Goal: Task Accomplishment & Management: Manage account settings

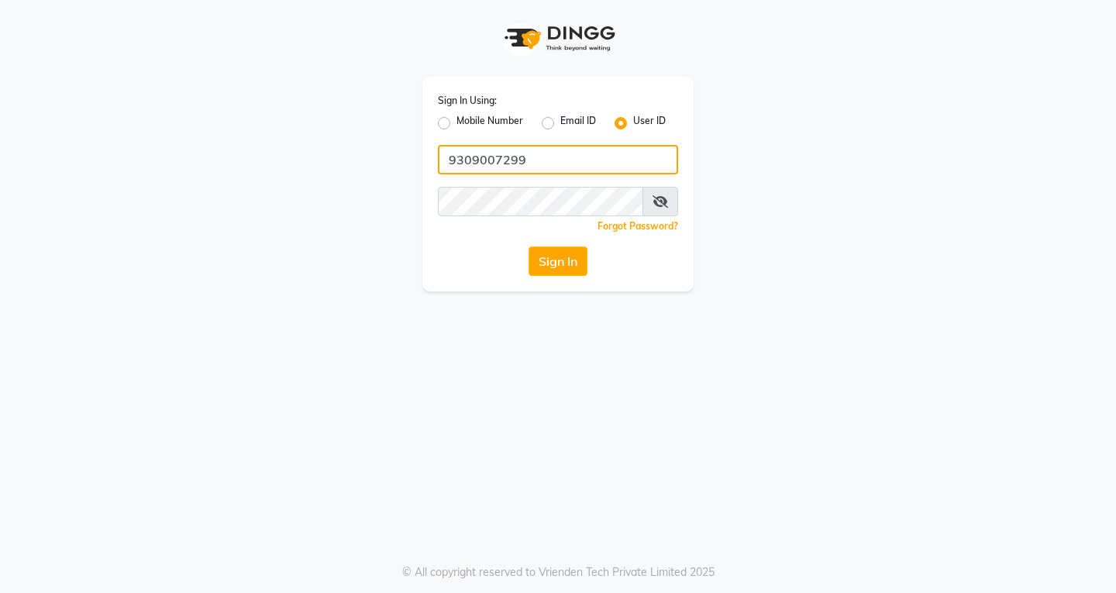
click at [578, 172] on input "9309007299" at bounding box center [558, 159] width 240 height 29
type input "9"
type input "vlccsalon"
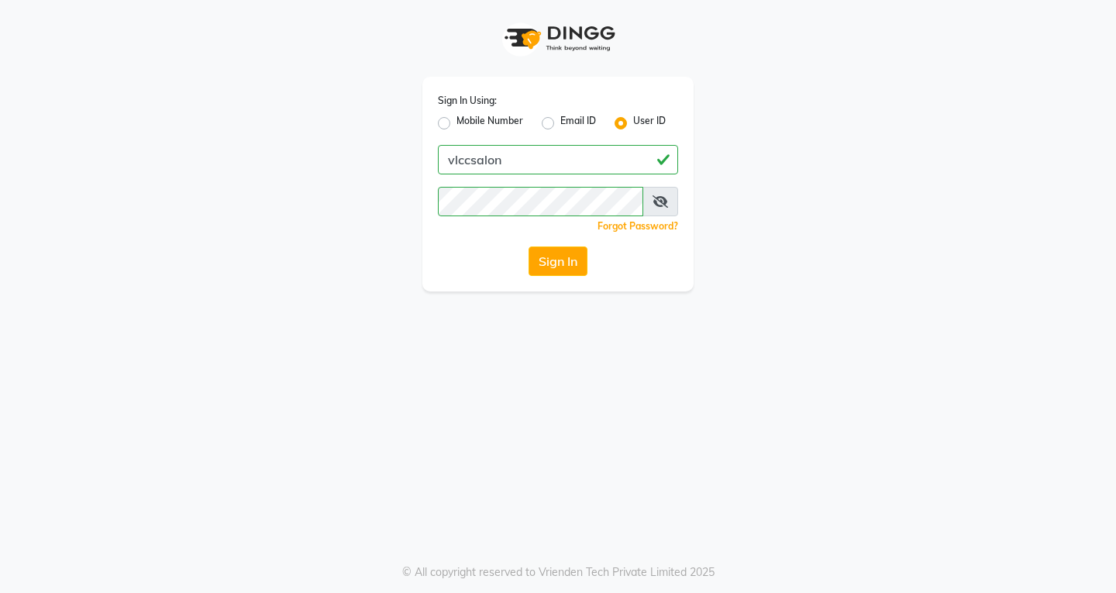
drag, startPoint x: 871, startPoint y: 315, endPoint x: 809, endPoint y: 274, distance: 74.4
click at [872, 315] on div "Sign In Using: Mobile Number Email ID User ID vlccsalon Remember me Forgot Pass…" at bounding box center [558, 296] width 1116 height 593
click at [566, 260] on button "Sign In" at bounding box center [557, 260] width 59 height 29
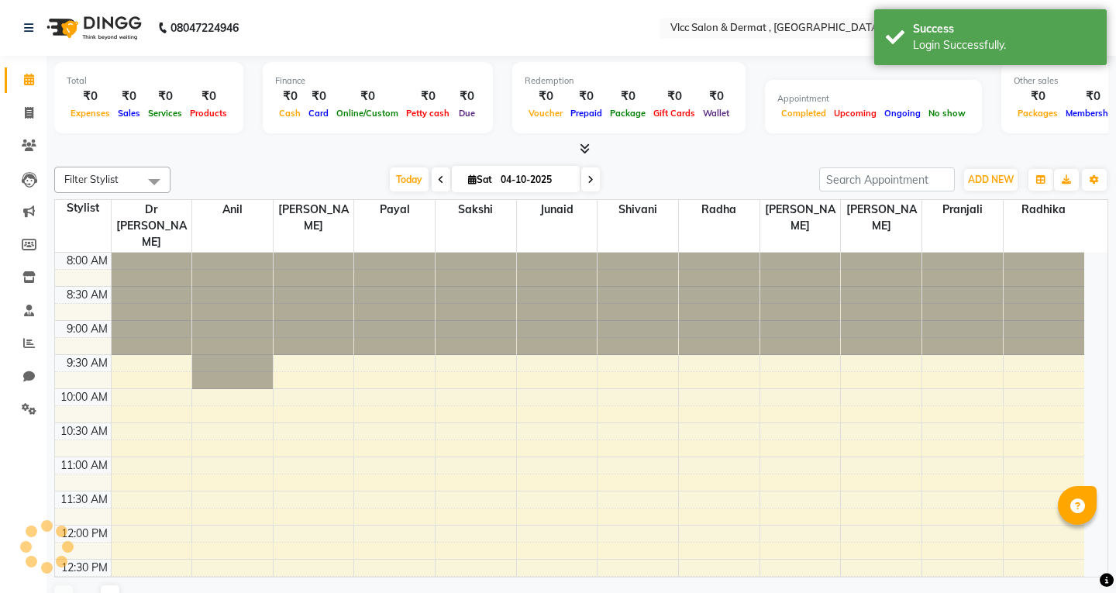
select select "en"
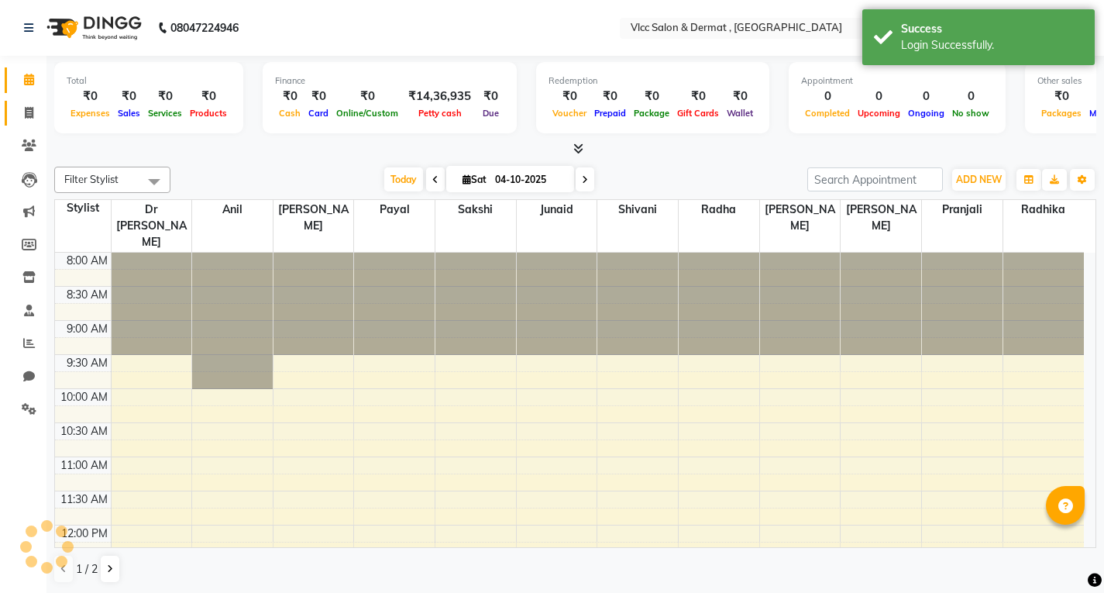
click at [31, 119] on span at bounding box center [28, 114] width 27 height 18
select select "service"
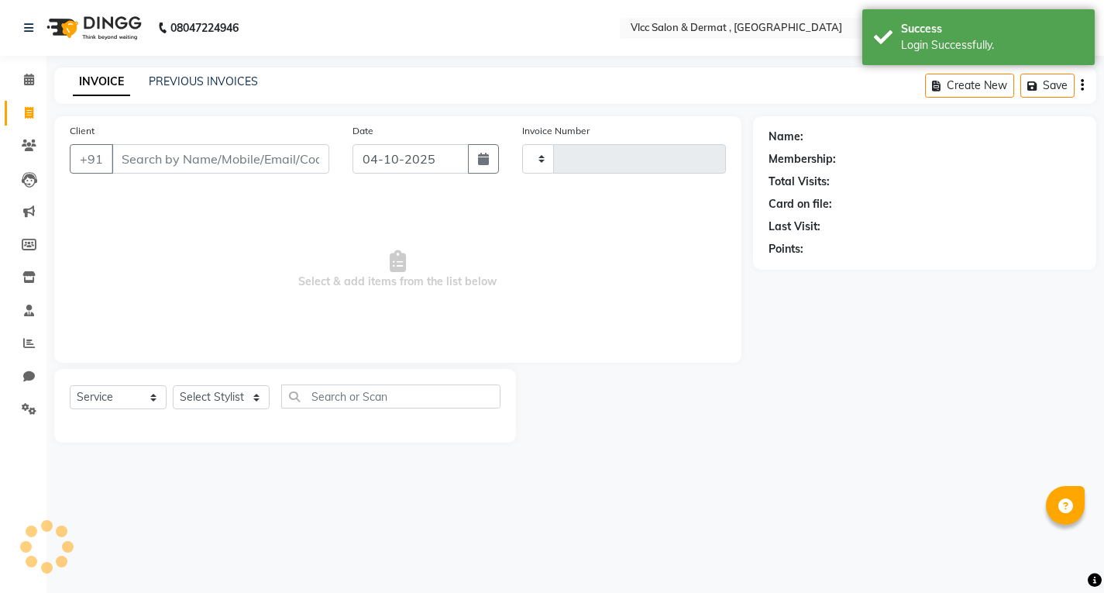
type input "1643"
select select "5256"
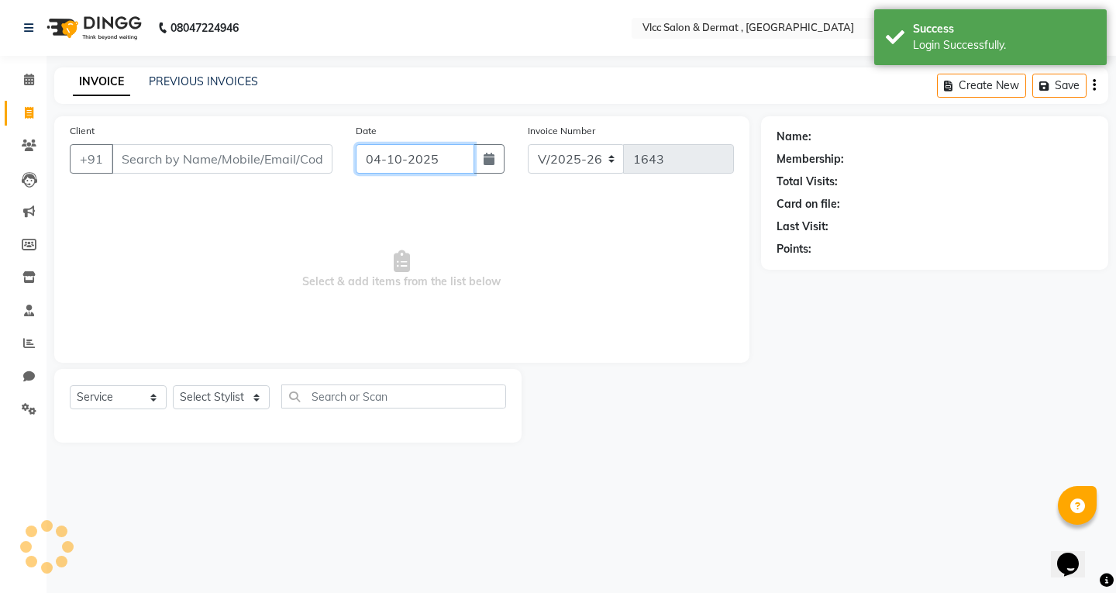
click at [357, 154] on input "04-10-2025" at bounding box center [415, 158] width 119 height 29
select select "10"
select select "2025"
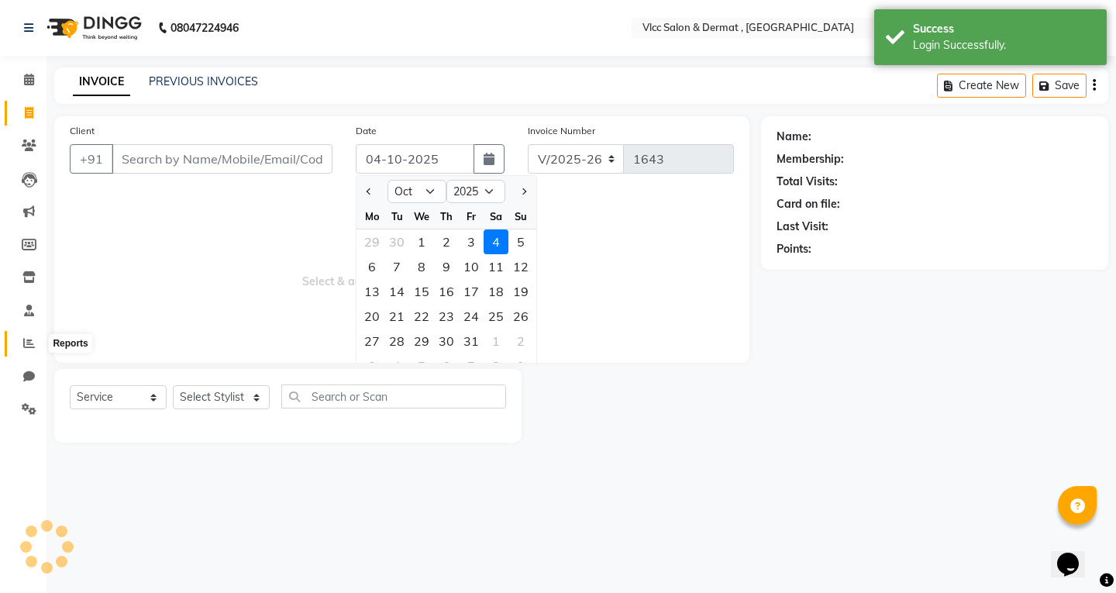
click at [19, 342] on span at bounding box center [28, 344] width 27 height 18
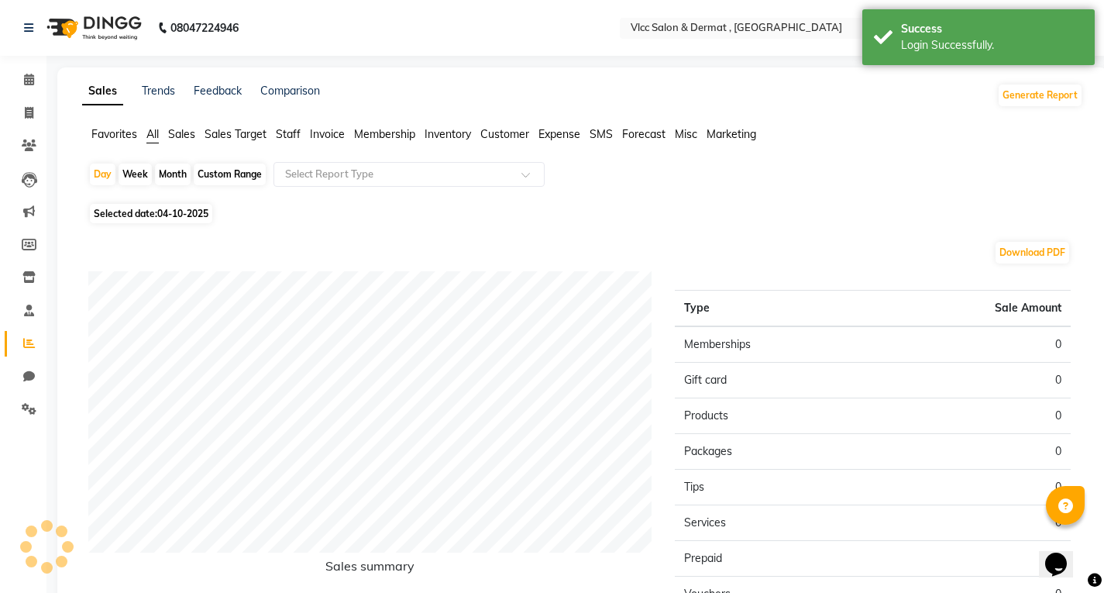
click at [167, 133] on ul "Favorites All Sales Sales Target Staff Invoice Membership Inventory Customer Ex…" at bounding box center [582, 134] width 1001 height 17
click at [192, 129] on span "Sales" at bounding box center [181, 134] width 27 height 14
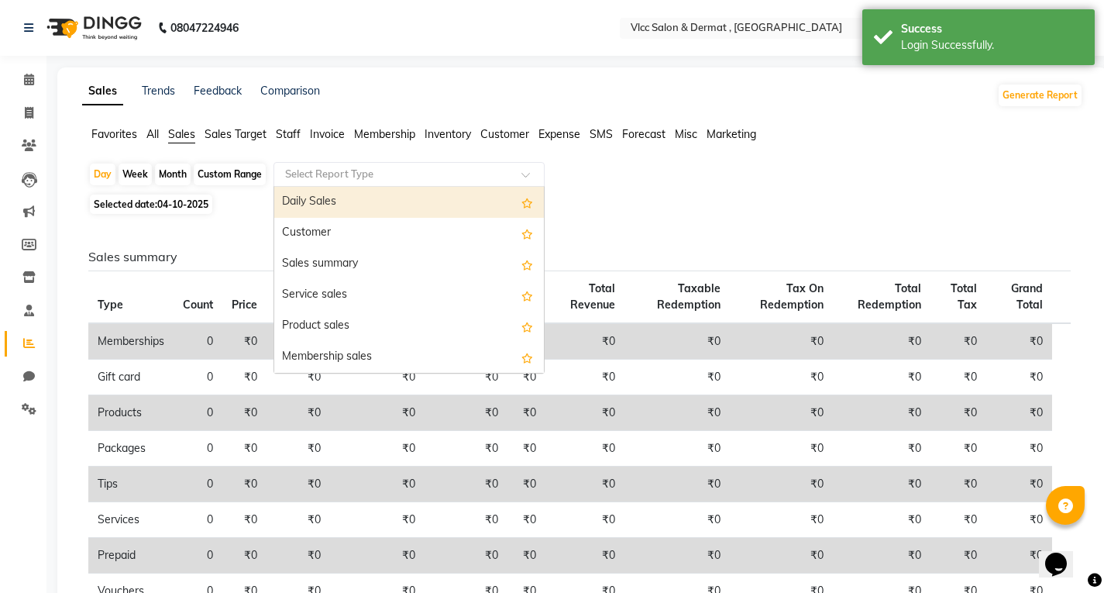
click at [332, 178] on input "text" at bounding box center [393, 174] width 223 height 15
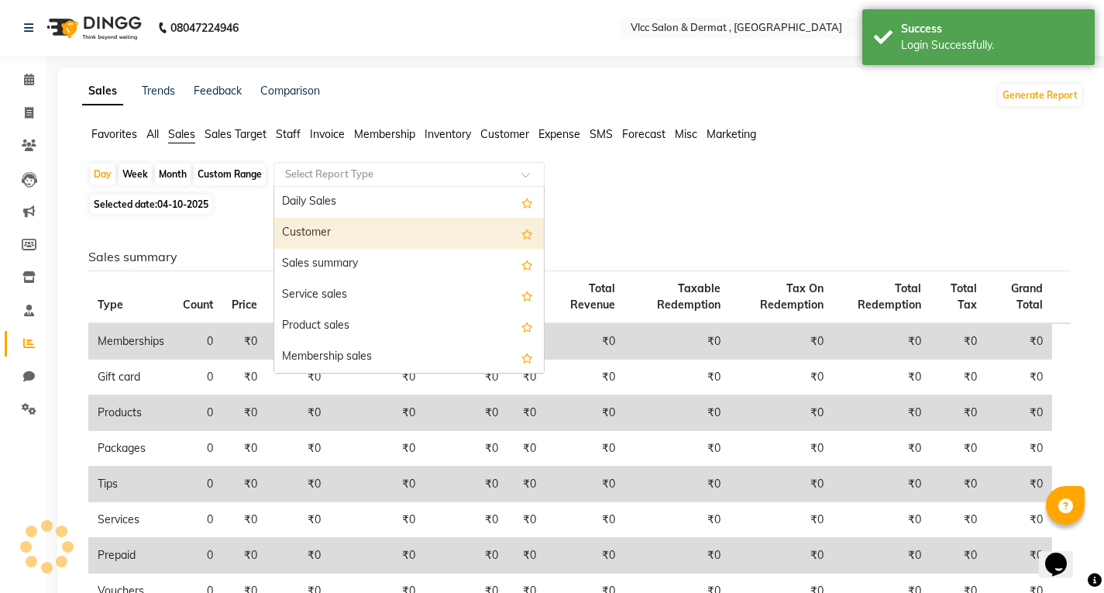
click at [315, 235] on div "Customer" at bounding box center [409, 233] width 270 height 31
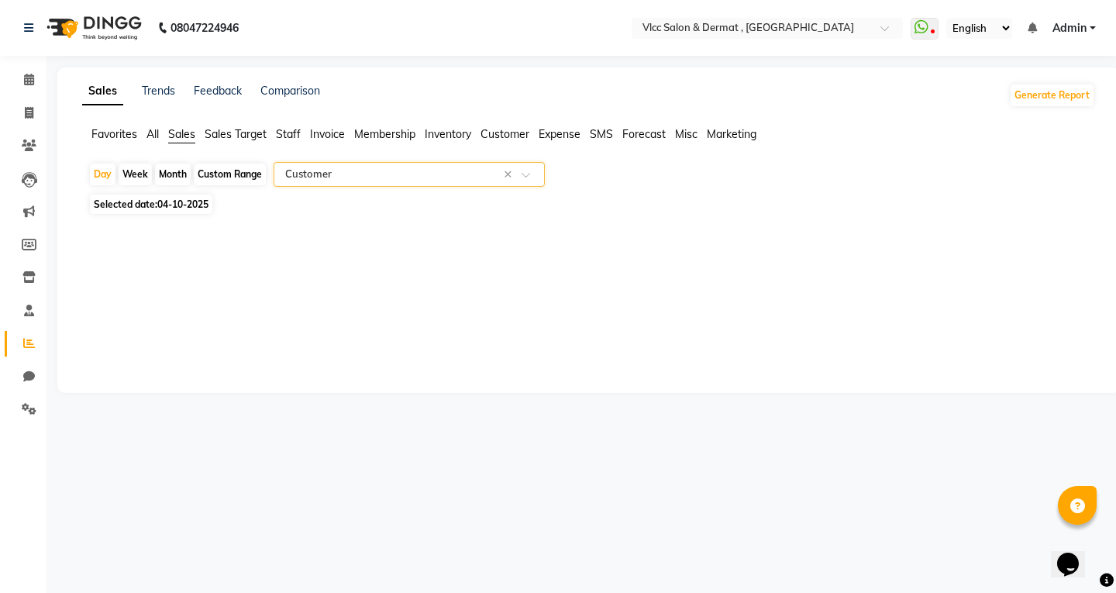
click at [175, 208] on span "04-10-2025" at bounding box center [182, 204] width 51 height 12
select select "10"
select select "2025"
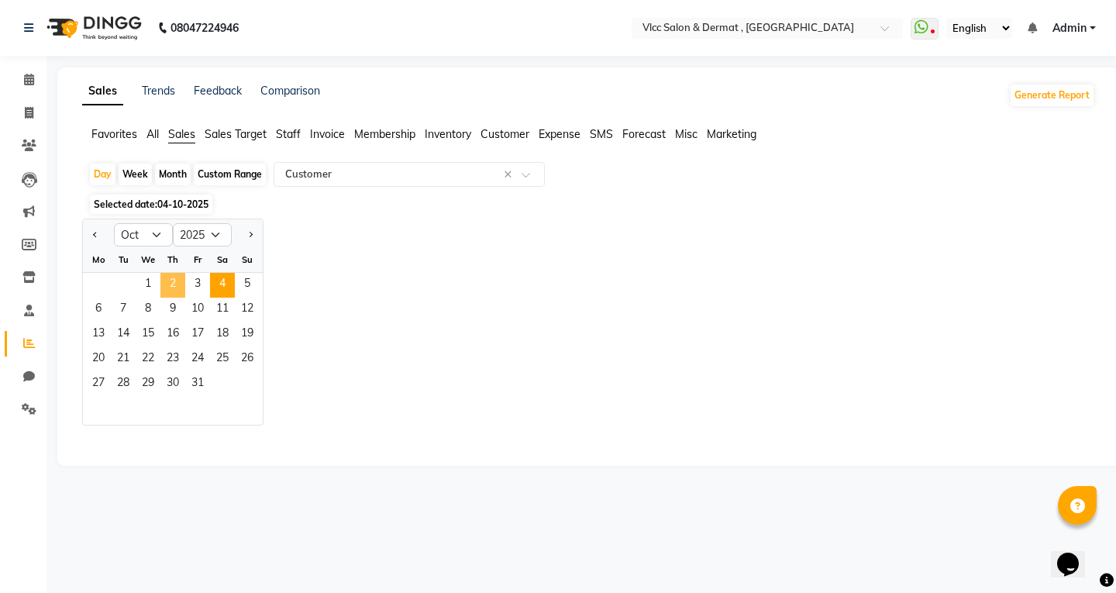
click at [177, 287] on span "2" at bounding box center [172, 285] width 25 height 25
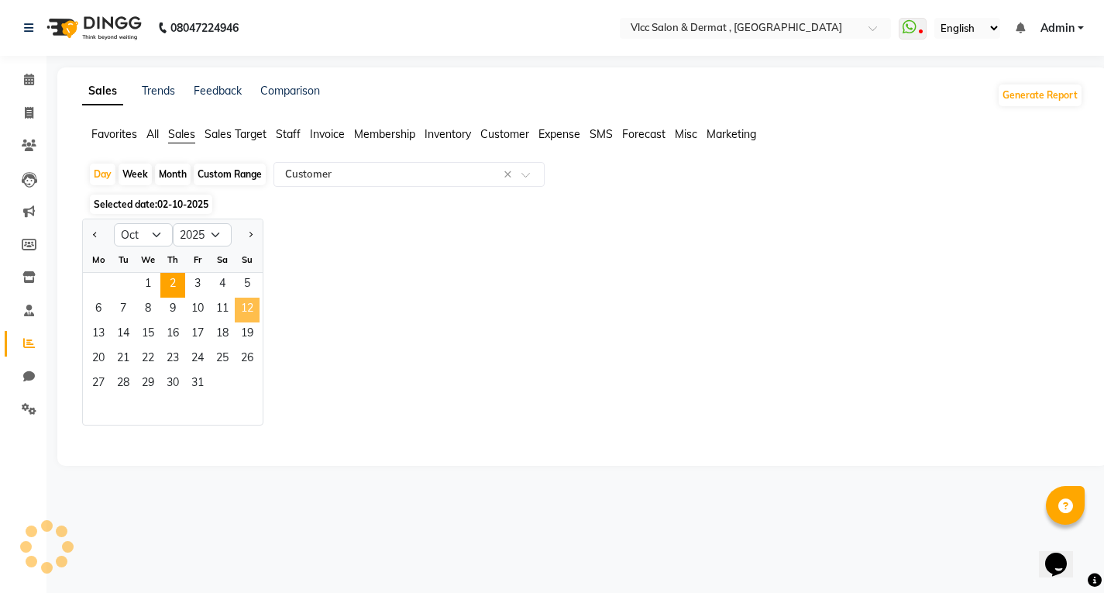
select select "full_report"
select select "csv"
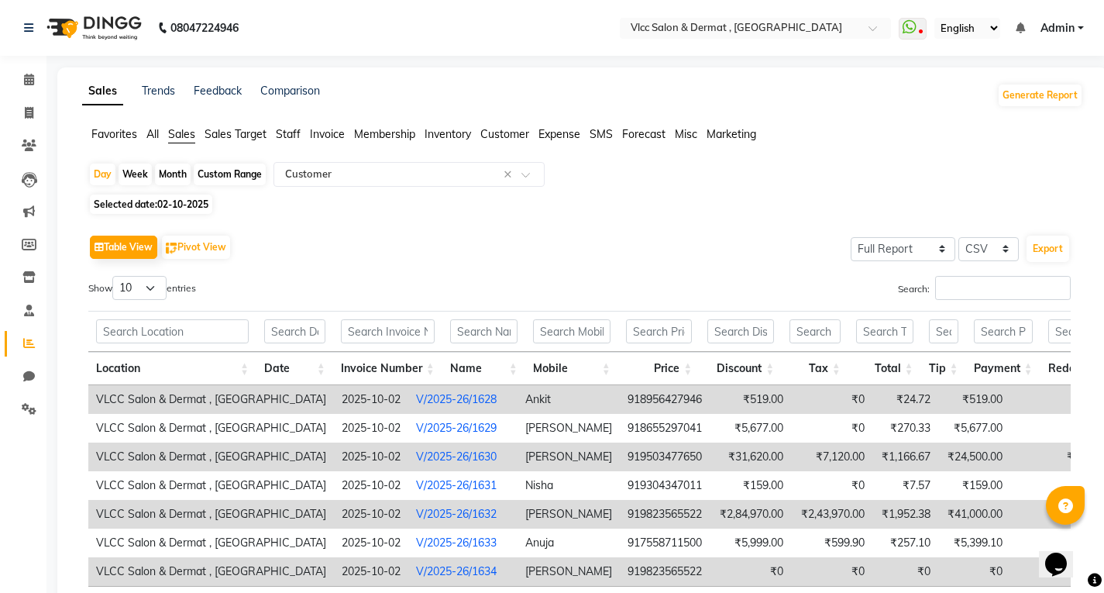
drag, startPoint x: 162, startPoint y: 201, endPoint x: 175, endPoint y: 210, distance: 15.7
click at [162, 201] on span "02-10-2025" at bounding box center [182, 204] width 51 height 12
select select "10"
select select "2025"
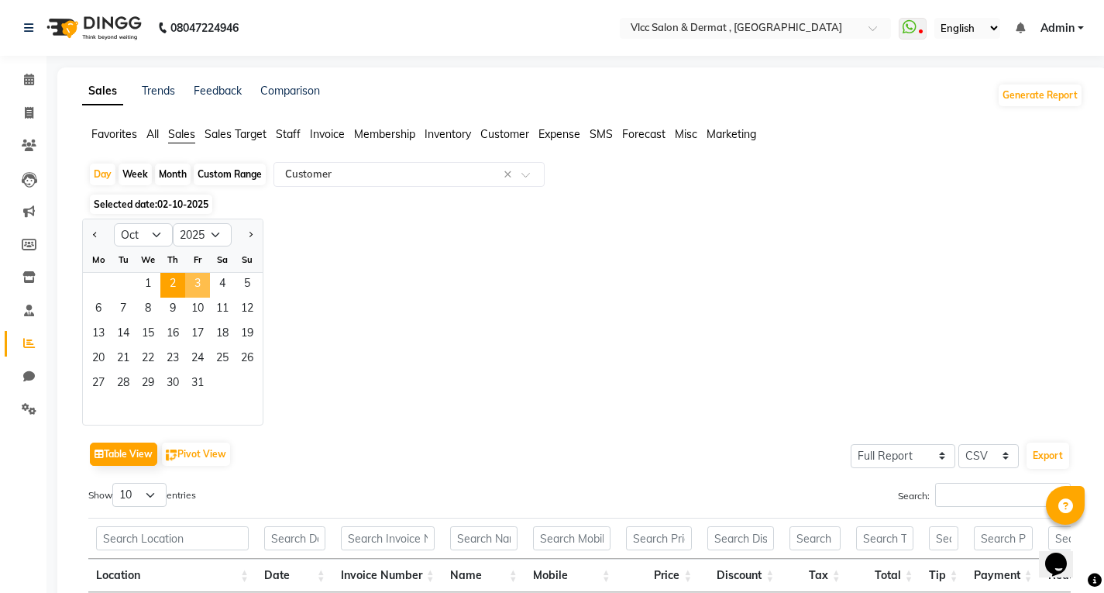
click at [201, 284] on span "3" at bounding box center [197, 285] width 25 height 25
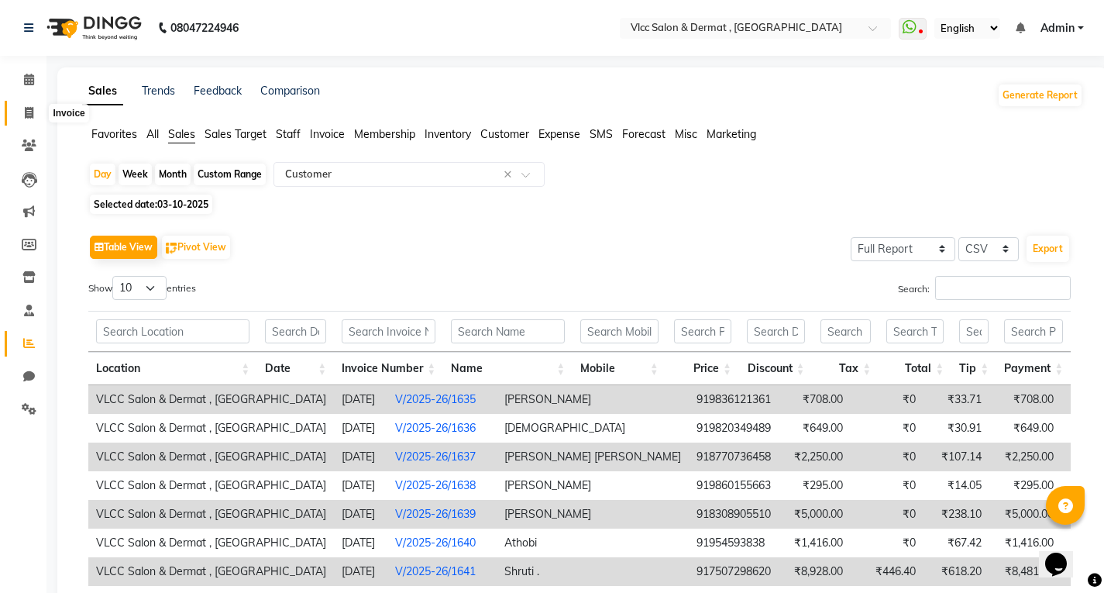
click at [33, 105] on span at bounding box center [28, 114] width 27 height 18
select select "service"
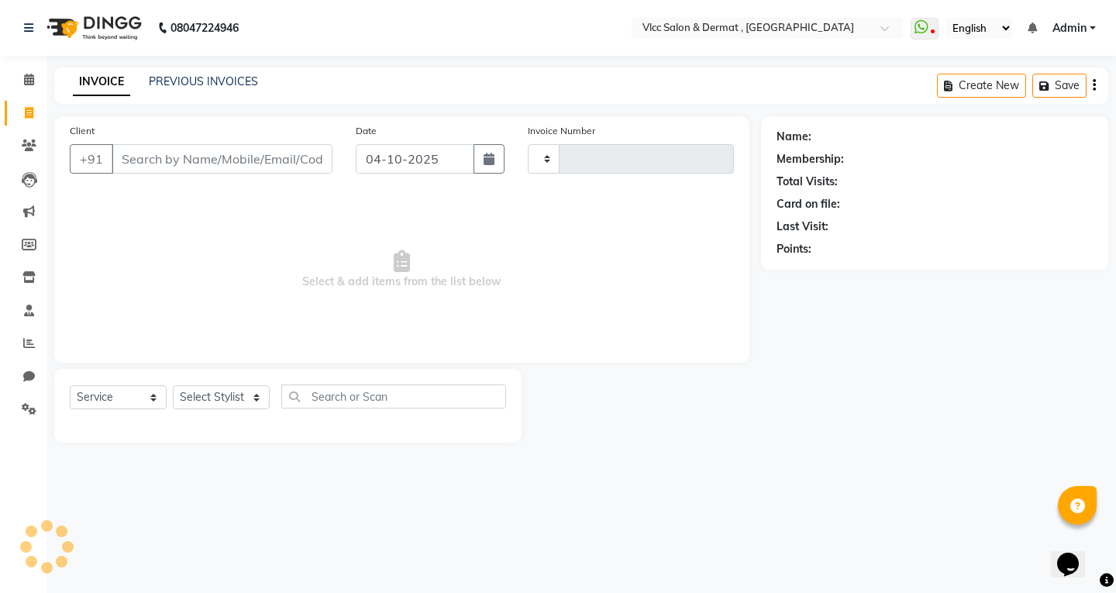
type input "1643"
select select "5256"
click at [377, 157] on input "04-10-2025" at bounding box center [415, 158] width 119 height 29
select select "10"
select select "2025"
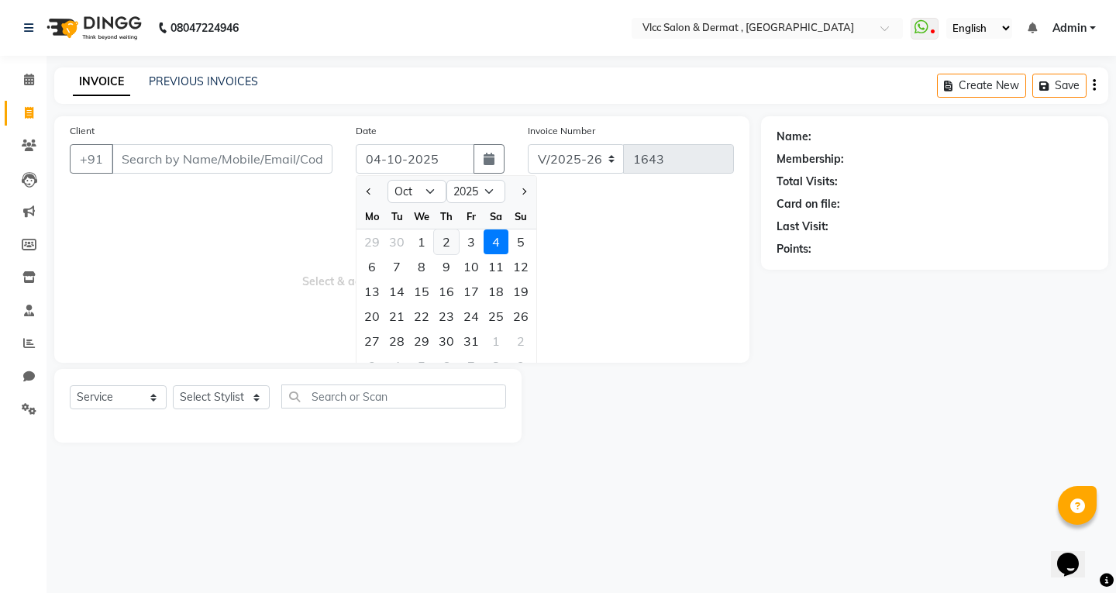
click at [442, 243] on div "2" at bounding box center [446, 241] width 25 height 25
type input "02-10-2025"
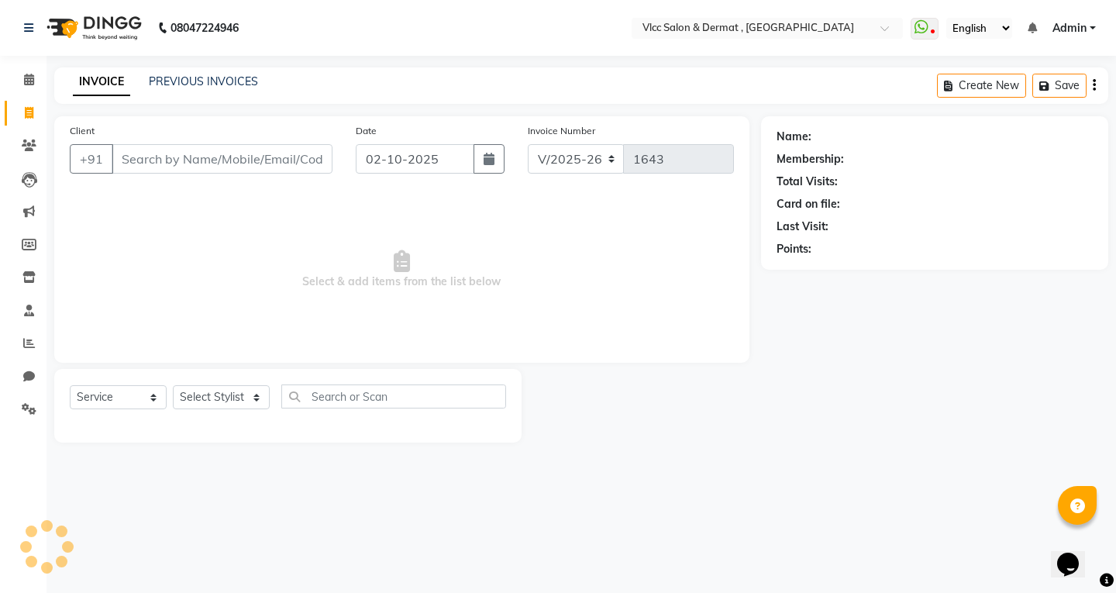
click at [267, 180] on div "Client +91" at bounding box center [201, 154] width 286 height 64
click at [258, 170] on input "Client" at bounding box center [222, 158] width 221 height 29
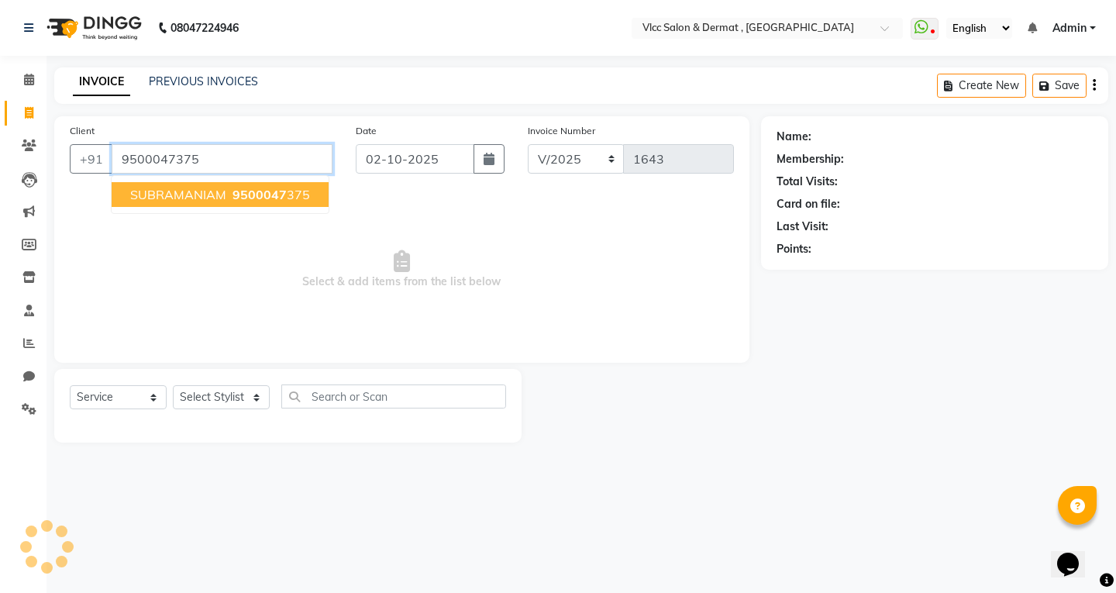
type input "9500047375"
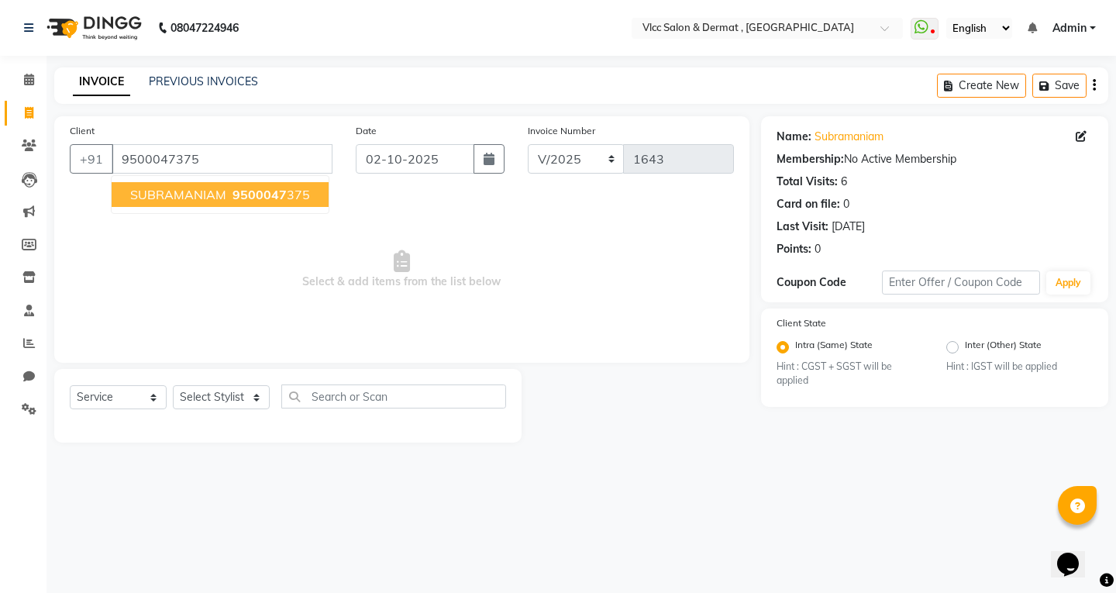
drag, startPoint x: 225, startPoint y: 206, endPoint x: 224, endPoint y: 194, distance: 11.7
click at [225, 205] on button "SUBRAMANIAM 9500047 375" at bounding box center [220, 194] width 217 height 25
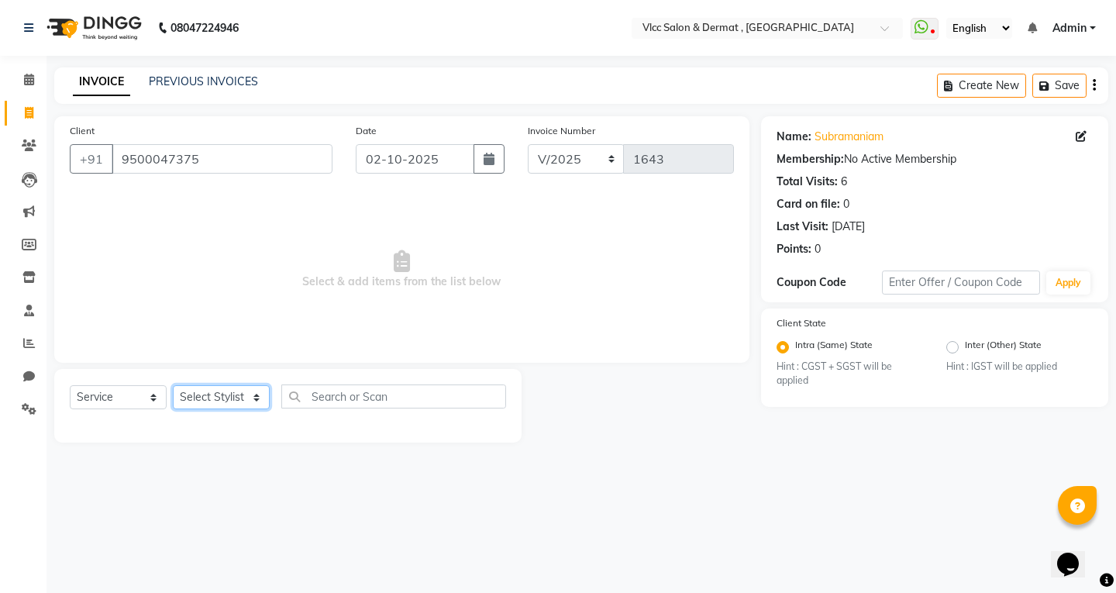
click at [239, 396] on select "Select Stylist [PERSON_NAME] [PERSON_NAME] [PERSON_NAME] [PERSON_NAME] [PERSON_…" at bounding box center [221, 397] width 97 height 24
select select "88562"
click at [173, 385] on select "Select Stylist [PERSON_NAME] [PERSON_NAME] [PERSON_NAME] [PERSON_NAME] [PERSON_…" at bounding box center [221, 397] width 97 height 24
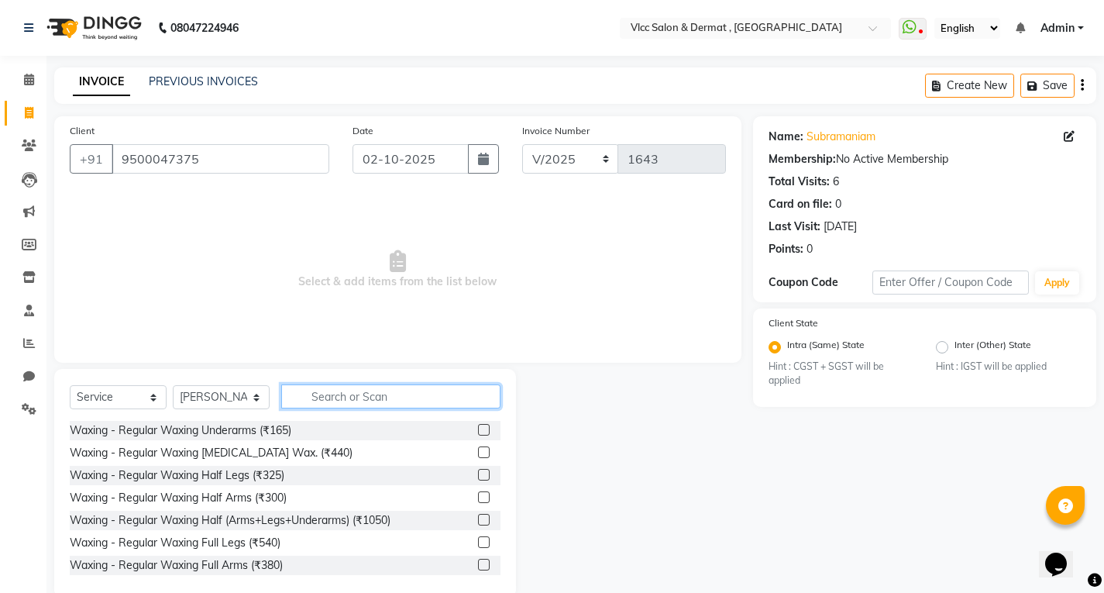
click at [384, 402] on input "text" at bounding box center [390, 396] width 219 height 24
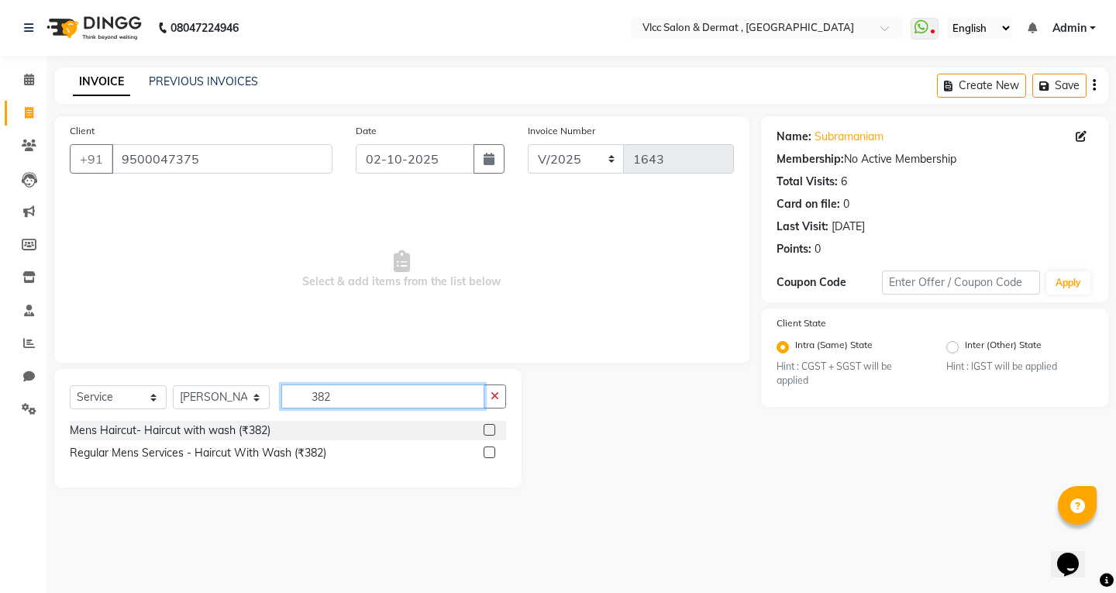
type input "382"
click at [496, 429] on div at bounding box center [494, 430] width 22 height 19
click at [493, 429] on label at bounding box center [489, 430] width 12 height 12
click at [493, 429] on input "checkbox" at bounding box center [488, 430] width 10 height 10
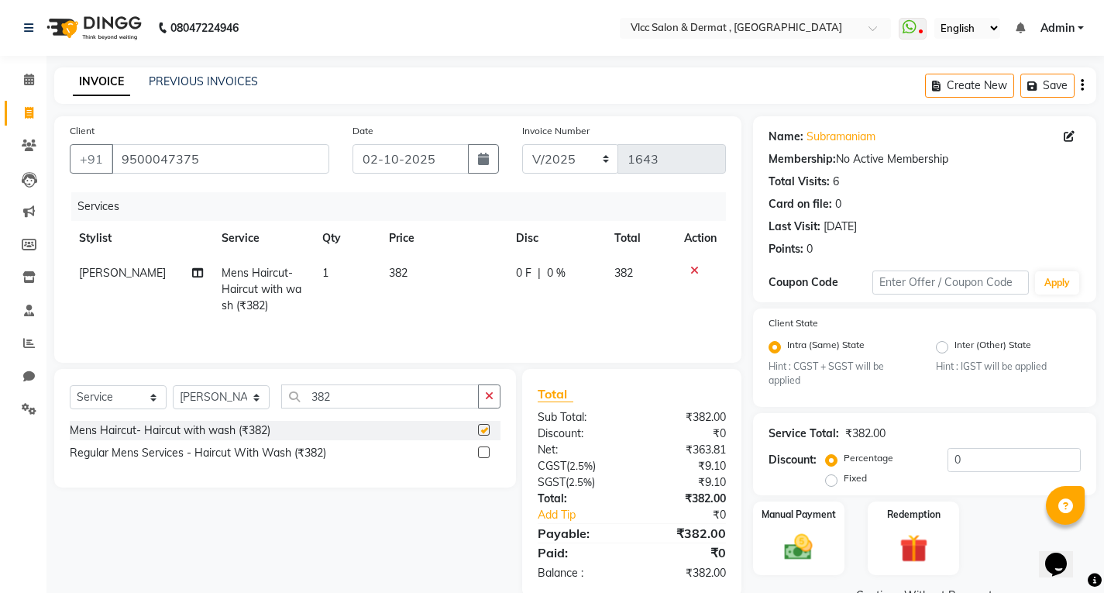
checkbox input "false"
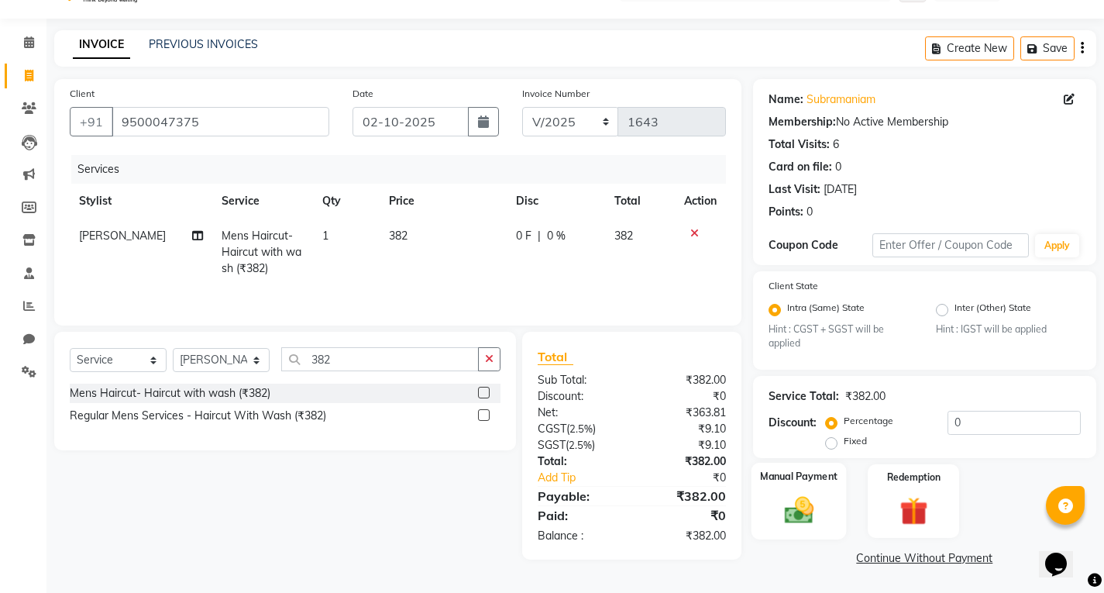
click at [818, 494] on img at bounding box center [798, 510] width 47 height 33
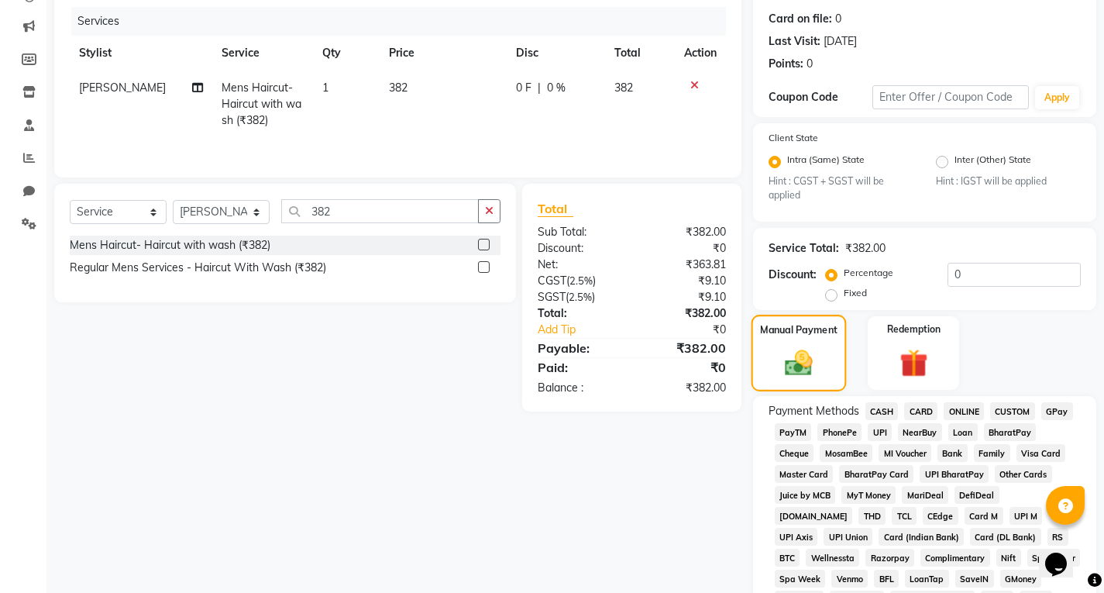
scroll to position [347, 0]
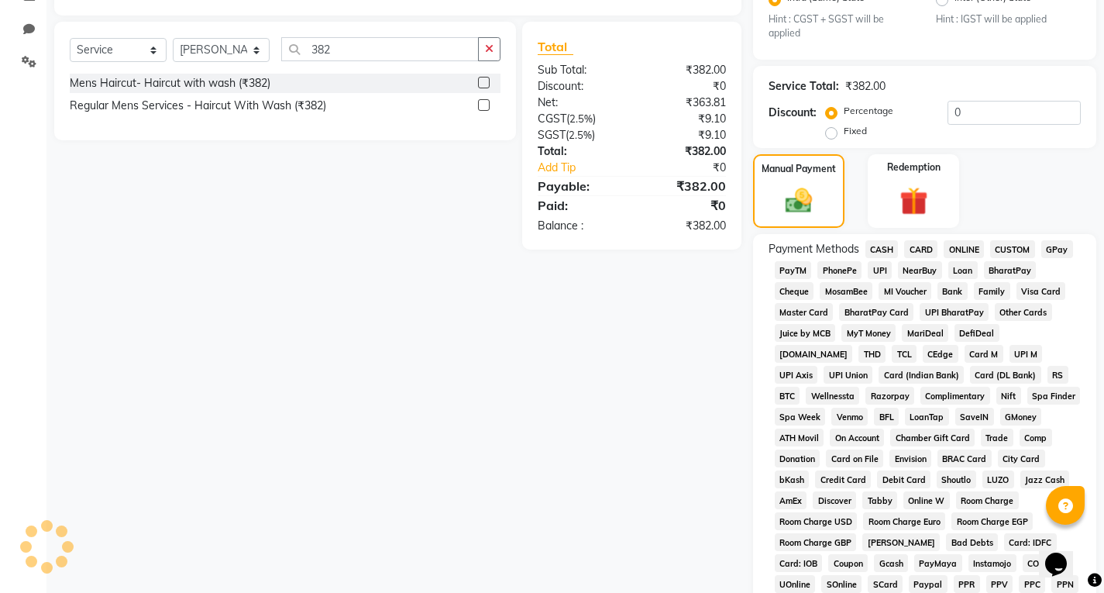
click at [880, 274] on span "UPI" at bounding box center [880, 270] width 24 height 18
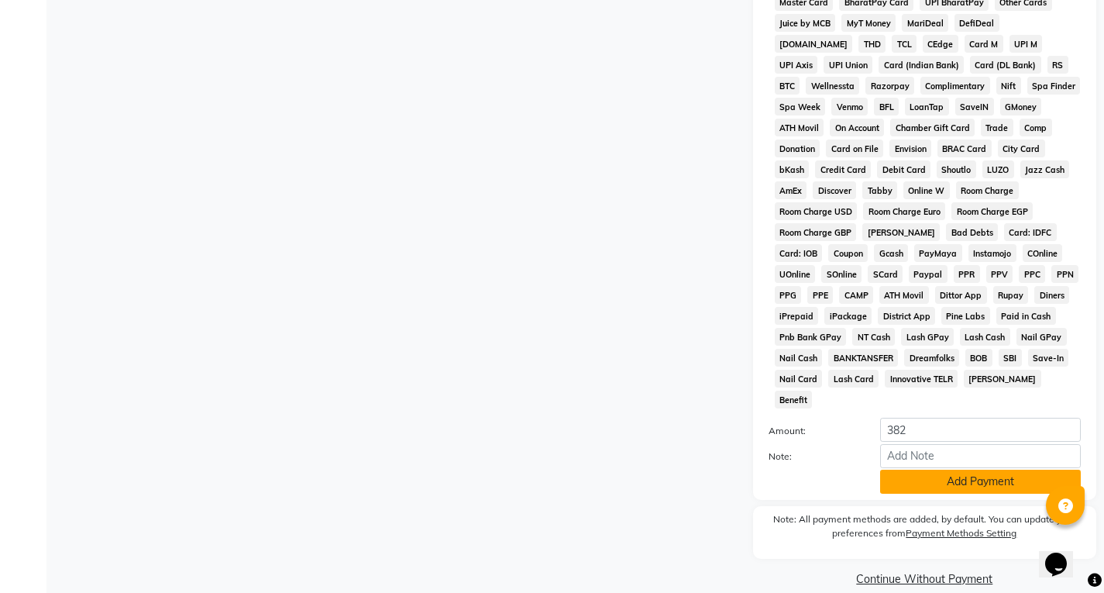
click at [954, 470] on button "Add Payment" at bounding box center [980, 482] width 201 height 24
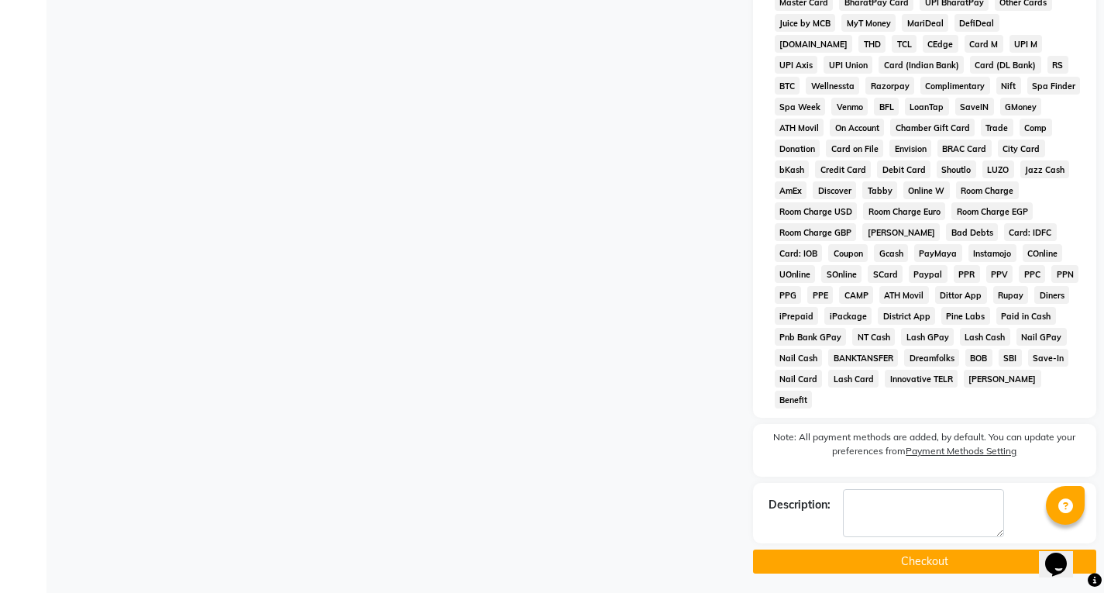
scroll to position [640, 0]
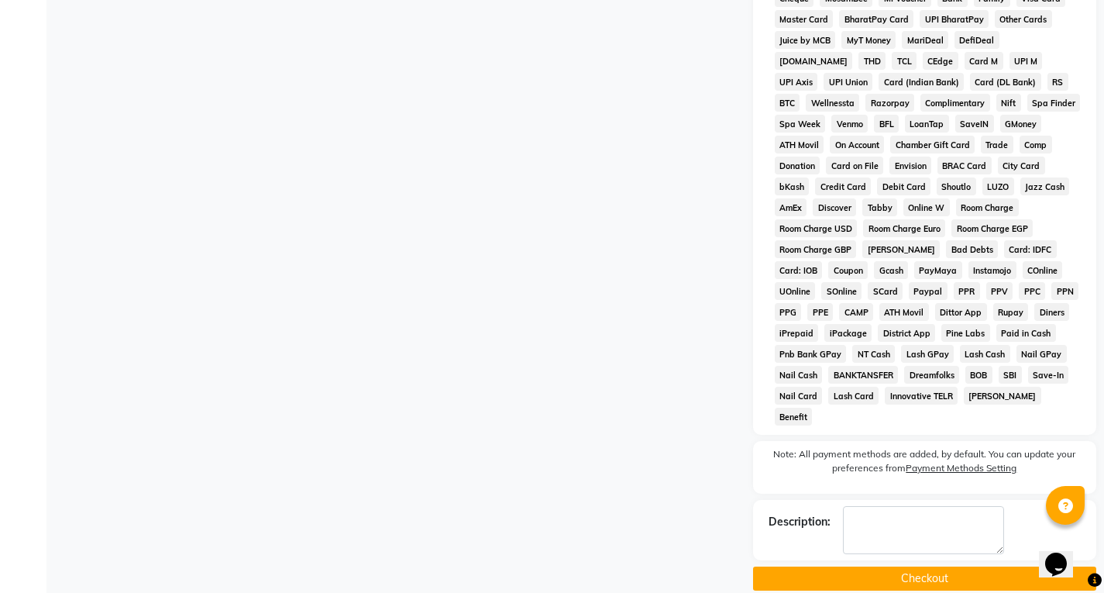
drag, startPoint x: 916, startPoint y: 556, endPoint x: 920, endPoint y: 548, distance: 9.0
click at [916, 566] on button "Checkout" at bounding box center [924, 578] width 343 height 24
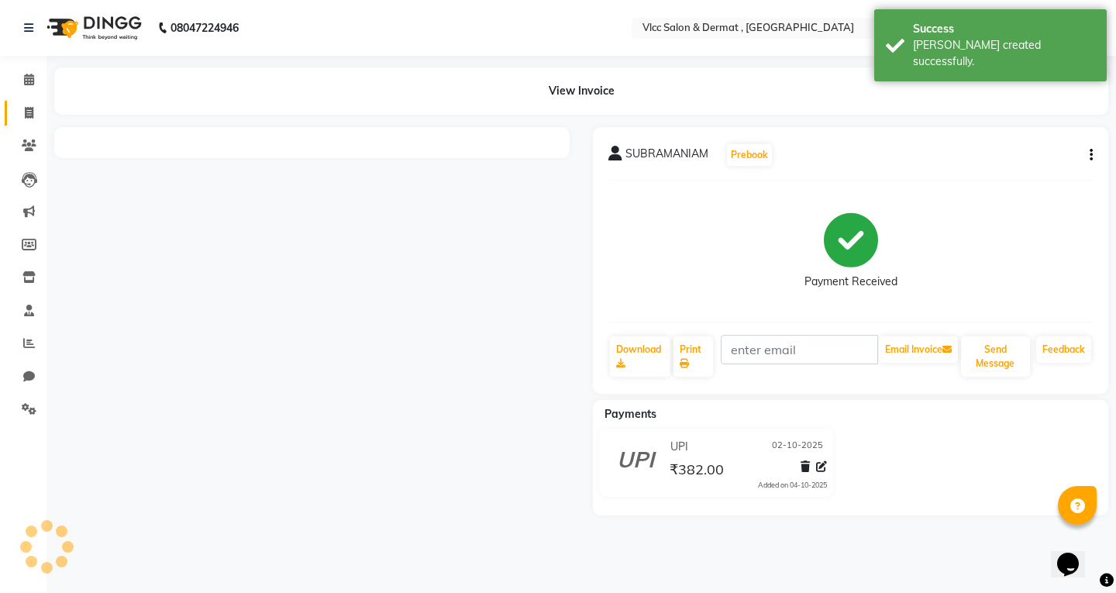
click at [25, 115] on icon at bounding box center [29, 113] width 9 height 12
select select "service"
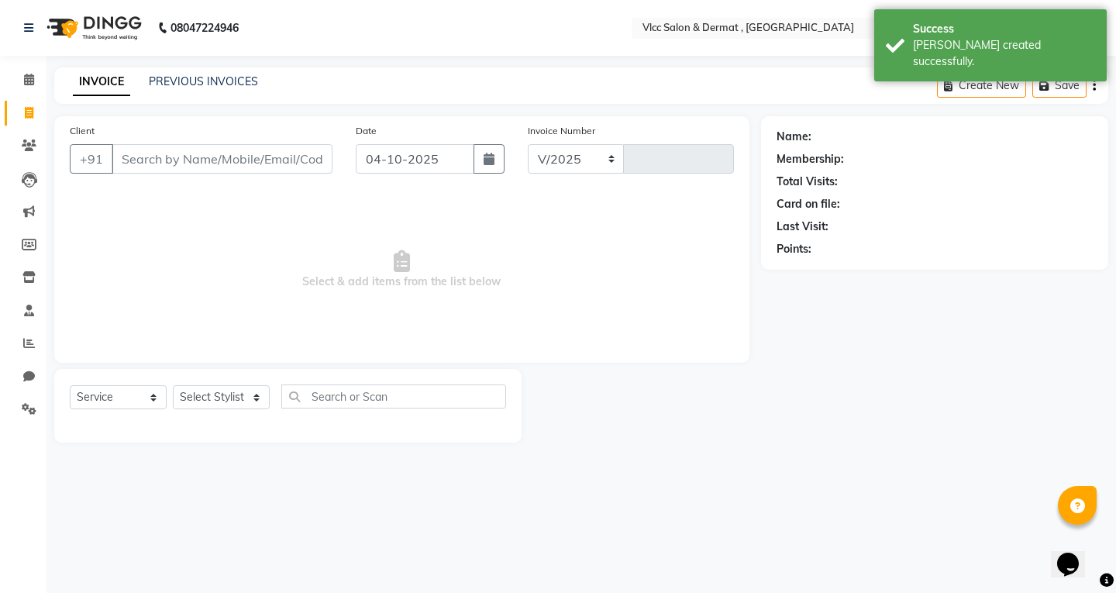
select select "5256"
type input "1644"
click at [375, 157] on input "04-10-2025" at bounding box center [415, 158] width 119 height 29
select select "10"
select select "2025"
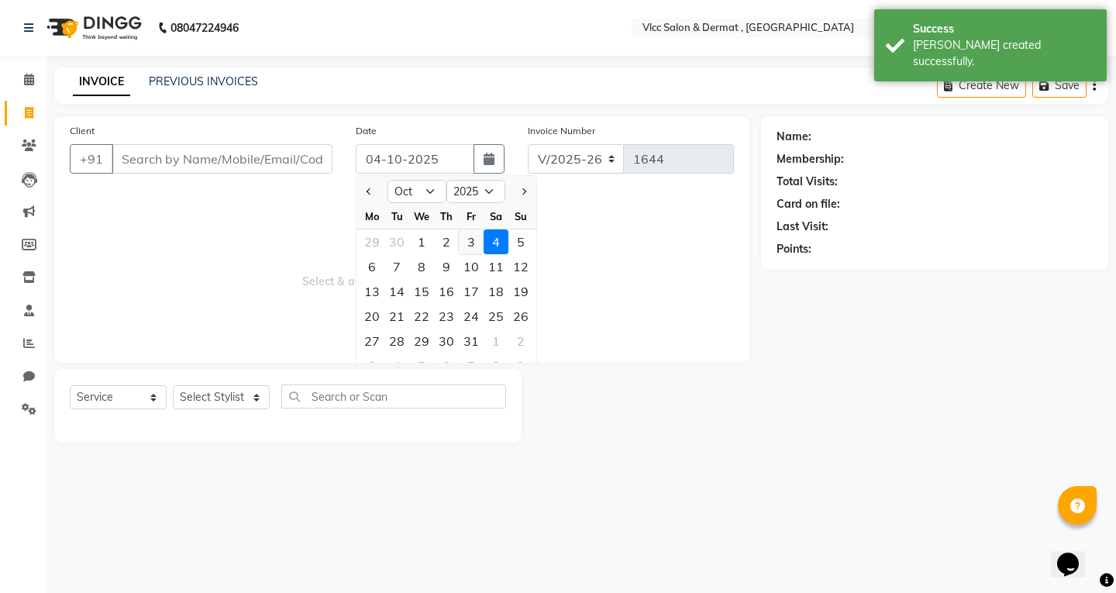
click at [468, 239] on div "3" at bounding box center [471, 241] width 25 height 25
type input "03-10-2025"
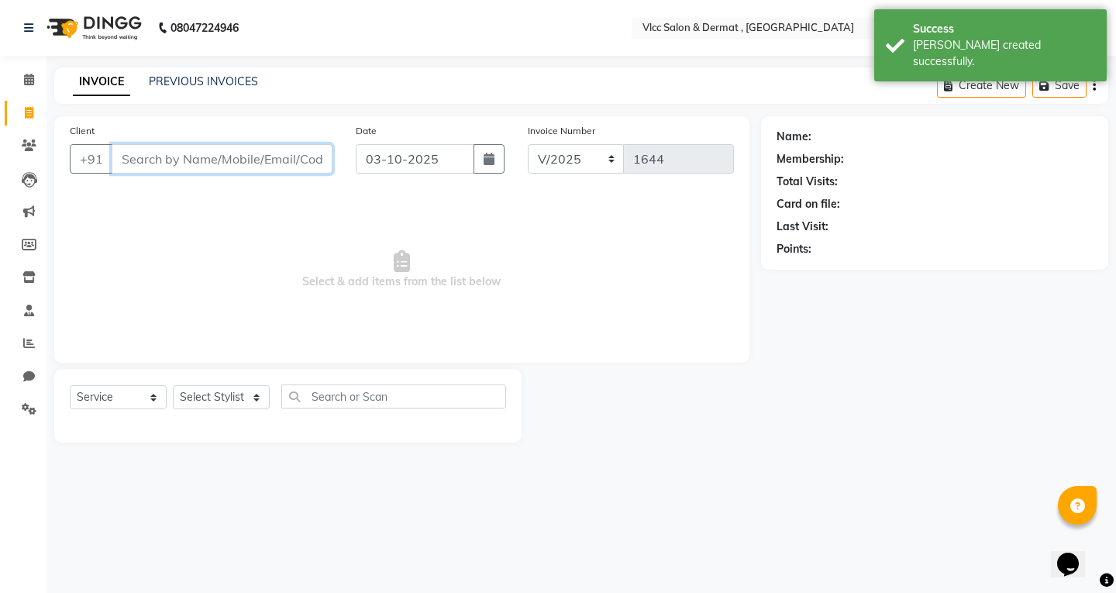
click at [279, 157] on input "Client" at bounding box center [222, 158] width 221 height 29
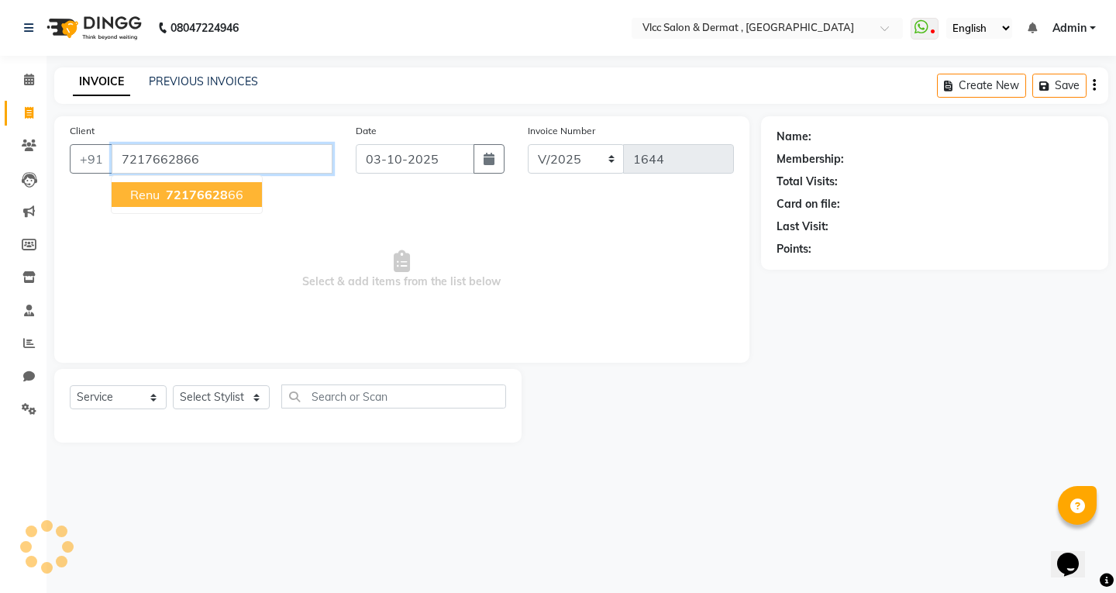
type input "7217662866"
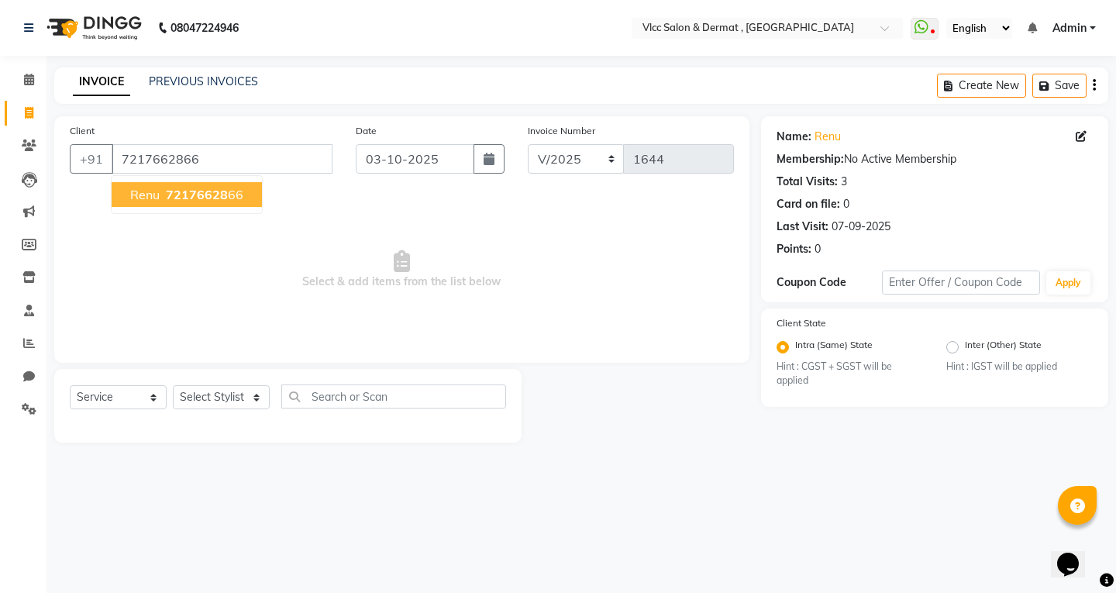
click at [182, 184] on button "[PERSON_NAME] 72176628 66" at bounding box center [187, 194] width 150 height 25
click at [216, 396] on select "Select Stylist [PERSON_NAME] [PERSON_NAME] [PERSON_NAME] [PERSON_NAME] [PERSON_…" at bounding box center [221, 397] width 97 height 24
select select "78207"
click at [173, 385] on select "Select Stylist [PERSON_NAME] [PERSON_NAME] [PERSON_NAME] [PERSON_NAME] [PERSON_…" at bounding box center [221, 397] width 97 height 24
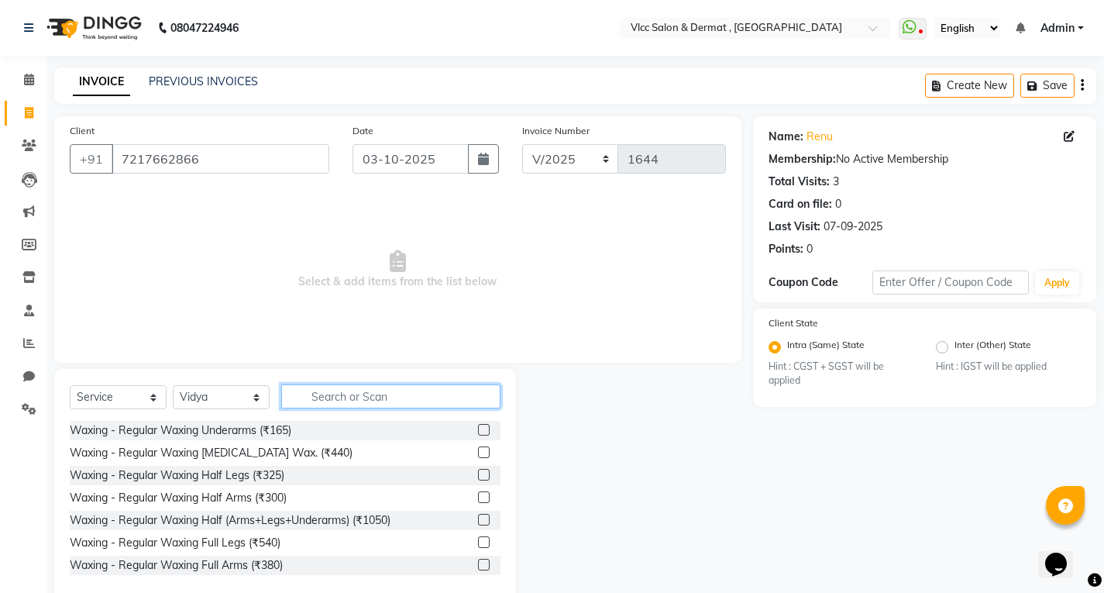
click at [304, 392] on input "text" at bounding box center [390, 396] width 219 height 24
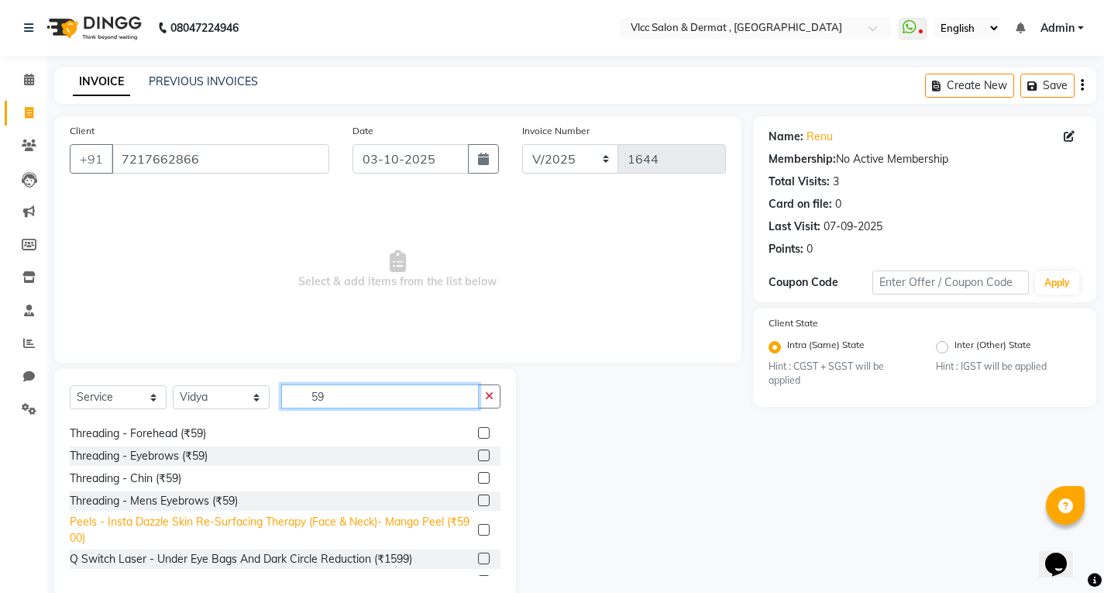
scroll to position [155, 0]
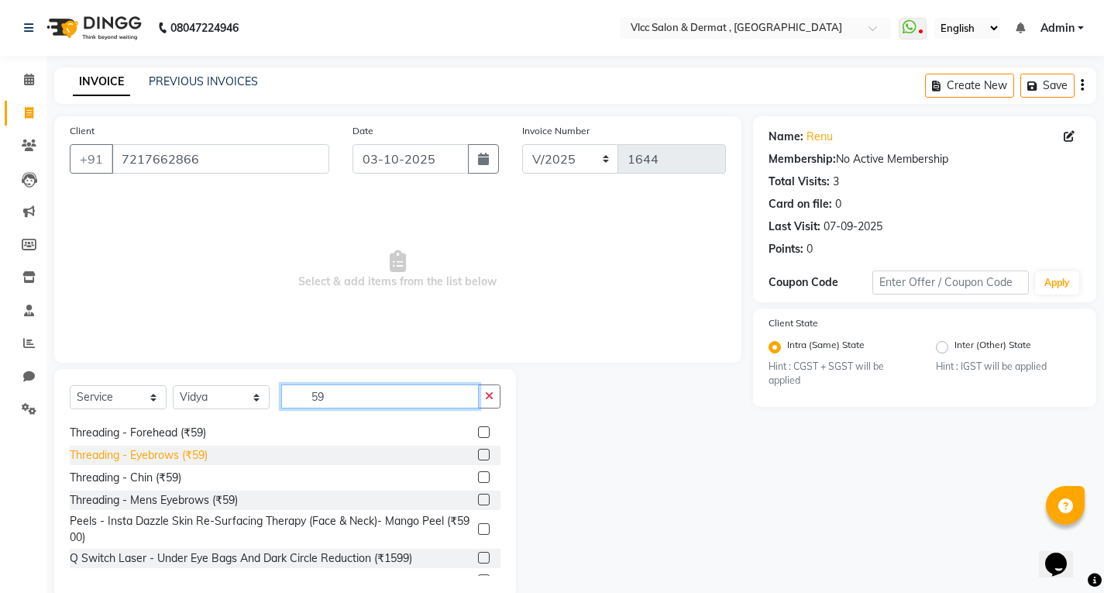
type input "59"
drag, startPoint x: 177, startPoint y: 452, endPoint x: 191, endPoint y: 452, distance: 13.9
click at [180, 452] on div "Threading - Eyebrows (₹59)" at bounding box center [139, 455] width 138 height 16
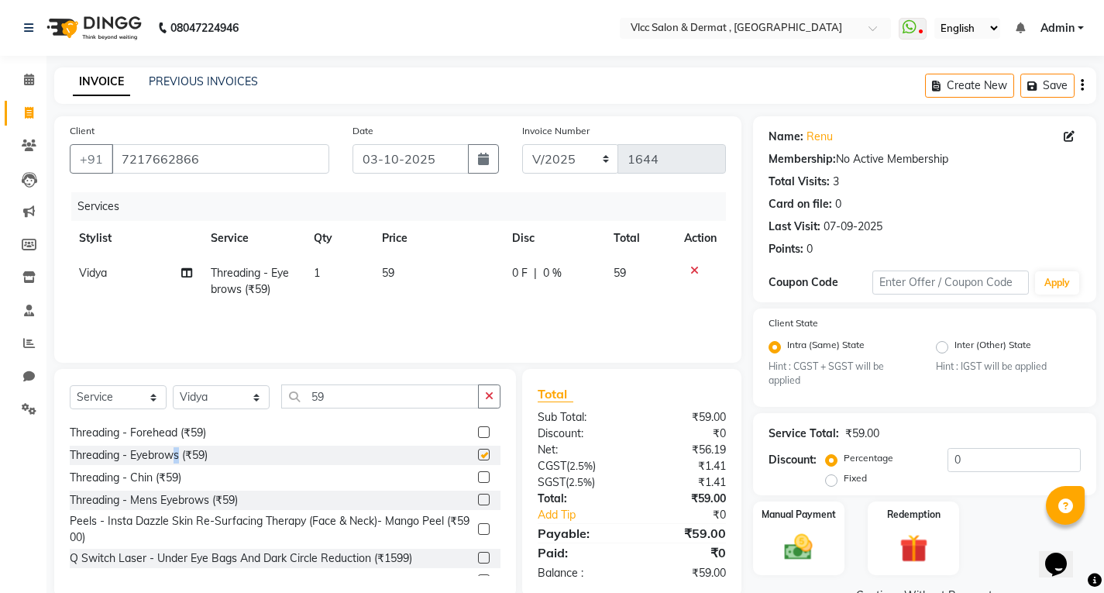
checkbox input "false"
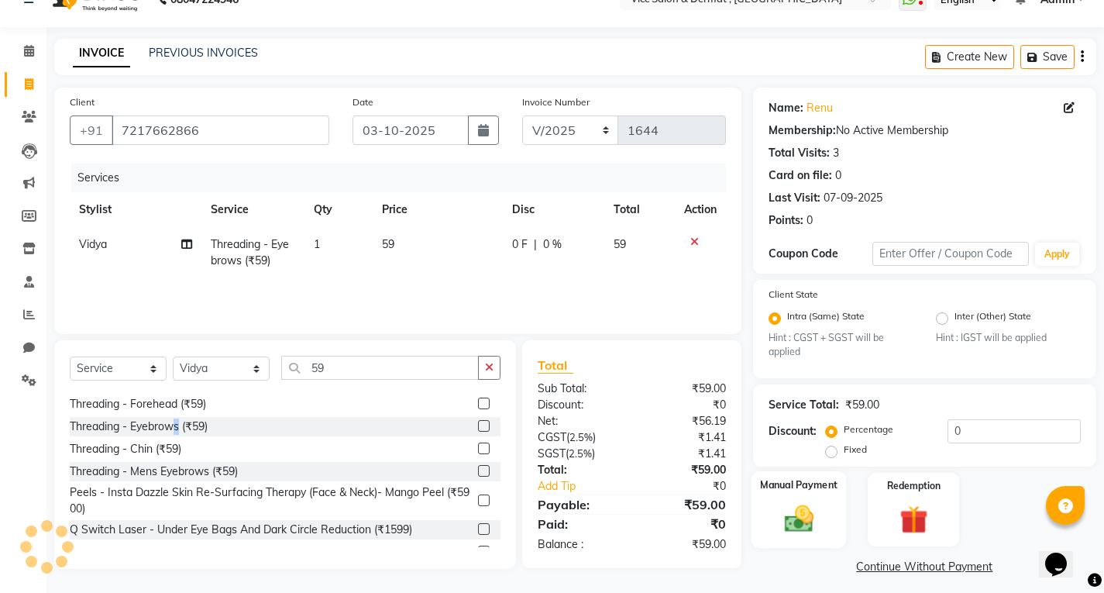
scroll to position [37, 0]
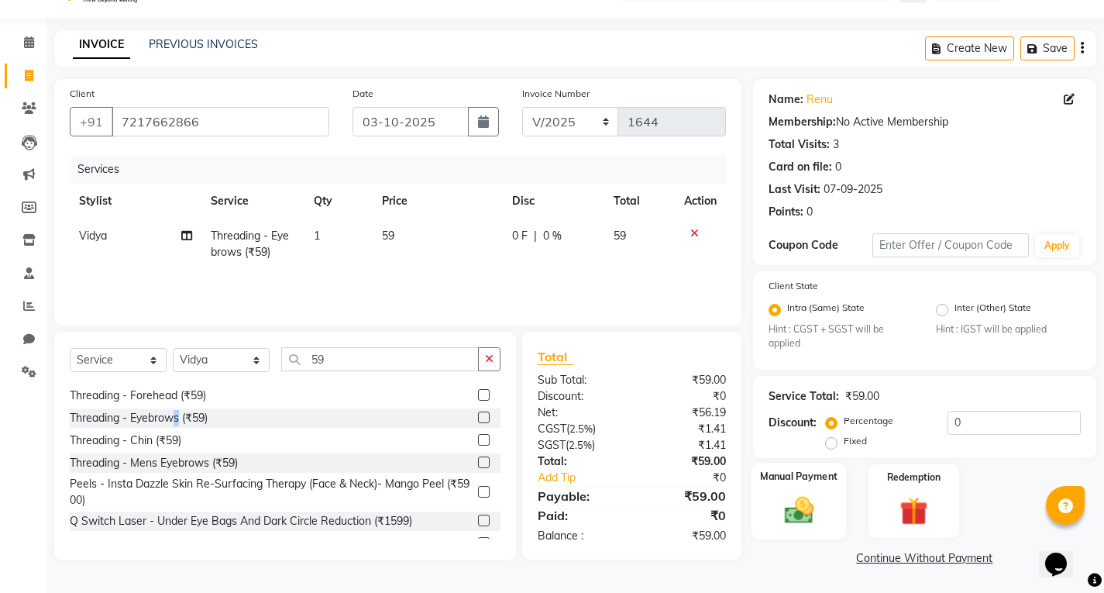
click at [813, 524] on img at bounding box center [798, 510] width 47 height 33
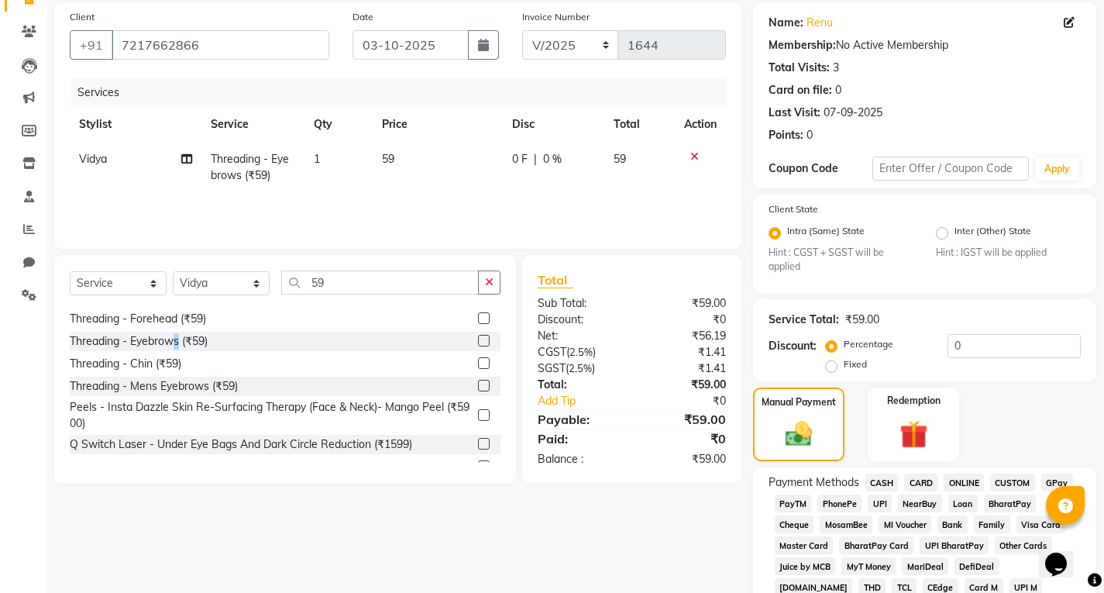
scroll to position [115, 0]
click at [888, 503] on span "UPI" at bounding box center [880, 503] width 24 height 18
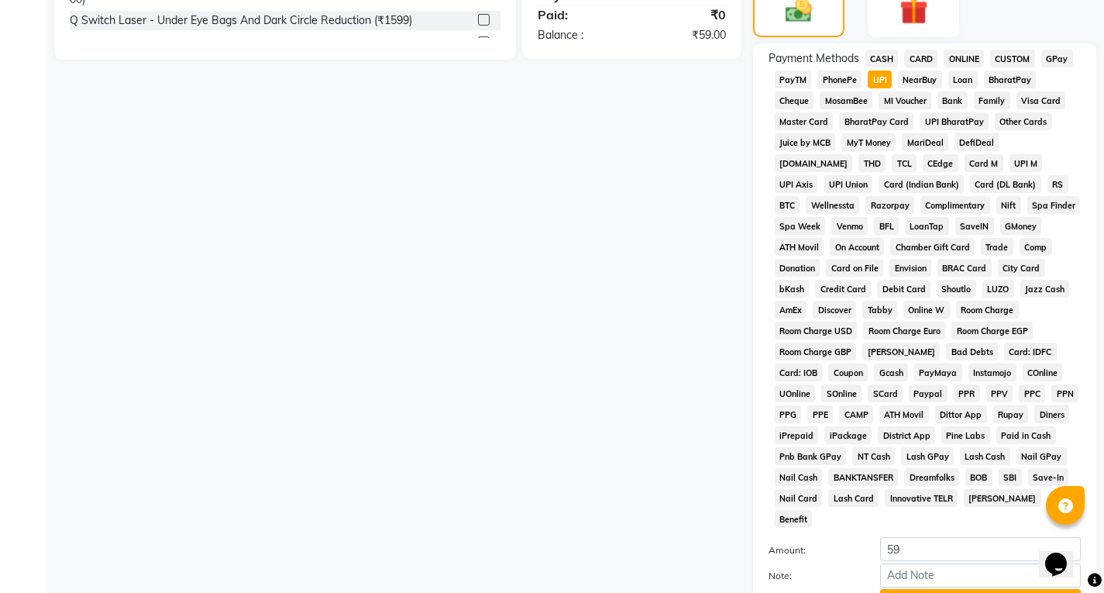
scroll to position [657, 0]
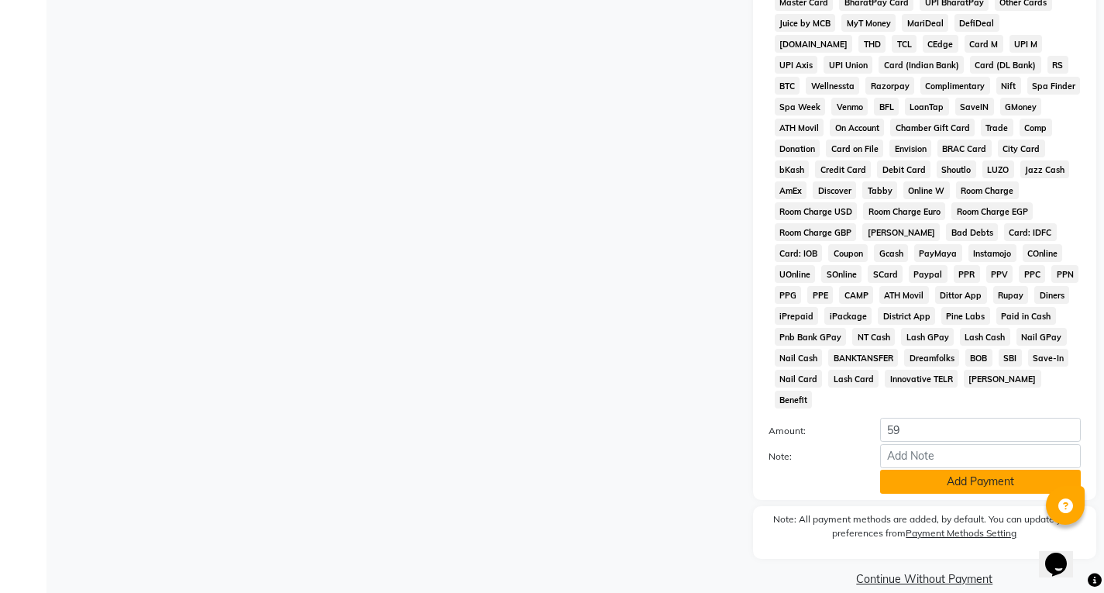
click at [947, 470] on button "Add Payment" at bounding box center [980, 482] width 201 height 24
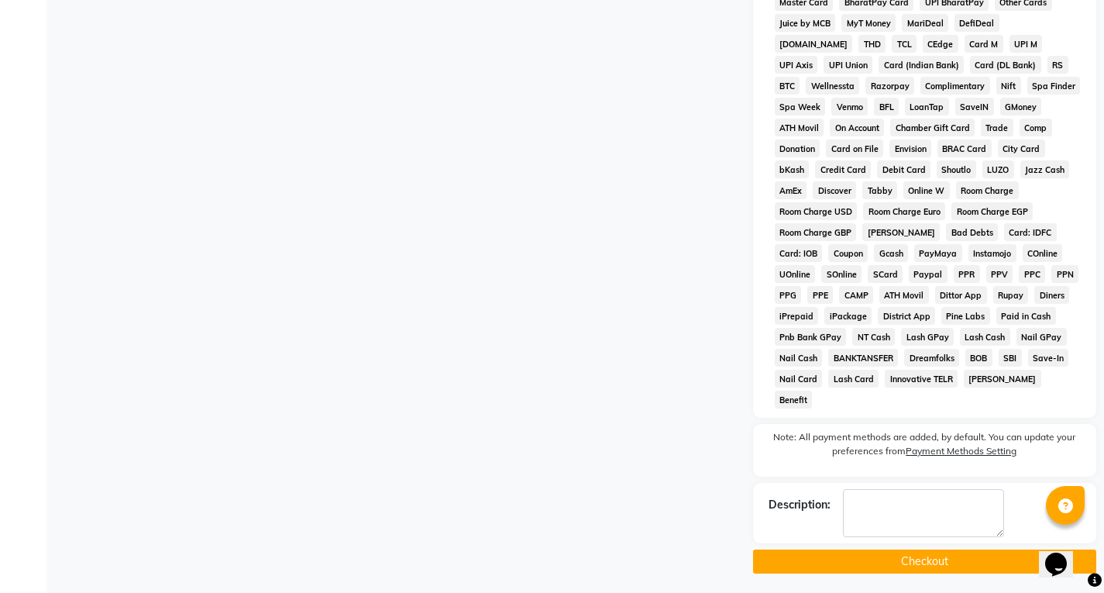
scroll to position [640, 0]
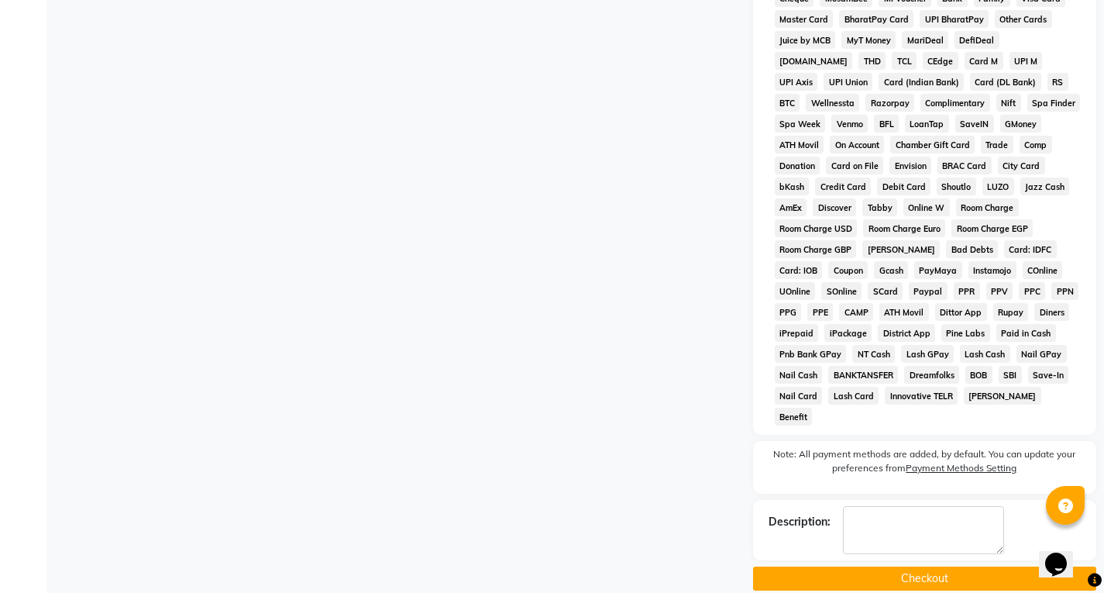
click at [864, 566] on button "Checkout" at bounding box center [924, 578] width 343 height 24
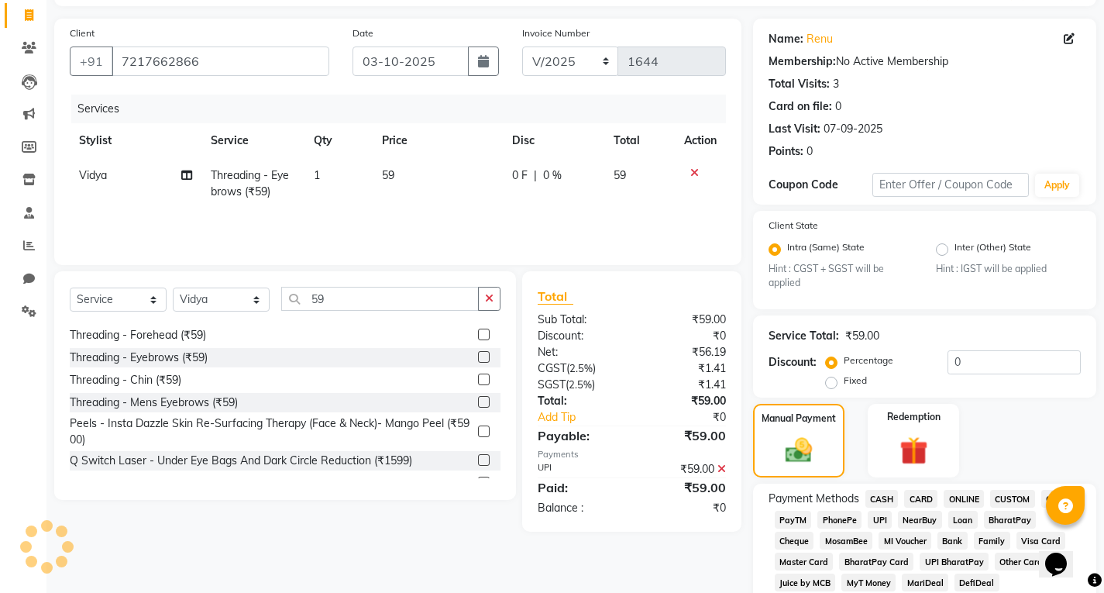
scroll to position [55, 0]
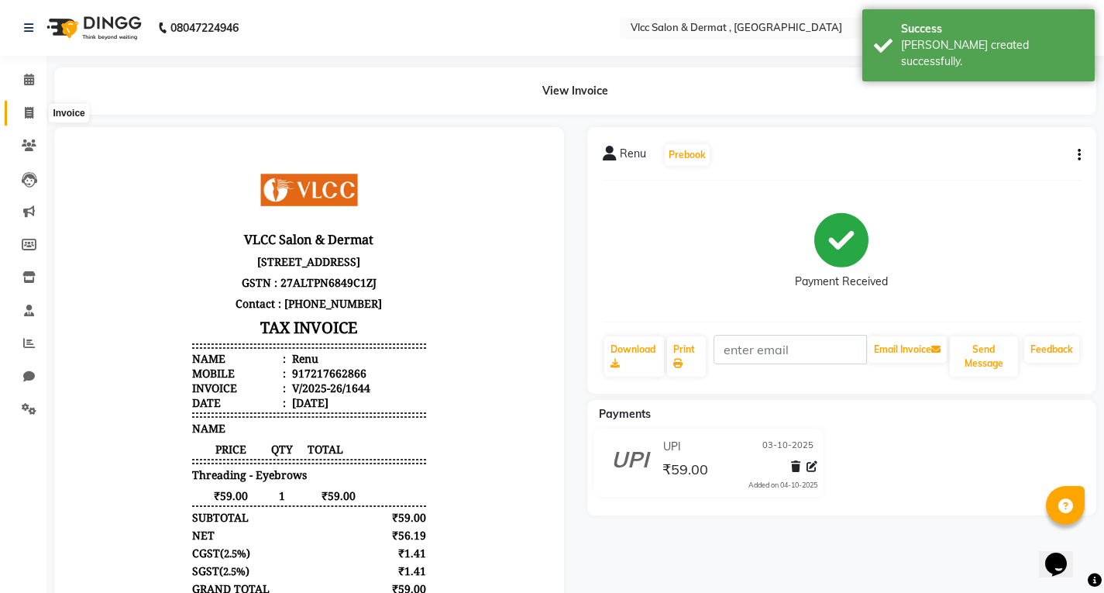
click at [32, 105] on span at bounding box center [28, 114] width 27 height 18
select select "service"
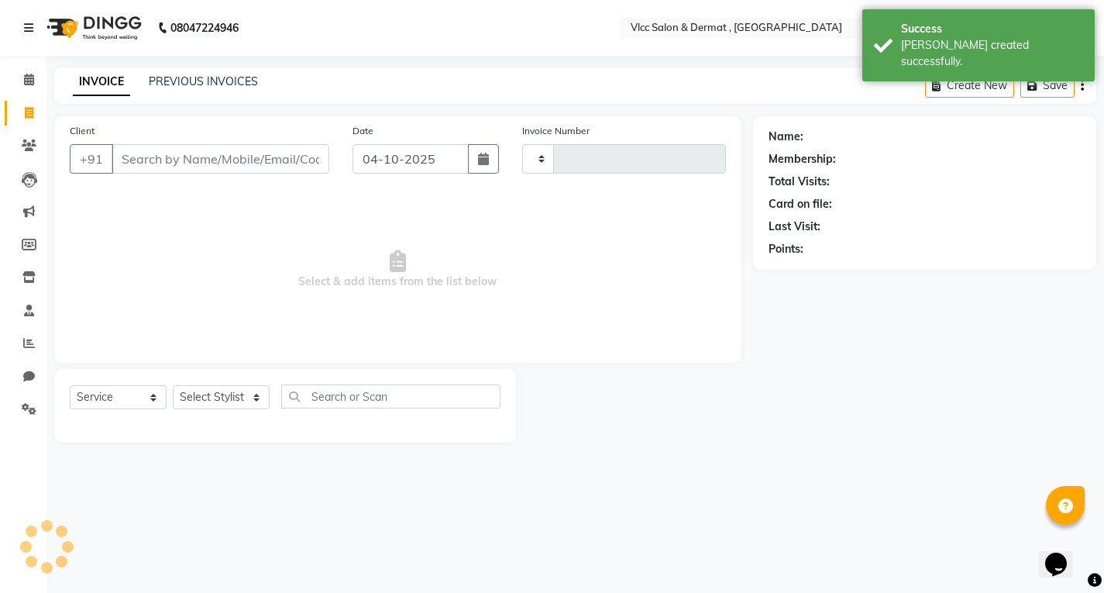
type input "1645"
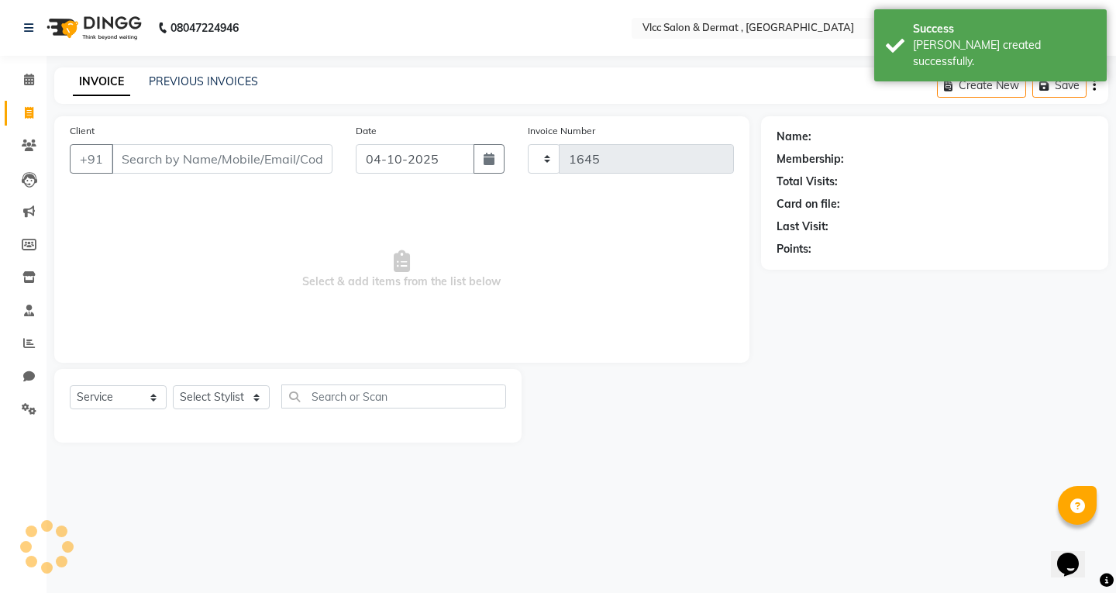
select select "5256"
click at [363, 163] on input "04-10-2025" at bounding box center [415, 158] width 119 height 29
select select "10"
select select "2025"
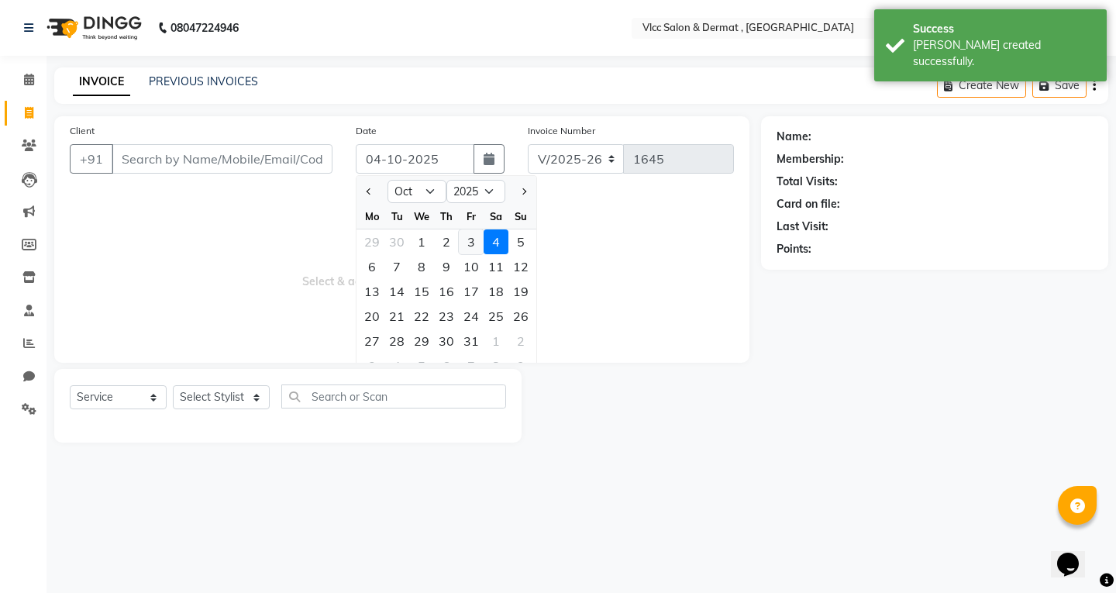
click at [474, 246] on div "3" at bounding box center [471, 241] width 25 height 25
type input "03-10-2025"
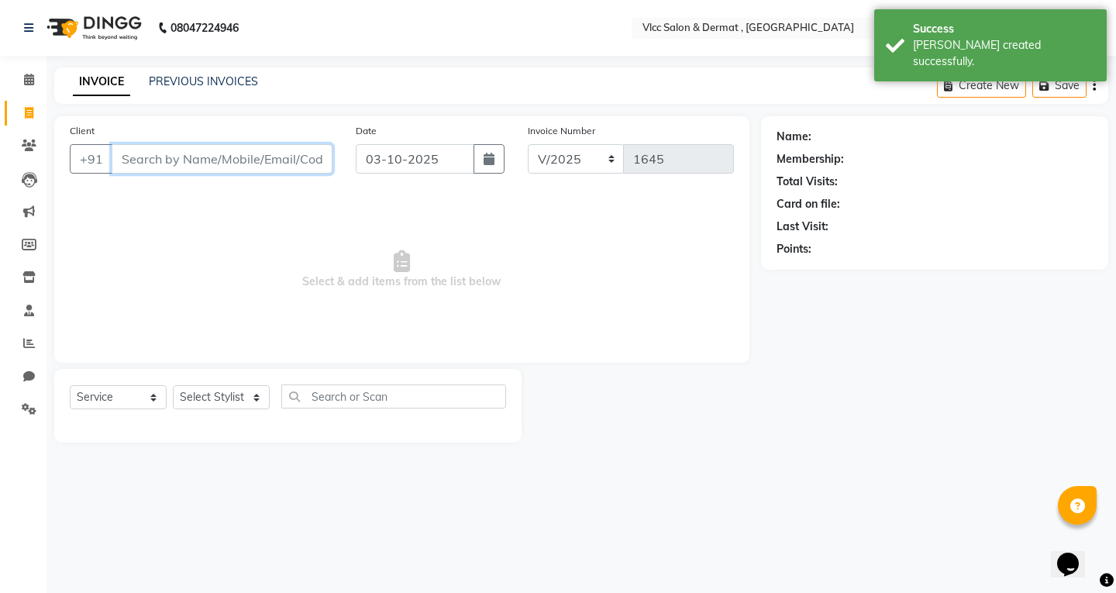
click at [287, 162] on input "Client" at bounding box center [222, 158] width 221 height 29
type input "9"
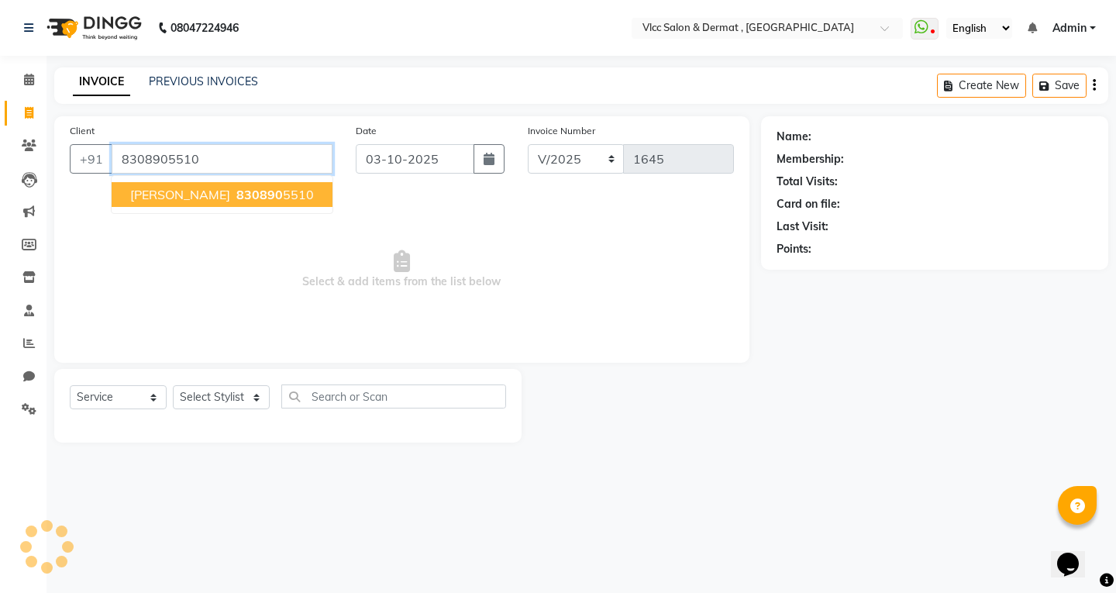
type input "8308905510"
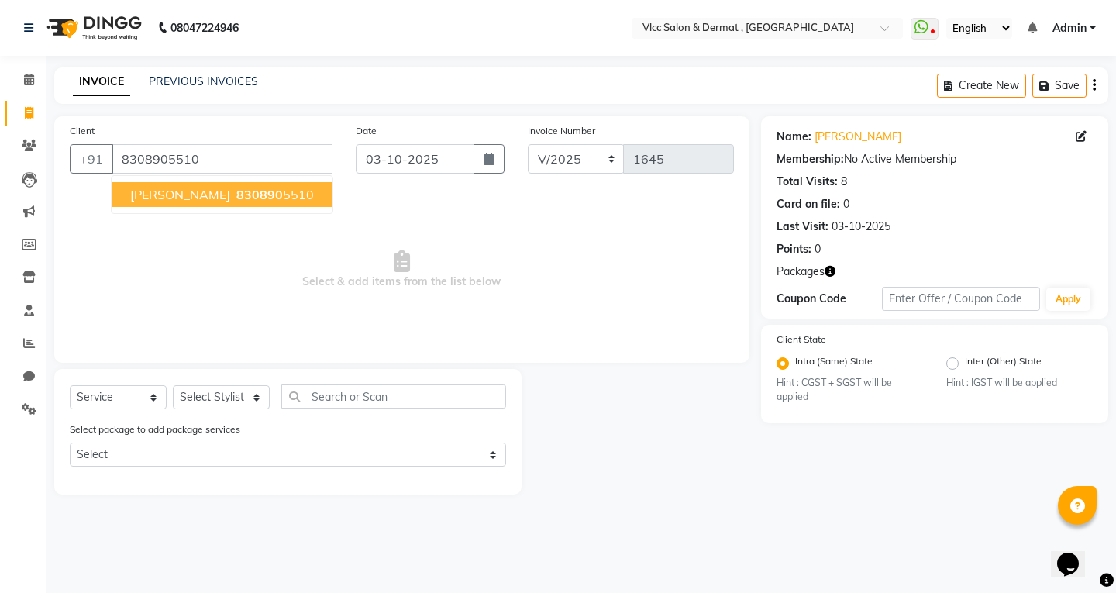
click at [179, 194] on span "[PERSON_NAME]" at bounding box center [180, 194] width 100 height 15
click at [208, 410] on div "Select Service Product Membership Package Voucher Prepaid Gift Card Select Styl…" at bounding box center [288, 402] width 436 height 36
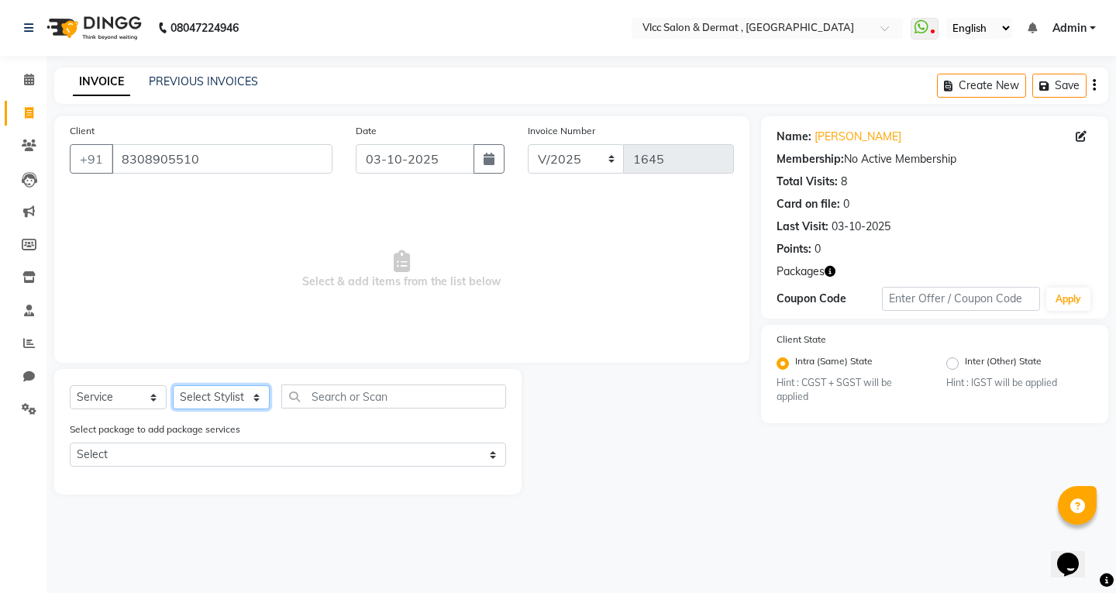
click at [205, 401] on select "Select Stylist [PERSON_NAME] [PERSON_NAME] [PERSON_NAME] [PERSON_NAME] [PERSON_…" at bounding box center [221, 397] width 97 height 24
select select "78207"
click at [173, 385] on select "Select Stylist [PERSON_NAME] [PERSON_NAME] [PERSON_NAME] [PERSON_NAME] [PERSON_…" at bounding box center [221, 397] width 97 height 24
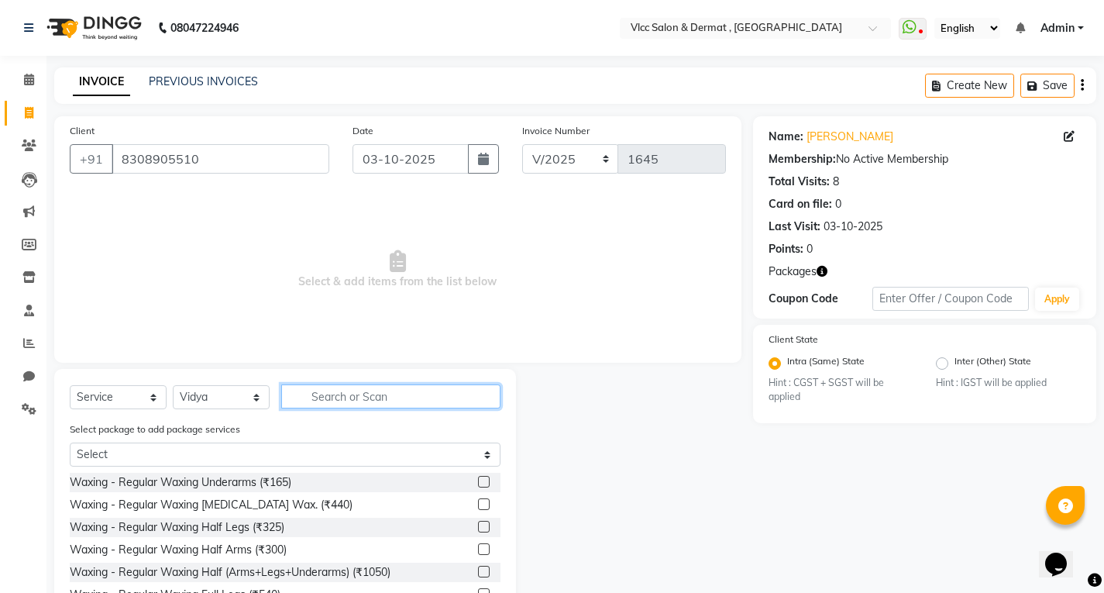
click at [321, 400] on input "text" at bounding box center [390, 396] width 219 height 24
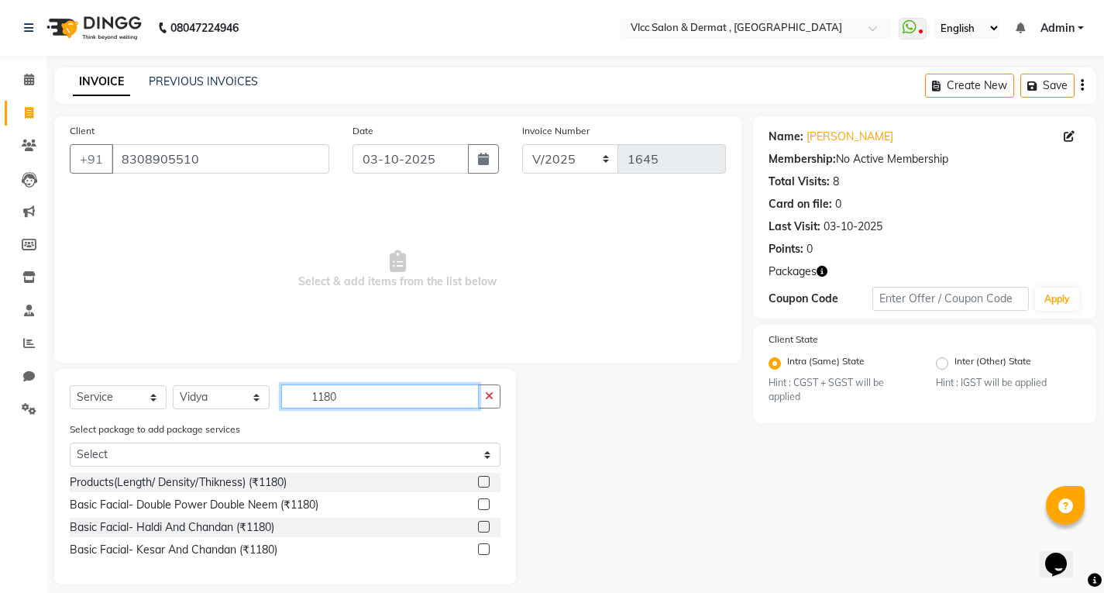
type input "1180"
click at [480, 526] on label at bounding box center [484, 527] width 12 height 12
click at [480, 526] on input "checkbox" at bounding box center [483, 527] width 10 height 10
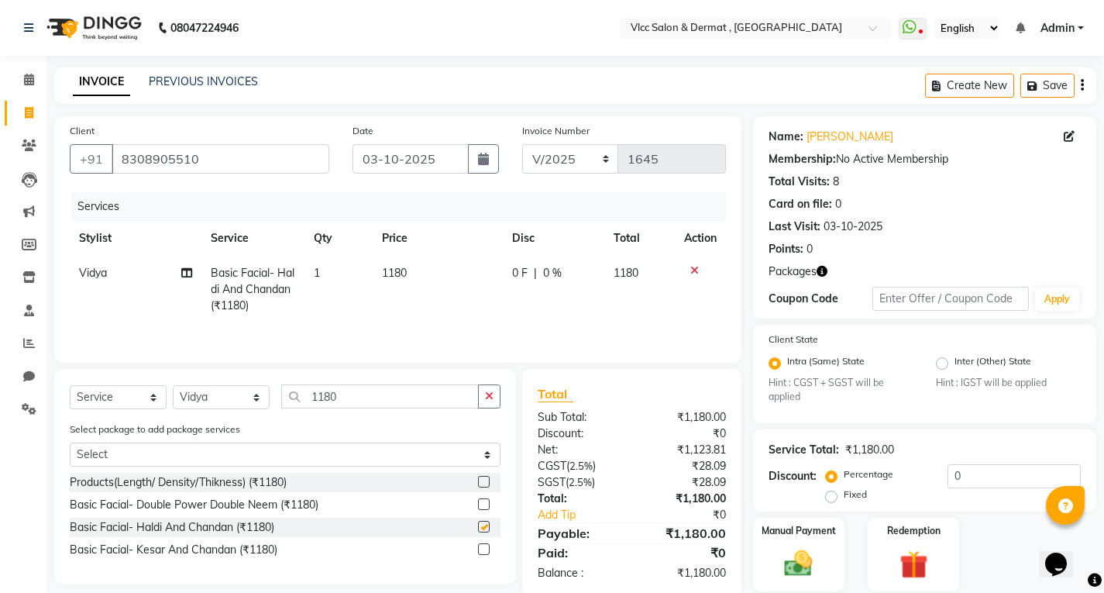
checkbox input "false"
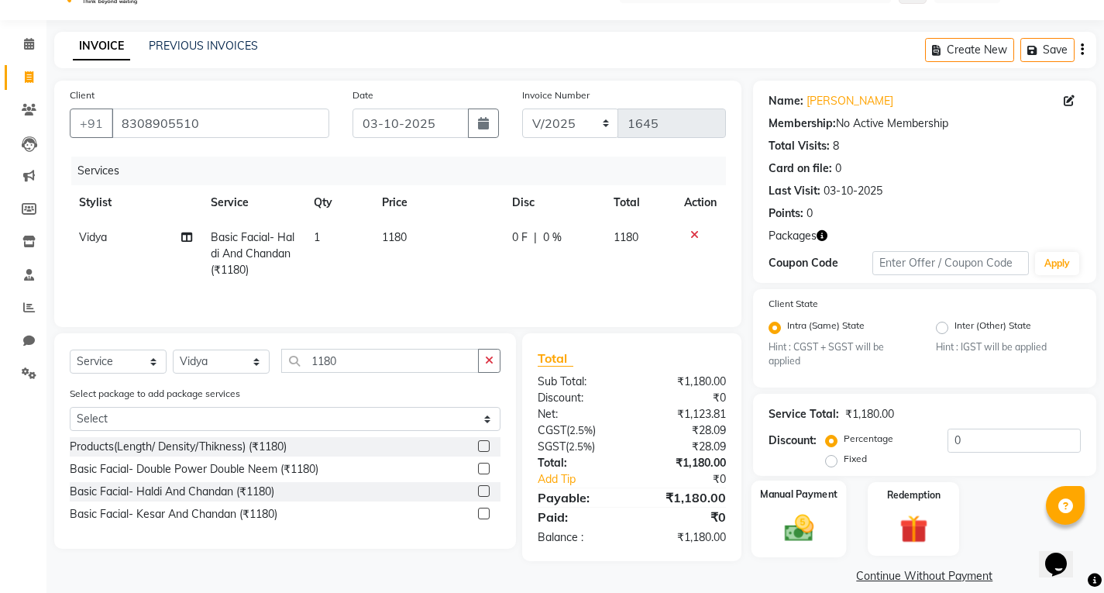
scroll to position [53, 0]
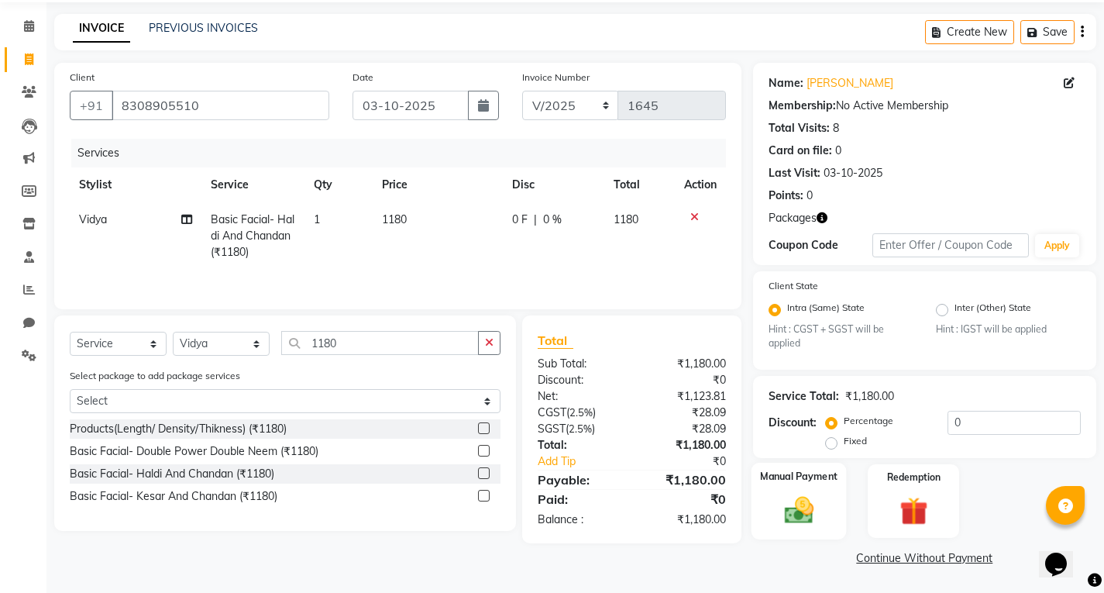
click at [797, 494] on img at bounding box center [798, 510] width 47 height 33
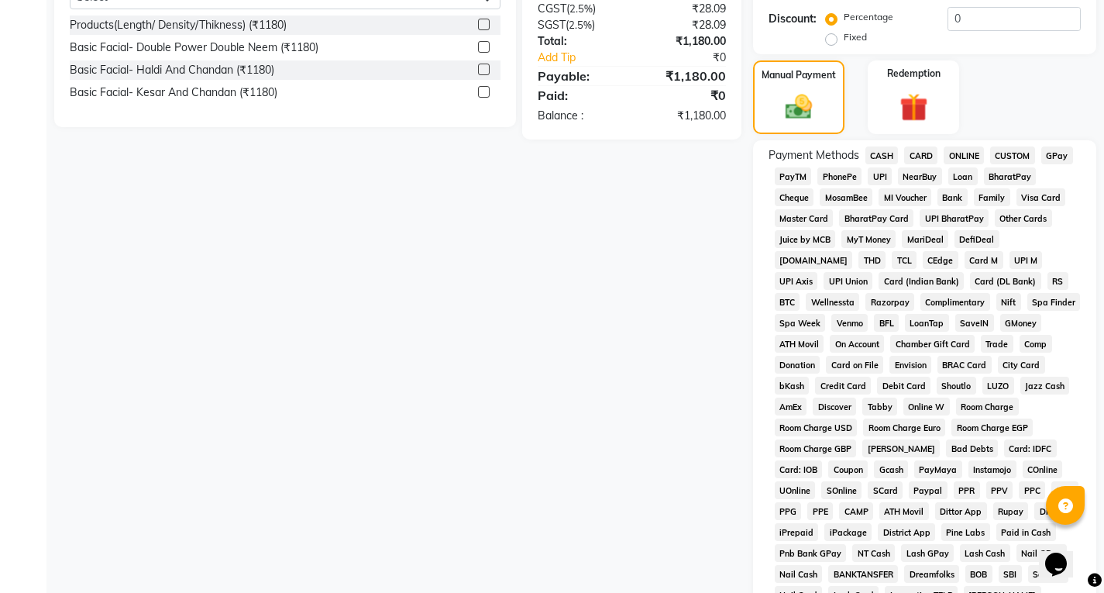
scroll to position [126, 0]
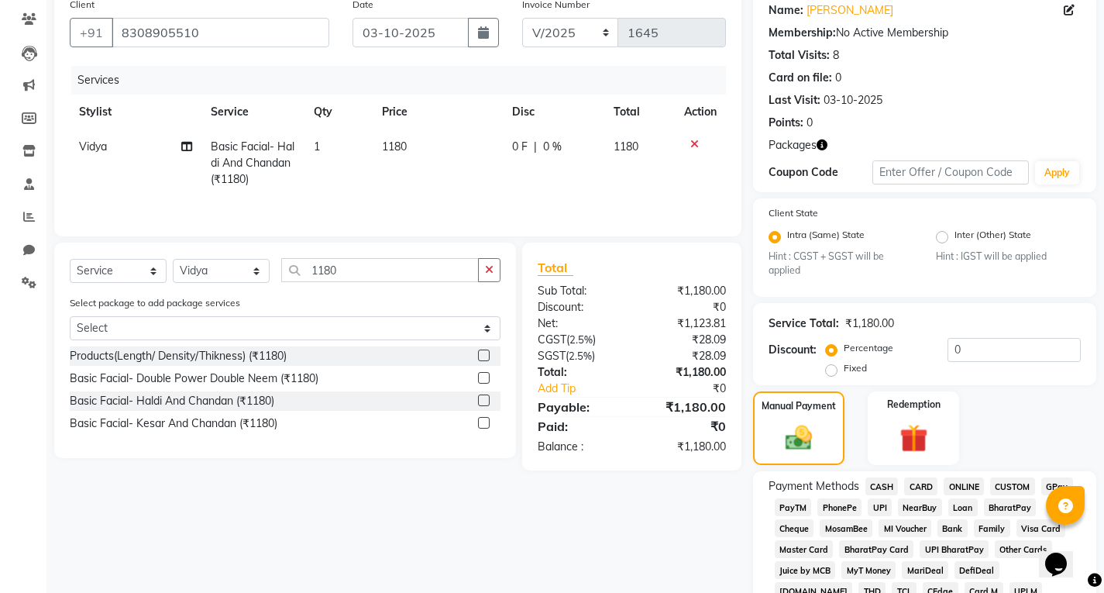
click at [881, 511] on span "UPI" at bounding box center [880, 507] width 24 height 18
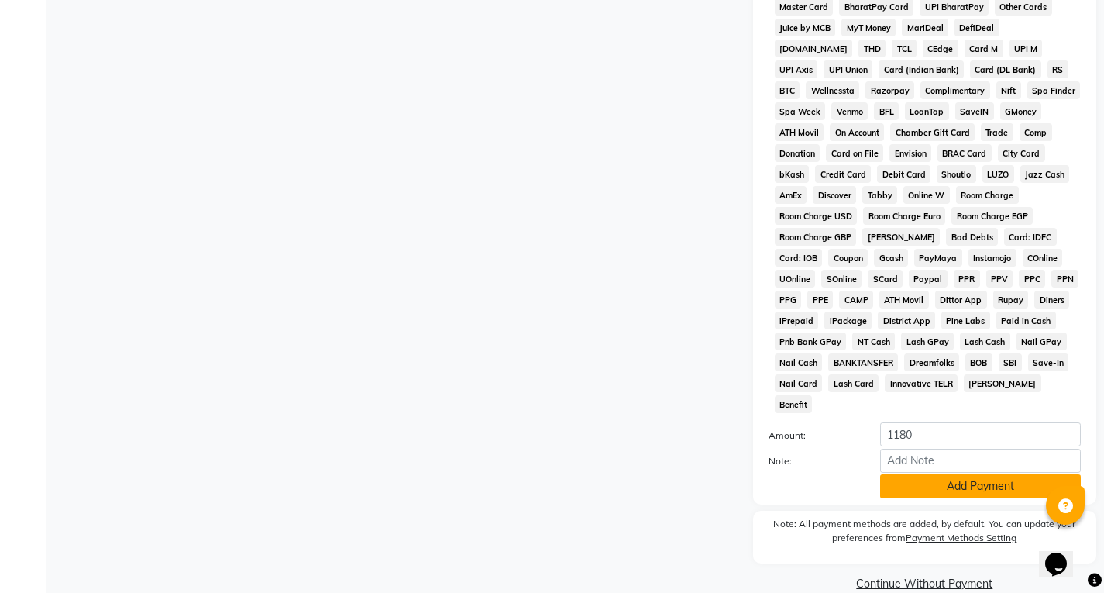
drag, startPoint x: 933, startPoint y: 459, endPoint x: 935, endPoint y: 477, distance: 18.7
click at [934, 474] on button "Add Payment" at bounding box center [980, 486] width 201 height 24
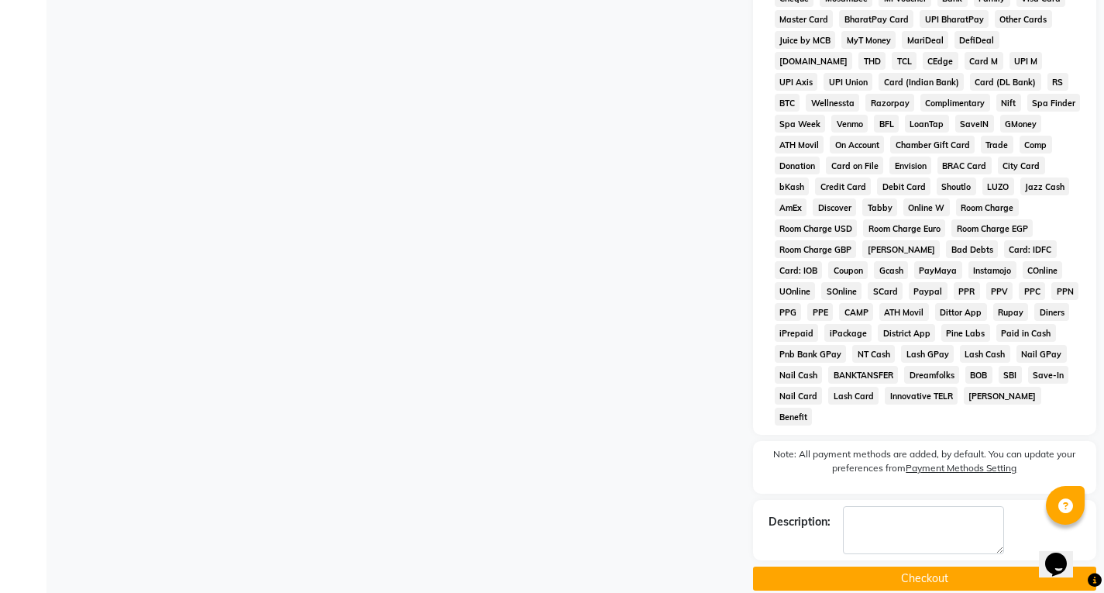
click at [925, 566] on button "Checkout" at bounding box center [924, 578] width 343 height 24
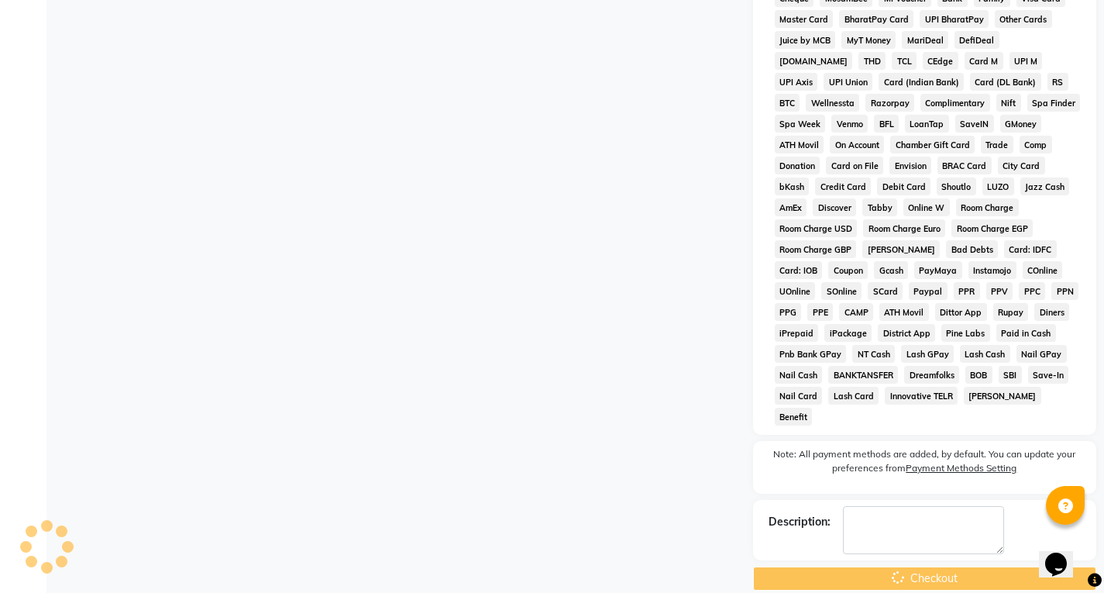
scroll to position [209, 0]
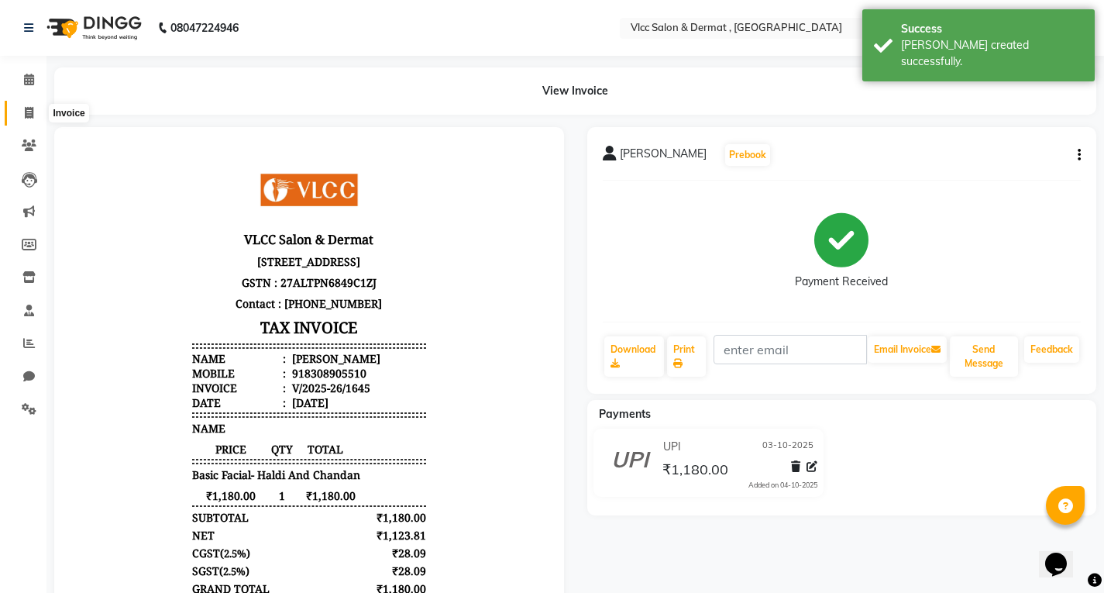
click at [29, 119] on span at bounding box center [28, 114] width 27 height 18
select select "service"
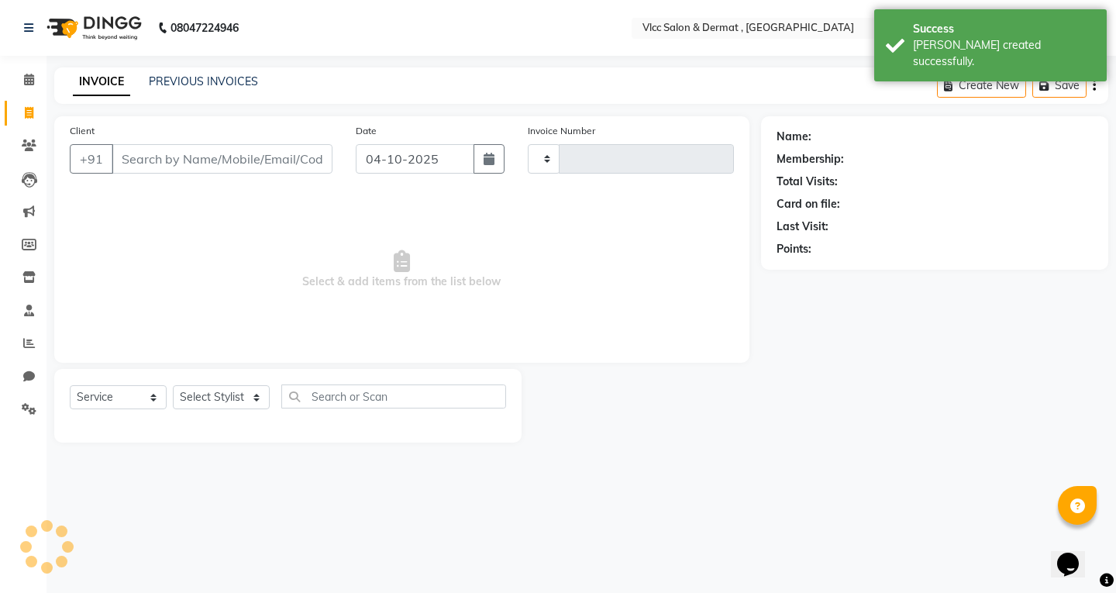
type input "1646"
select select "5256"
click at [160, 150] on input "Client" at bounding box center [222, 158] width 221 height 29
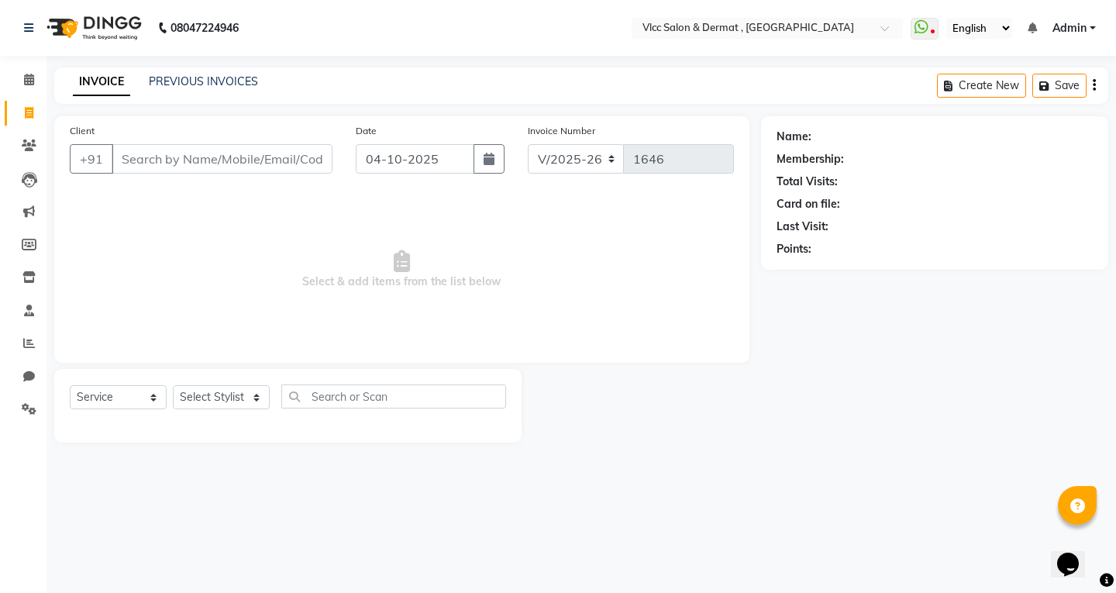
click at [229, 156] on input "Client" at bounding box center [222, 158] width 221 height 29
type input "7276208155"
click at [288, 163] on span "Add Client" at bounding box center [292, 158] width 61 height 15
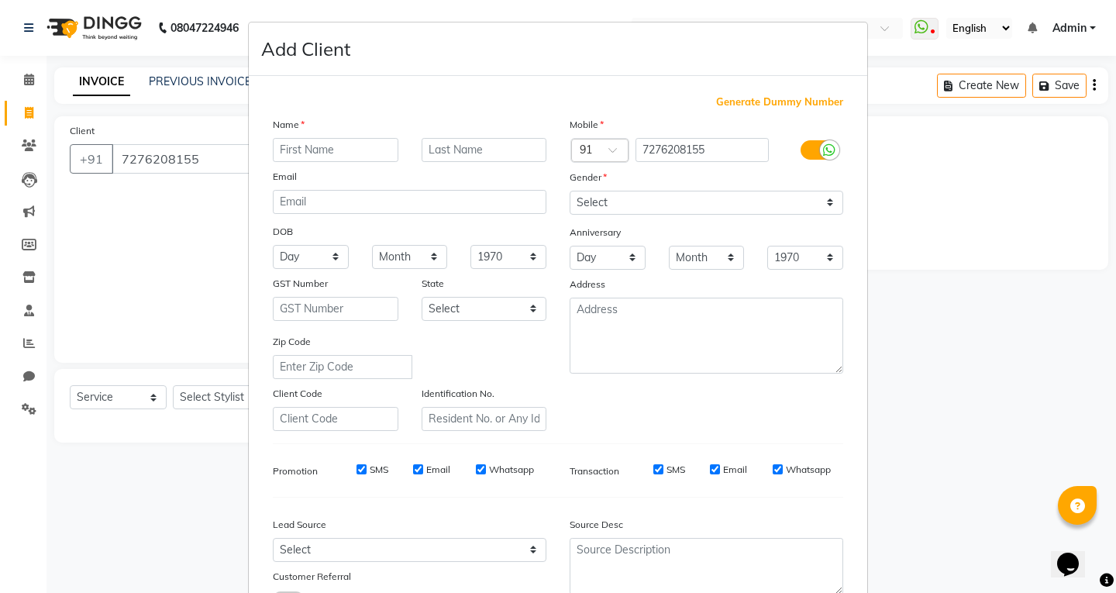
click at [315, 152] on input "text" at bounding box center [336, 150] width 126 height 24
type input "Jija"
click at [386, 175] on div "Email" at bounding box center [409, 179] width 297 height 22
click at [594, 205] on select "Select [DEMOGRAPHIC_DATA] [DEMOGRAPHIC_DATA] Other Prefer Not To Say" at bounding box center [706, 203] width 274 height 24
select select "[DEMOGRAPHIC_DATA]"
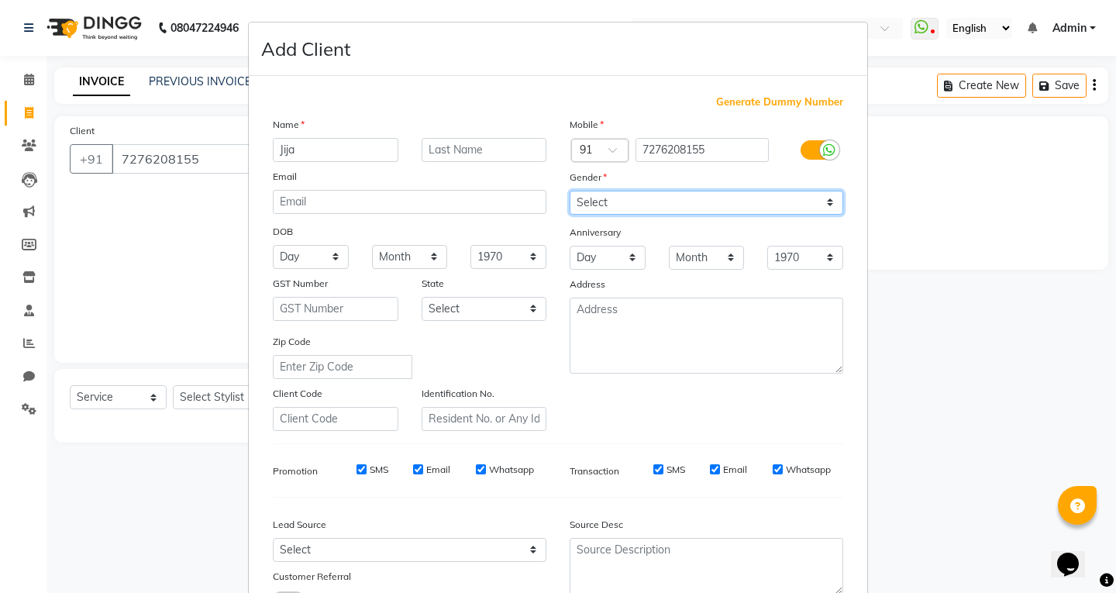
click at [569, 191] on select "Select [DEMOGRAPHIC_DATA] [DEMOGRAPHIC_DATA] Other Prefer Not To Say" at bounding box center [706, 203] width 274 height 24
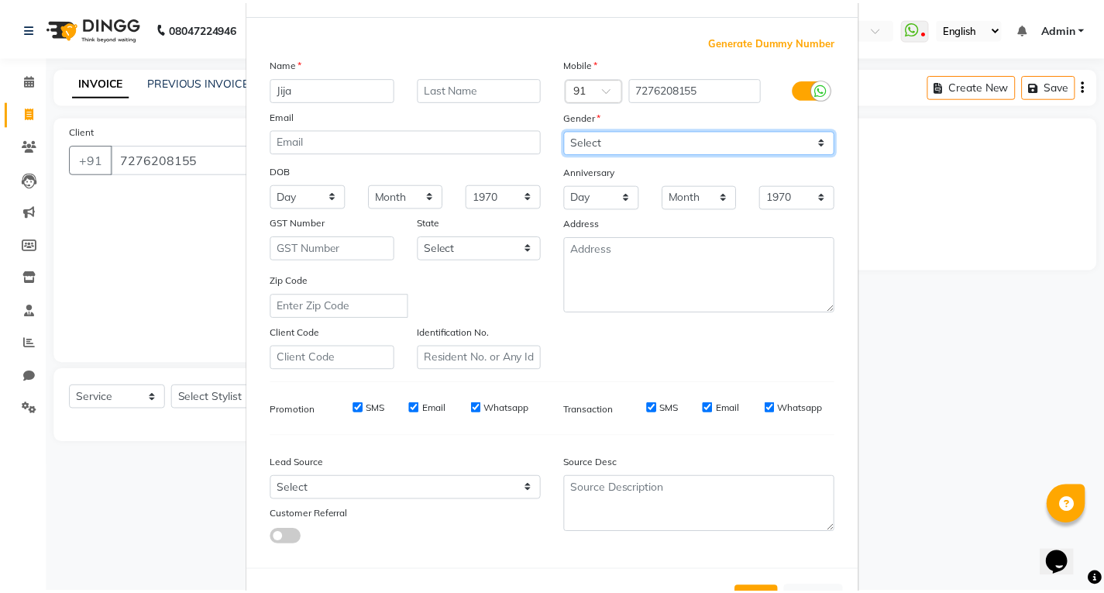
scroll to position [122, 0]
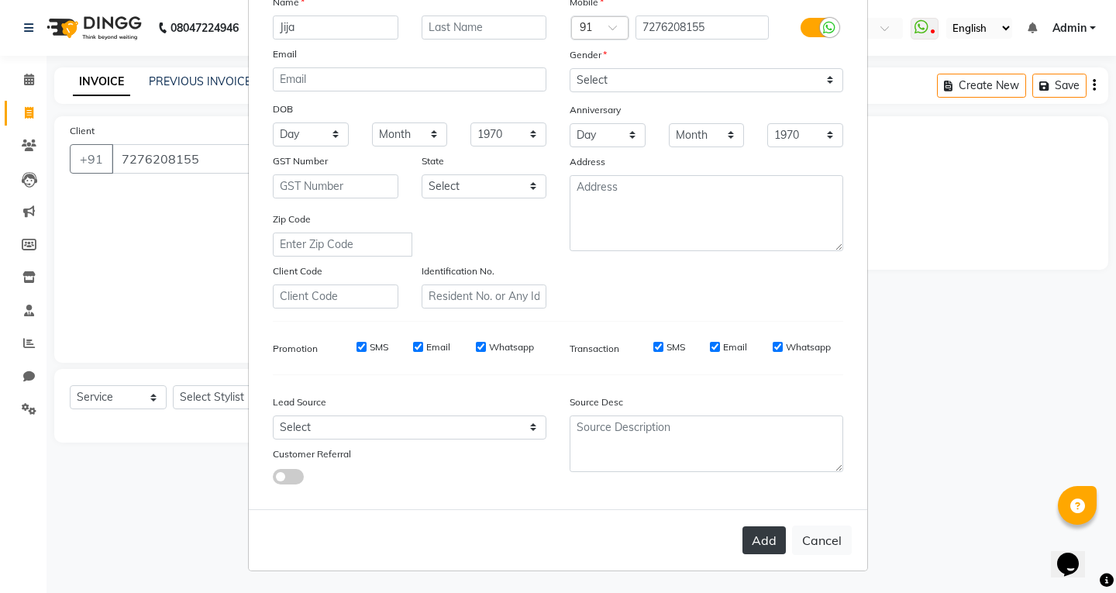
click at [760, 546] on button "Add" at bounding box center [763, 540] width 43 height 28
select select
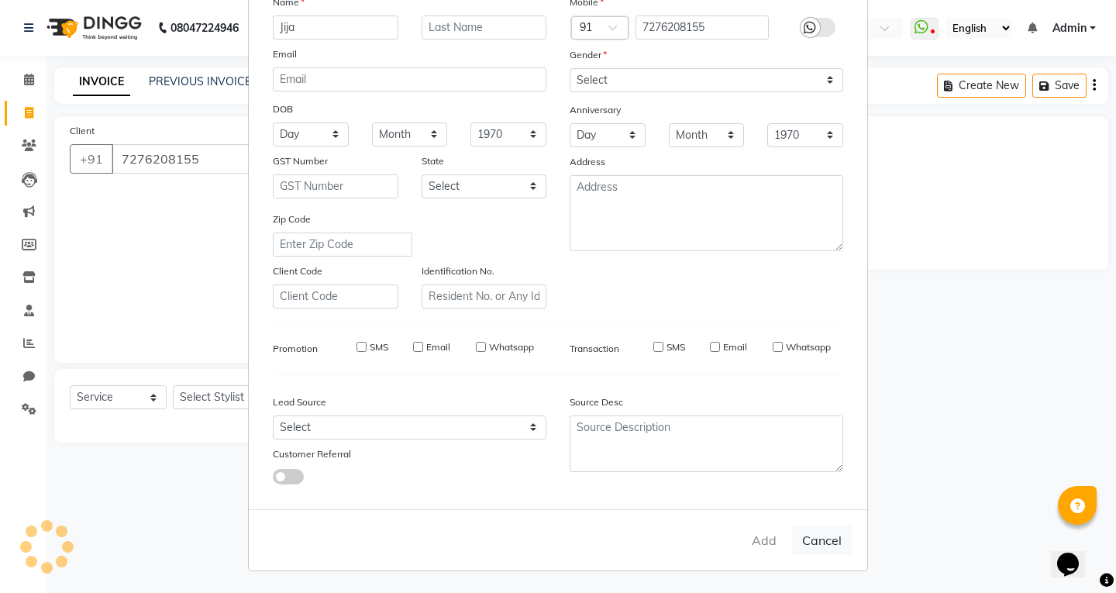
select select
checkbox input "false"
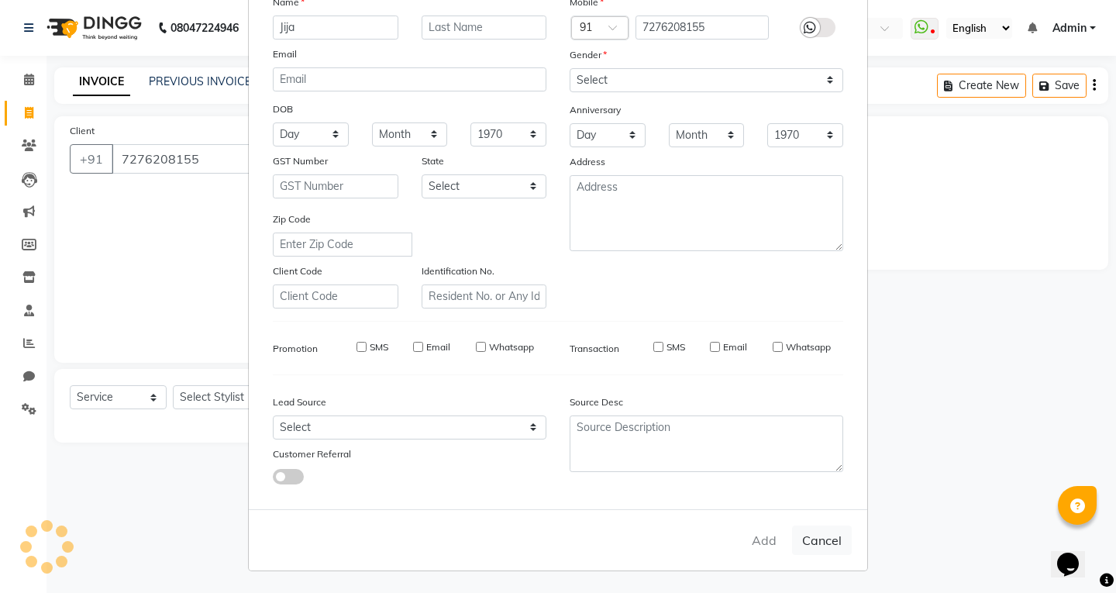
checkbox input "false"
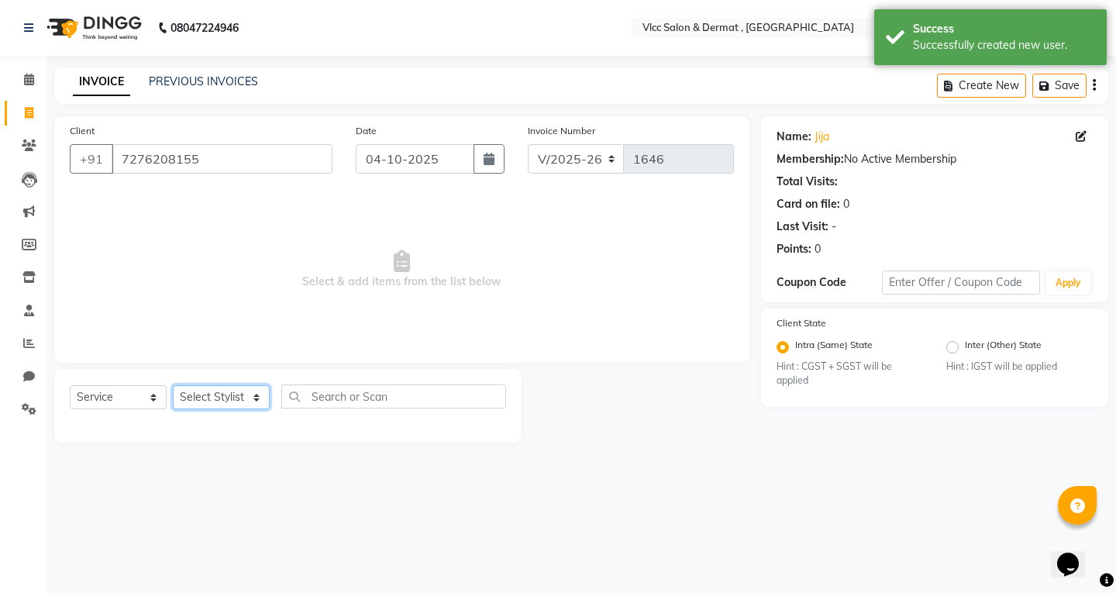
click at [239, 397] on select "Select Stylist [PERSON_NAME] [PERSON_NAME] [PERSON_NAME] [PERSON_NAME] [PERSON_…" at bounding box center [221, 397] width 97 height 24
select select "37781"
click at [173, 385] on select "Select Stylist [PERSON_NAME] [PERSON_NAME] [PERSON_NAME] [PERSON_NAME] [PERSON_…" at bounding box center [221, 397] width 97 height 24
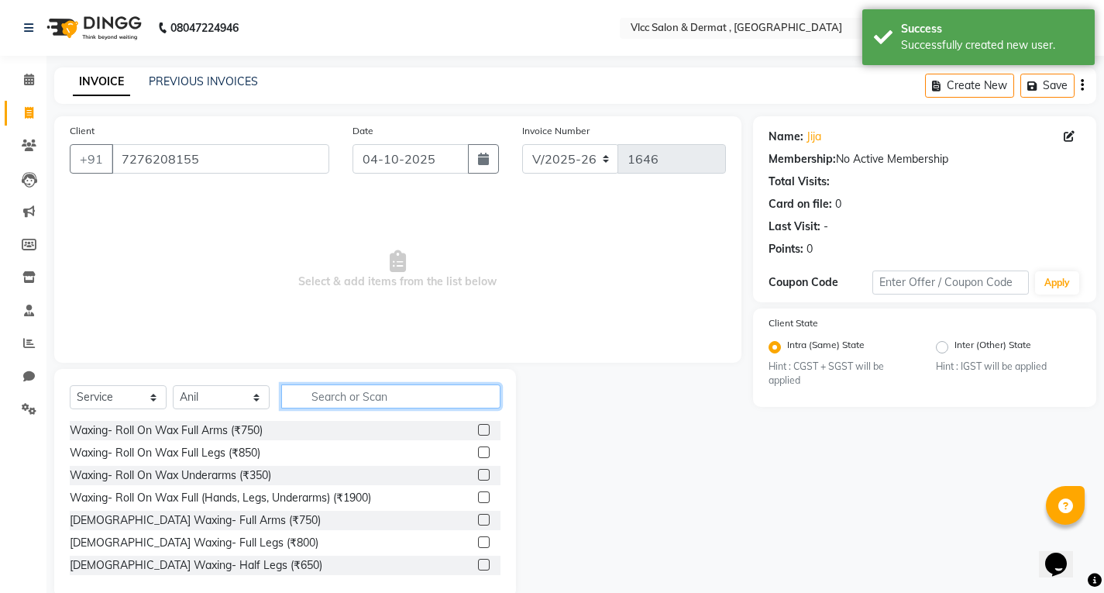
click at [351, 394] on input "text" at bounding box center [390, 396] width 219 height 24
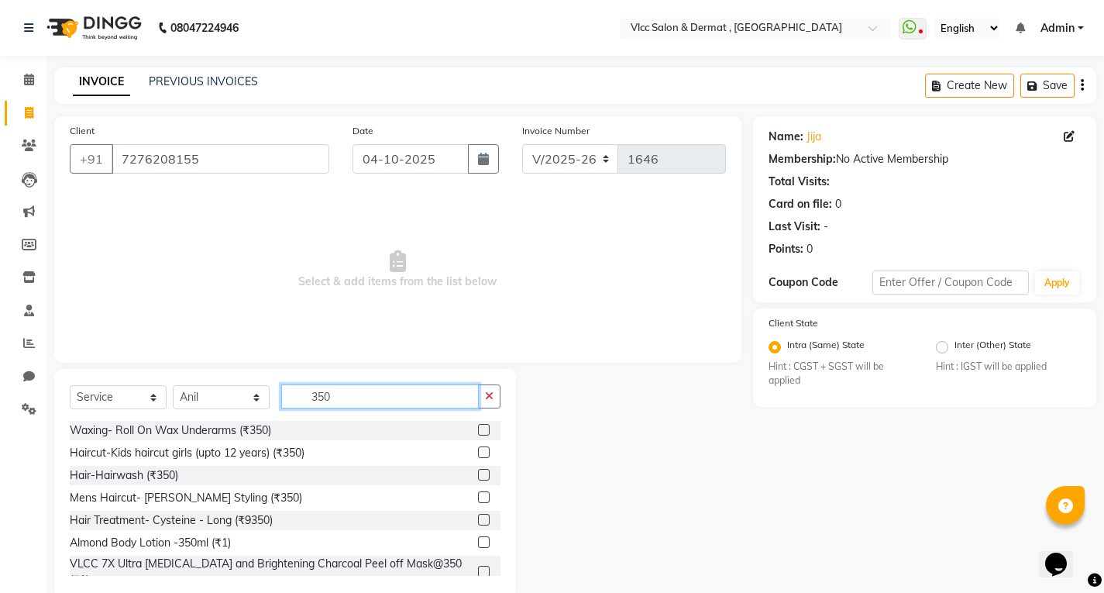
type input "350"
click at [478, 454] on label at bounding box center [484, 452] width 12 height 12
click at [478, 454] on input "checkbox" at bounding box center [483, 453] width 10 height 10
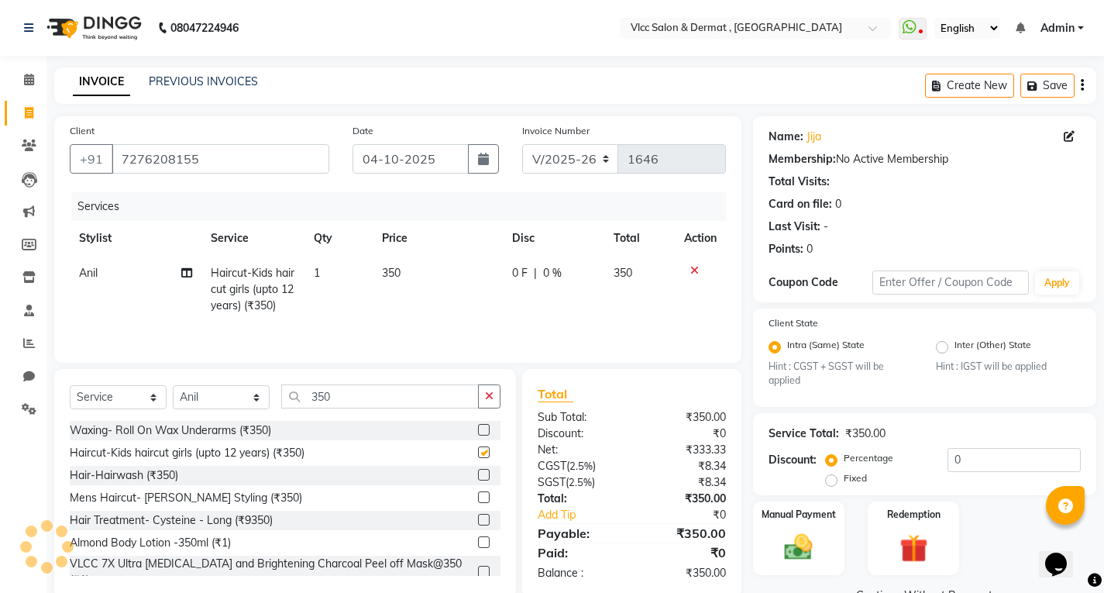
checkbox input "false"
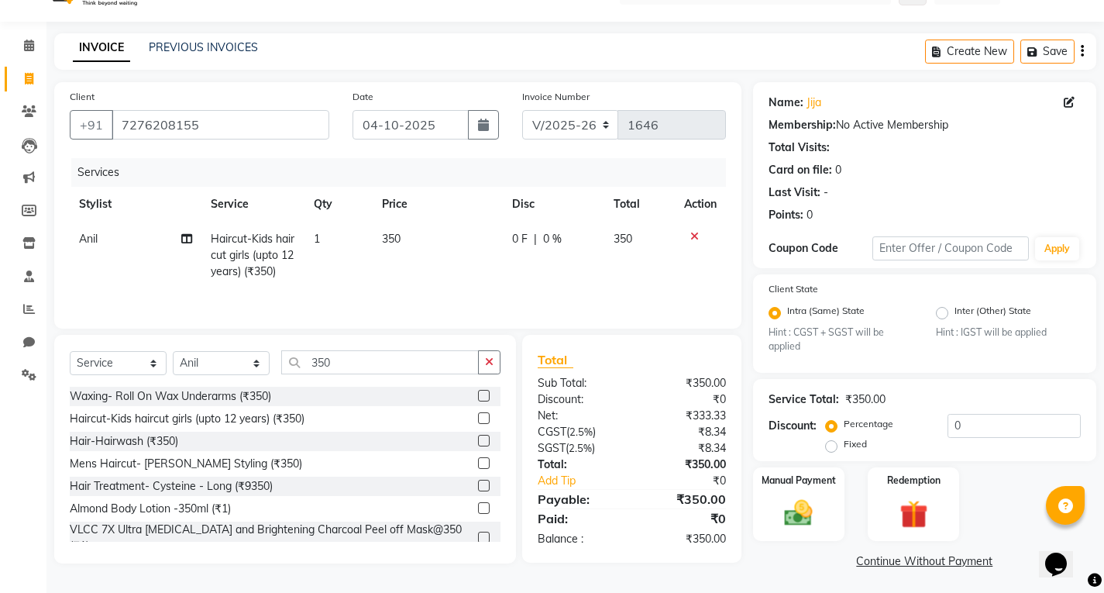
scroll to position [37, 0]
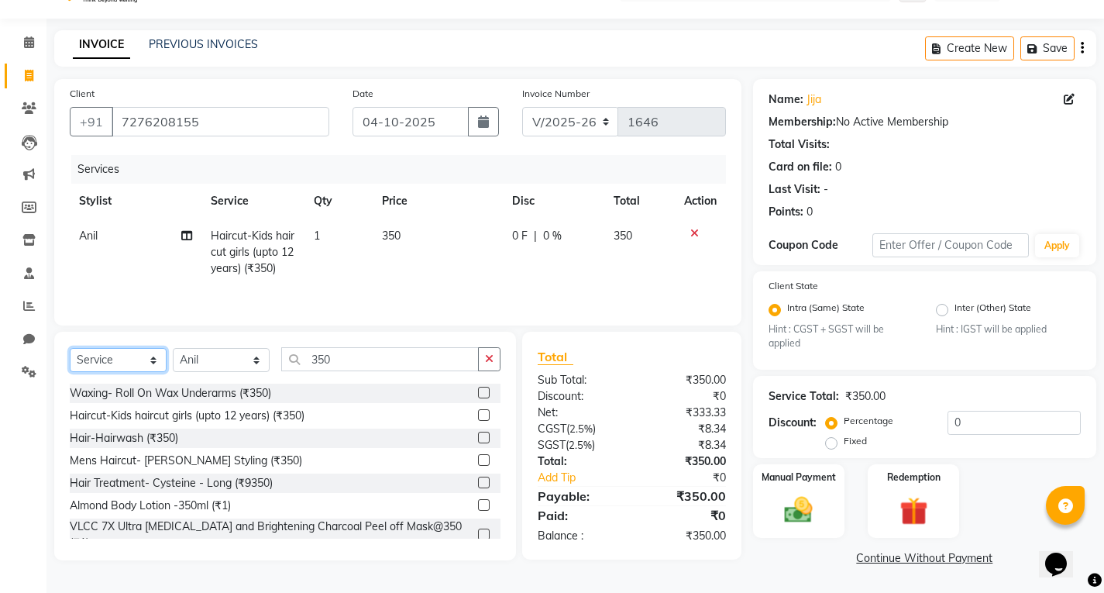
click at [101, 358] on select "Select Service Product Membership Package Voucher Prepaid Gift Card" at bounding box center [118, 360] width 97 height 24
drag, startPoint x: 215, startPoint y: 358, endPoint x: 215, endPoint y: 368, distance: 10.1
click at [215, 358] on select "Select Stylist [PERSON_NAME] [PERSON_NAME] [PERSON_NAME] [PERSON_NAME] [PERSON_…" at bounding box center [221, 360] width 97 height 24
select select "34632"
click at [173, 348] on select "Select Stylist [PERSON_NAME] [PERSON_NAME] [PERSON_NAME] [PERSON_NAME] [PERSON_…" at bounding box center [221, 360] width 97 height 24
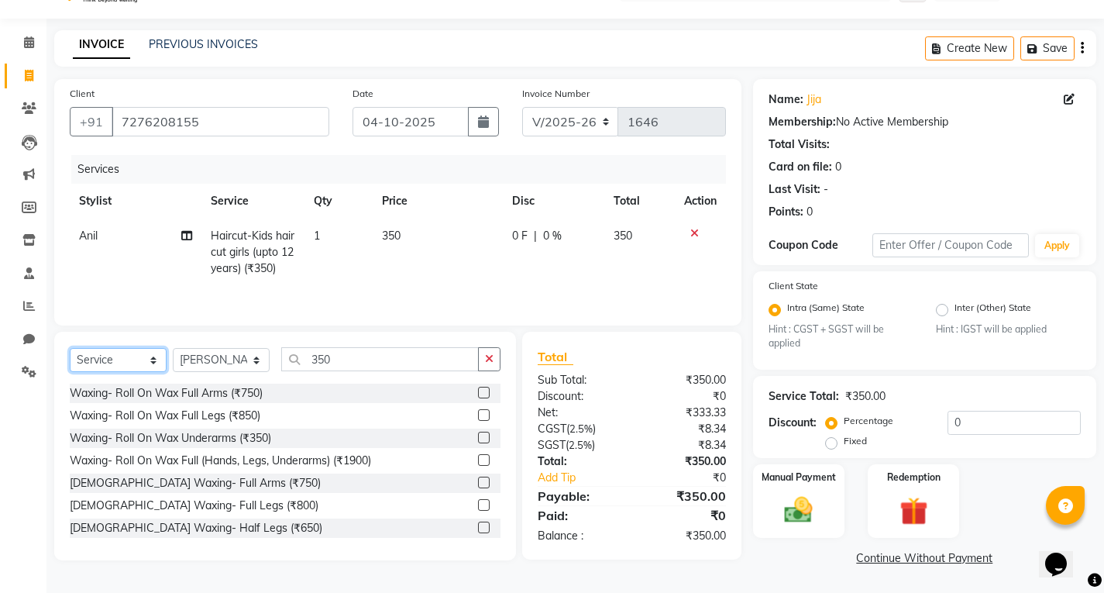
click at [129, 364] on select "Select Service Product Membership Package Voucher Prepaid Gift Card" at bounding box center [118, 360] width 97 height 24
select select "product"
click at [70, 348] on select "Select Service Product Membership Package Voucher Prepaid Gift Card" at bounding box center [118, 360] width 97 height 24
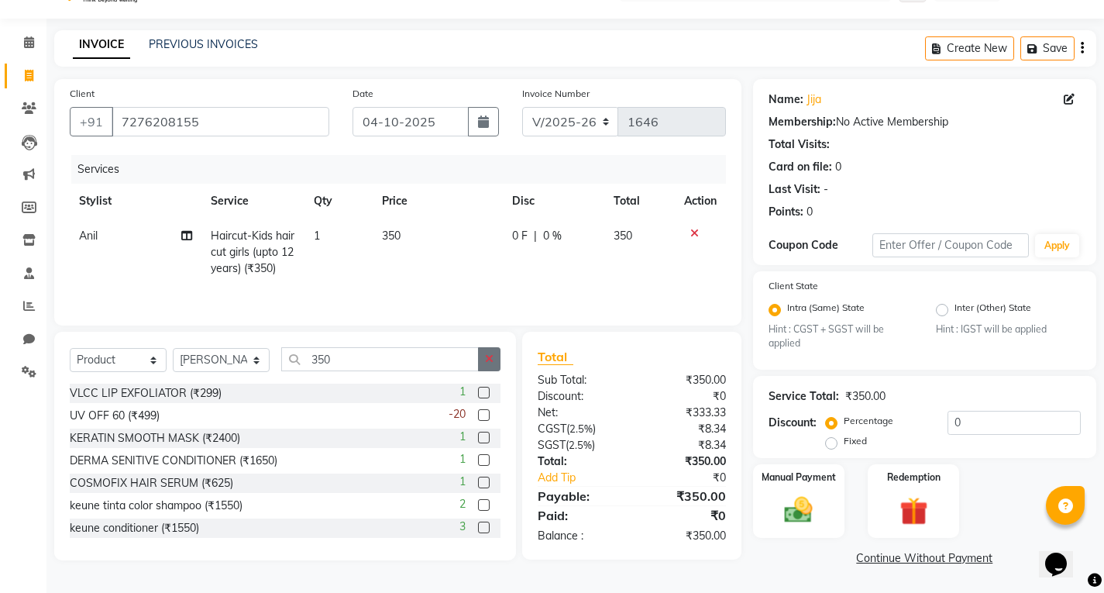
click at [490, 360] on icon "button" at bounding box center [489, 358] width 9 height 11
click at [455, 360] on input "text" at bounding box center [390, 359] width 219 height 24
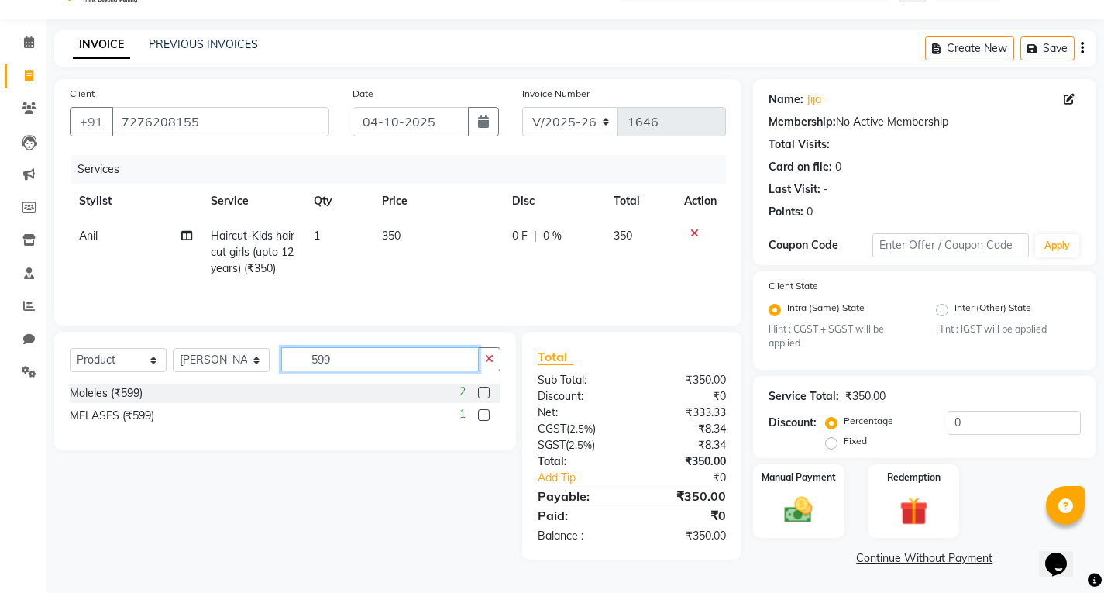
type input "599"
click at [483, 416] on label at bounding box center [484, 415] width 12 height 12
click at [483, 416] on input "checkbox" at bounding box center [483, 416] width 10 height 10
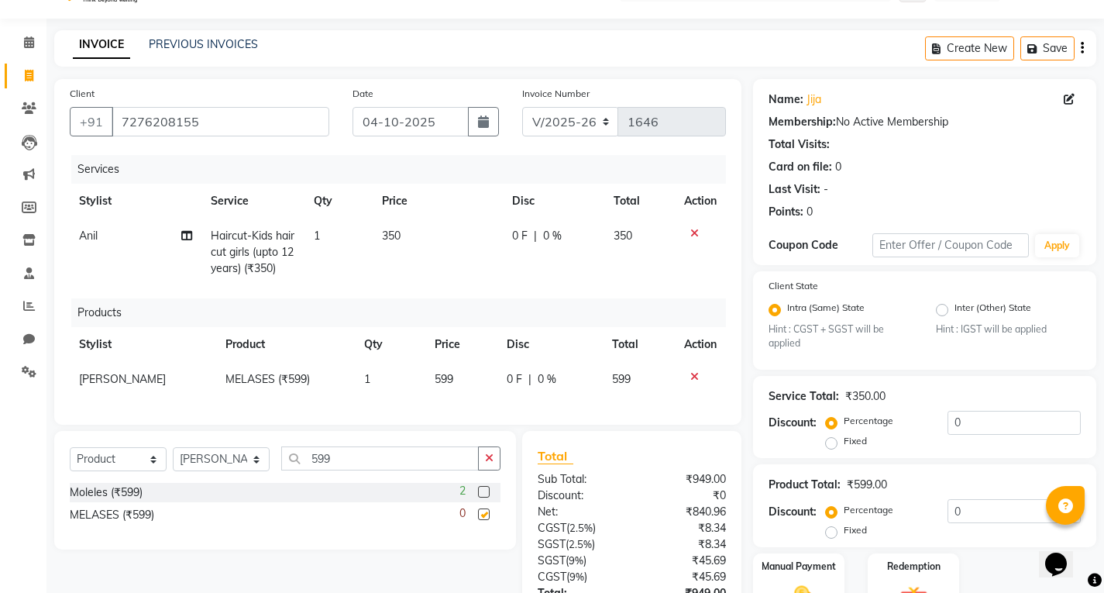
checkbox input "false"
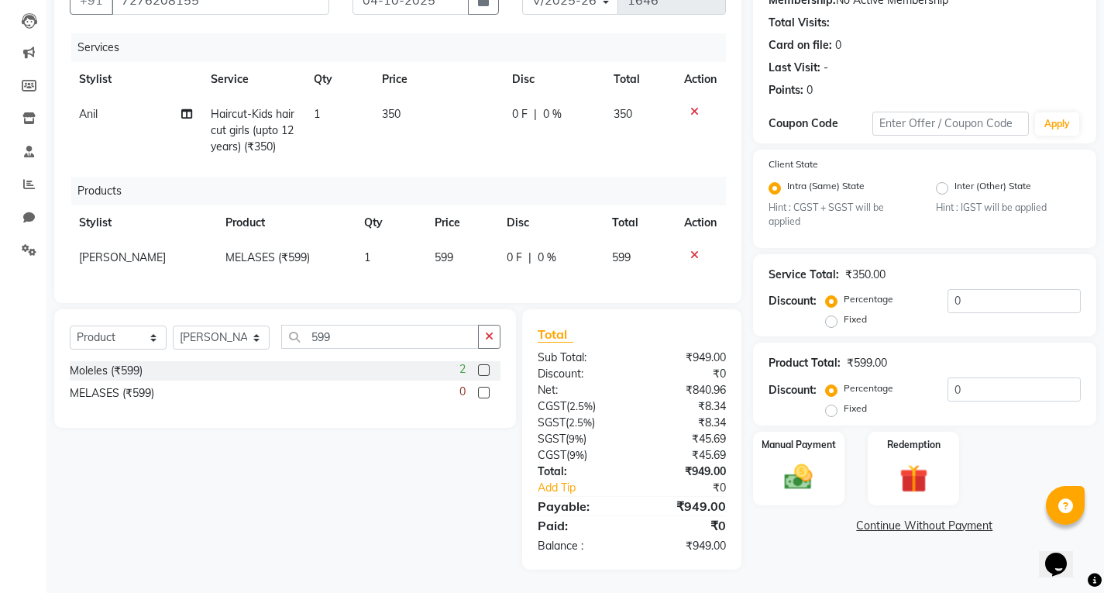
scroll to position [170, 0]
click at [832, 462] on div "Manual Payment" at bounding box center [798, 468] width 95 height 77
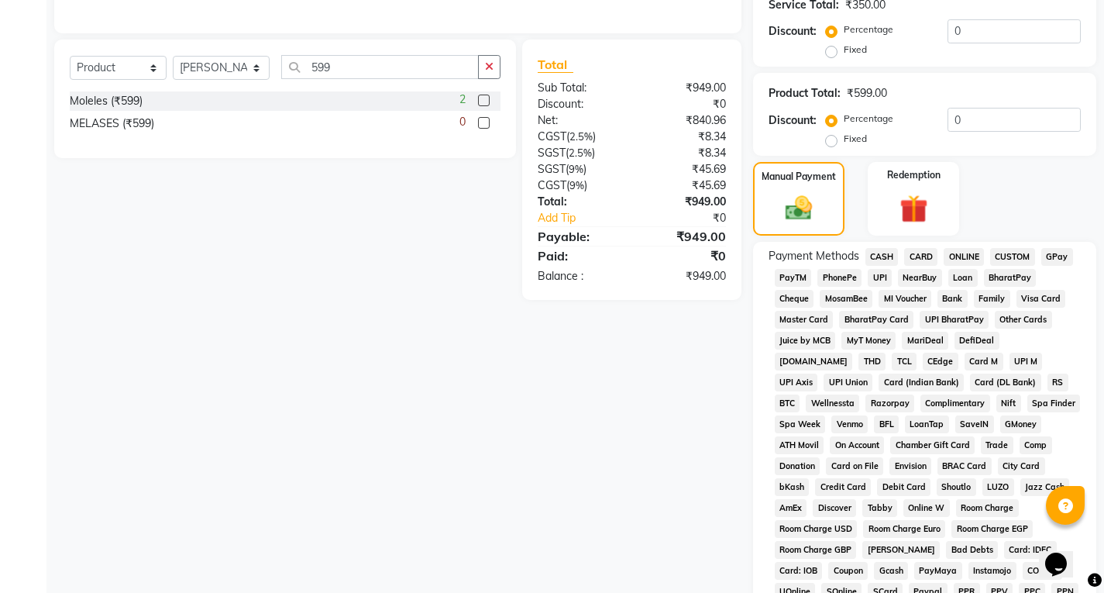
scroll to position [664, 0]
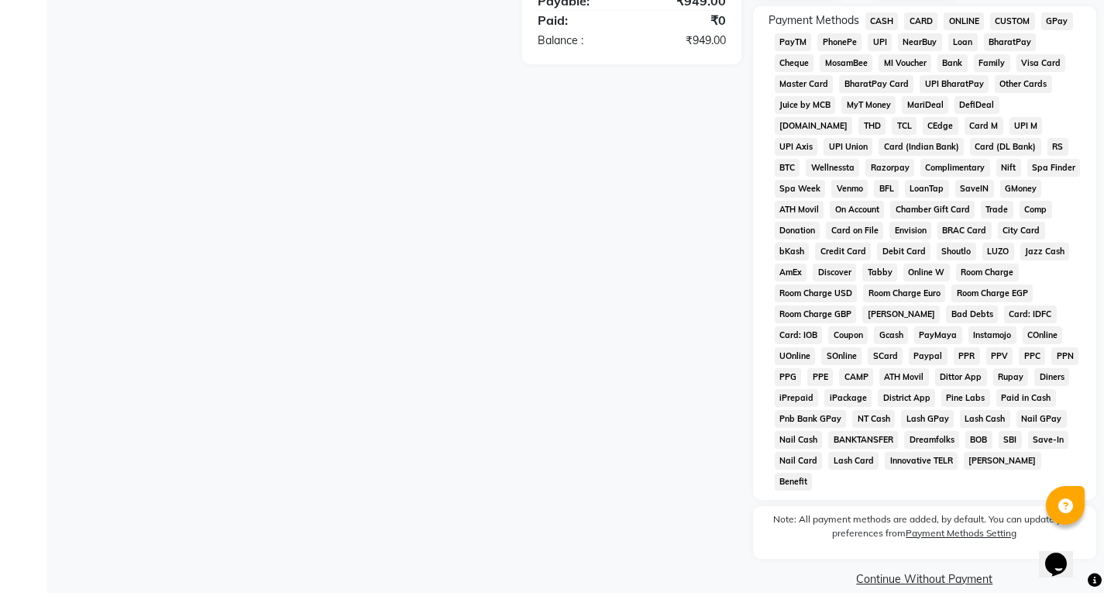
click at [878, 40] on span "UPI" at bounding box center [880, 42] width 24 height 18
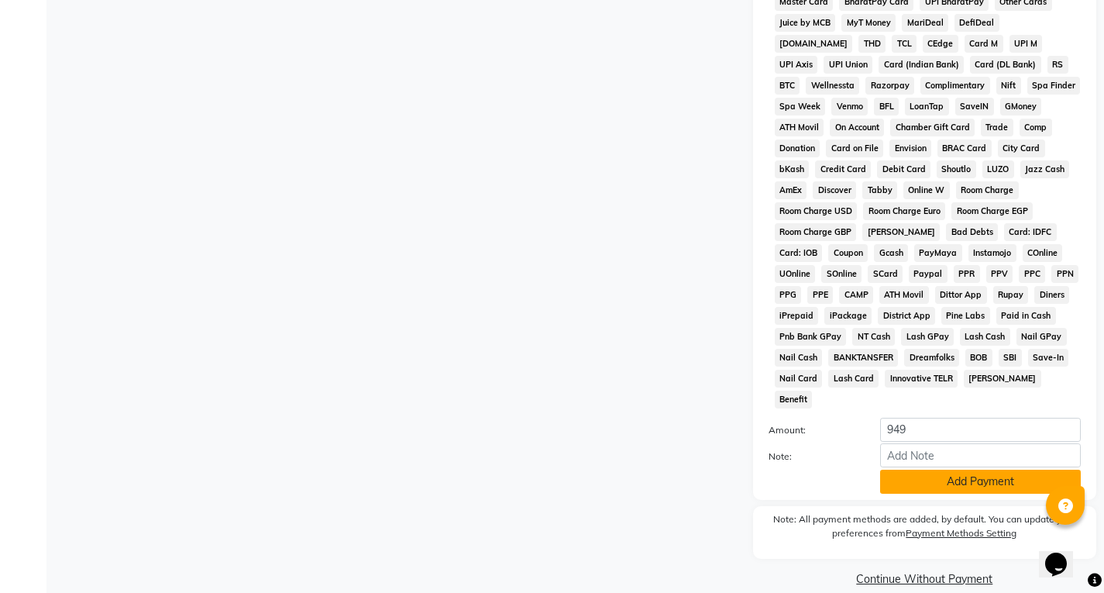
click at [926, 470] on button "Add Payment" at bounding box center [980, 482] width 201 height 24
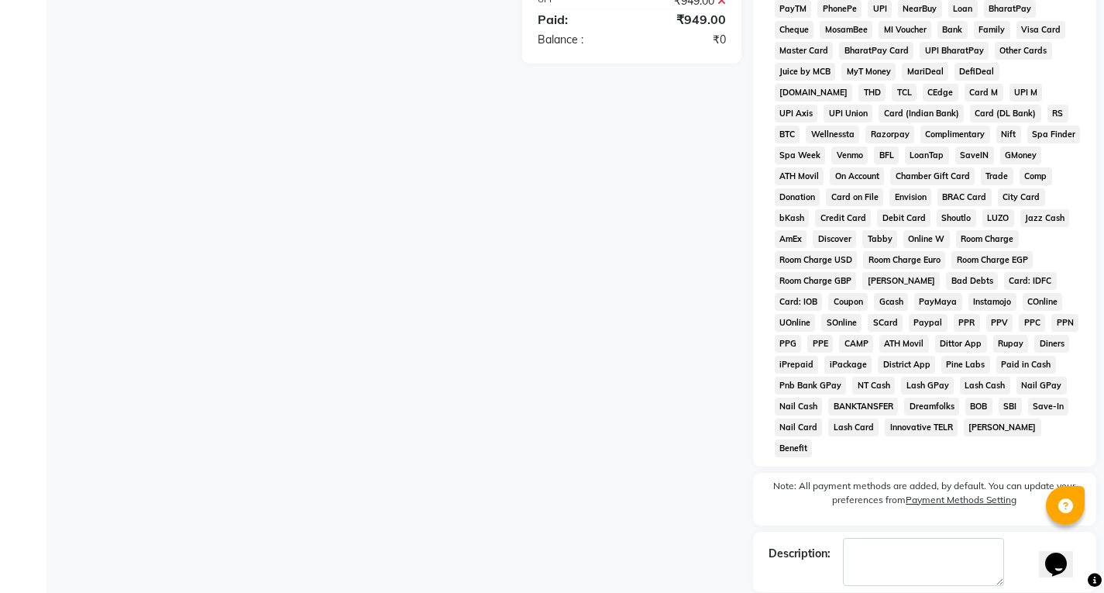
scroll to position [729, 0]
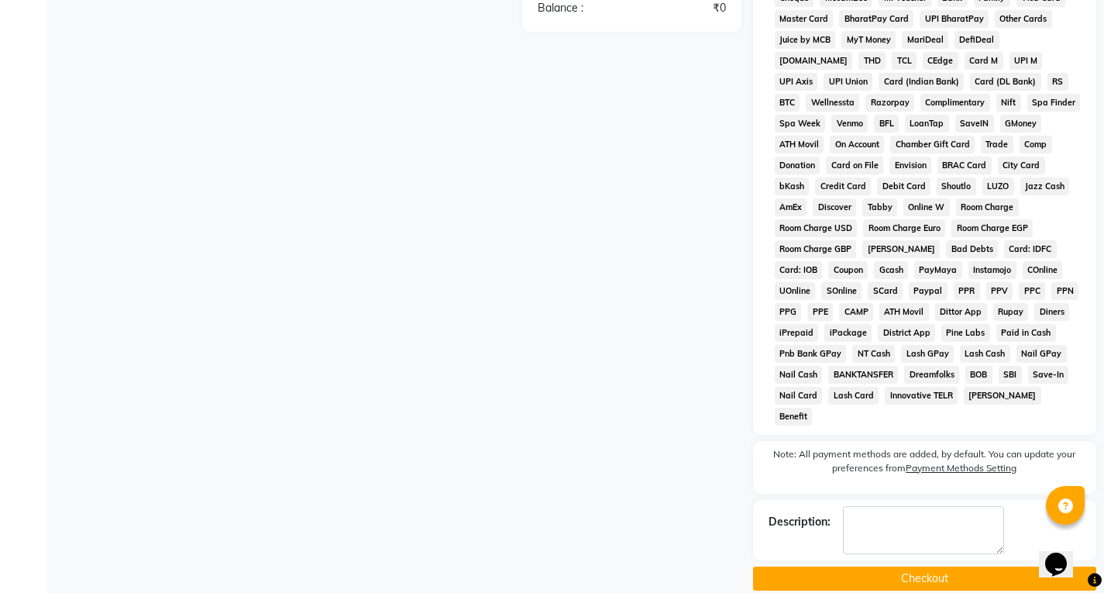
click at [913, 566] on button "Checkout" at bounding box center [924, 578] width 343 height 24
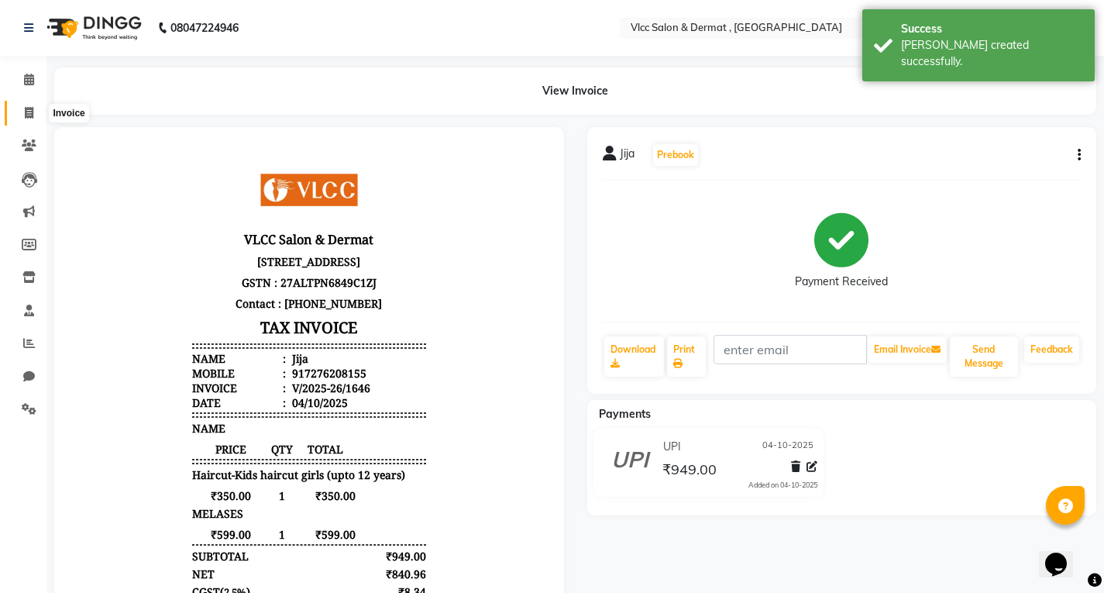
click at [31, 116] on icon at bounding box center [29, 113] width 9 height 12
select select "service"
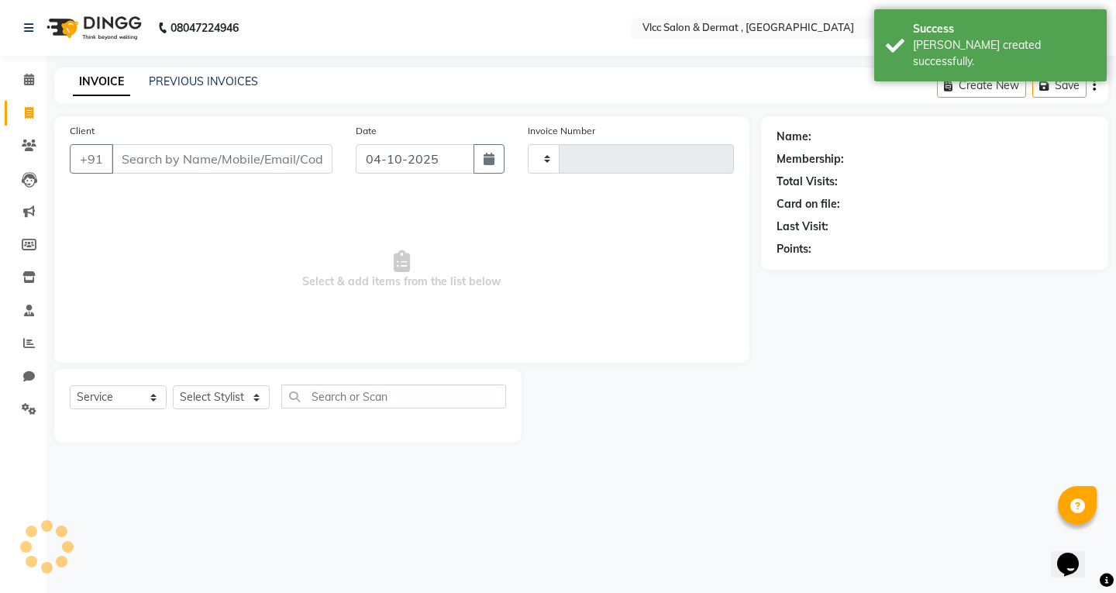
type input "1647"
select select "5256"
click at [282, 157] on input "Client" at bounding box center [222, 158] width 221 height 29
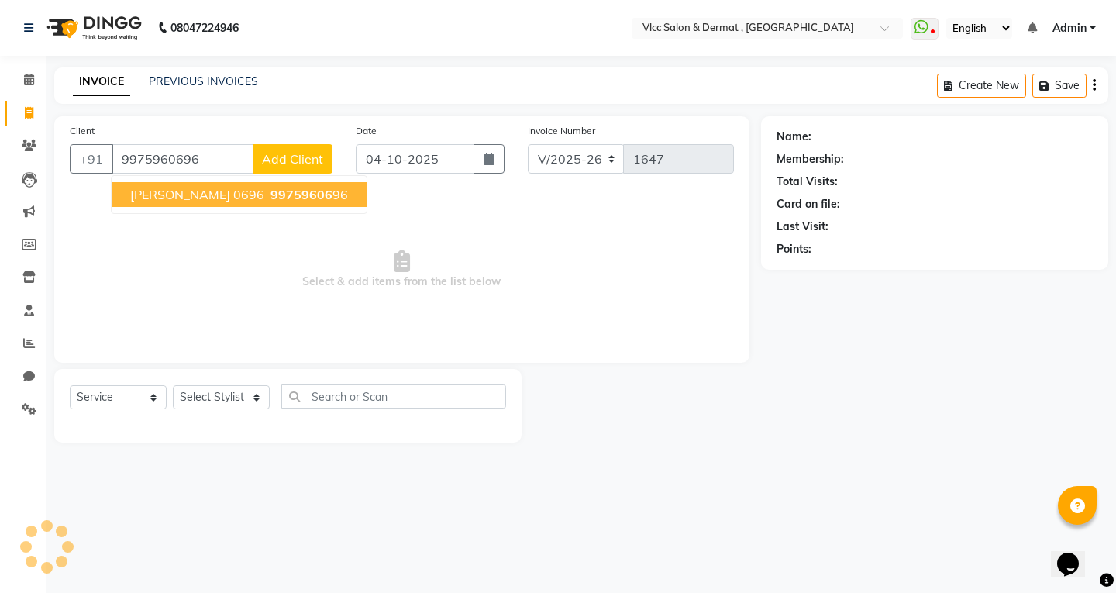
type input "9975960696"
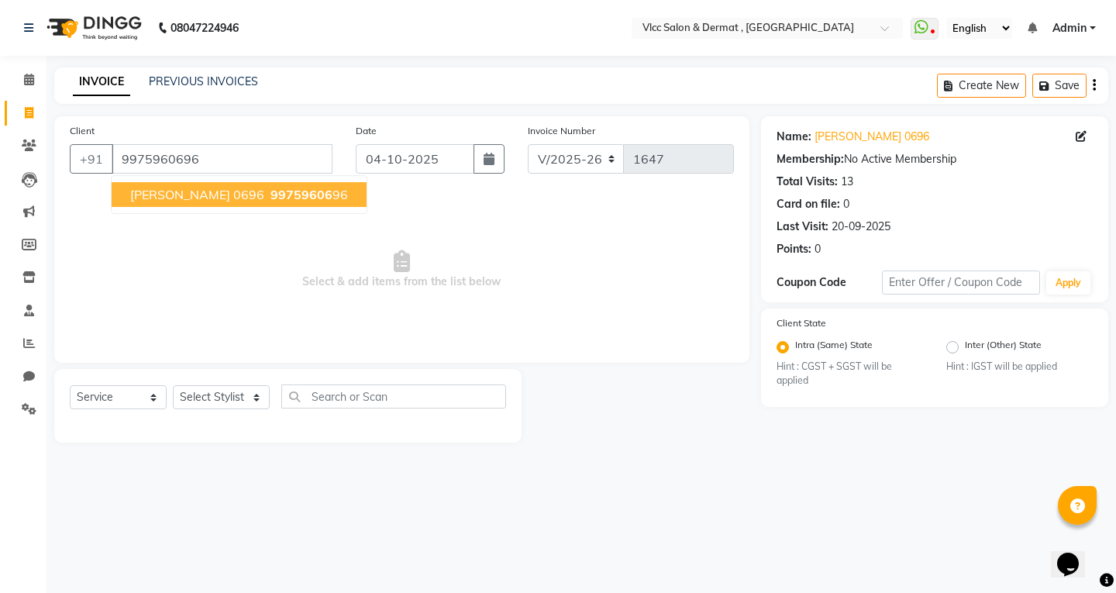
click at [163, 181] on ngb-typeahead-window "[PERSON_NAME] 0696 99759606 96" at bounding box center [239, 194] width 256 height 39
click at [178, 199] on span "[PERSON_NAME] 0696" at bounding box center [197, 194] width 134 height 15
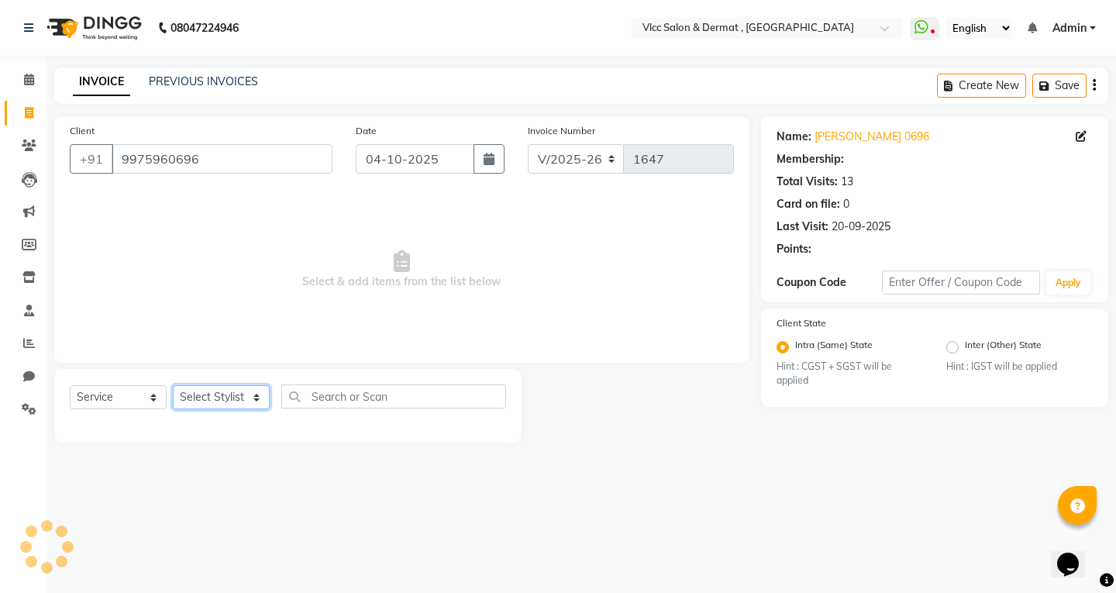
click at [220, 404] on select "Select Stylist [PERSON_NAME] [PERSON_NAME] [PERSON_NAME] [PERSON_NAME] [PERSON_…" at bounding box center [221, 397] width 97 height 24
select select "37781"
click at [173, 385] on select "Select Stylist [PERSON_NAME] [PERSON_NAME] [PERSON_NAME] [PERSON_NAME] [PERSON_…" at bounding box center [221, 397] width 97 height 24
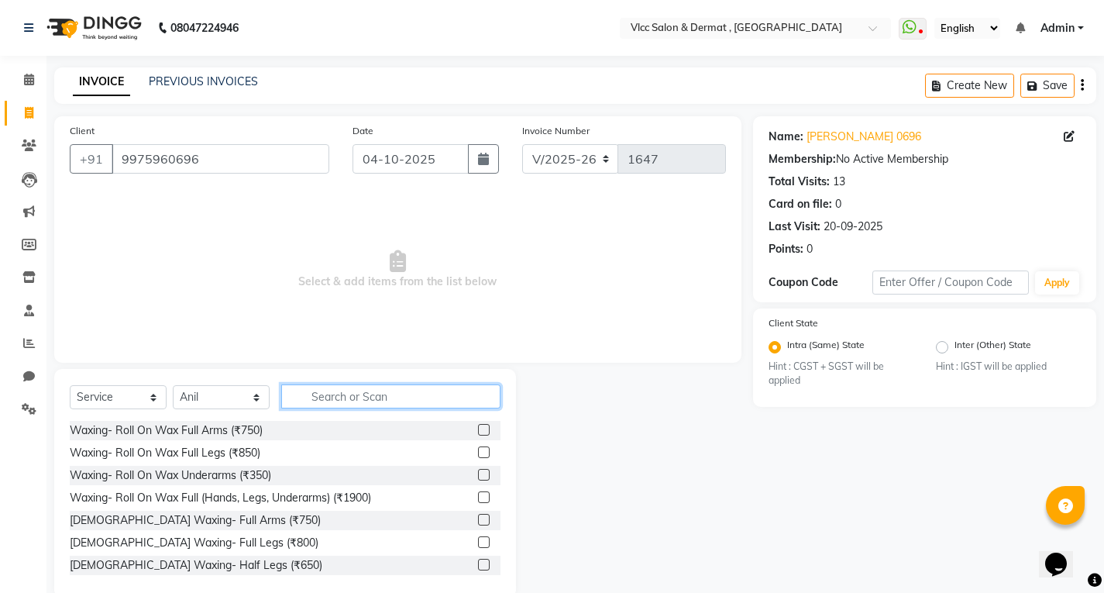
click at [352, 396] on input "text" at bounding box center [390, 396] width 219 height 24
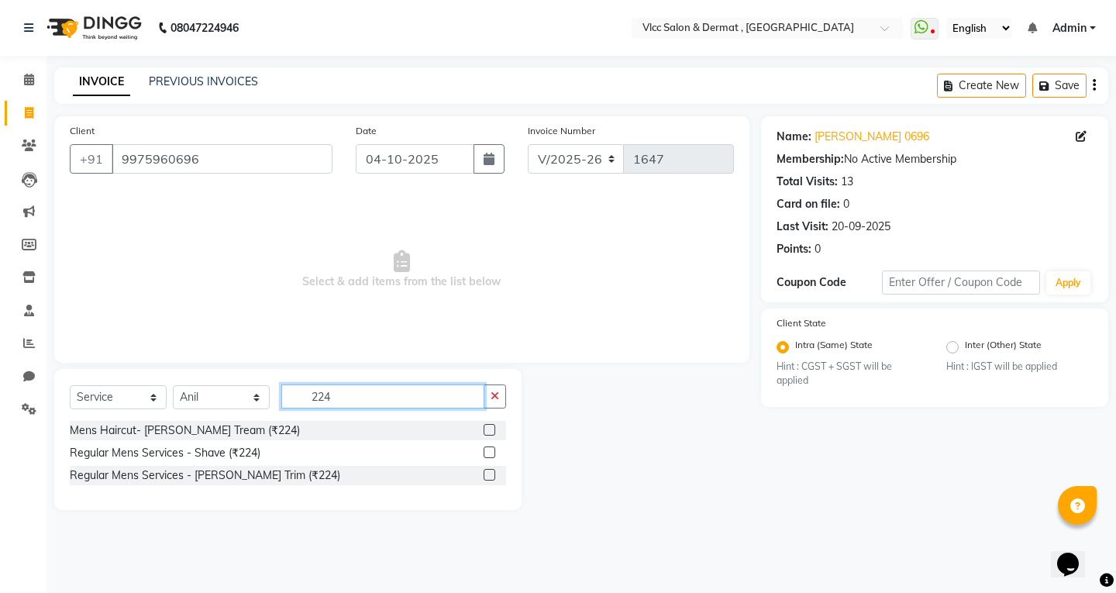
type input "224"
click at [489, 428] on label at bounding box center [489, 430] width 12 height 12
click at [489, 428] on input "checkbox" at bounding box center [488, 430] width 10 height 10
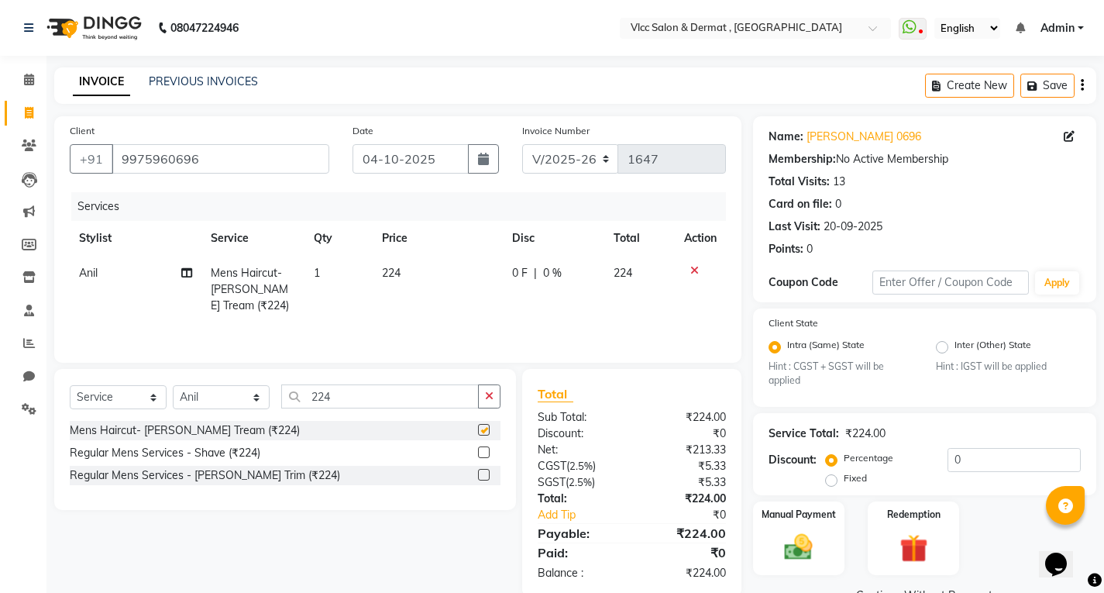
checkbox input "false"
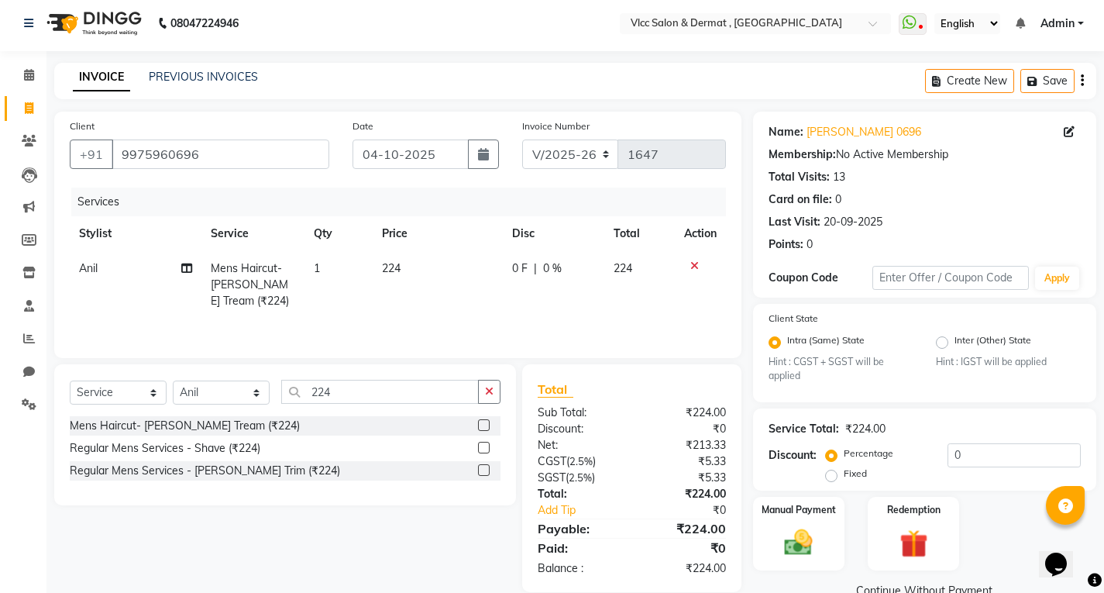
scroll to position [37, 0]
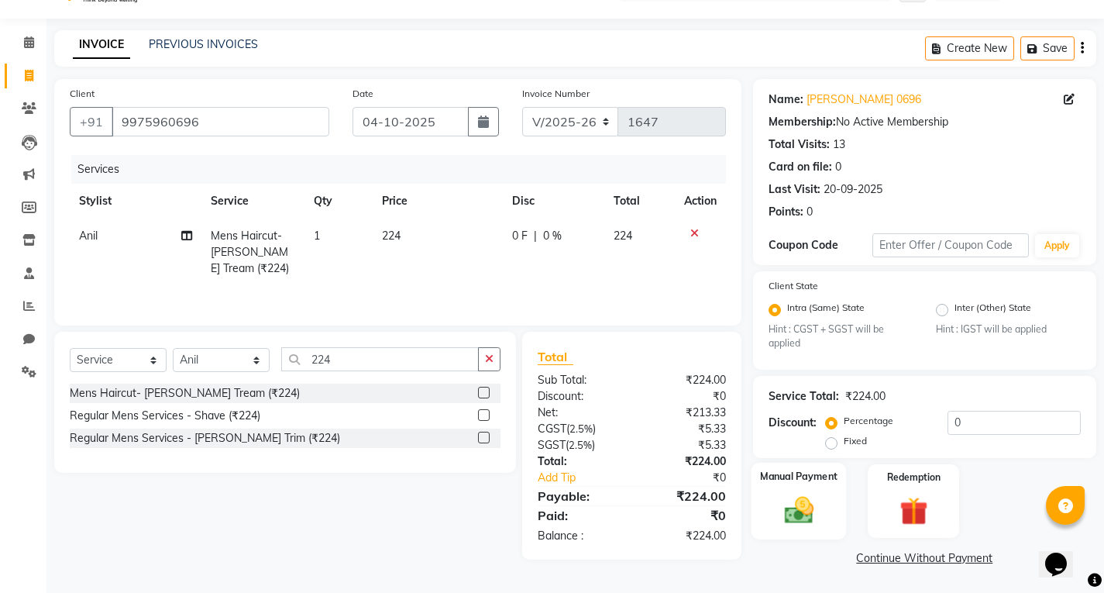
click at [762, 477] on label "Manual Payment" at bounding box center [798, 477] width 77 height 15
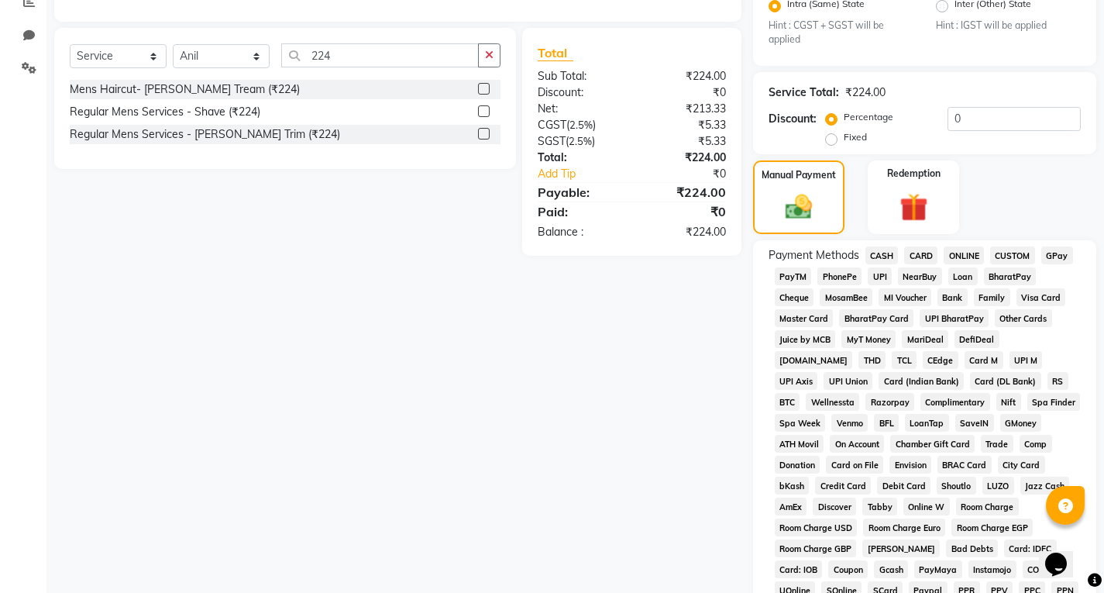
scroll to position [342, 0]
click at [879, 272] on span "UPI" at bounding box center [880, 275] width 24 height 18
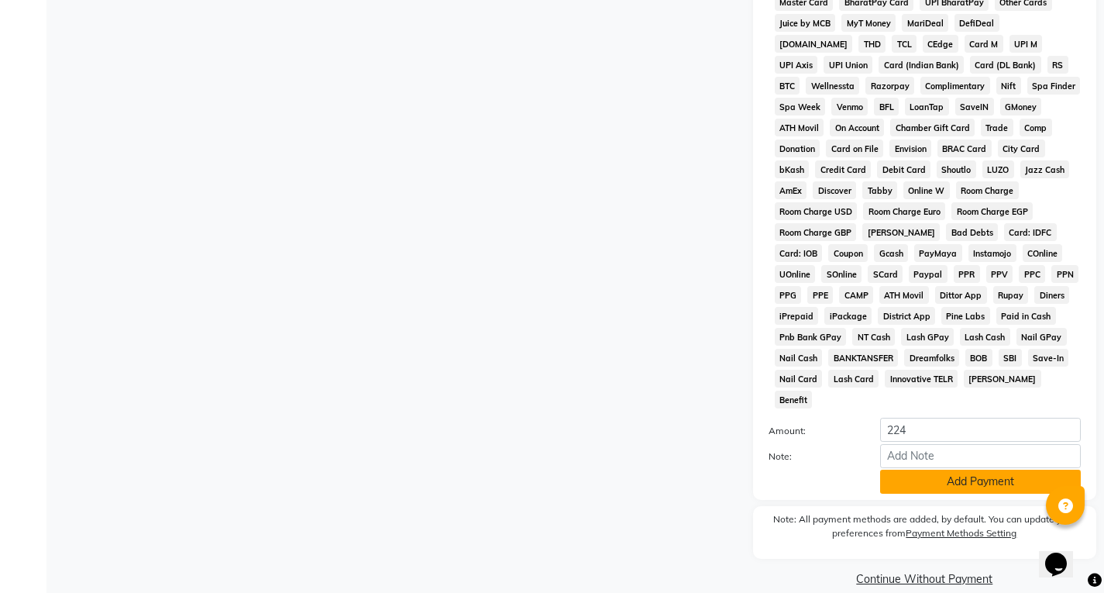
click at [941, 470] on button "Add Payment" at bounding box center [980, 482] width 201 height 24
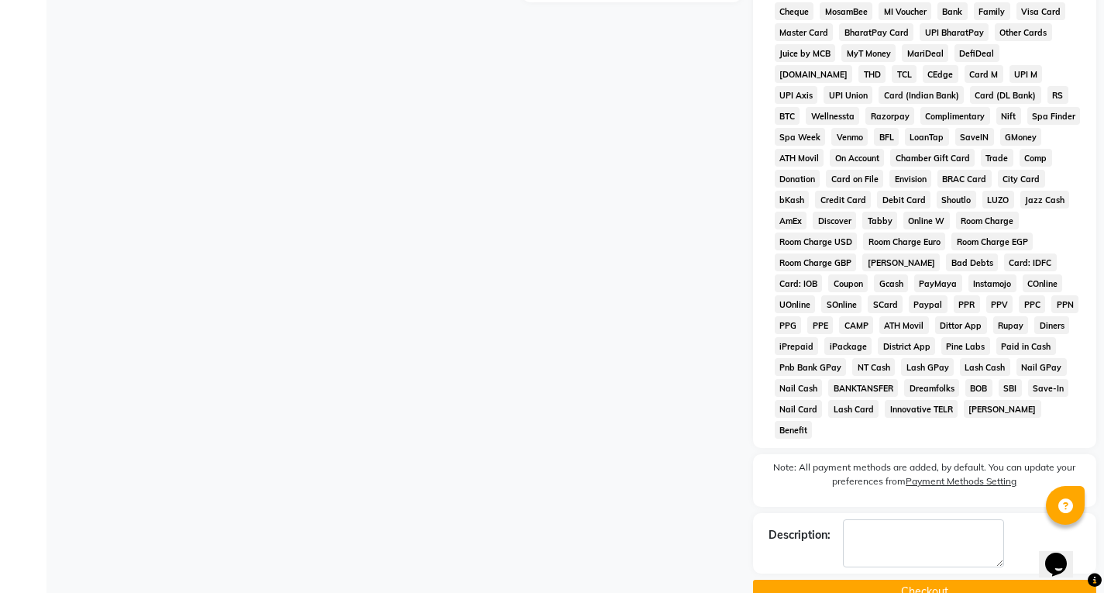
scroll to position [640, 0]
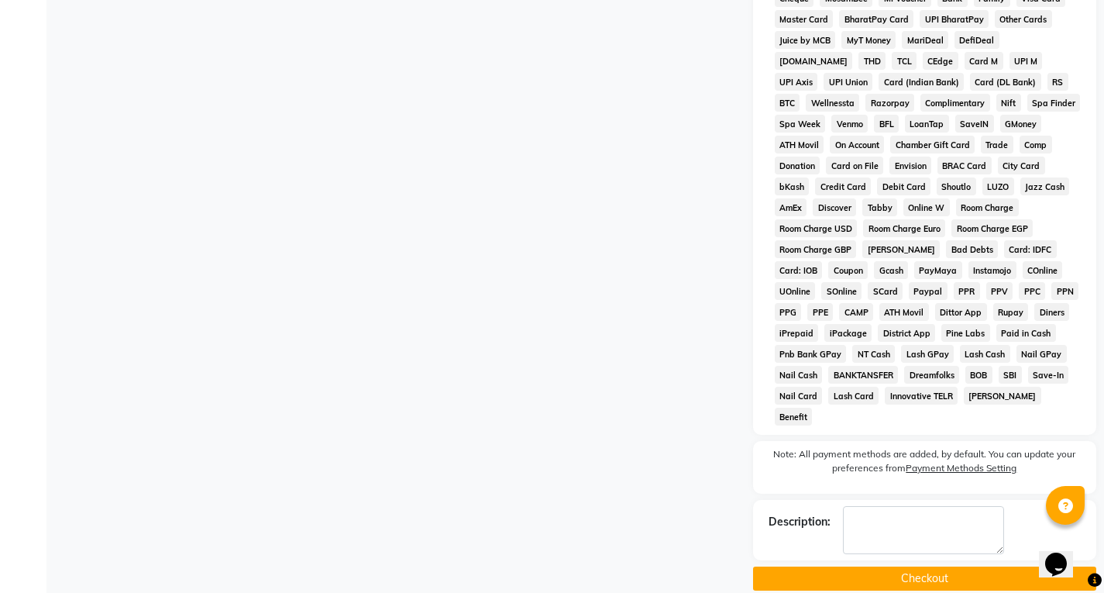
drag, startPoint x: 933, startPoint y: 549, endPoint x: 933, endPoint y: 562, distance: 12.4
click at [933, 566] on button "Checkout" at bounding box center [924, 578] width 343 height 24
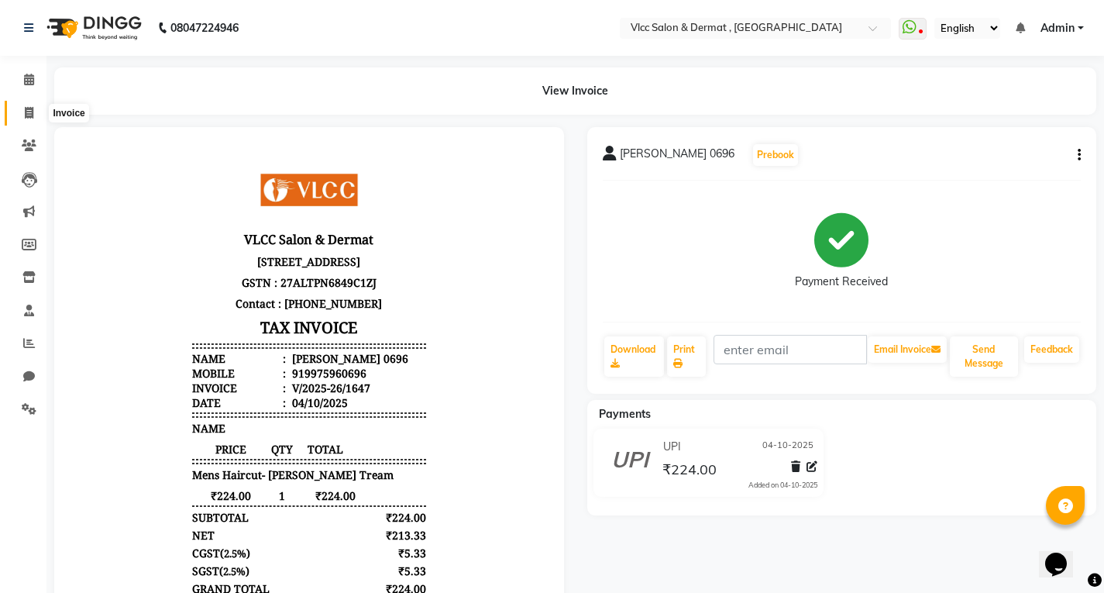
click at [28, 120] on span at bounding box center [28, 114] width 27 height 18
select select "service"
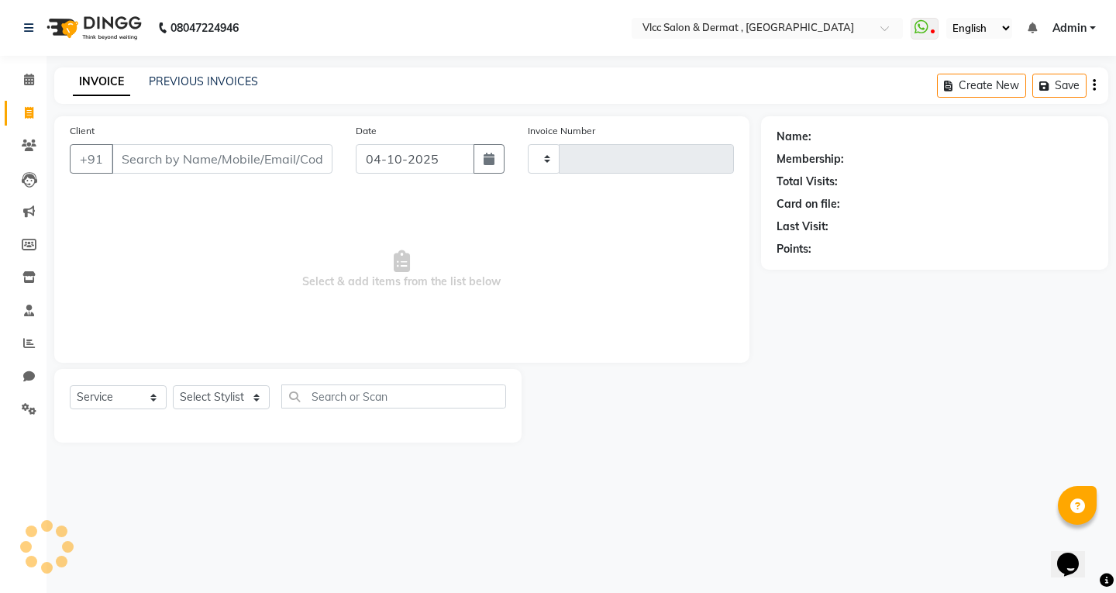
type input "1648"
select select "5256"
click at [370, 162] on input "04-10-2025" at bounding box center [415, 158] width 119 height 29
select select "10"
select select "2025"
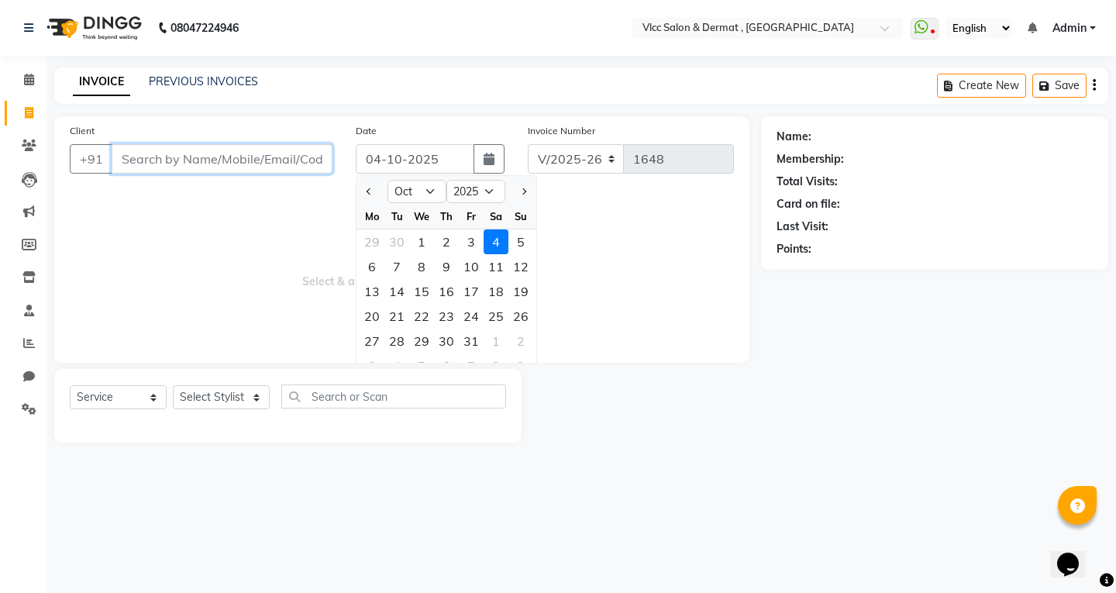
click at [241, 166] on input "Client" at bounding box center [222, 158] width 221 height 29
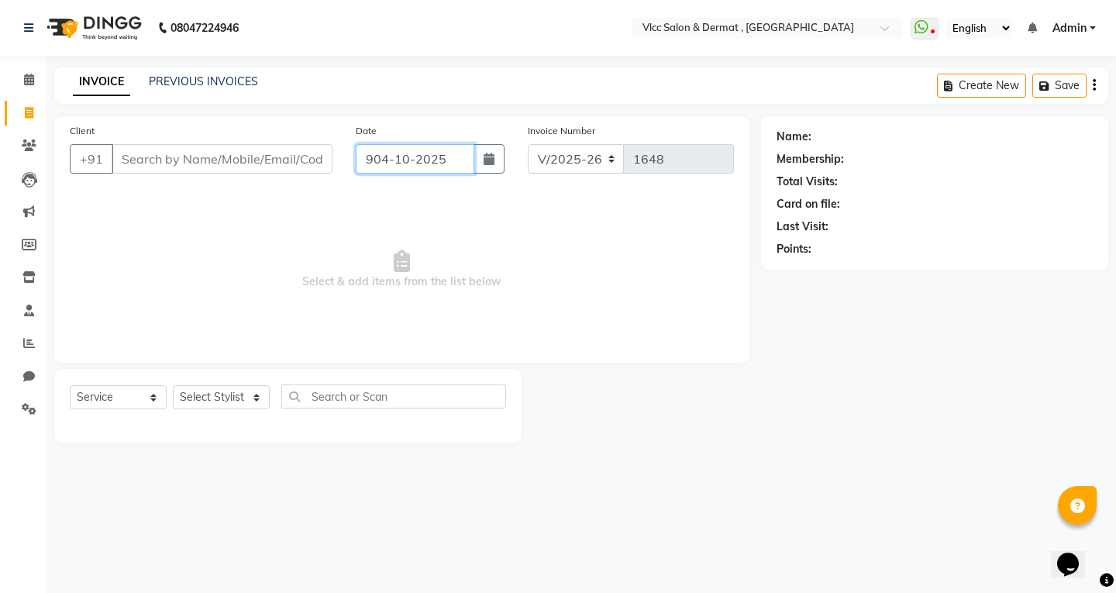
type input "04-10-2025"
click at [274, 155] on input "Client" at bounding box center [222, 158] width 221 height 29
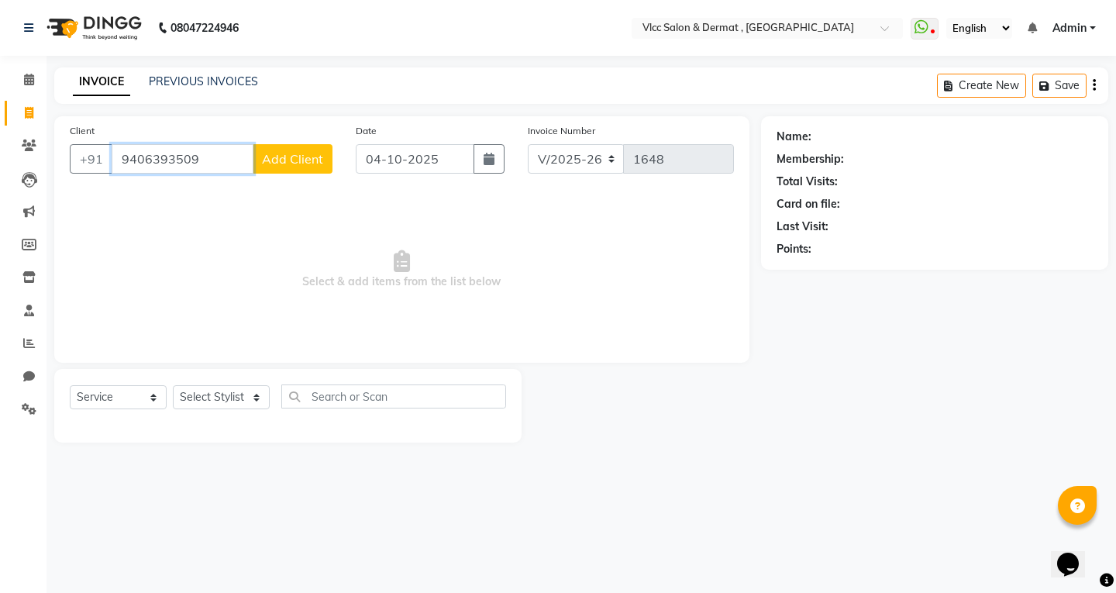
type input "9406393509"
click at [312, 159] on span "Add Client" at bounding box center [292, 158] width 61 height 15
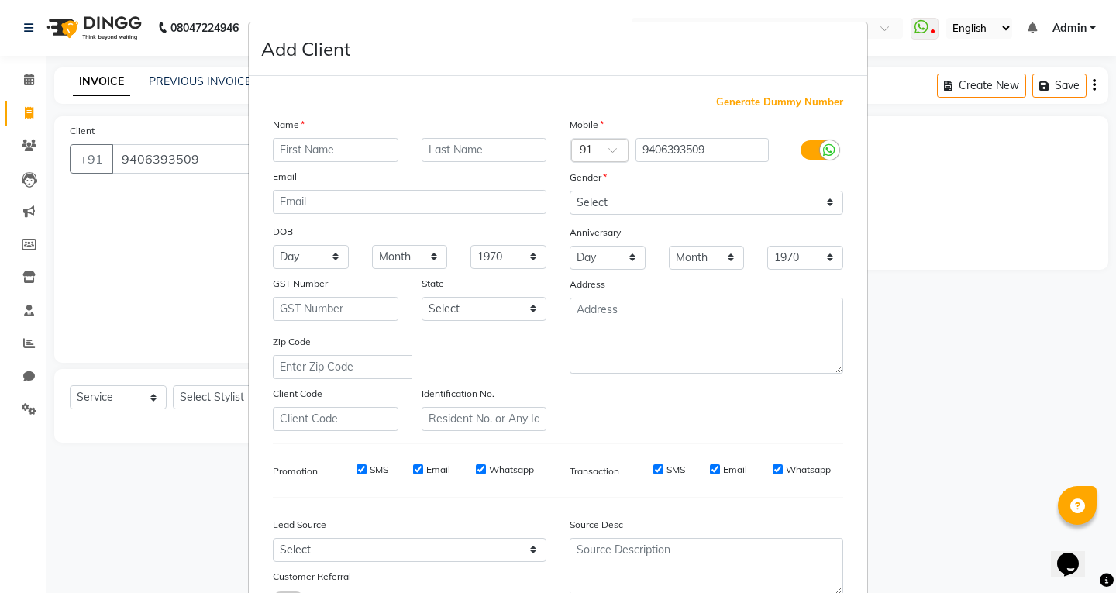
click at [334, 147] on input "text" at bounding box center [336, 150] width 126 height 24
type input "P"
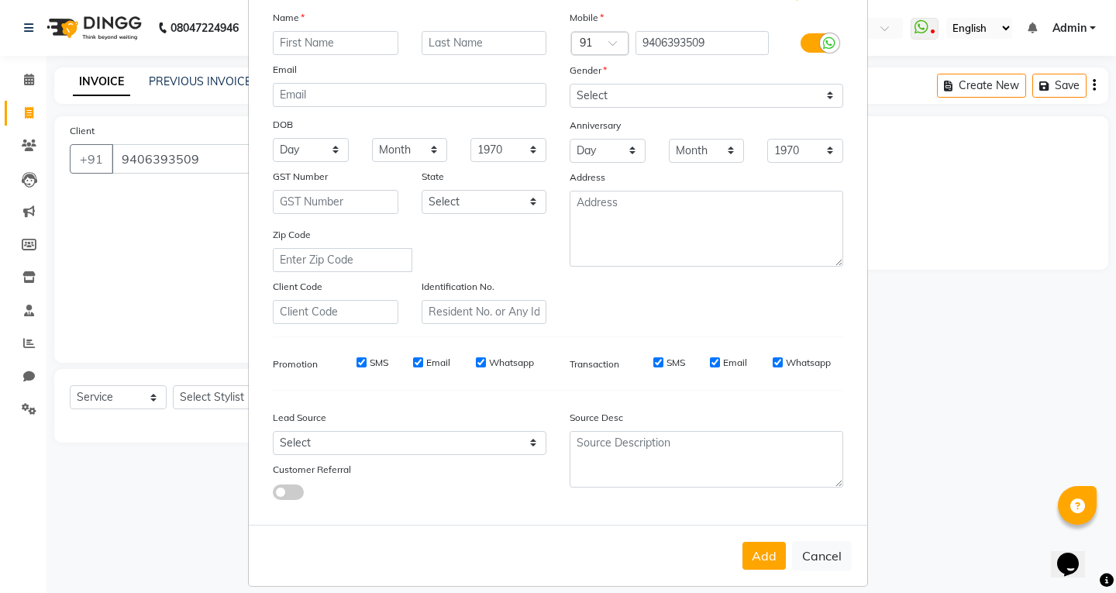
scroll to position [122, 0]
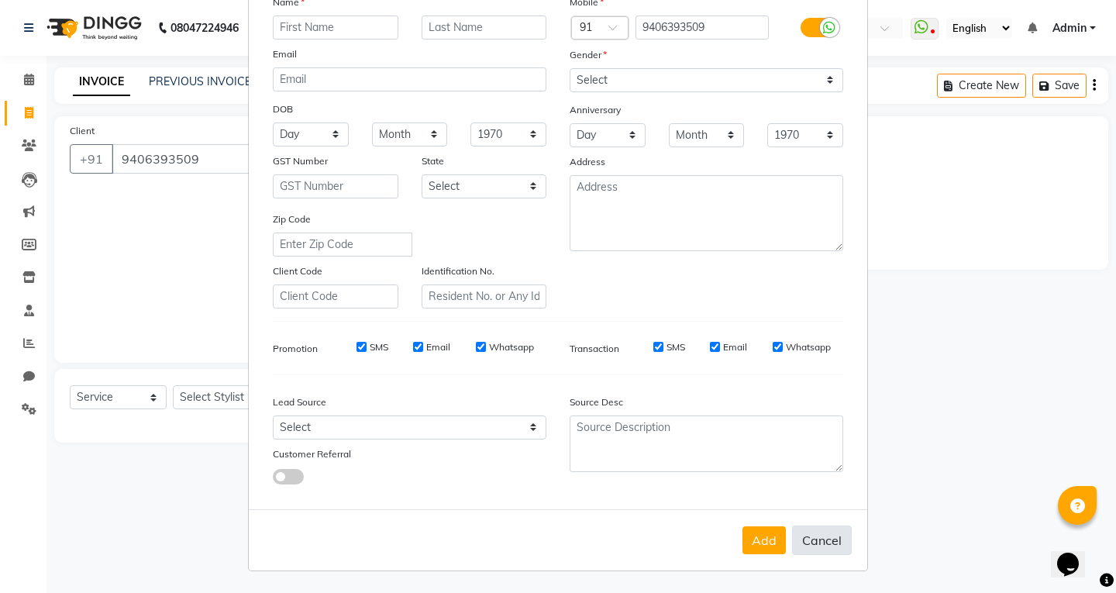
click at [828, 538] on button "Cancel" at bounding box center [822, 539] width 60 height 29
select select
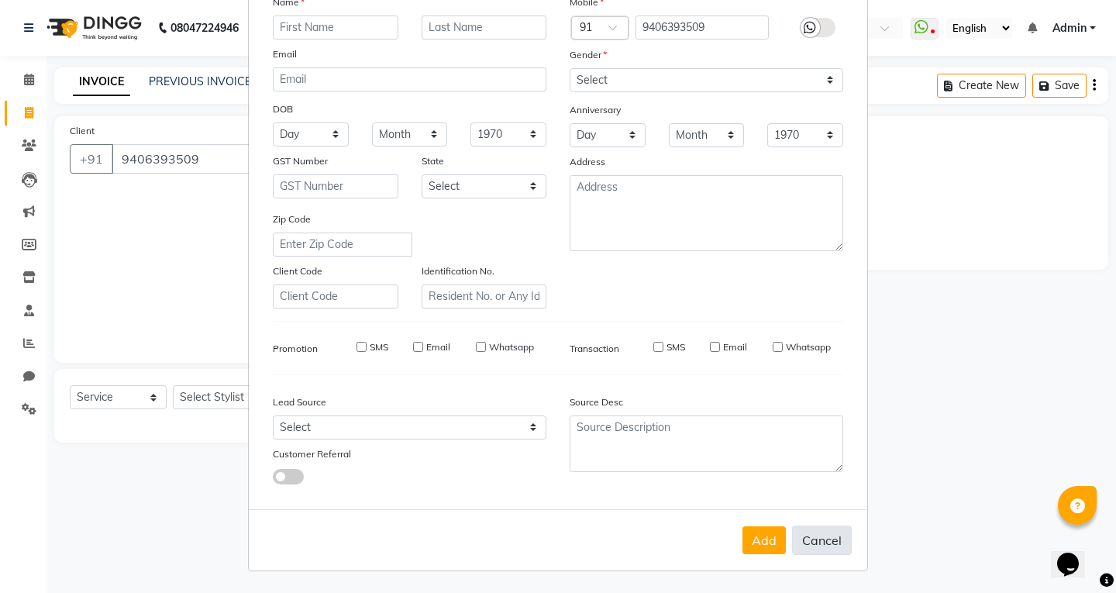
select select
checkbox input "false"
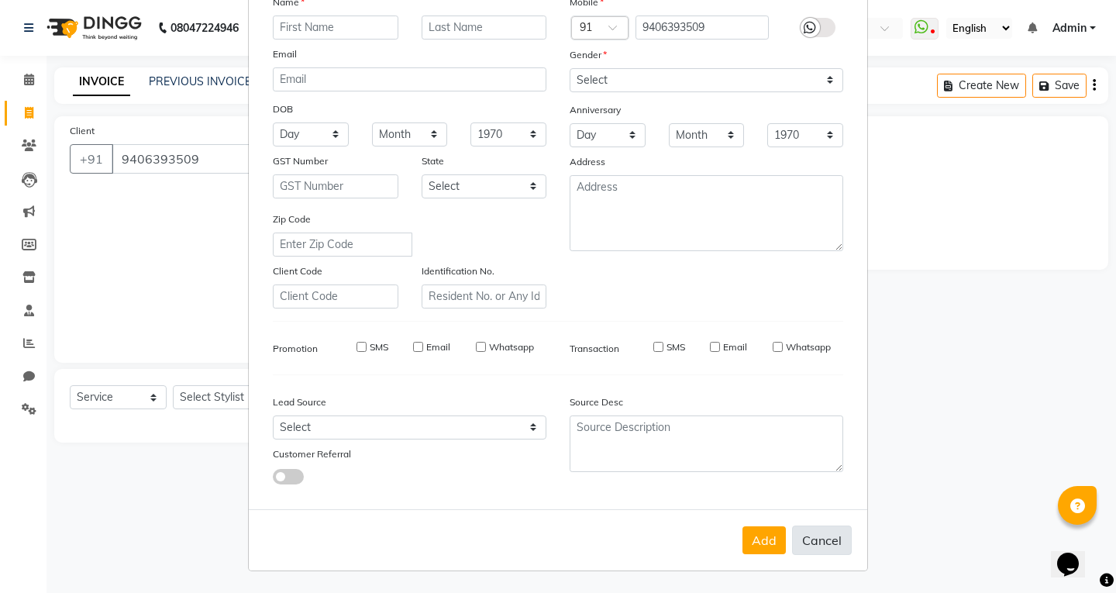
checkbox input "false"
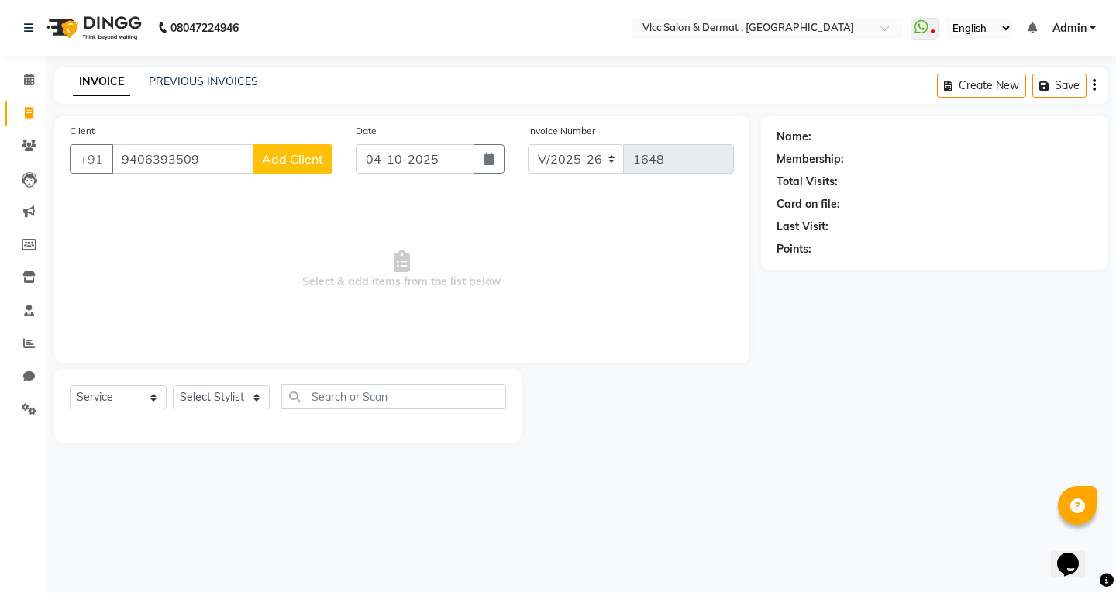
click at [294, 154] on span "Add Client" at bounding box center [292, 158] width 61 height 15
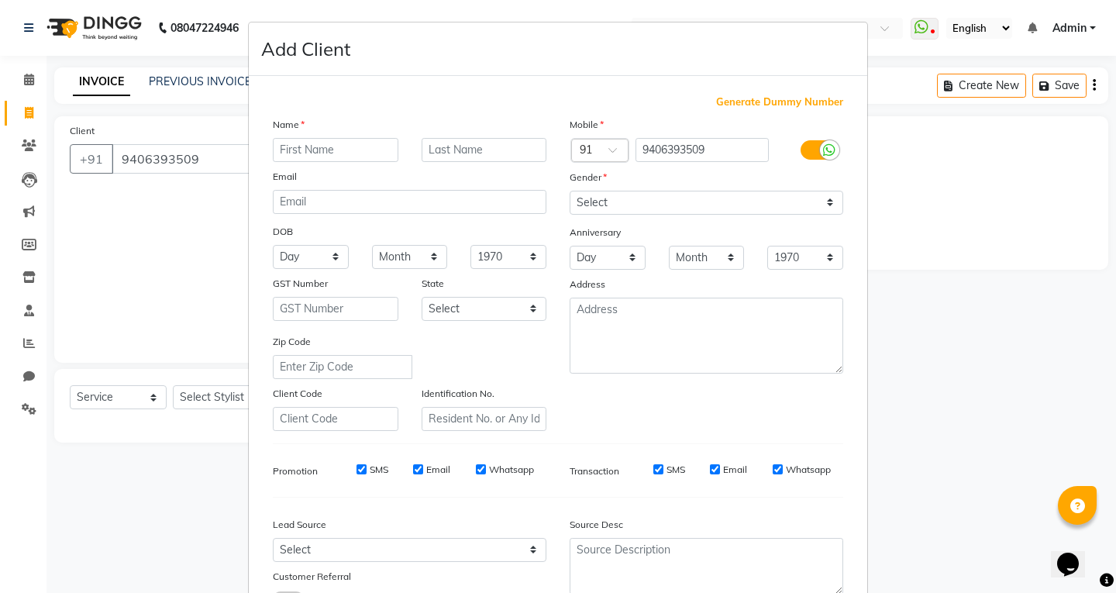
click at [346, 146] on input "text" at bounding box center [336, 150] width 126 height 24
type input "[PERSON_NAME]"
click at [486, 197] on input "email" at bounding box center [410, 202] width 274 height 24
click at [575, 201] on select "Select [DEMOGRAPHIC_DATA] [DEMOGRAPHIC_DATA] Other Prefer Not To Say" at bounding box center [706, 203] width 274 height 24
select select "[DEMOGRAPHIC_DATA]"
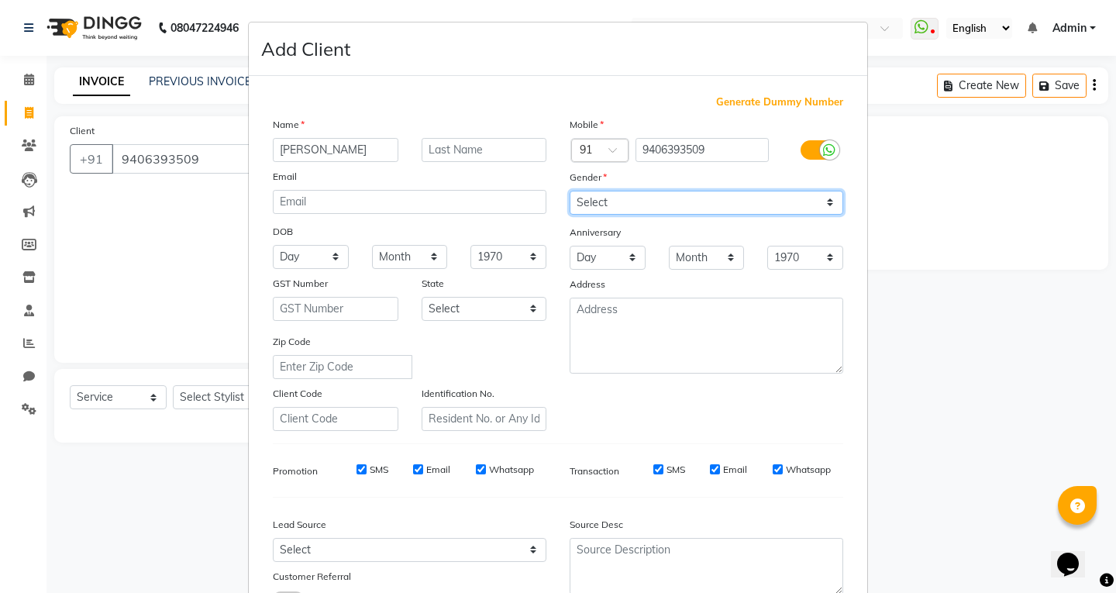
click at [569, 191] on select "Select [DEMOGRAPHIC_DATA] [DEMOGRAPHIC_DATA] Other Prefer Not To Say" at bounding box center [706, 203] width 274 height 24
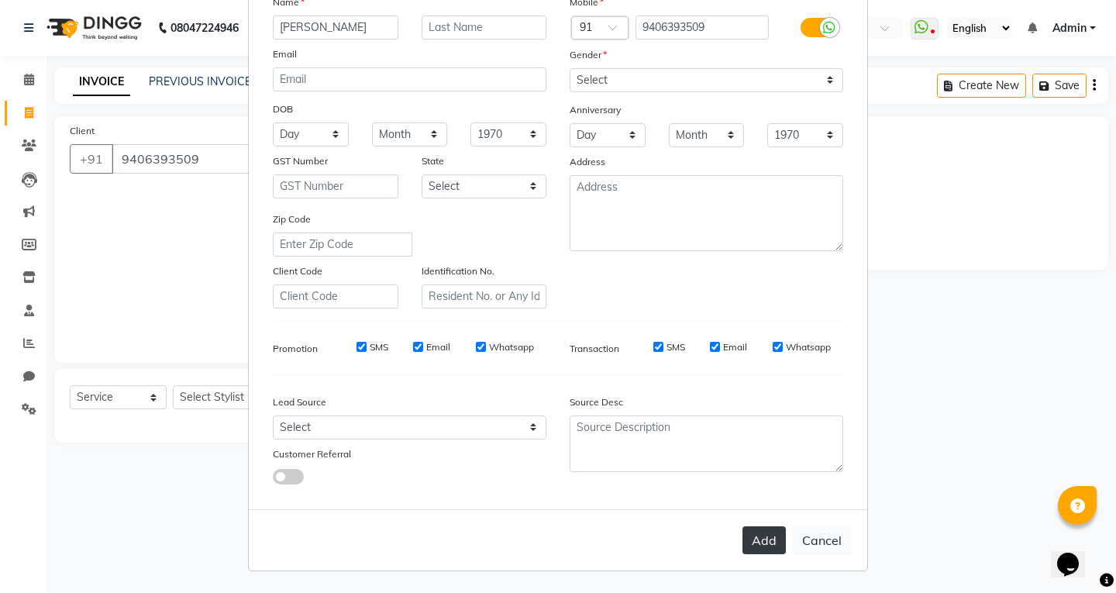
click at [752, 544] on button "Add" at bounding box center [763, 540] width 43 height 28
select select
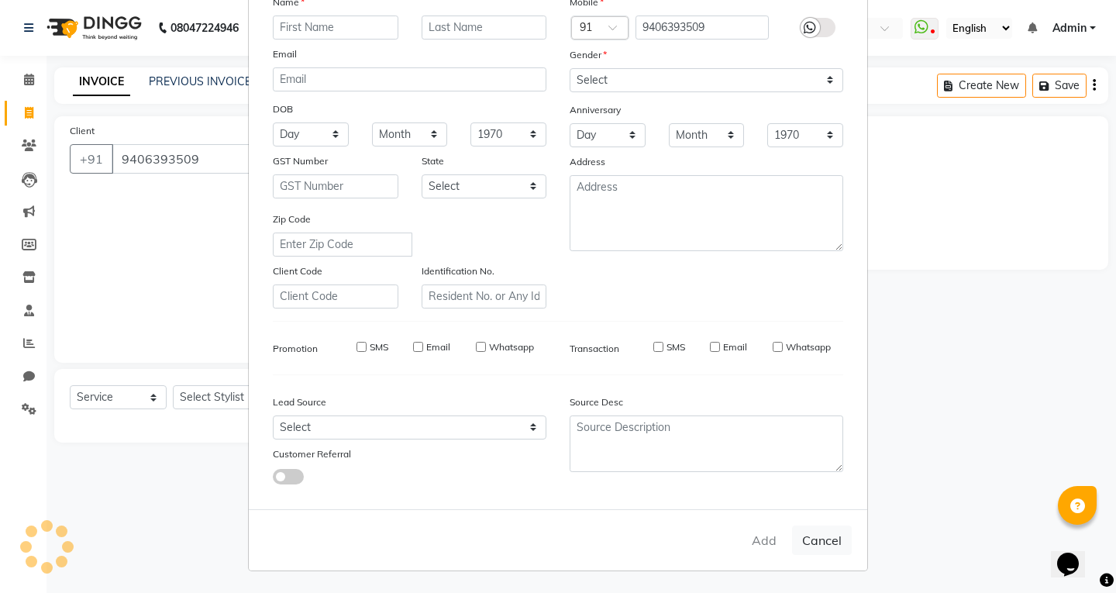
select select
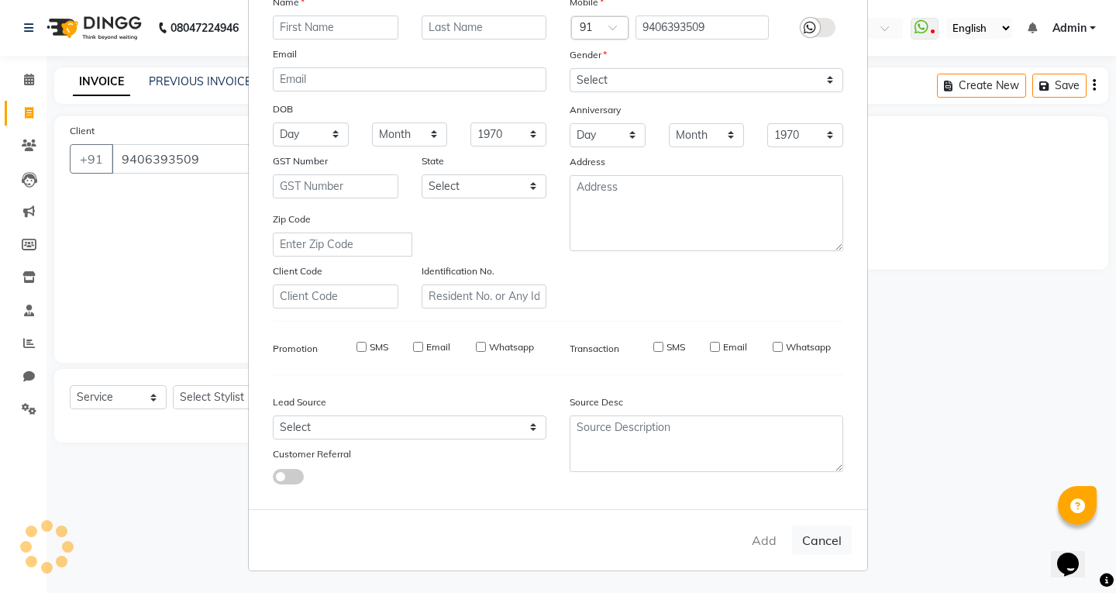
checkbox input "false"
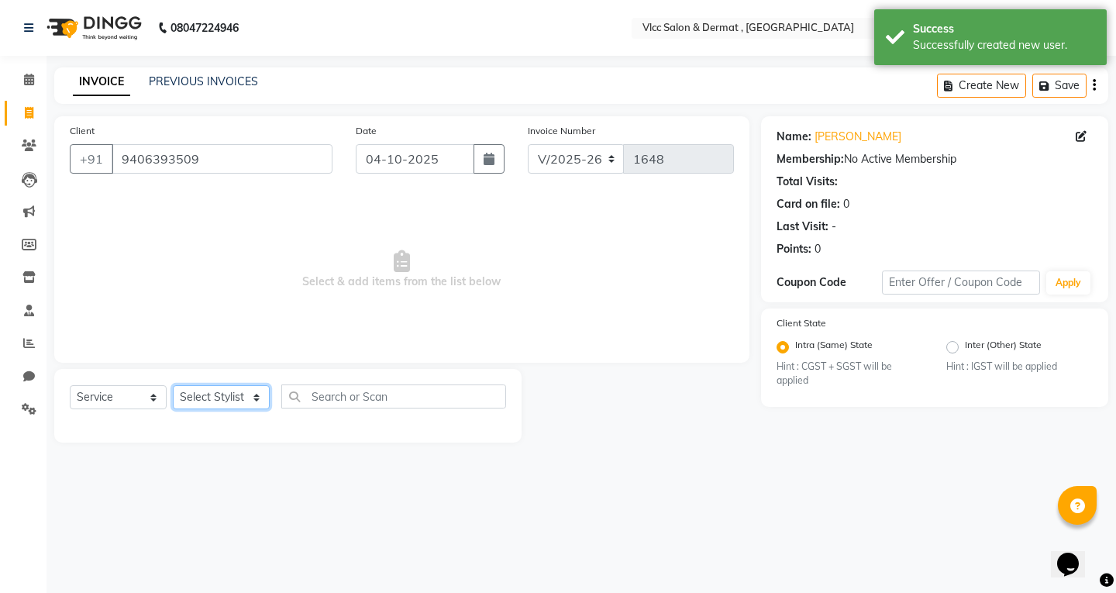
click at [215, 391] on select "Select Stylist [PERSON_NAME] [PERSON_NAME] [PERSON_NAME] [PERSON_NAME] [PERSON_…" at bounding box center [221, 397] width 97 height 24
select select "34632"
click at [173, 385] on select "Select Stylist [PERSON_NAME] [PERSON_NAME] [PERSON_NAME] [PERSON_NAME] [PERSON_…" at bounding box center [221, 397] width 97 height 24
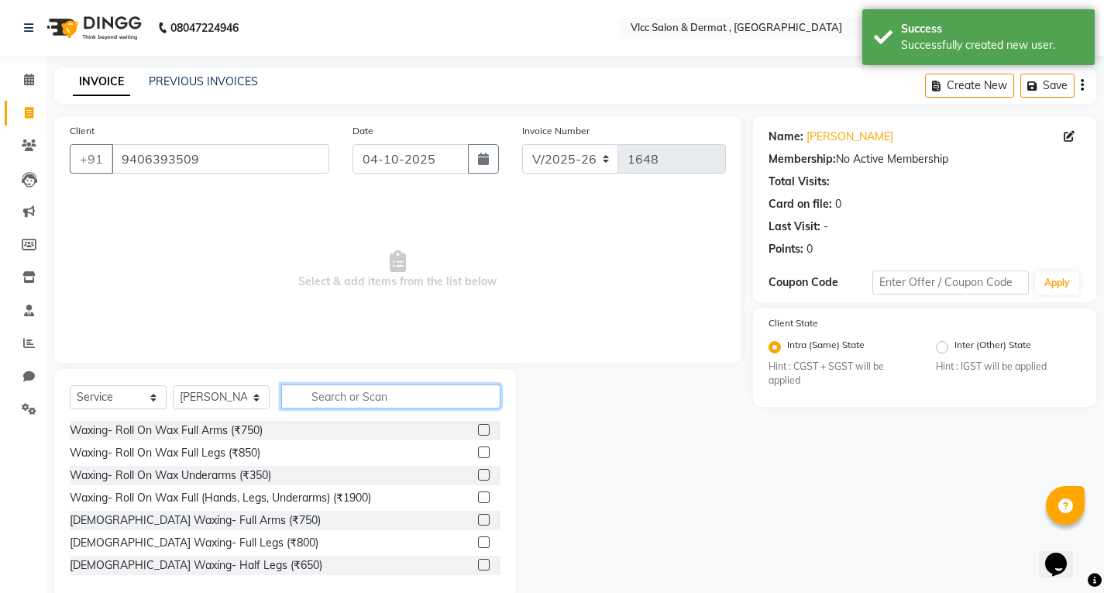
click at [378, 400] on input "text" at bounding box center [390, 396] width 219 height 24
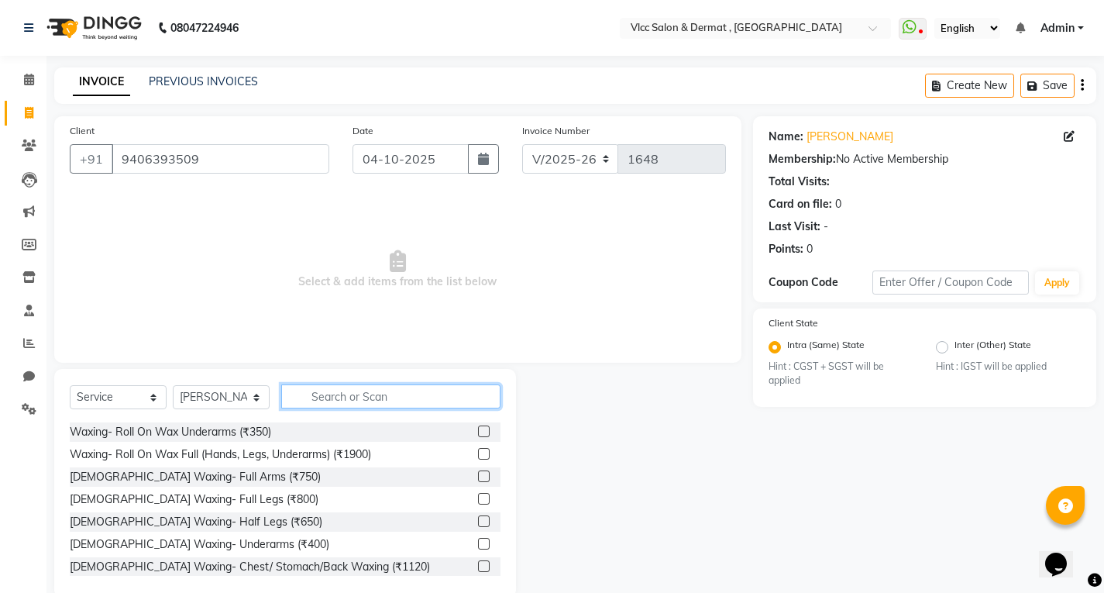
scroll to position [77, 0]
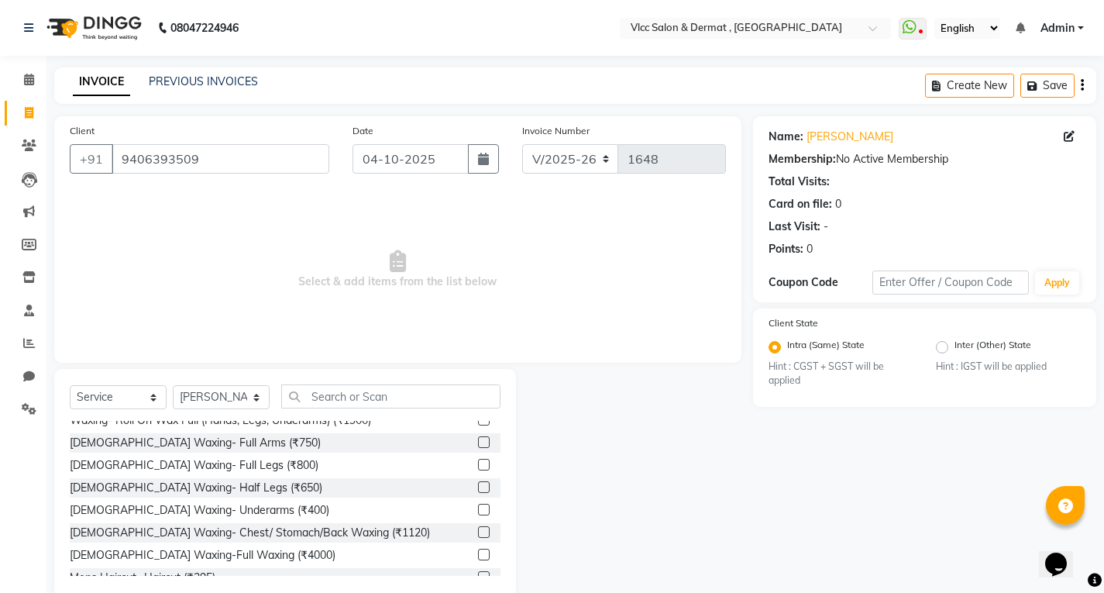
click at [365, 377] on div "Select Service Product Membership Package Voucher Prepaid Gift Card Select Styl…" at bounding box center [285, 483] width 462 height 229
click at [356, 399] on input "text" at bounding box center [390, 396] width 219 height 24
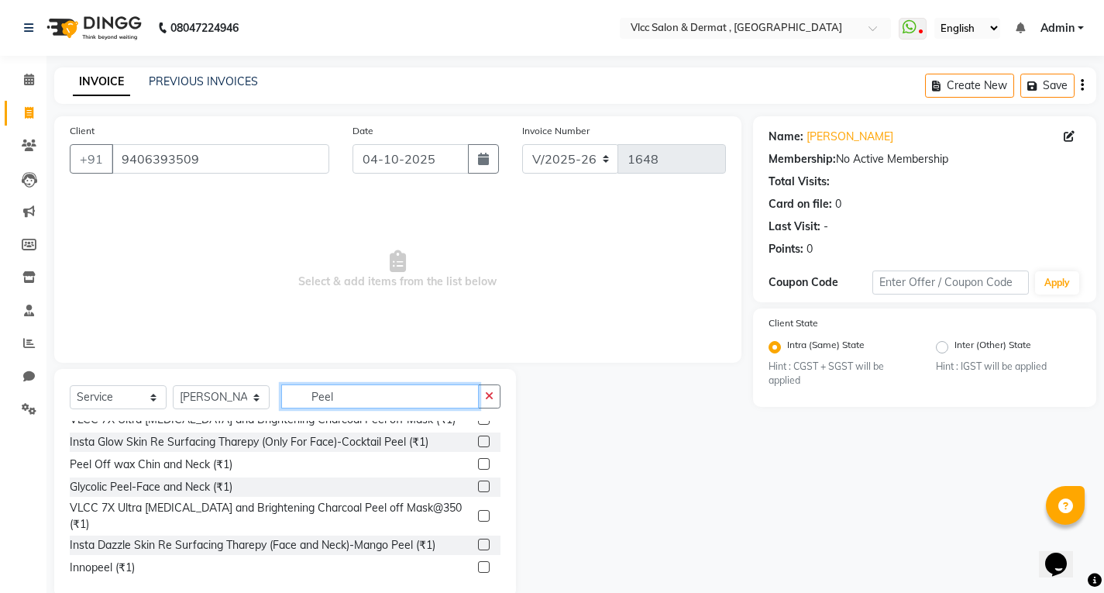
scroll to position [542, 0]
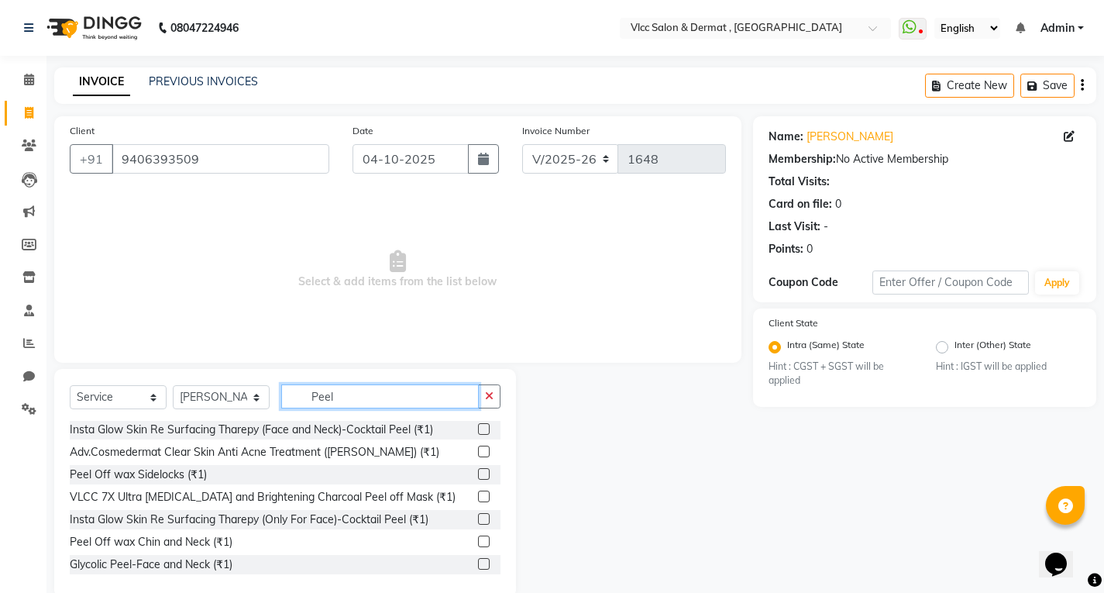
type input "Peel"
click at [478, 497] on label at bounding box center [484, 496] width 12 height 12
click at [478, 497] on input "checkbox" at bounding box center [483, 497] width 10 height 10
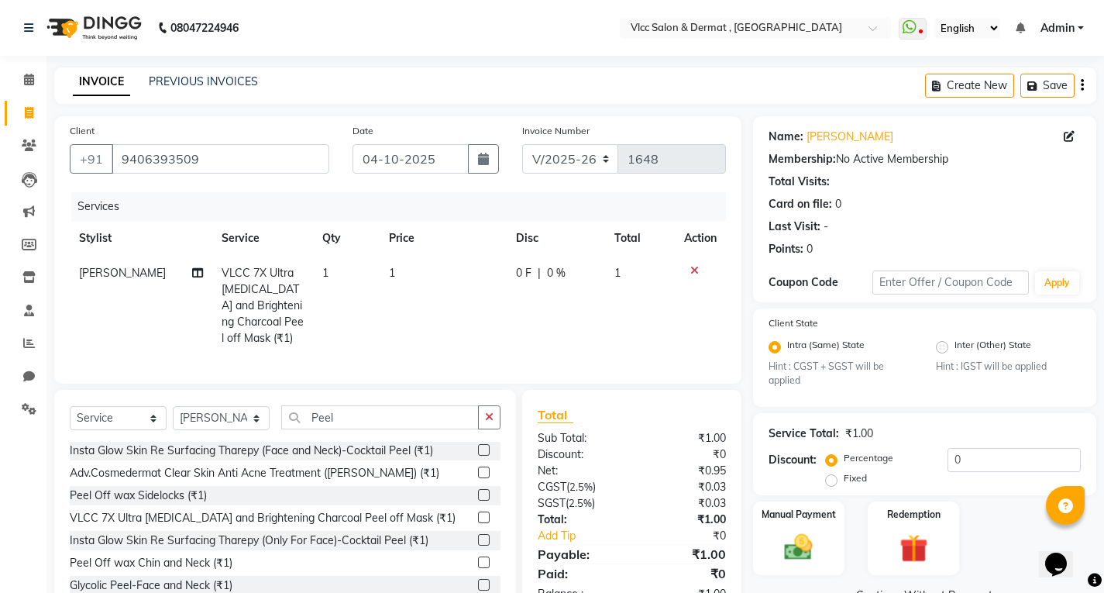
checkbox input "false"
click at [482, 283] on td "1" at bounding box center [443, 306] width 126 height 100
select select "34632"
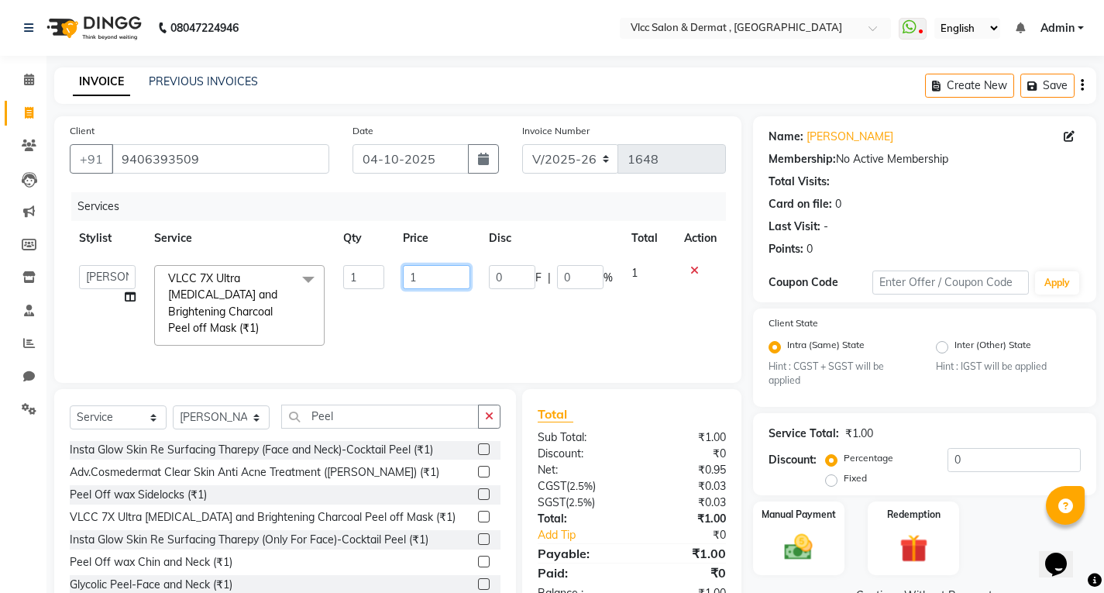
click at [442, 270] on input "1" at bounding box center [436, 277] width 67 height 24
type input "2900"
click at [468, 316] on td "2900" at bounding box center [437, 305] width 86 height 99
select select "34632"
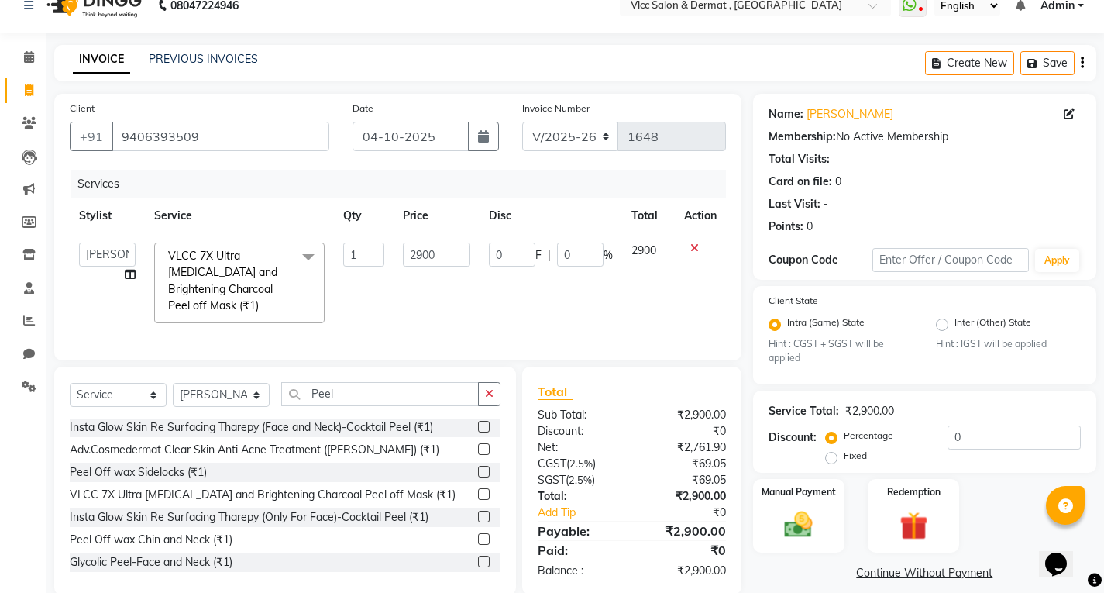
scroll to position [43, 0]
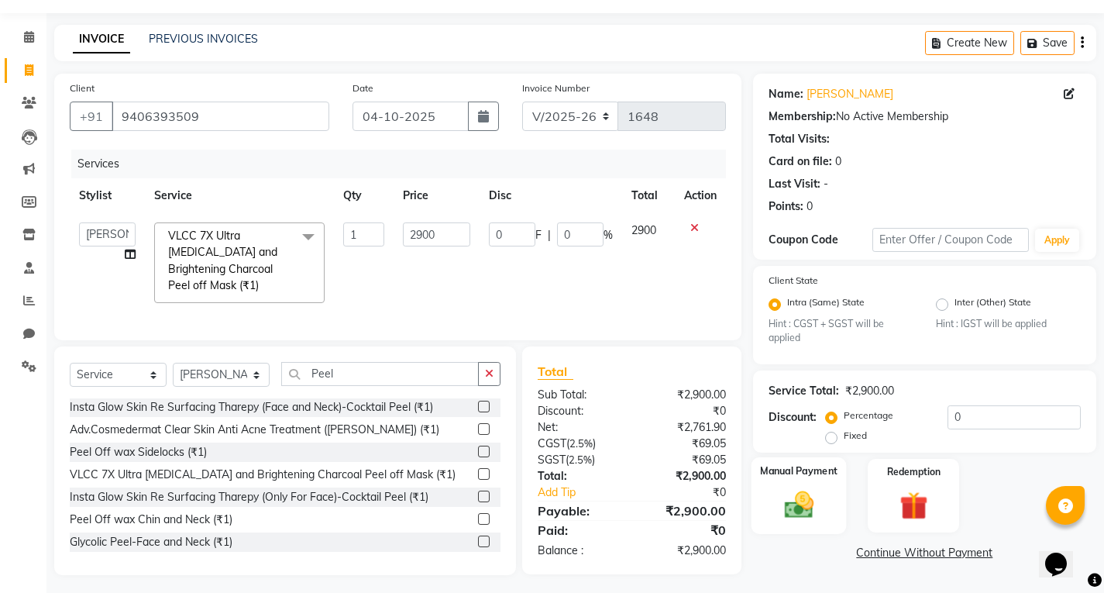
click at [781, 497] on img at bounding box center [798, 504] width 47 height 33
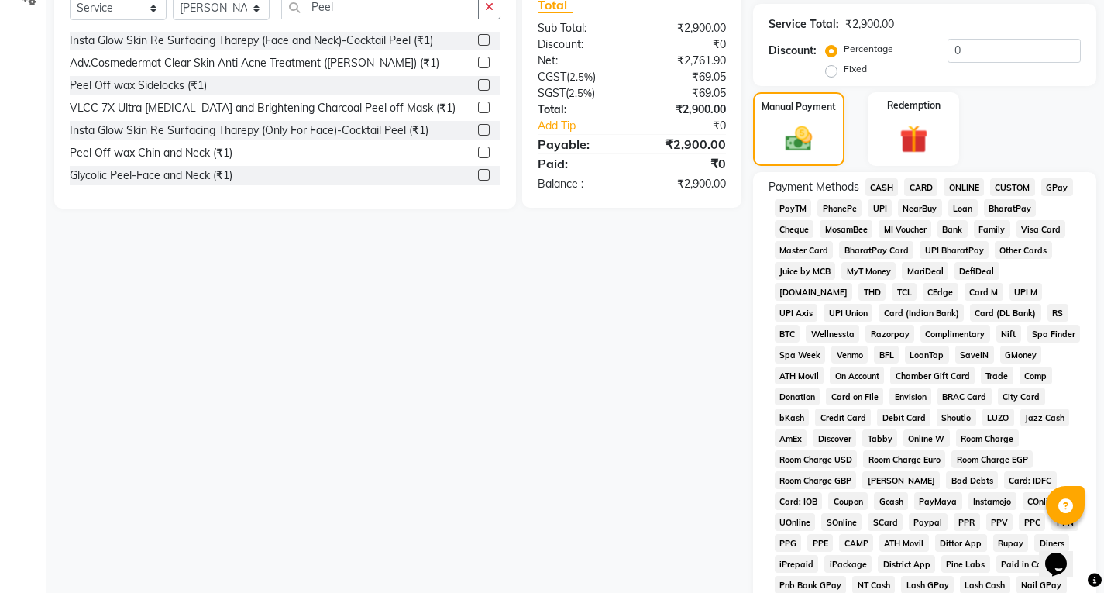
scroll to position [430, 0]
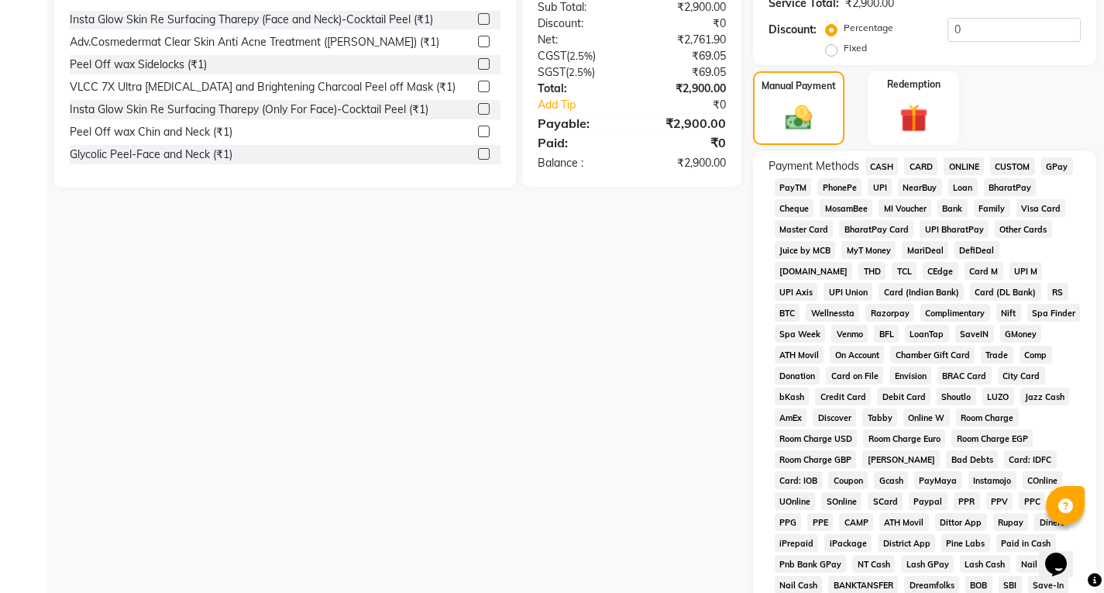
click at [888, 177] on div "CASH" at bounding box center [879, 167] width 40 height 21
click at [885, 183] on span "UPI" at bounding box center [880, 187] width 24 height 18
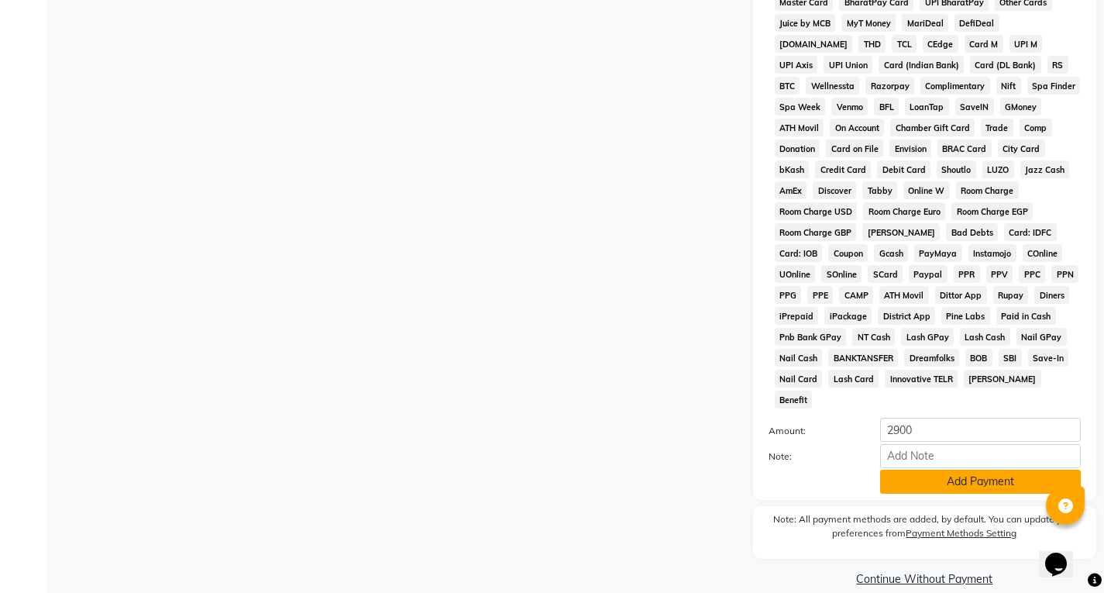
click at [934, 470] on button "Add Payment" at bounding box center [980, 482] width 201 height 24
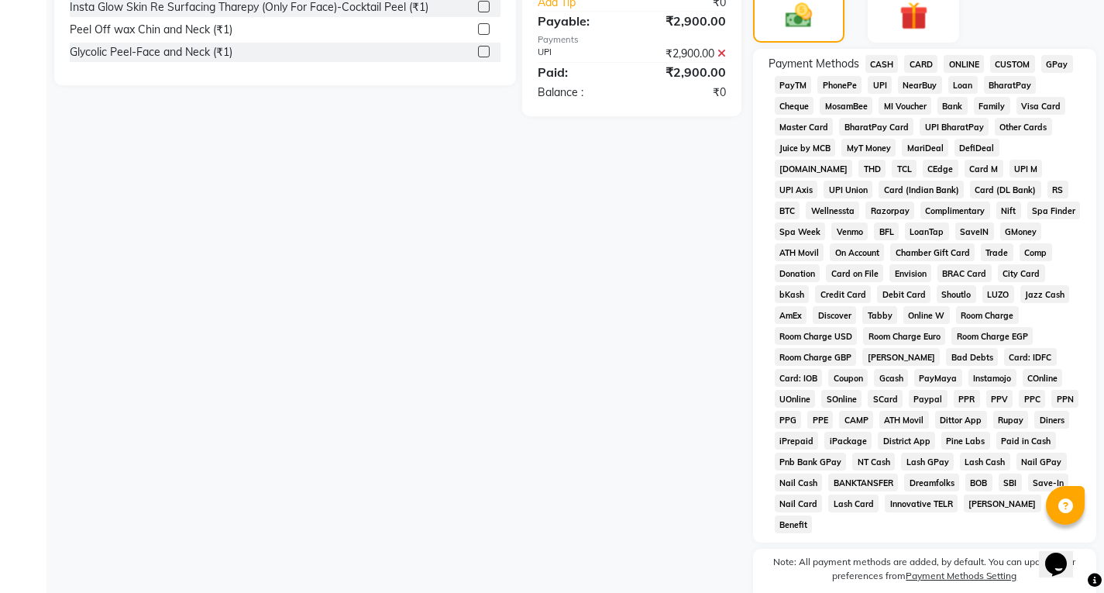
scroll to position [640, 0]
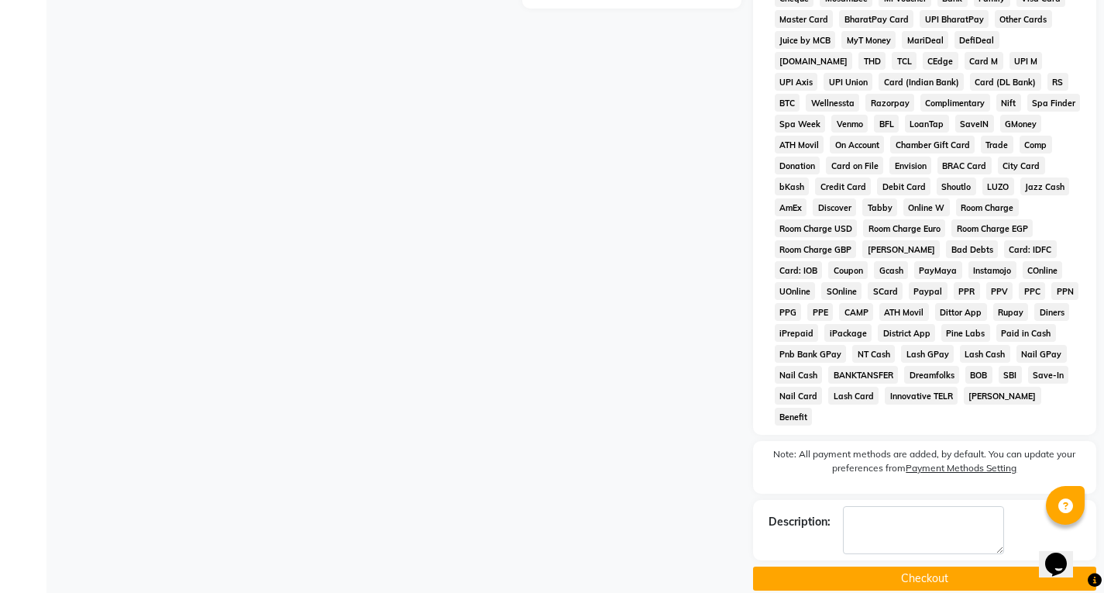
click at [918, 566] on button "Checkout" at bounding box center [924, 578] width 343 height 24
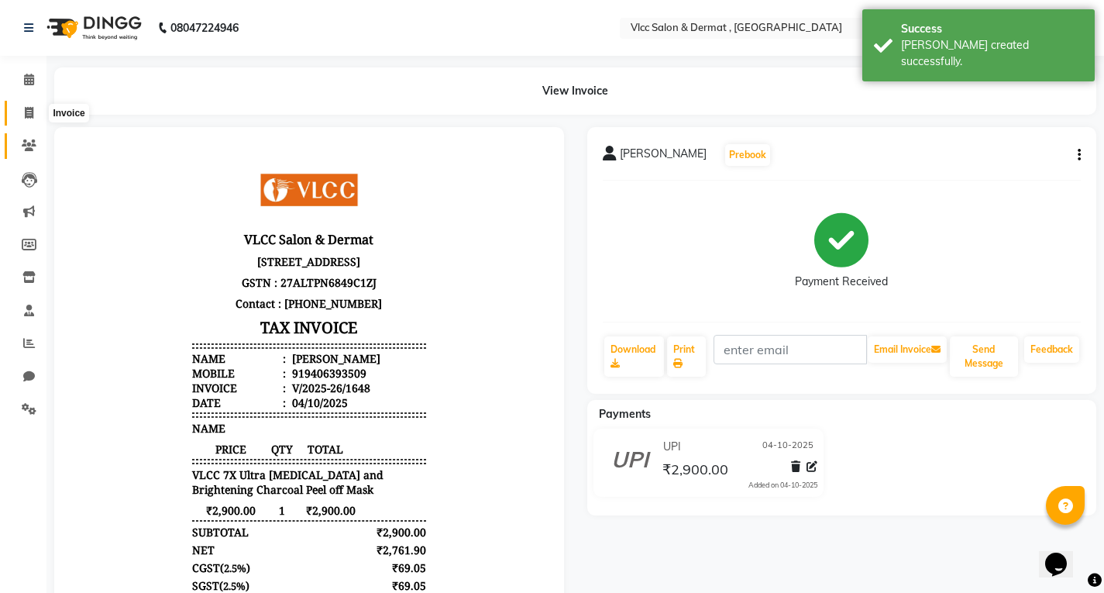
drag, startPoint x: 29, startPoint y: 119, endPoint x: 29, endPoint y: 145, distance: 25.6
click at [29, 119] on span at bounding box center [28, 114] width 27 height 18
select select "5256"
select select "service"
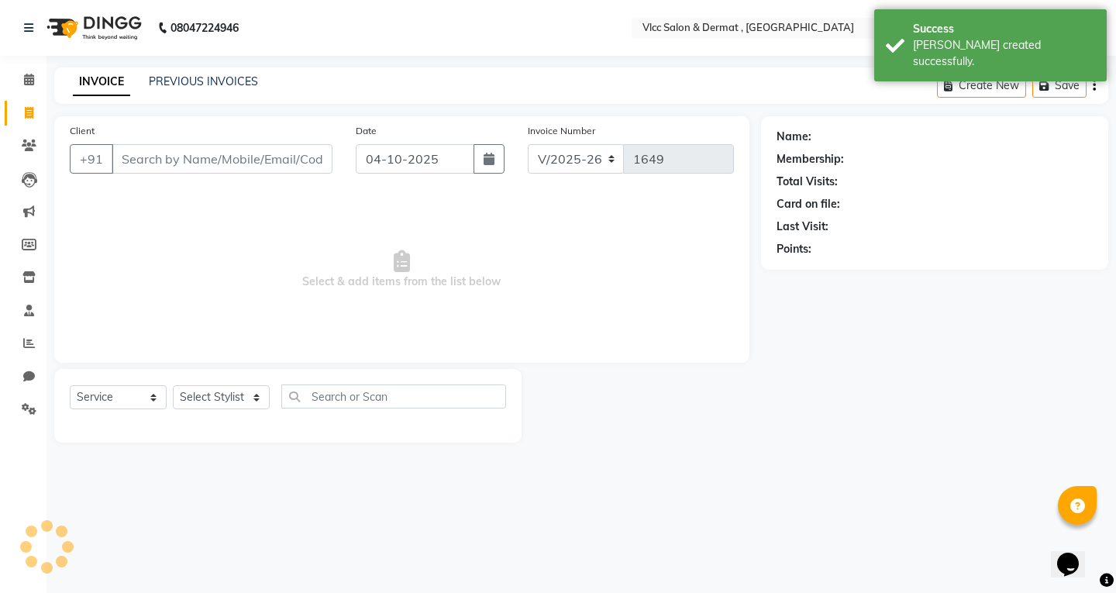
click at [237, 139] on div "Client +91" at bounding box center [201, 154] width 286 height 64
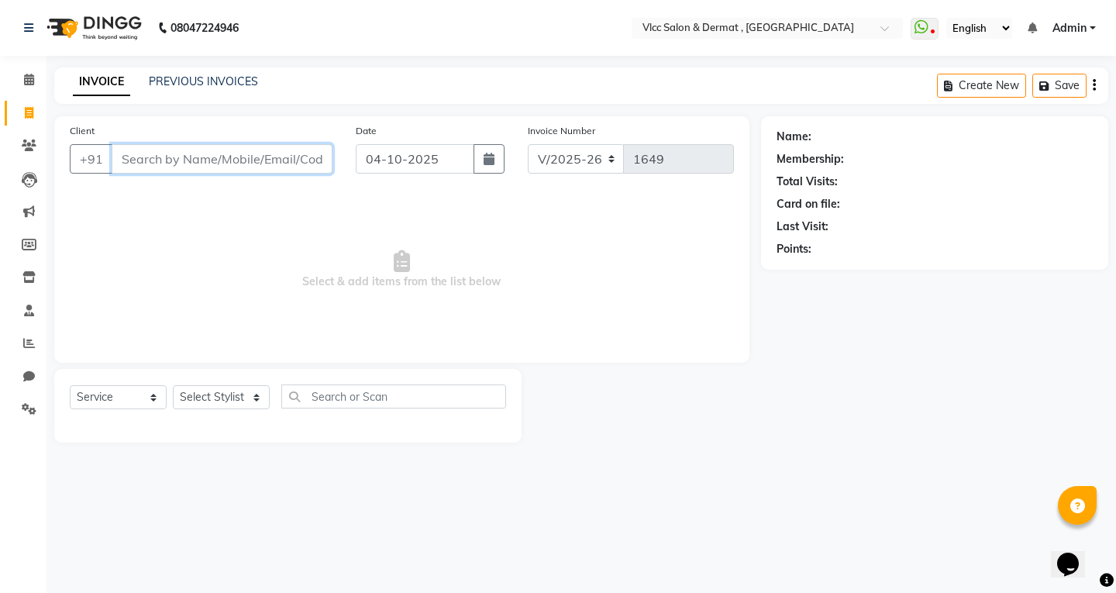
click at [297, 170] on input "Client" at bounding box center [222, 158] width 221 height 29
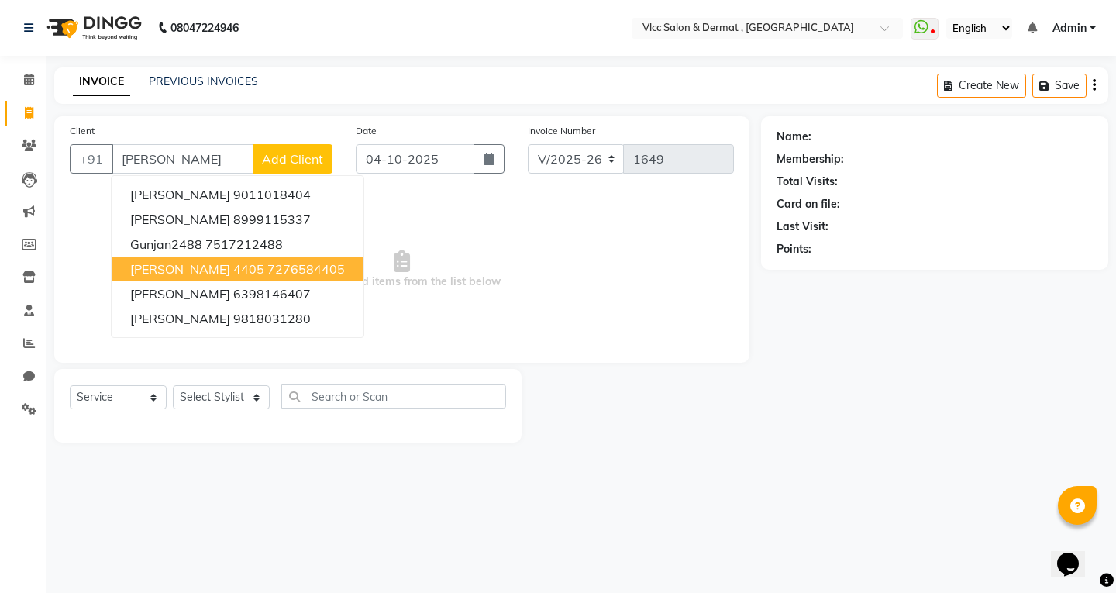
click at [406, 484] on div "08047224946 Select Location × Vlcc Salon & Dermat , [GEOGRAPHIC_DATA] WhatsApp …" at bounding box center [558, 296] width 1116 height 593
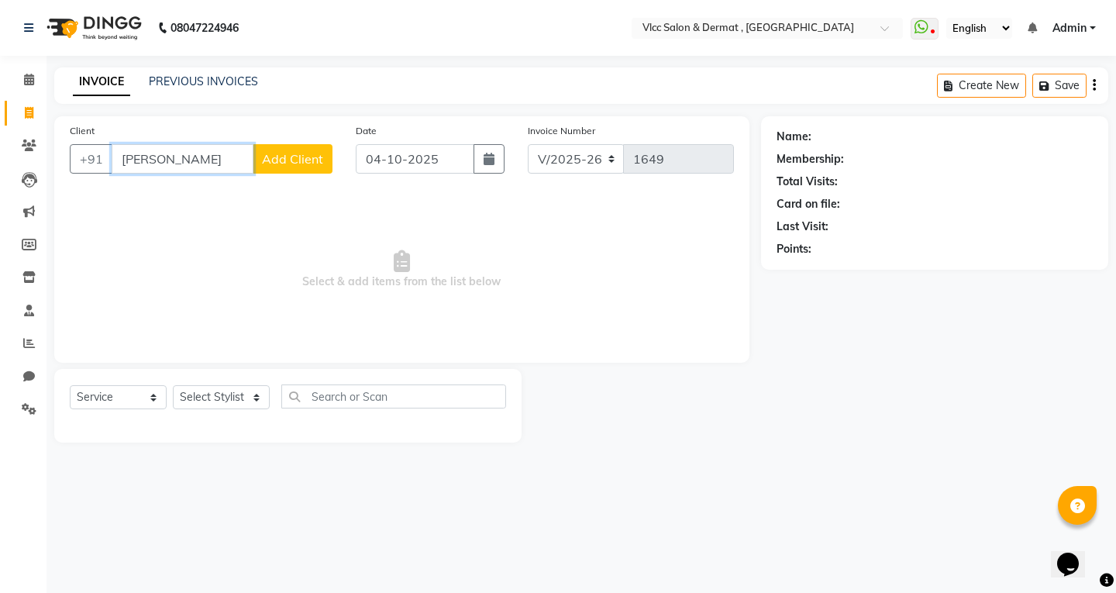
click at [201, 161] on input "[PERSON_NAME]" at bounding box center [183, 158] width 142 height 29
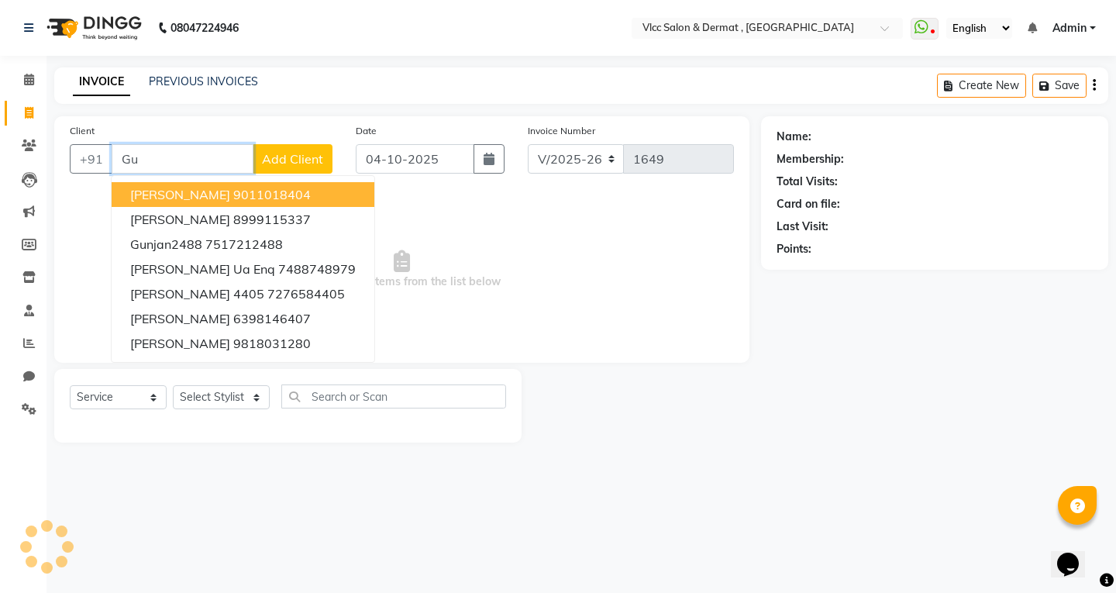
type input "G"
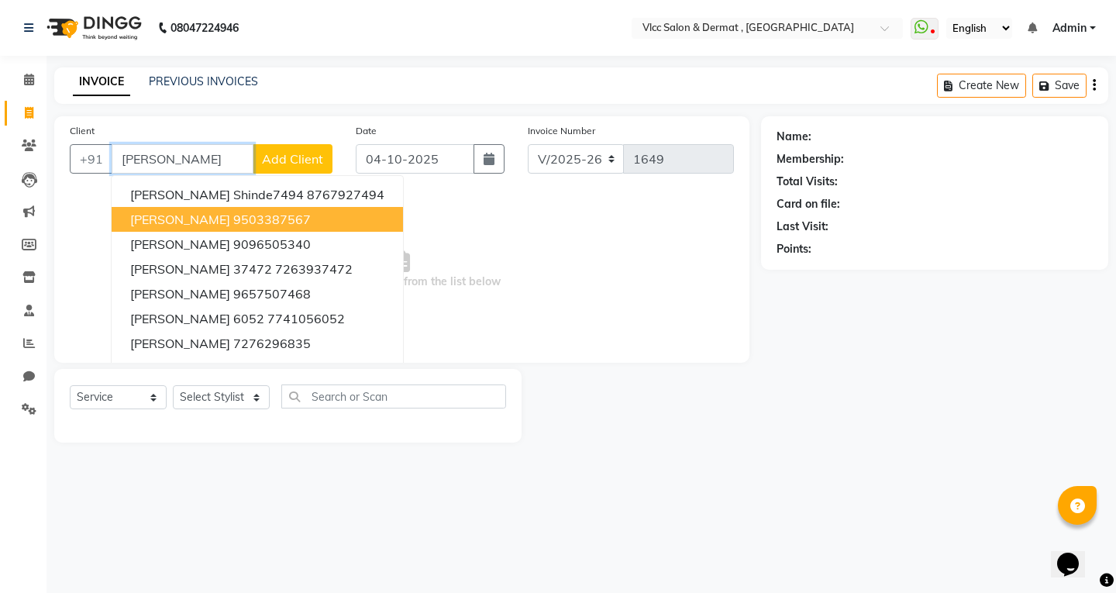
click at [167, 220] on button "[PERSON_NAME] 9503387567" at bounding box center [257, 219] width 291 height 25
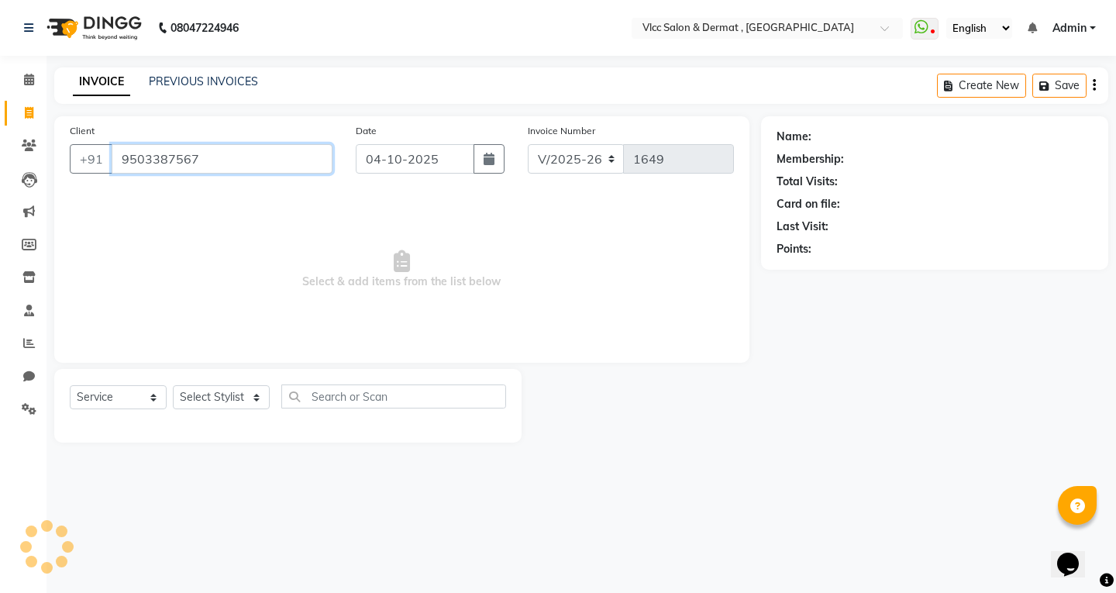
type input "9503387567"
select select "1: Object"
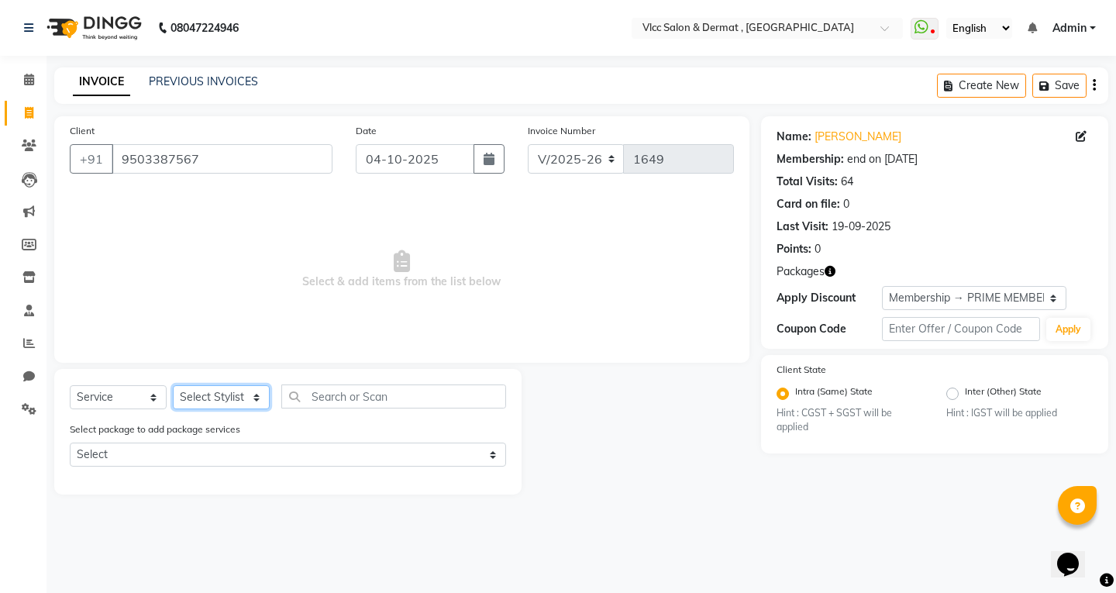
click at [210, 400] on select "Select Stylist [PERSON_NAME] [PERSON_NAME] [PERSON_NAME] [PERSON_NAME] [PERSON_…" at bounding box center [221, 397] width 97 height 24
select select "88562"
click at [173, 385] on select "Select Stylist [PERSON_NAME] [PERSON_NAME] [PERSON_NAME] [PERSON_NAME] [PERSON_…" at bounding box center [221, 397] width 97 height 24
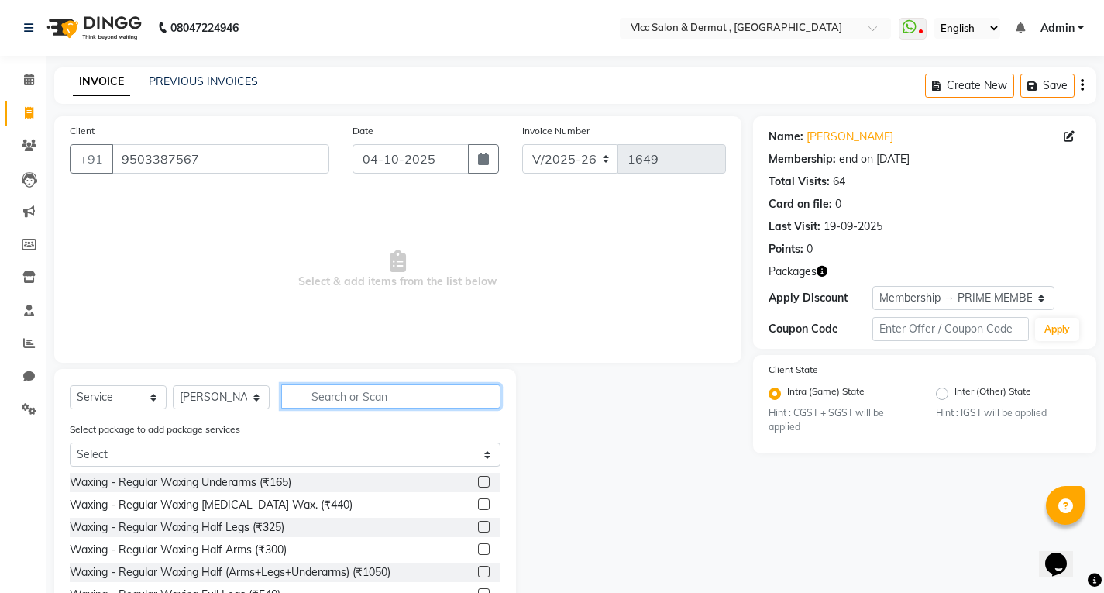
click at [311, 400] on input "text" at bounding box center [390, 396] width 219 height 24
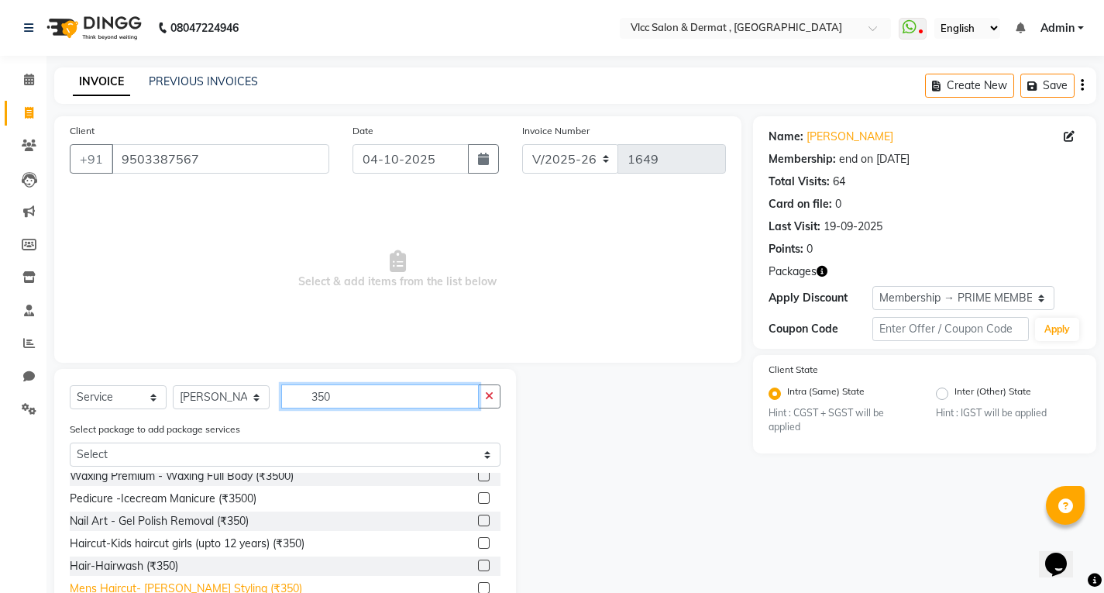
scroll to position [77, 0]
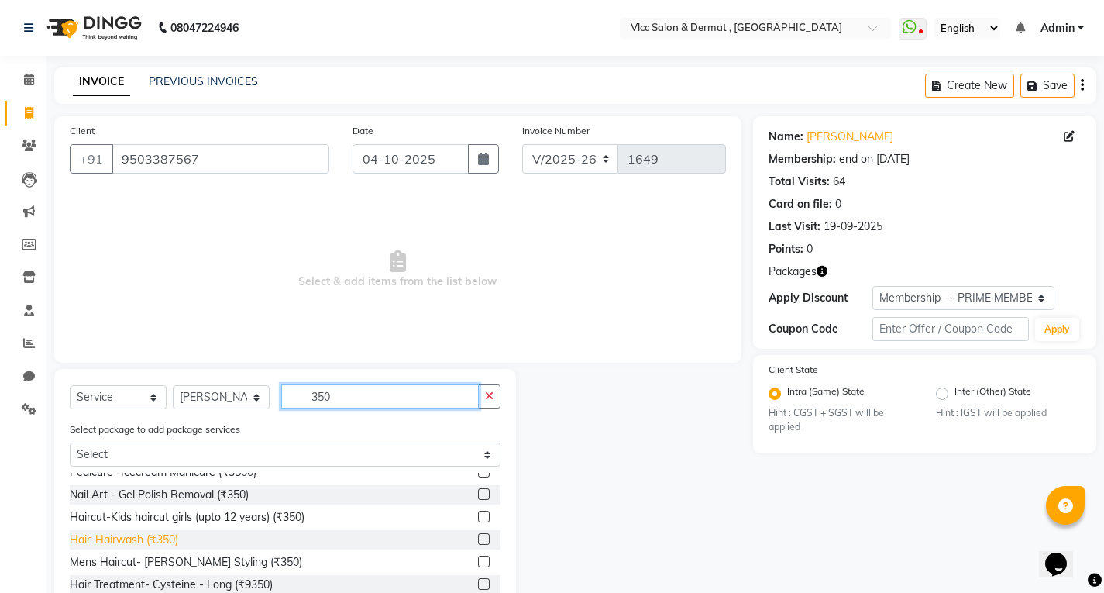
type input "350"
click at [153, 543] on div "Hair-Hairwash (₹350)" at bounding box center [124, 540] width 108 height 16
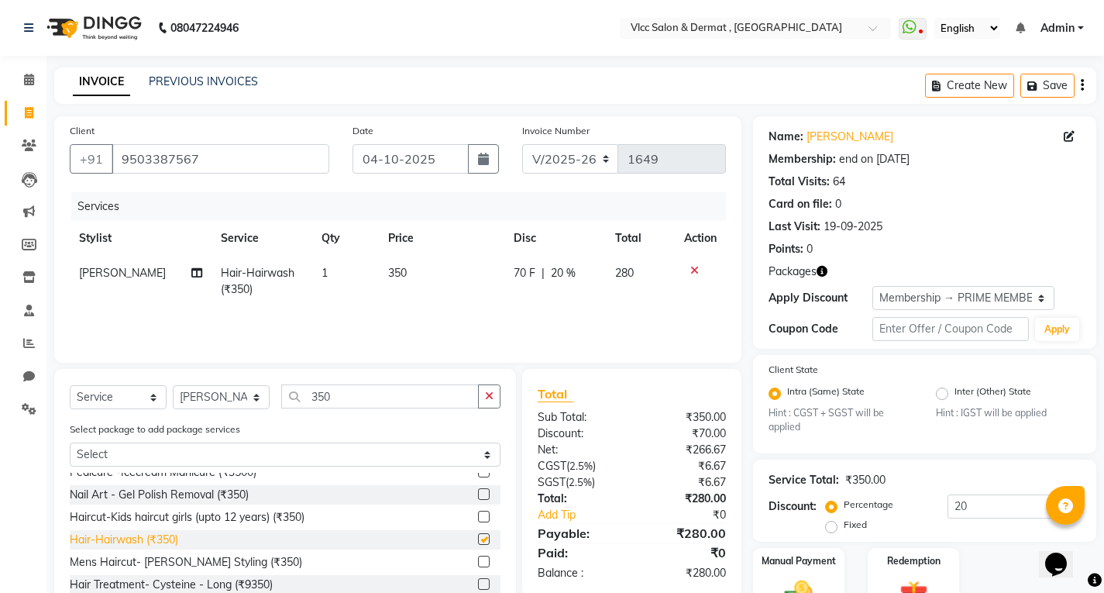
checkbox input "false"
drag, startPoint x: 391, startPoint y: 271, endPoint x: 401, endPoint y: 272, distance: 10.1
click at [392, 271] on span "350" at bounding box center [397, 273] width 19 height 14
select select "88562"
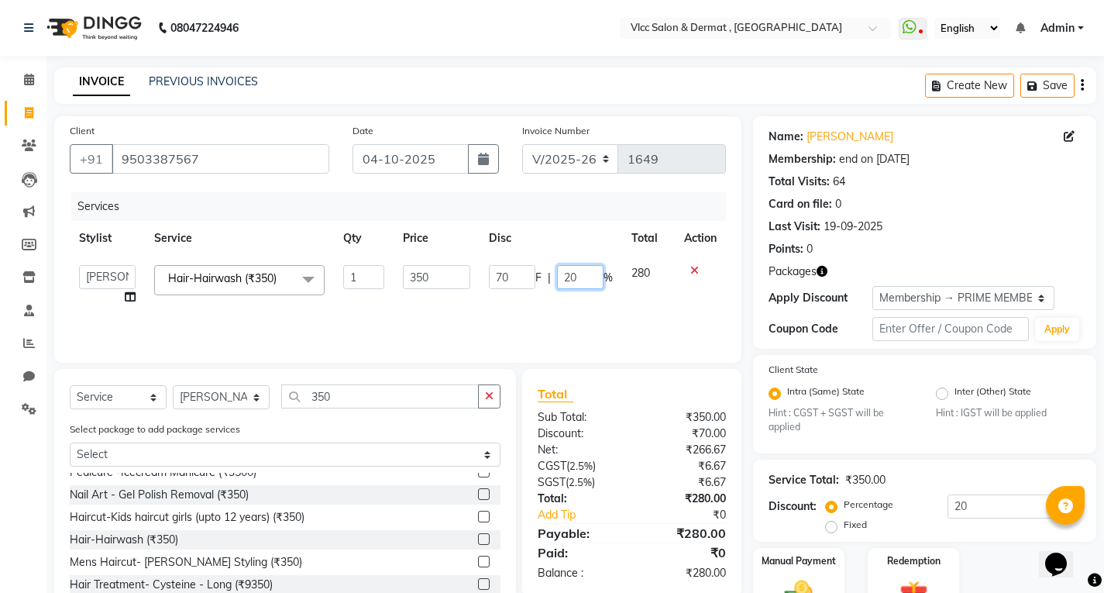
drag, startPoint x: 576, startPoint y: 270, endPoint x: 593, endPoint y: 273, distance: 17.2
click at [578, 270] on input "20" at bounding box center [580, 277] width 46 height 24
type input "2"
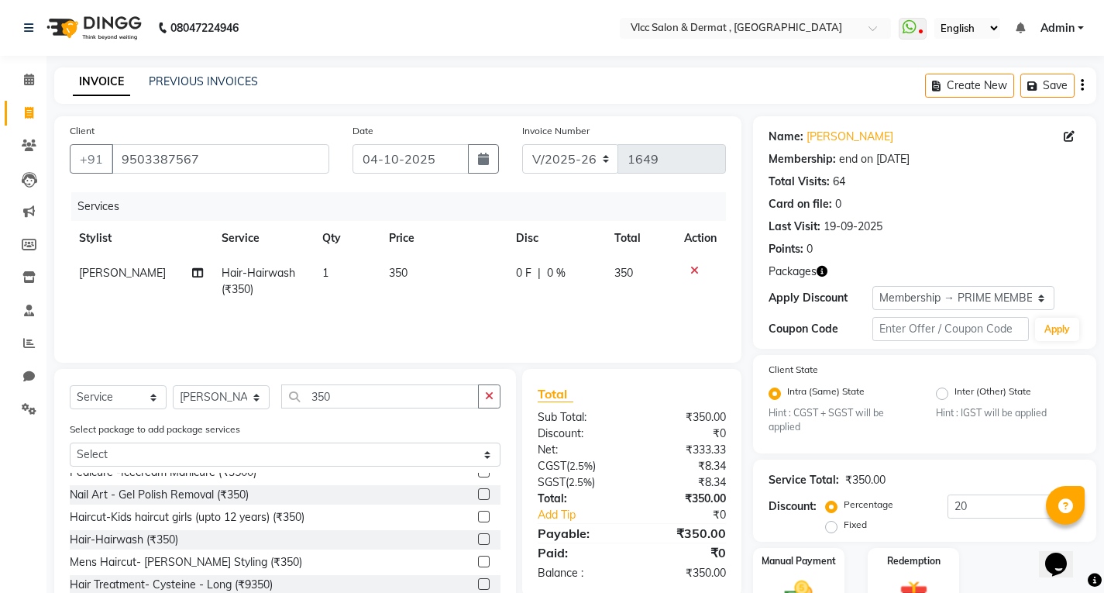
click at [442, 268] on td "350" at bounding box center [443, 281] width 126 height 51
select select "88562"
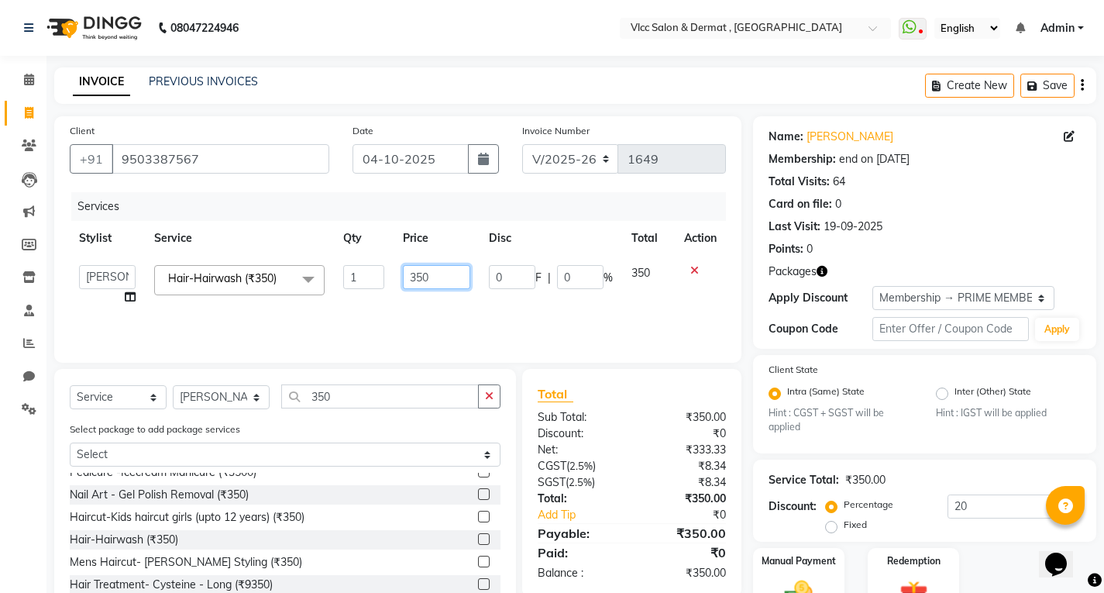
click at [468, 279] on input "350" at bounding box center [436, 277] width 67 height 24
type input "380"
click at [514, 304] on td "0 F | 0 %" at bounding box center [551, 285] width 143 height 59
select select "88562"
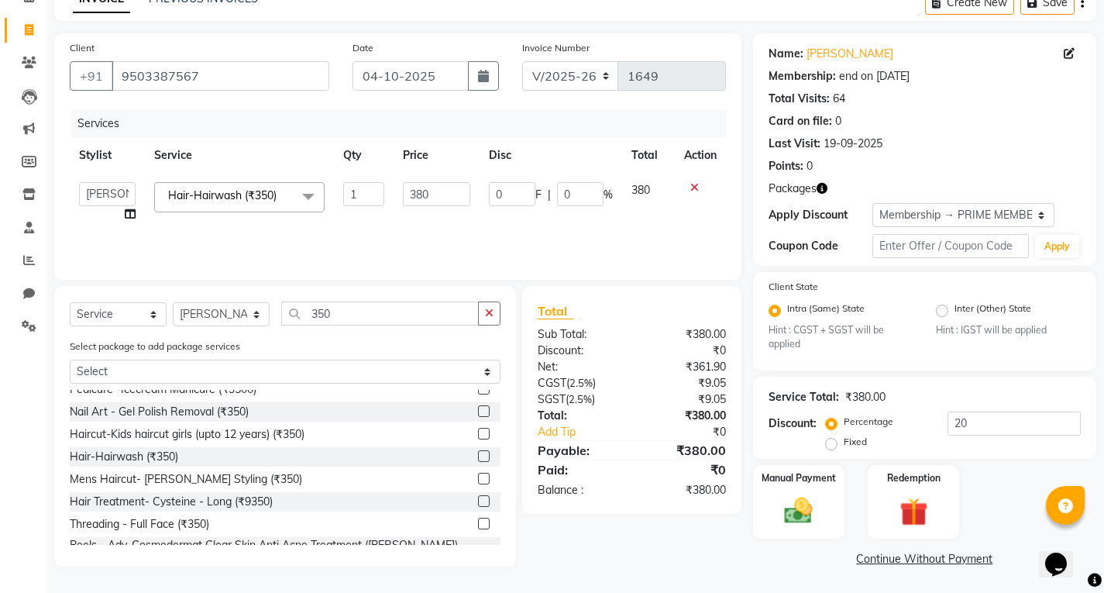
scroll to position [84, 0]
click at [768, 482] on label "Manual Payment" at bounding box center [798, 477] width 77 height 15
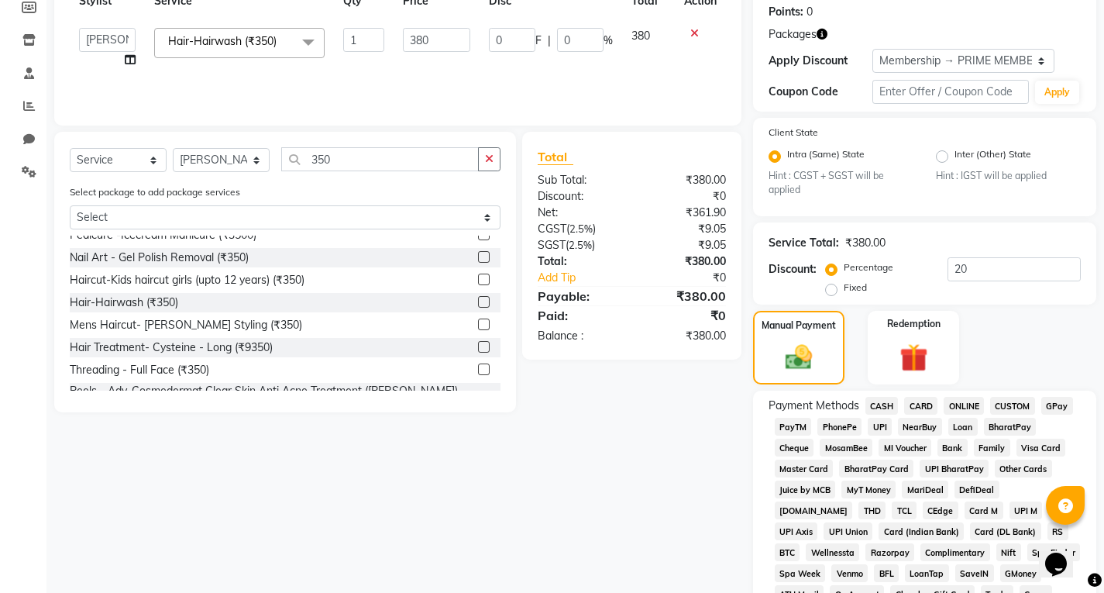
scroll to position [239, 0]
click at [876, 419] on span "UPI" at bounding box center [880, 425] width 24 height 18
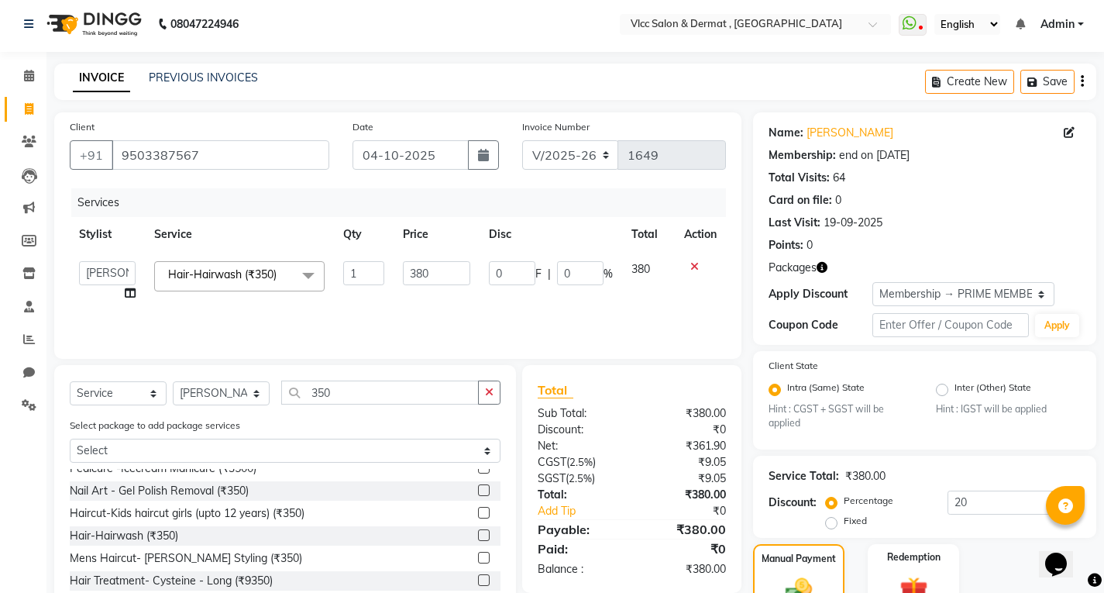
scroll to position [0, 0]
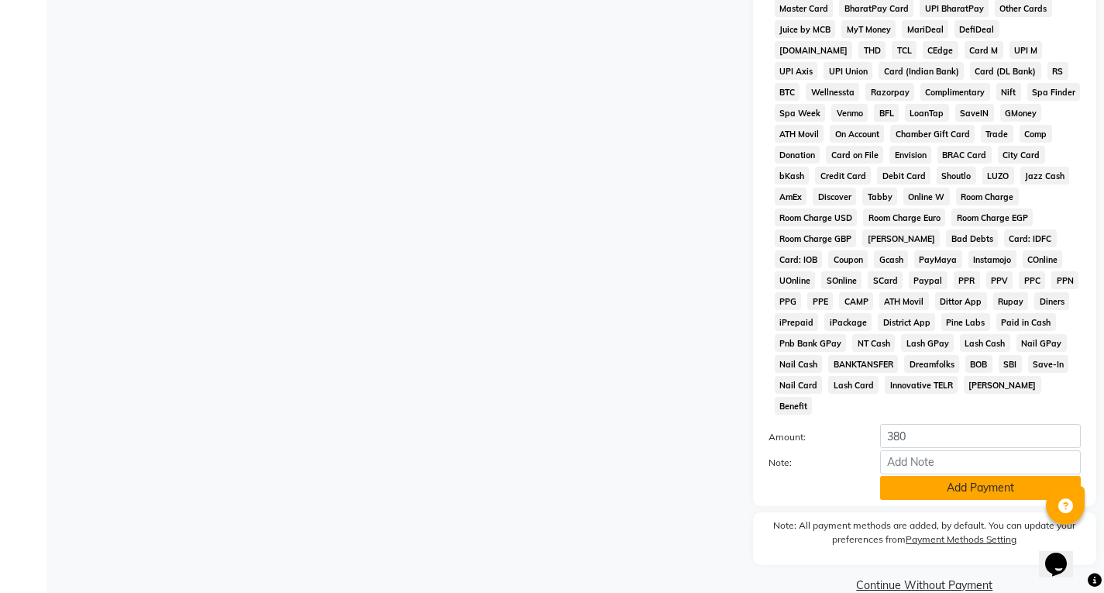
click at [924, 476] on button "Add Payment" at bounding box center [980, 488] width 201 height 24
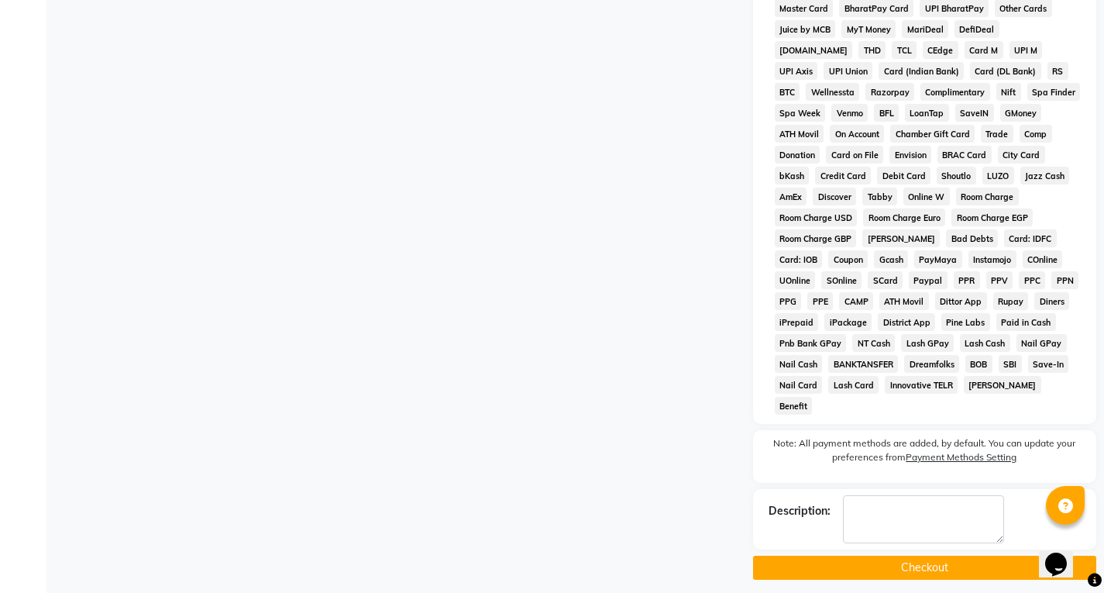
scroll to position [686, 0]
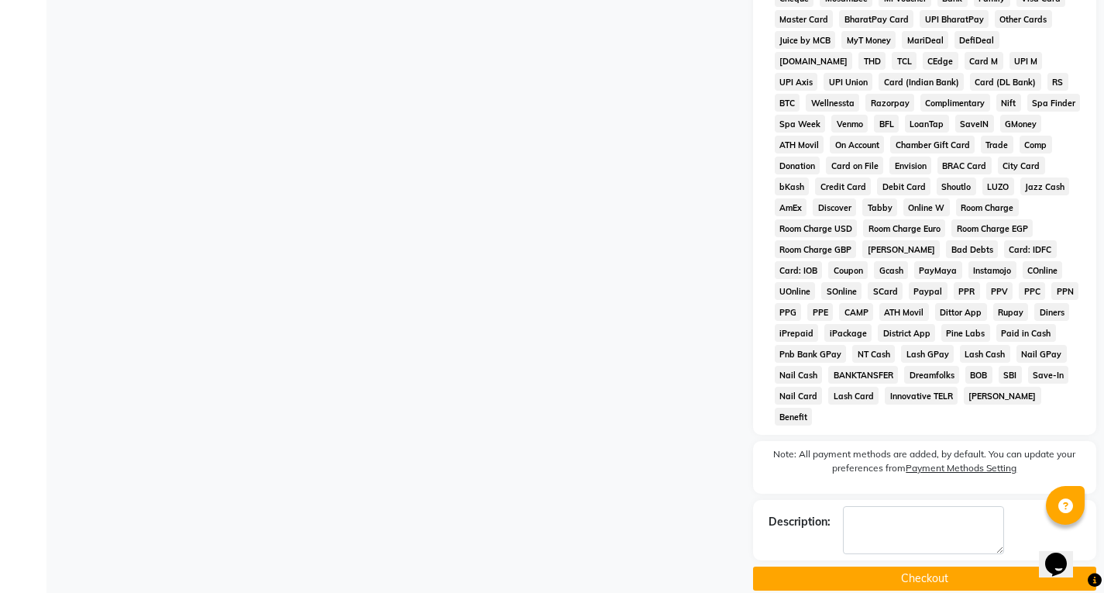
click at [906, 566] on button "Checkout" at bounding box center [924, 578] width 343 height 24
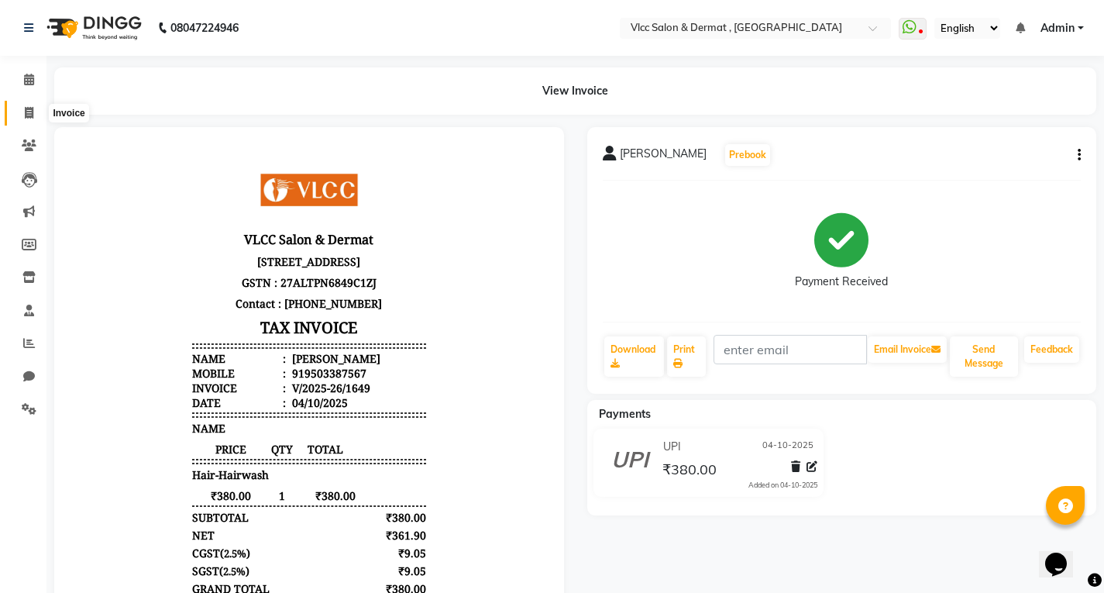
click at [30, 112] on icon at bounding box center [29, 113] width 9 height 12
select select "5256"
select select "service"
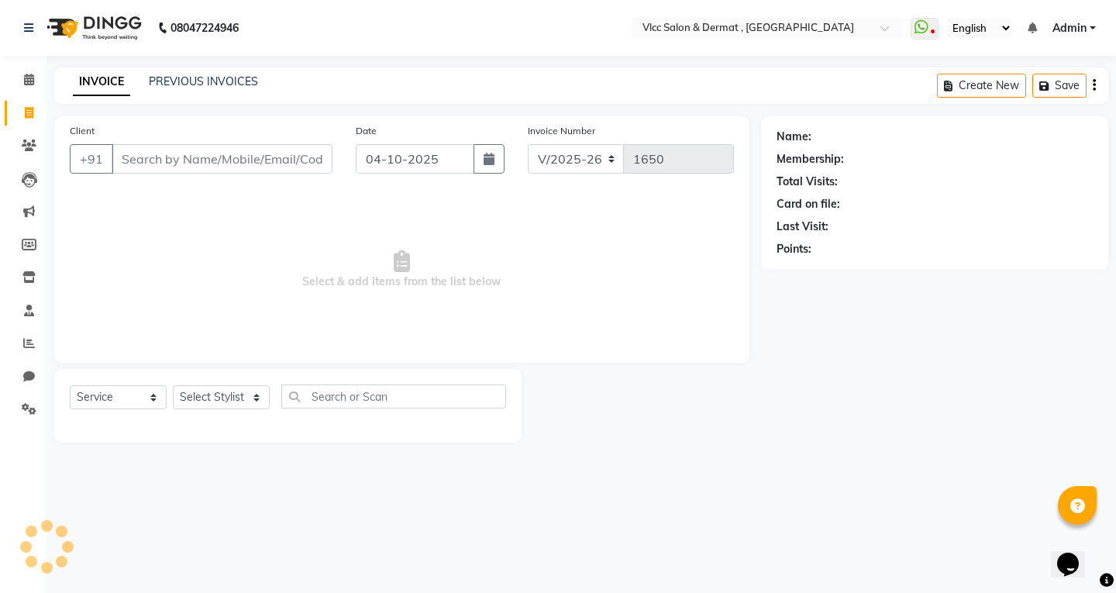
click at [278, 156] on input "Client" at bounding box center [222, 158] width 221 height 29
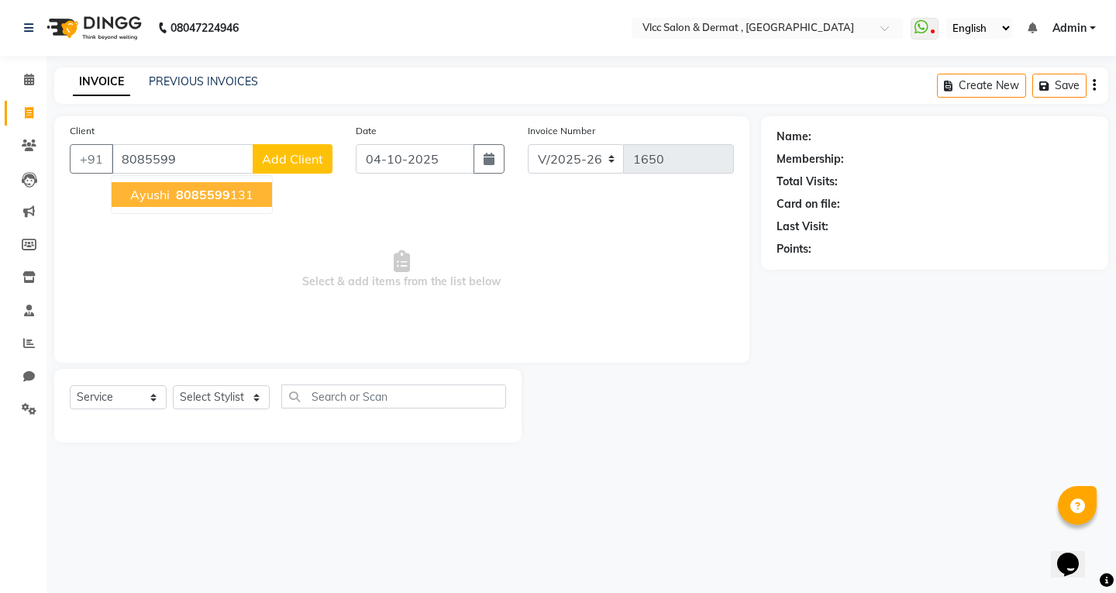
click at [213, 194] on span "8085599" at bounding box center [203, 194] width 54 height 15
type input "8085599131"
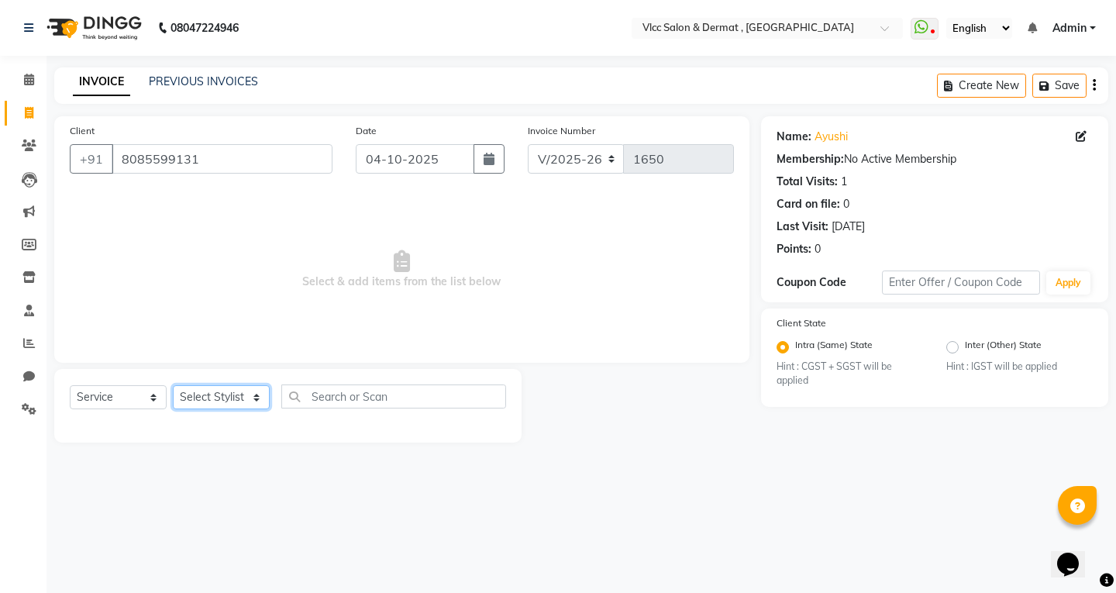
click at [229, 401] on select "Select Stylist [PERSON_NAME] [PERSON_NAME] [PERSON_NAME] [PERSON_NAME] [PERSON_…" at bounding box center [221, 397] width 97 height 24
click at [34, 404] on icon at bounding box center [29, 409] width 15 height 12
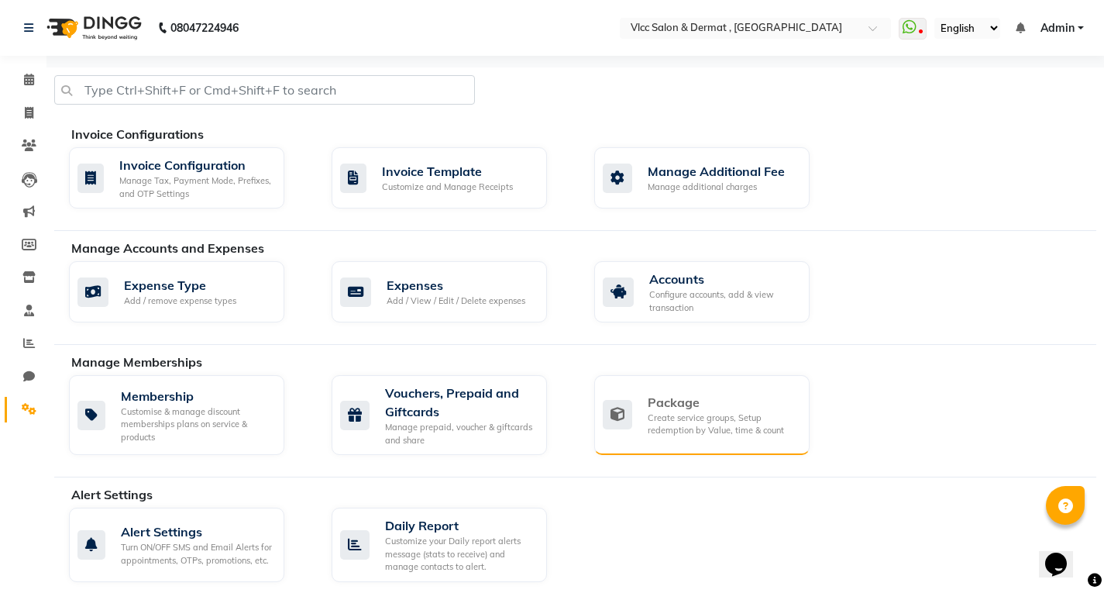
click at [698, 403] on div "Package" at bounding box center [723, 402] width 150 height 19
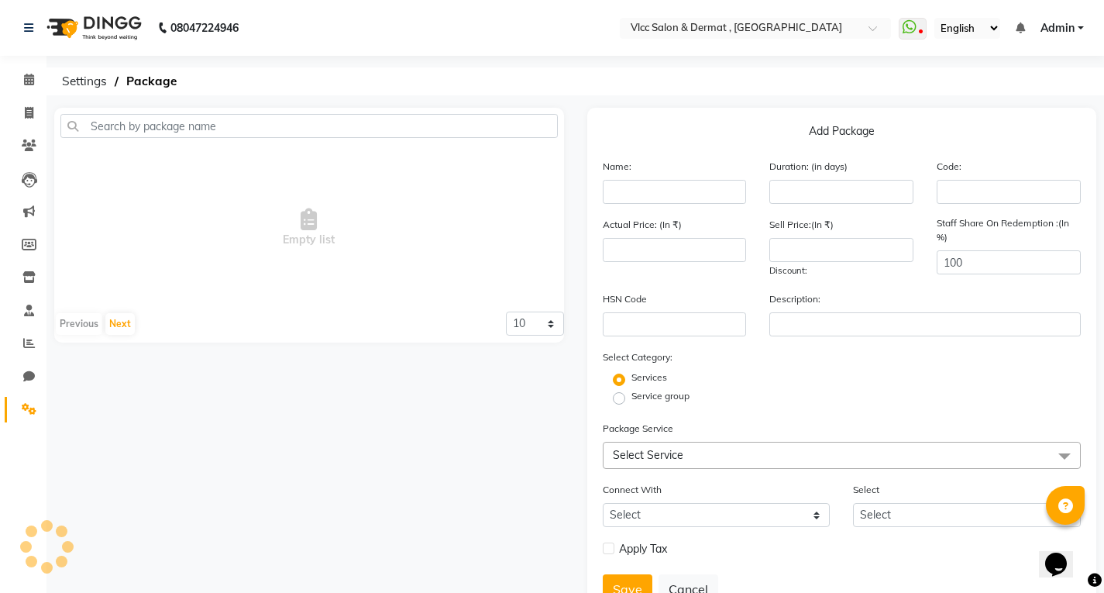
click at [698, 403] on div "Service group" at bounding box center [842, 398] width 502 height 19
click at [690, 193] on input "text" at bounding box center [675, 192] width 144 height 24
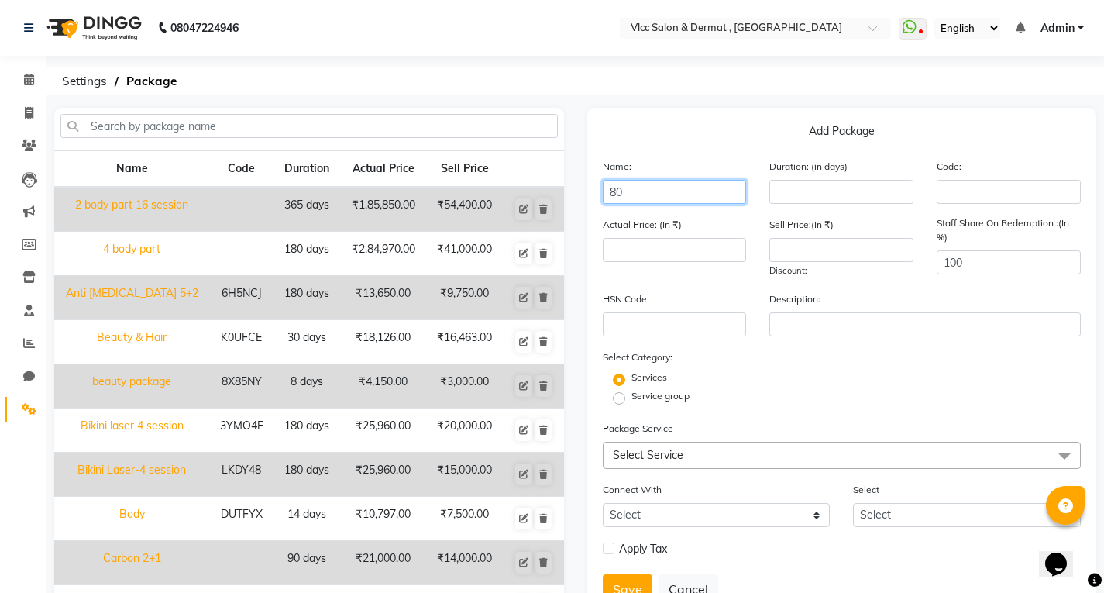
type input "8"
type input "5 Body Part"
click at [776, 207] on div "Name: 5 Body Part Duration: (in days) Code:" at bounding box center [842, 187] width 502 height 58
click at [812, 188] on input "number" at bounding box center [841, 192] width 144 height 24
type input "0"
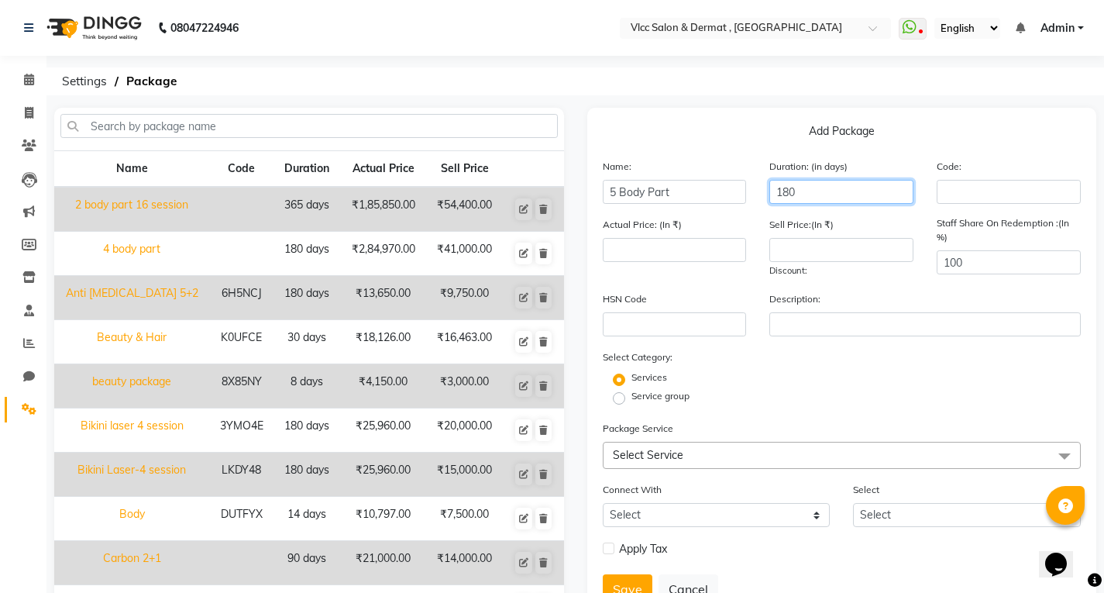
type input "180"
click at [672, 230] on label "Actual Price: (In ₹)" at bounding box center [642, 225] width 79 height 14
click at [674, 244] on input "number" at bounding box center [675, 250] width 144 height 24
click at [704, 247] on input "number" at bounding box center [675, 250] width 144 height 24
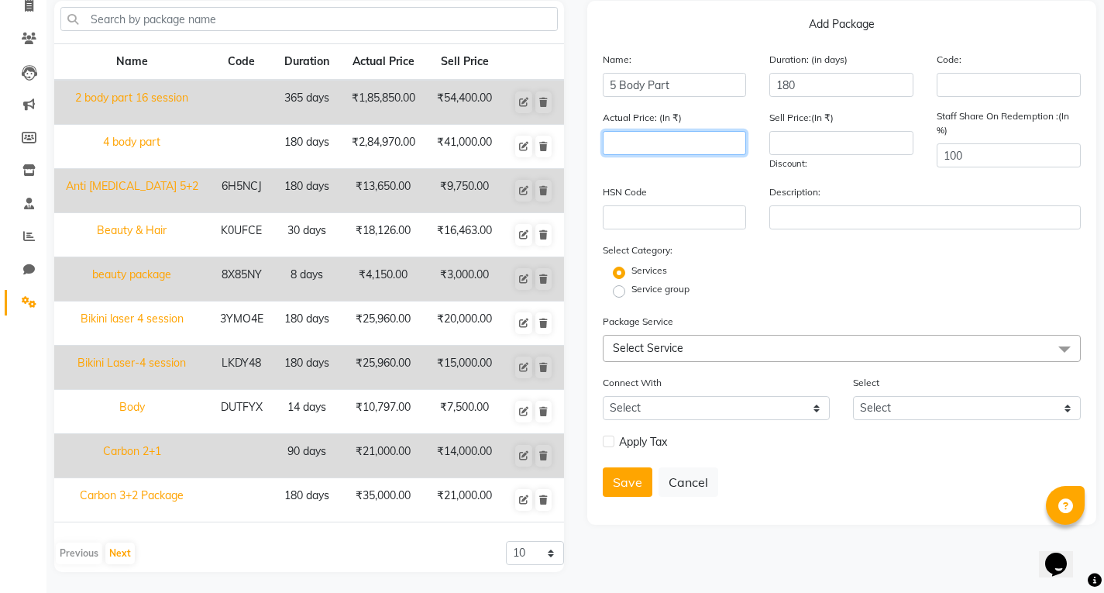
scroll to position [109, 0]
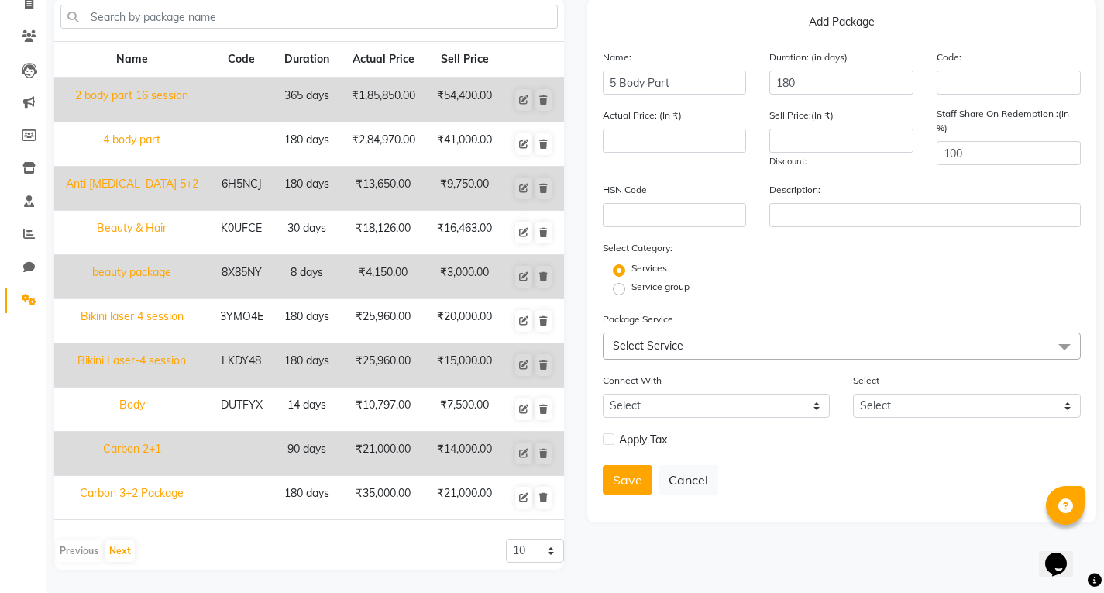
click at [669, 345] on span "Select Service" at bounding box center [648, 346] width 71 height 14
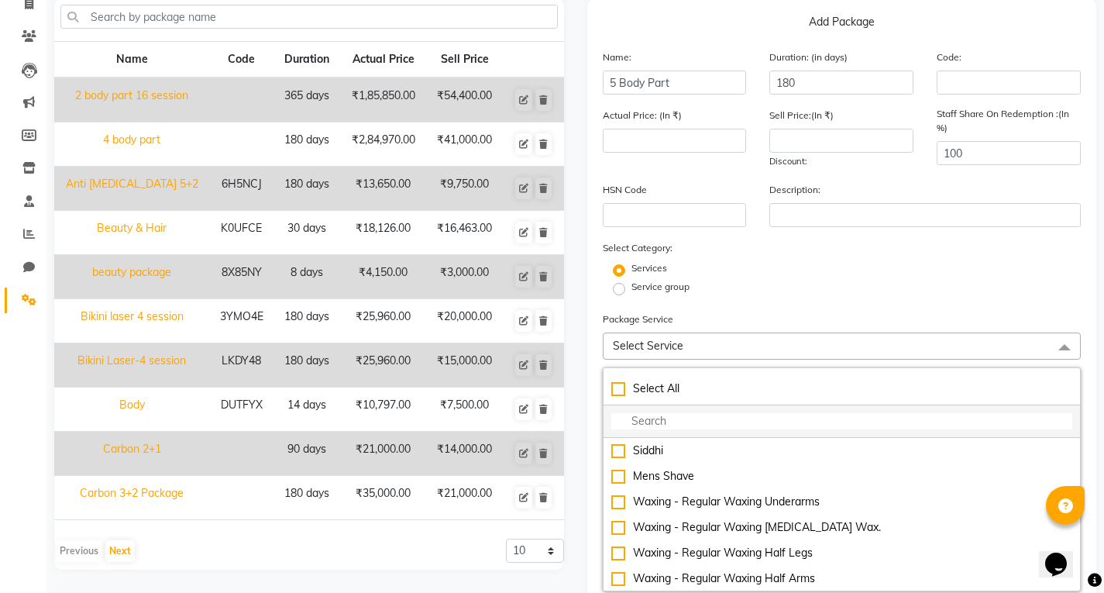
click at [686, 427] on input "multiselect-search" at bounding box center [842, 421] width 462 height 16
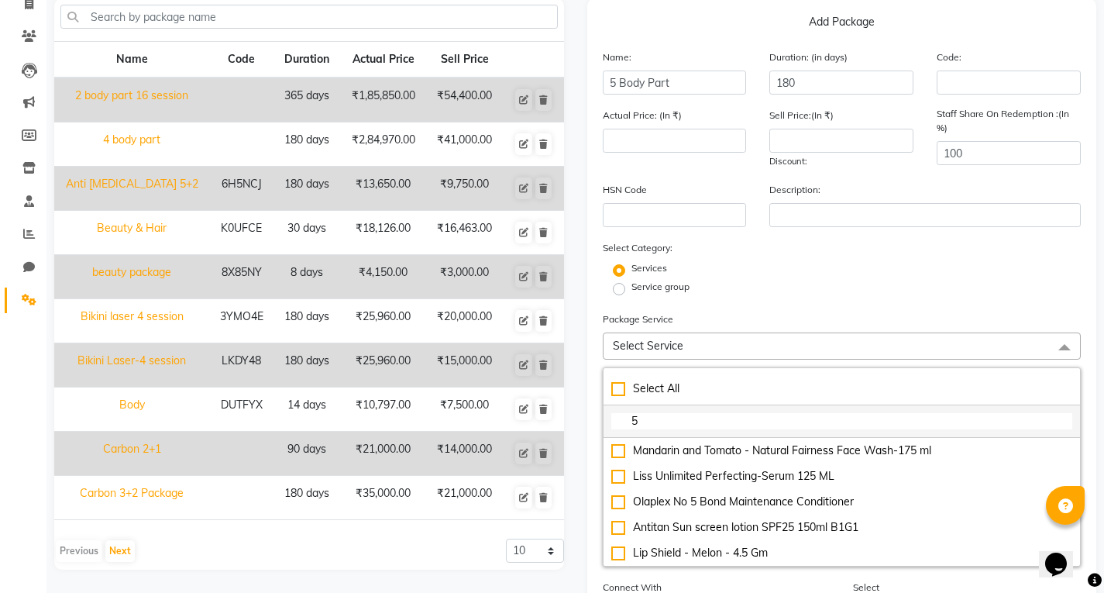
type input "5"
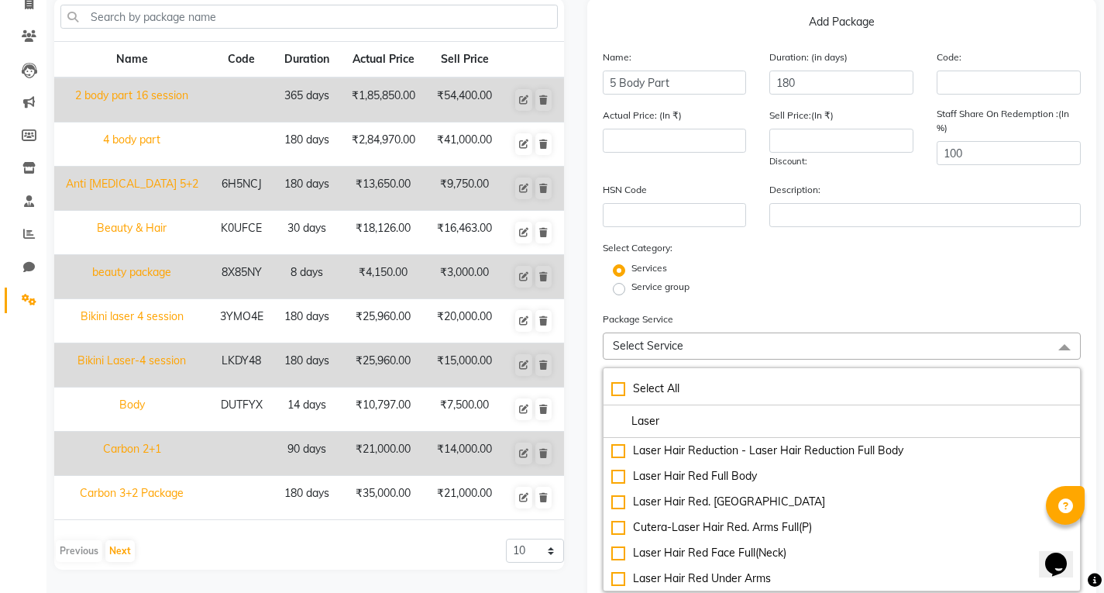
scroll to position [310, 0]
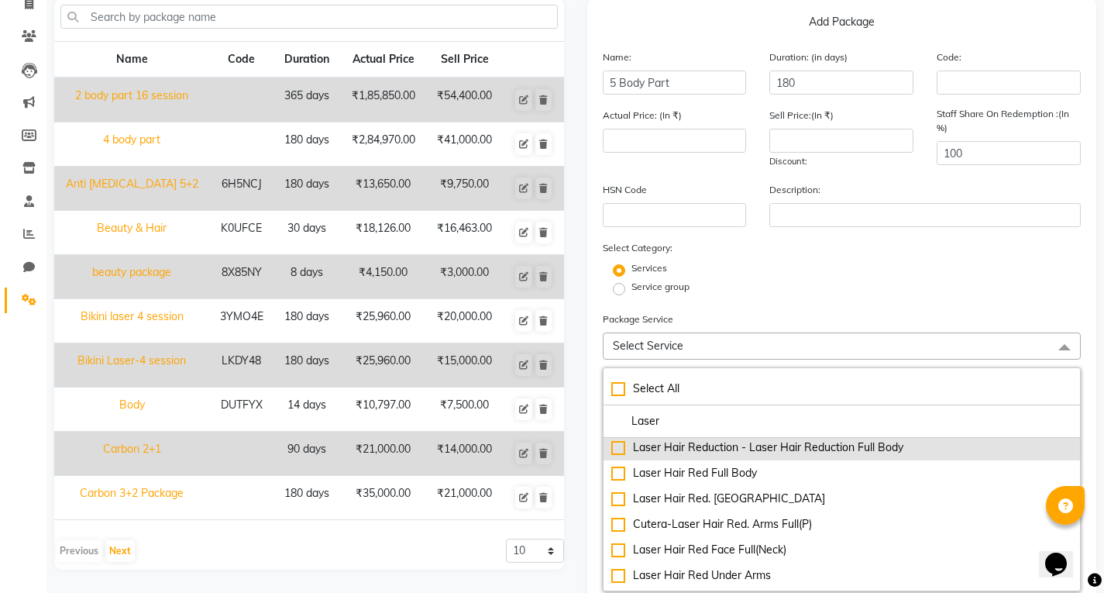
type input "Laser"
click at [874, 441] on div "Laser Hair Reduction - Laser Hair Reduction Full Body" at bounding box center [842, 447] width 462 height 16
type input "58998"
checkbox input "true"
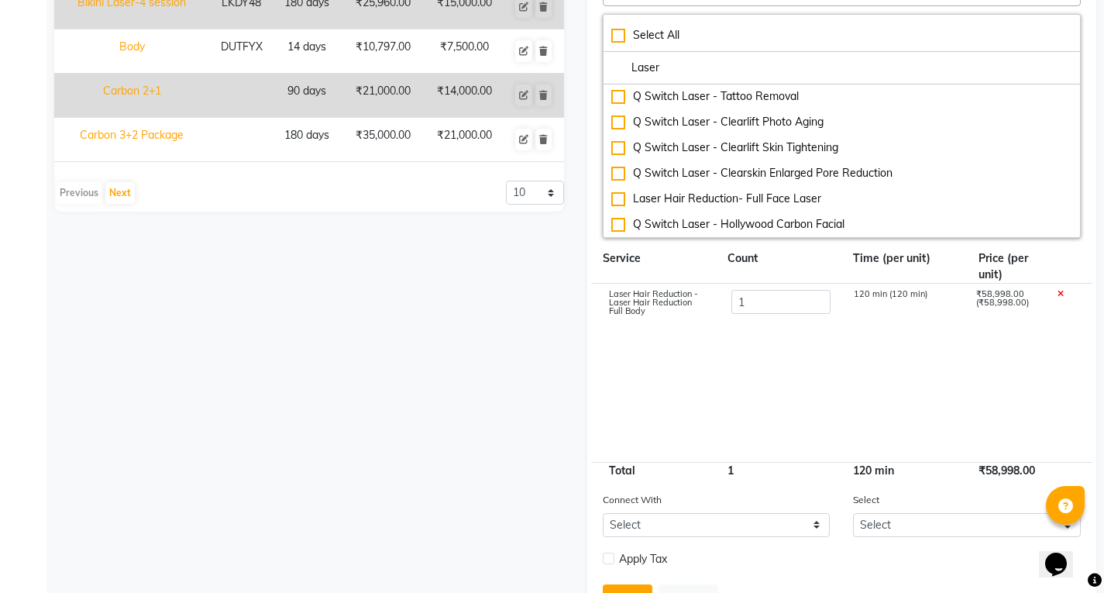
scroll to position [539, 0]
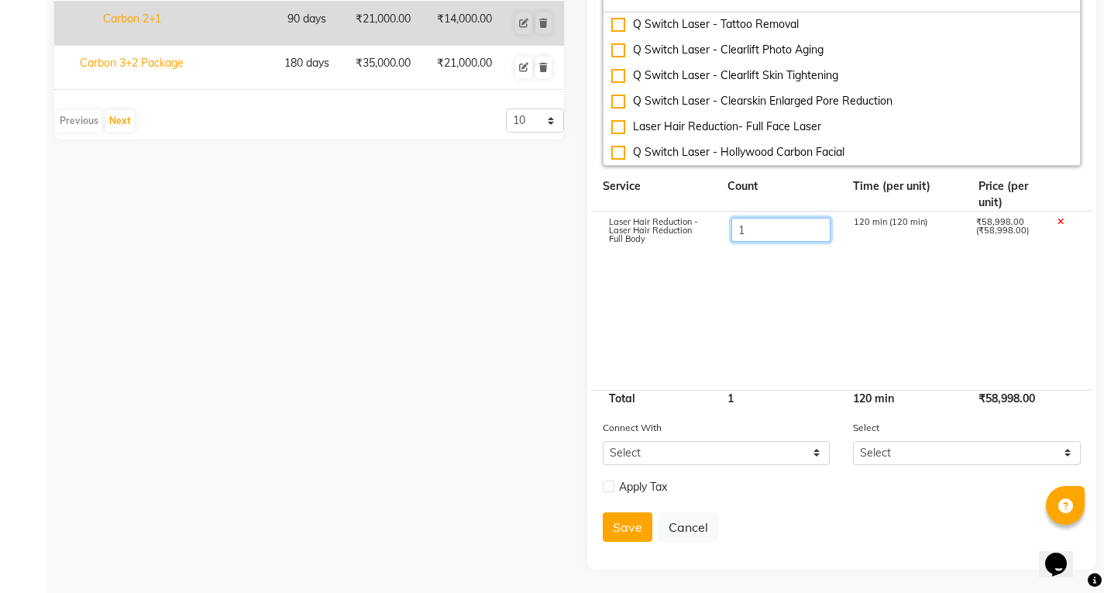
click at [790, 229] on input "1" at bounding box center [780, 230] width 99 height 24
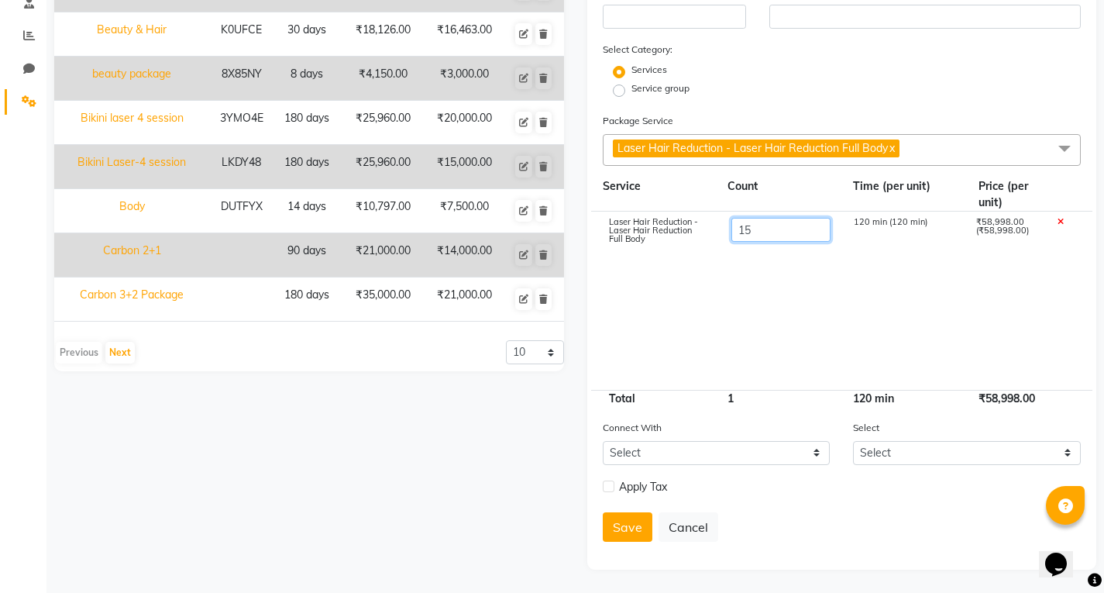
type input "1"
type input "5"
type input "294990"
click at [811, 331] on cdk-virtual-scroll-viewport "Laser Hair Reduction - Laser Hair Reduction Full Body 5 120 min (120 min) ₹58,9…" at bounding box center [842, 301] width 479 height 178
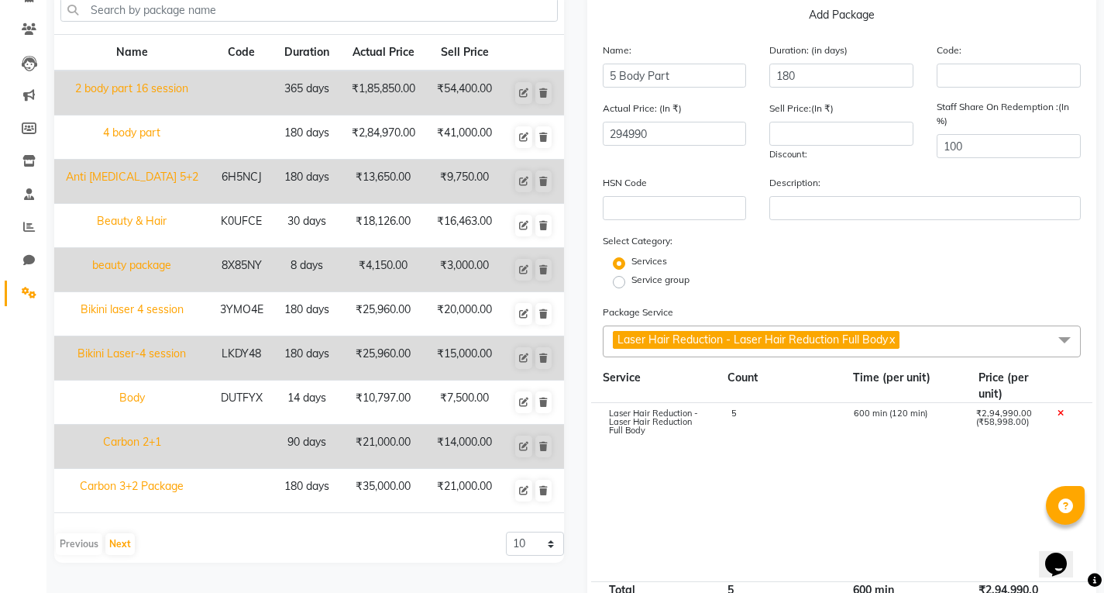
scroll to position [0, 0]
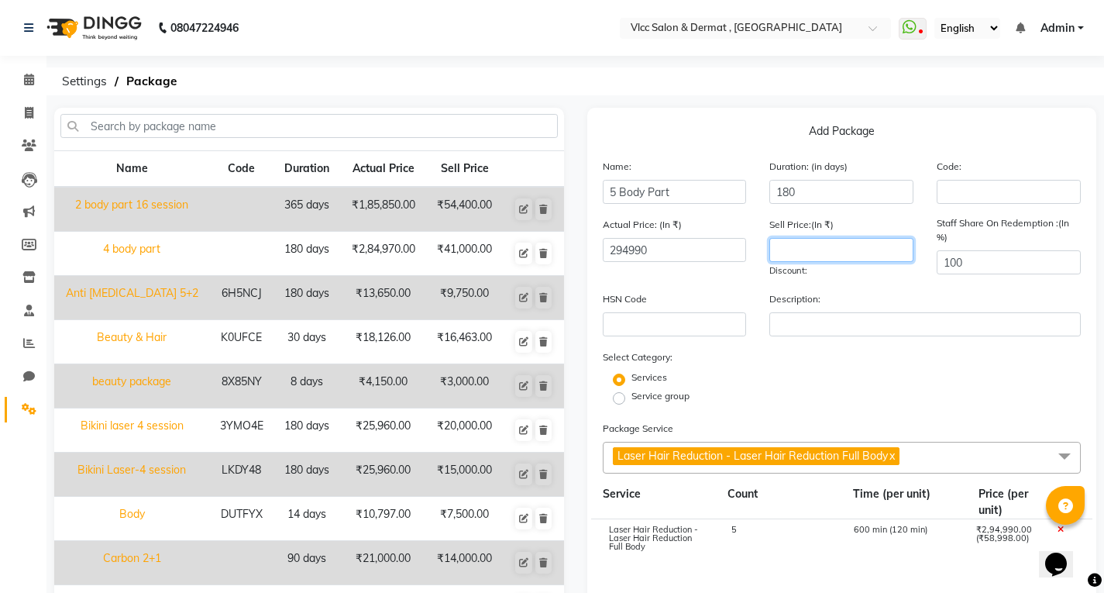
click at [814, 249] on input "number" at bounding box center [841, 250] width 144 height 24
type input "25000"
click at [853, 285] on div "Actual Price: (In ₹) 294990 Sell Price:(In ₹) 25000 Discount: 91.53 % Staff Sha…" at bounding box center [842, 253] width 502 height 74
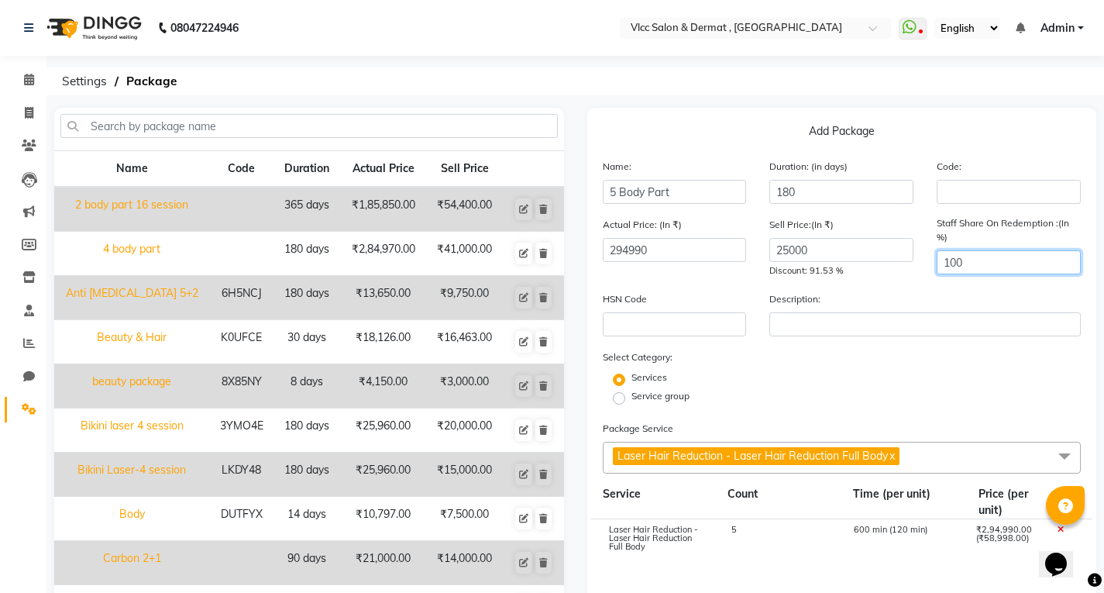
click at [993, 260] on input "100" at bounding box center [1009, 262] width 144 height 24
type input "1"
type input "0"
click at [998, 396] on div "Service group" at bounding box center [842, 398] width 502 height 19
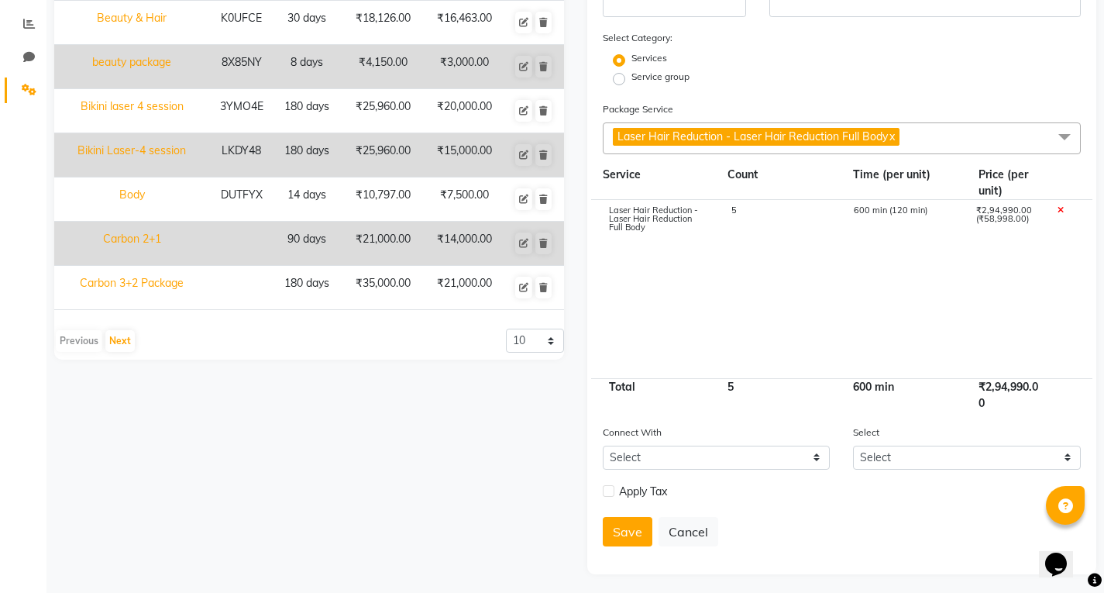
scroll to position [324, 0]
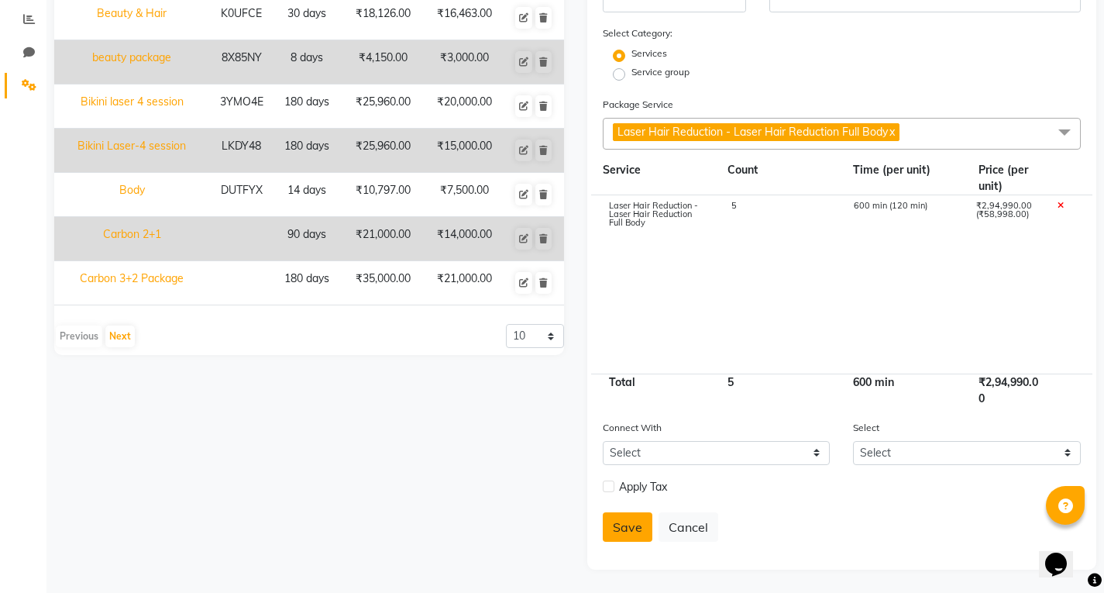
click at [621, 535] on button "Save" at bounding box center [628, 526] width 50 height 29
select select
checkbox input "false"
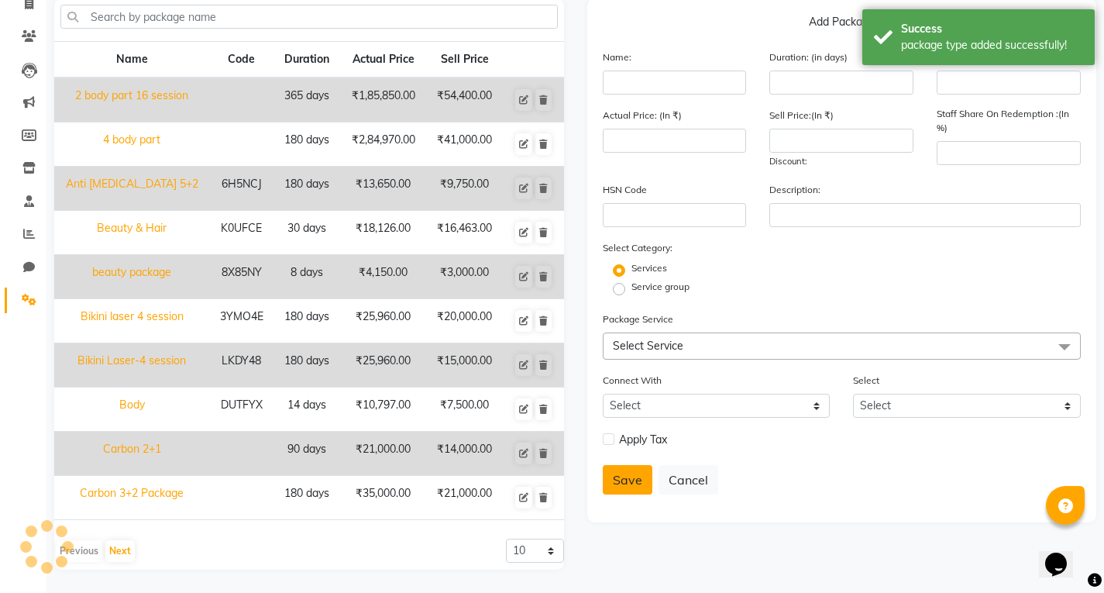
scroll to position [109, 0]
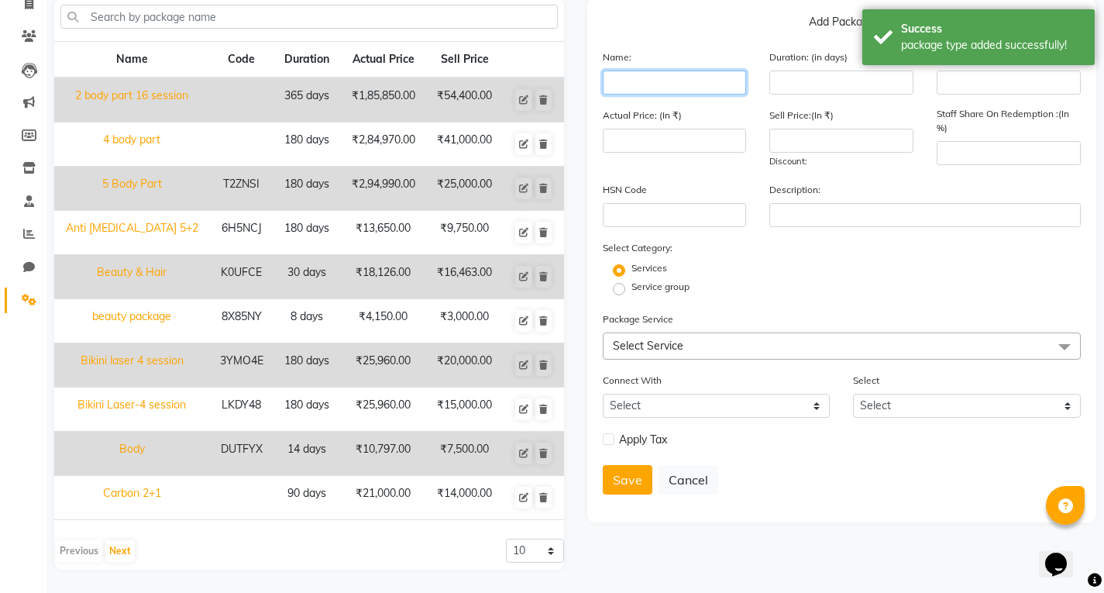
click at [717, 87] on input "text" at bounding box center [675, 83] width 144 height 24
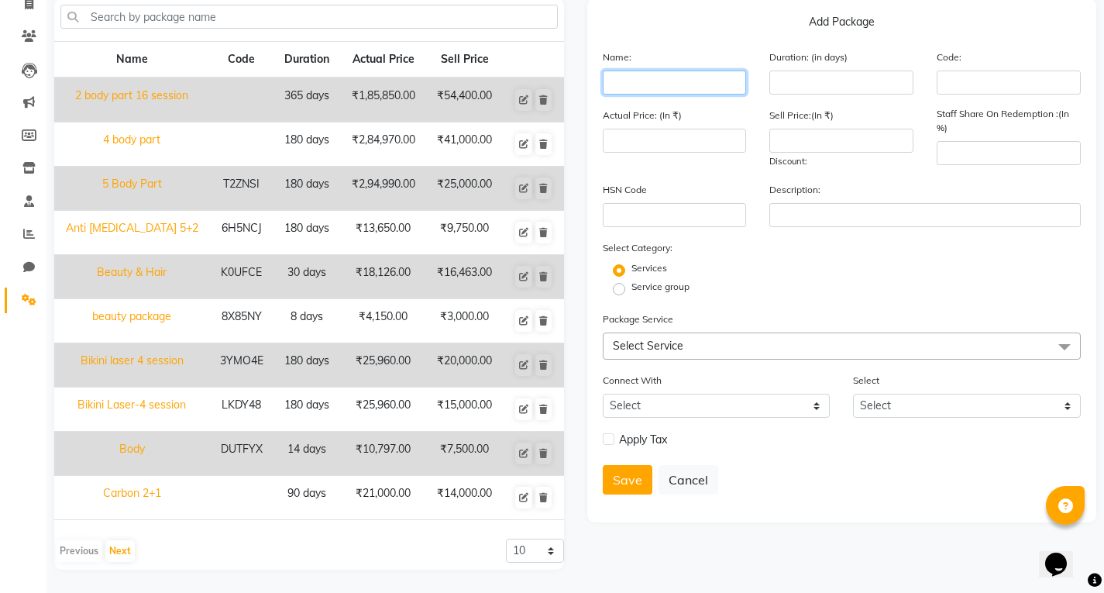
click at [718, 91] on input "text" at bounding box center [675, 83] width 144 height 24
type input "[MEDICAL_DATA]"
click at [725, 119] on div "Actual Price: (In ₹)" at bounding box center [674, 138] width 167 height 62
click at [697, 346] on span "Select Service" at bounding box center [842, 345] width 479 height 27
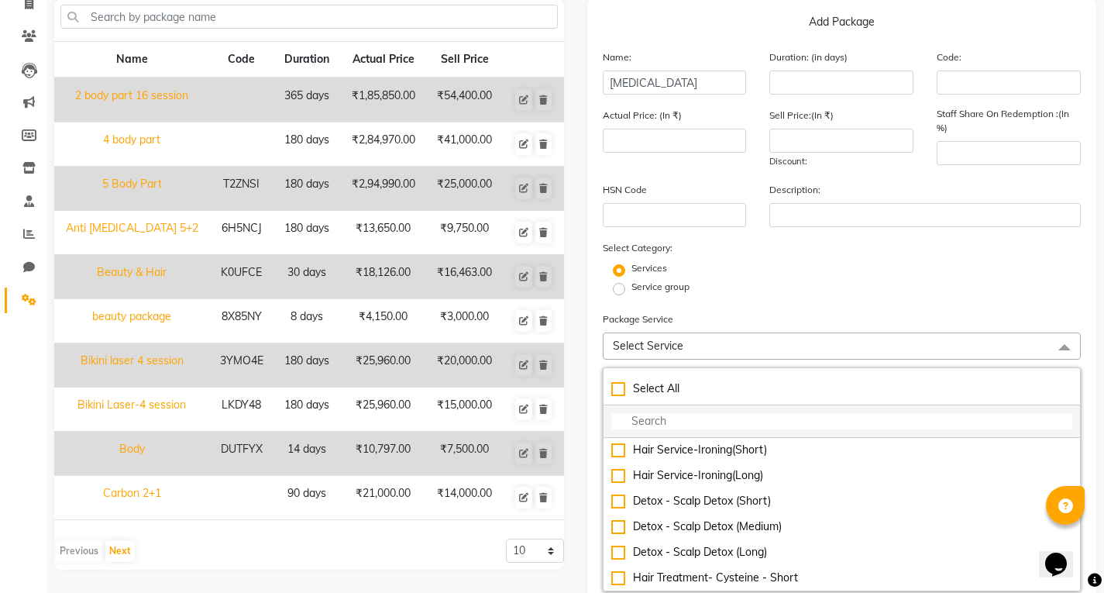
click at [686, 428] on input "multiselect-search" at bounding box center [842, 421] width 462 height 16
type input "C"
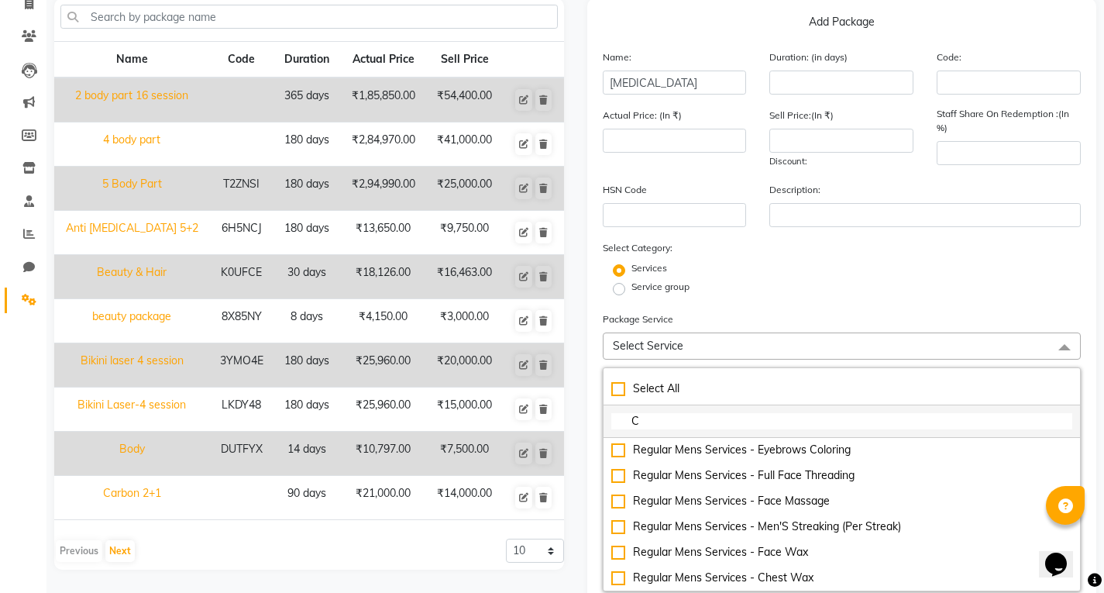
scroll to position [384, 0]
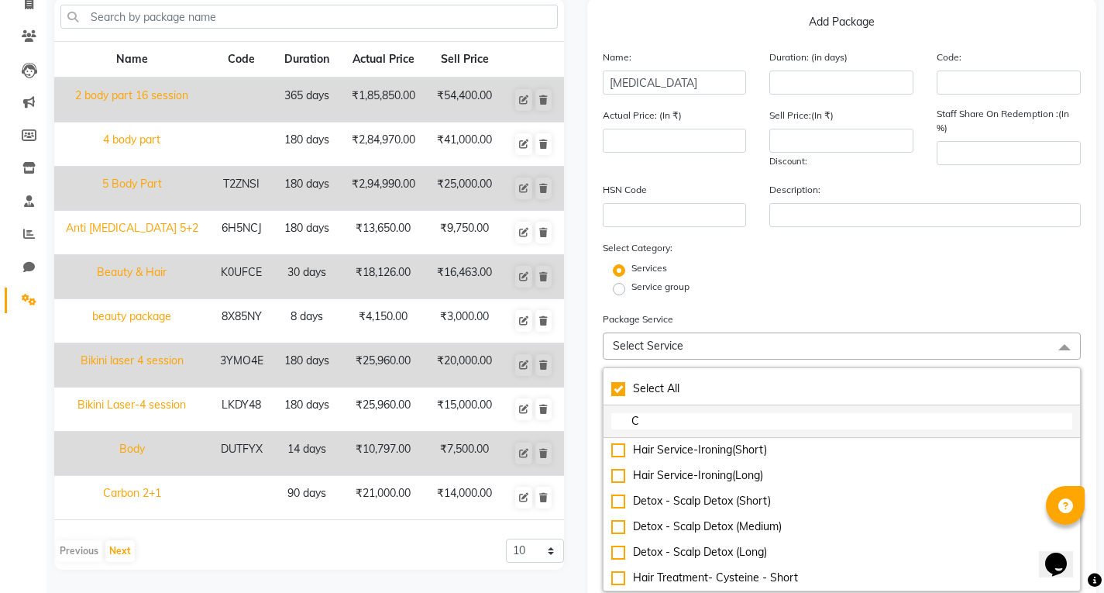
checkbox input "true"
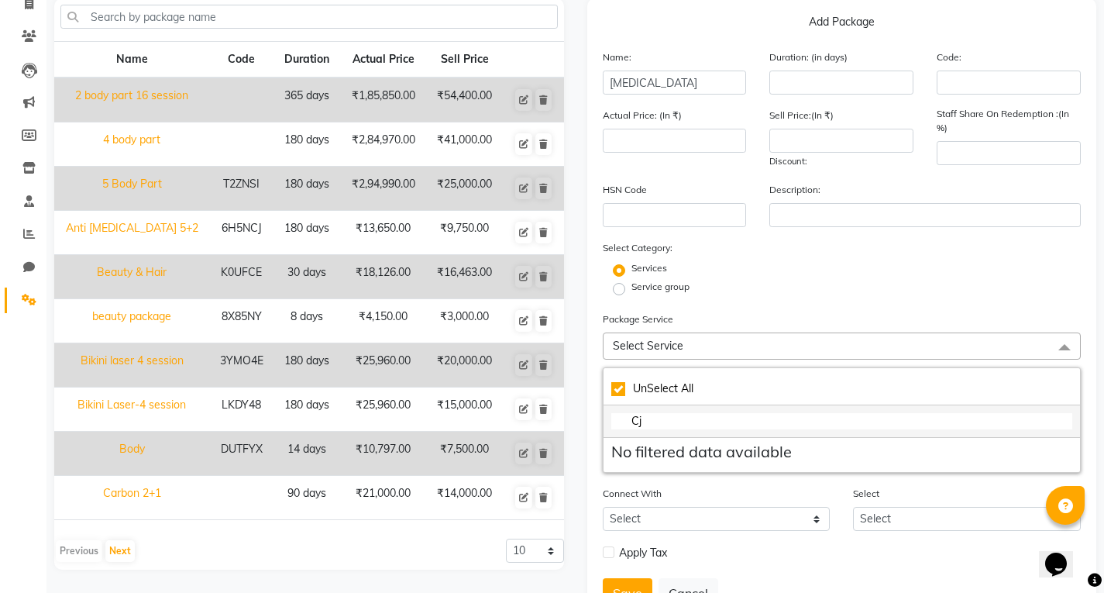
scroll to position [0, 0]
type input "C"
checkbox input "false"
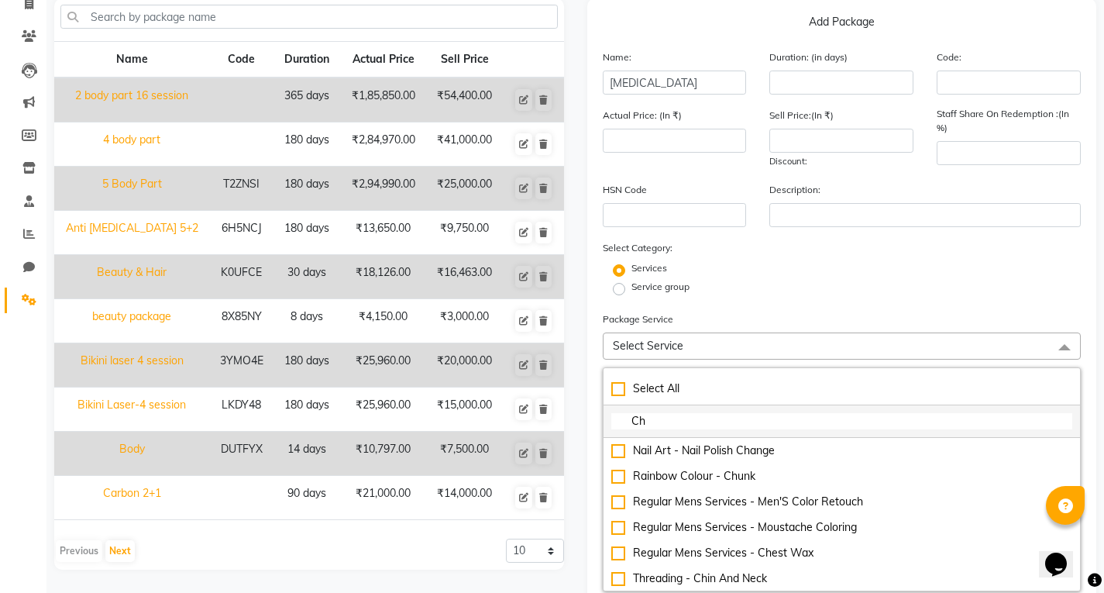
type input "Che"
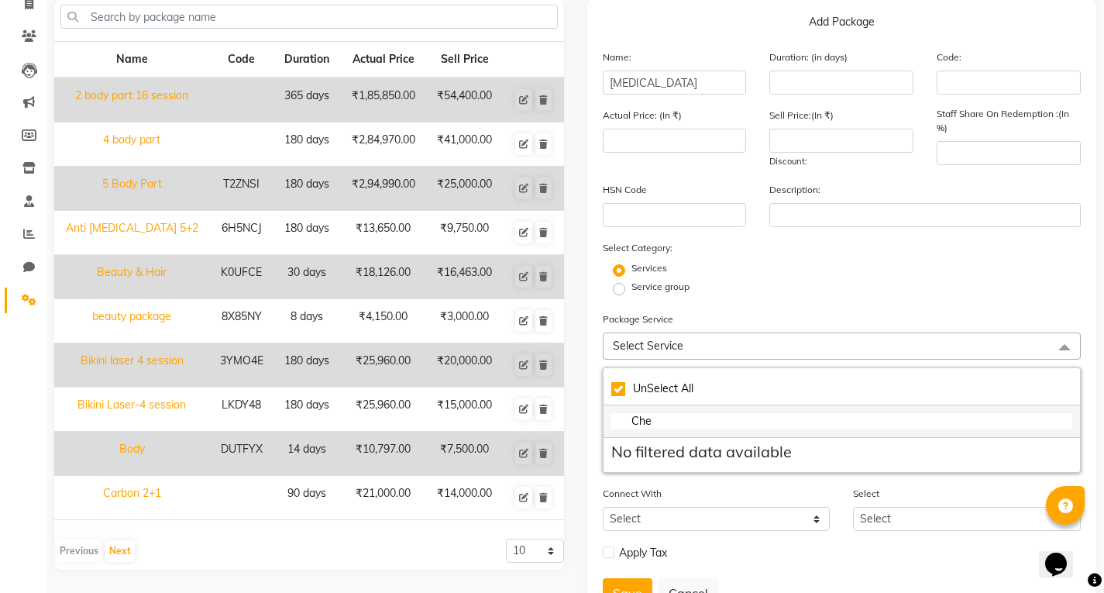
checkbox input "true"
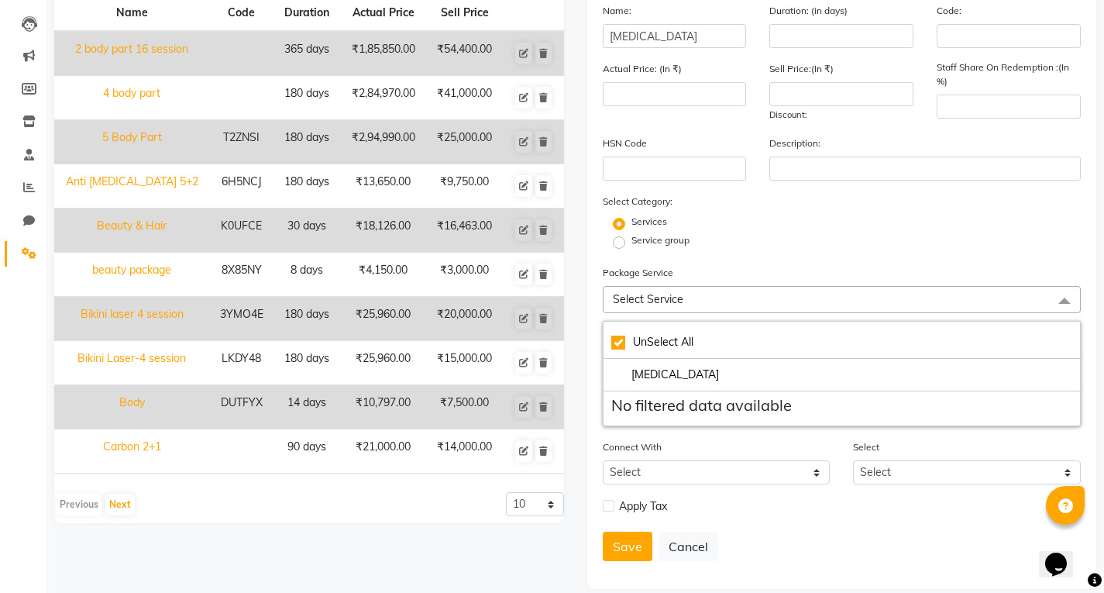
scroll to position [175, 0]
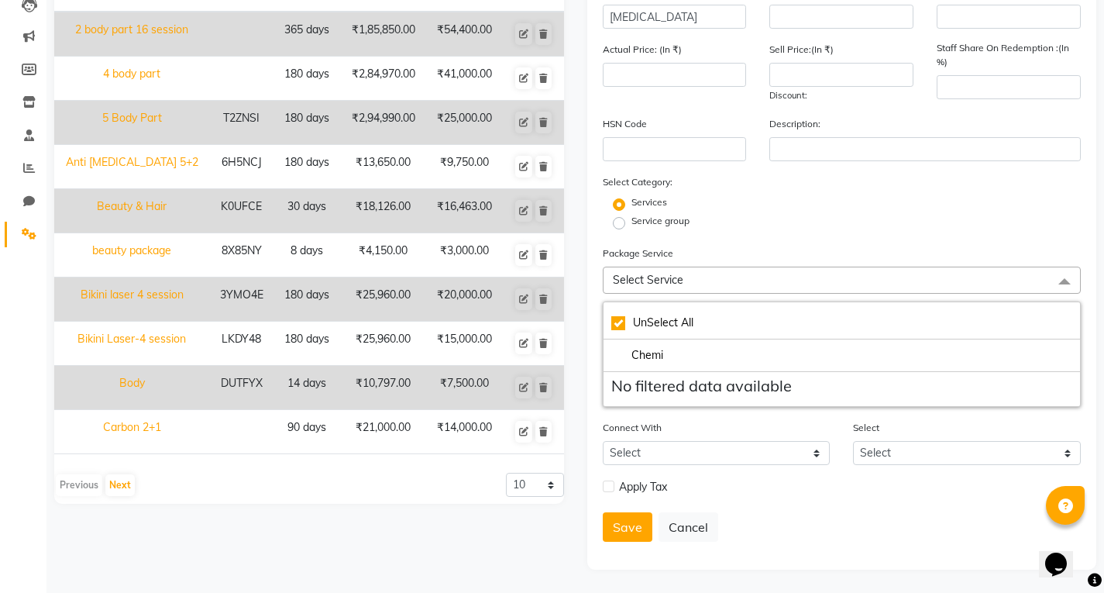
type input "Chem"
checkbox input "false"
type input "C"
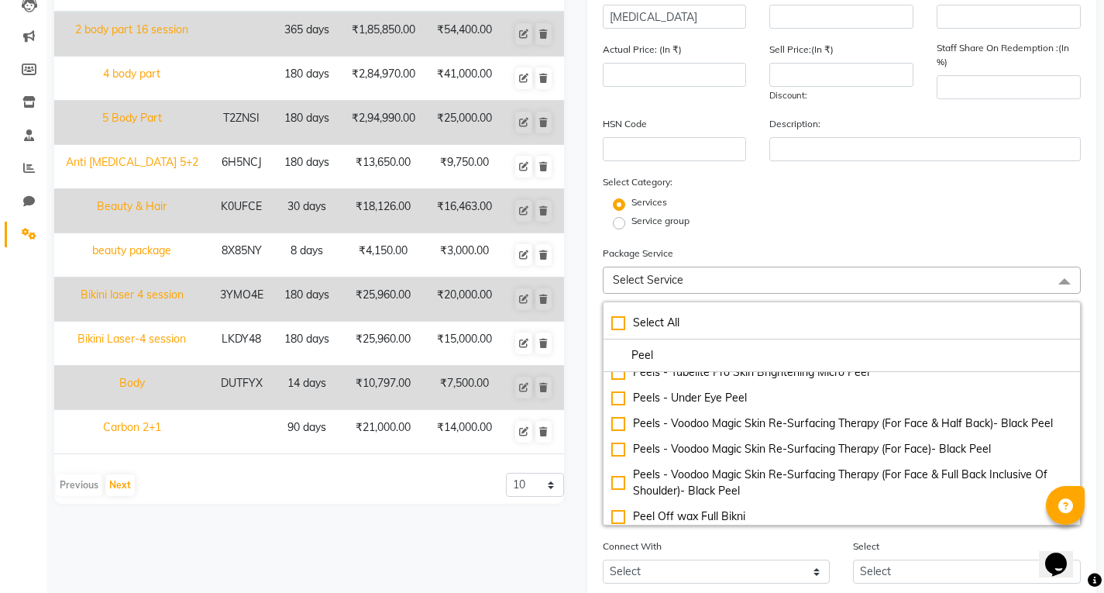
scroll to position [387, 0]
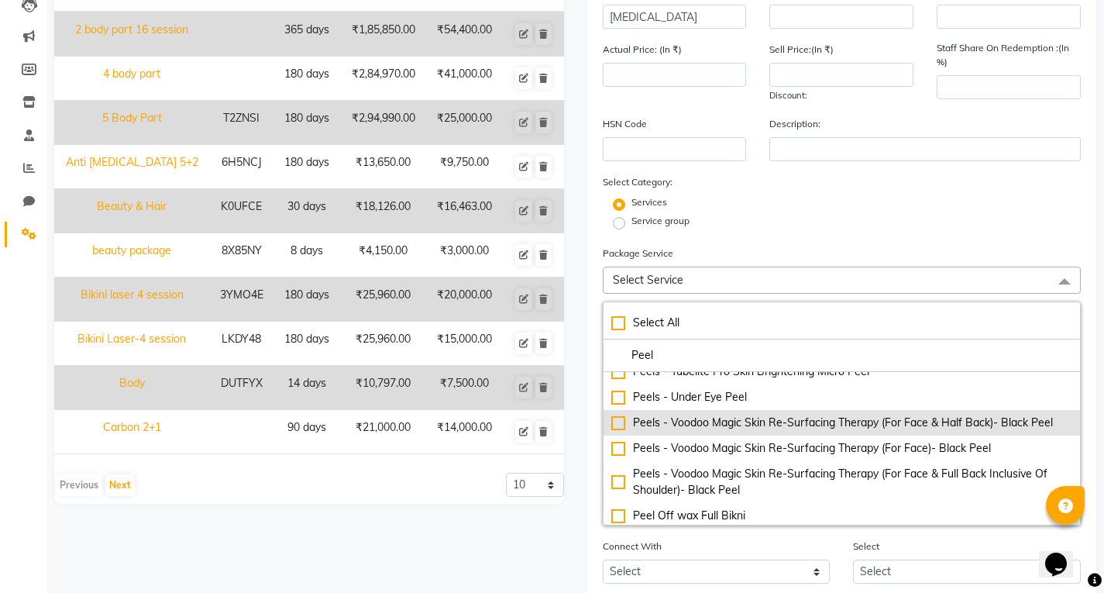
type input "Peel"
click at [993, 426] on div "Peels - Voodoo Magic Skin Re-Surfacing Therapy (For Face & Half Back)- Black Pe…" at bounding box center [842, 423] width 462 height 16
type input "10500"
checkbox input "true"
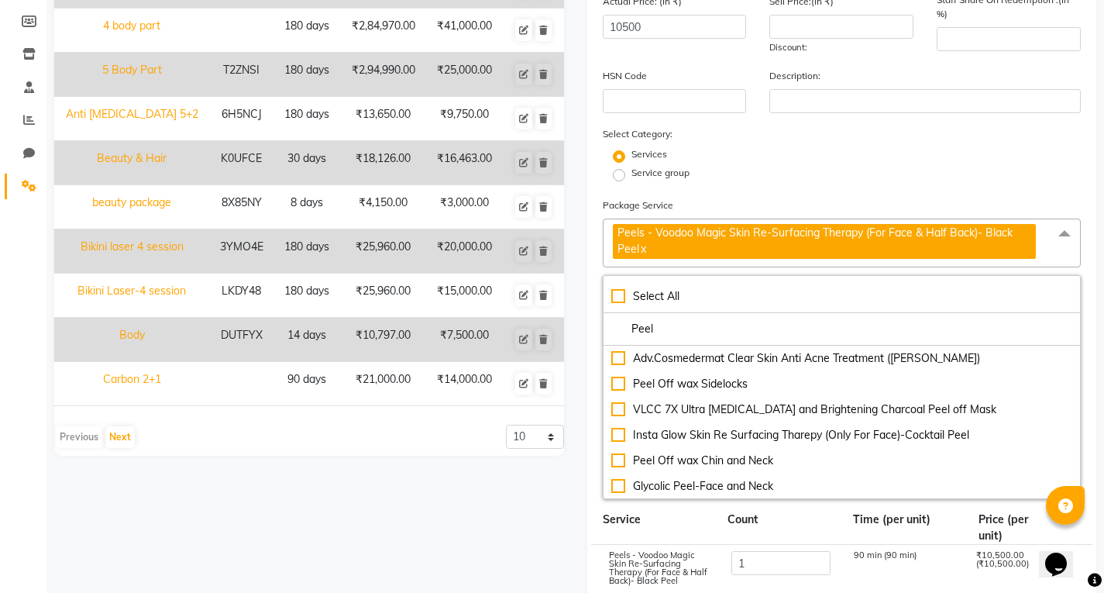
scroll to position [330, 0]
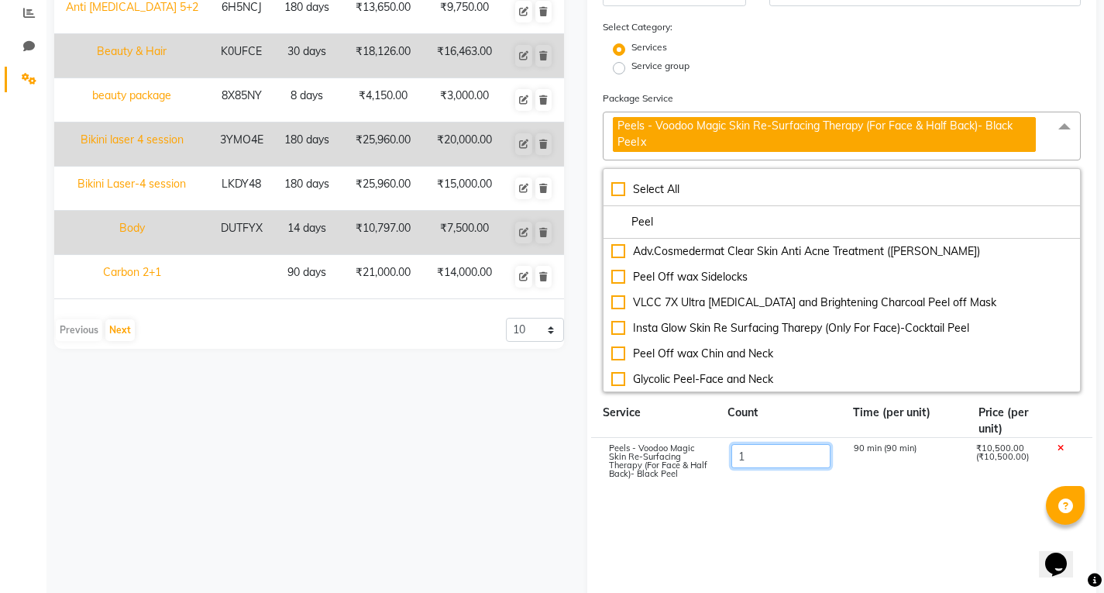
click at [773, 457] on input "1" at bounding box center [780, 456] width 99 height 24
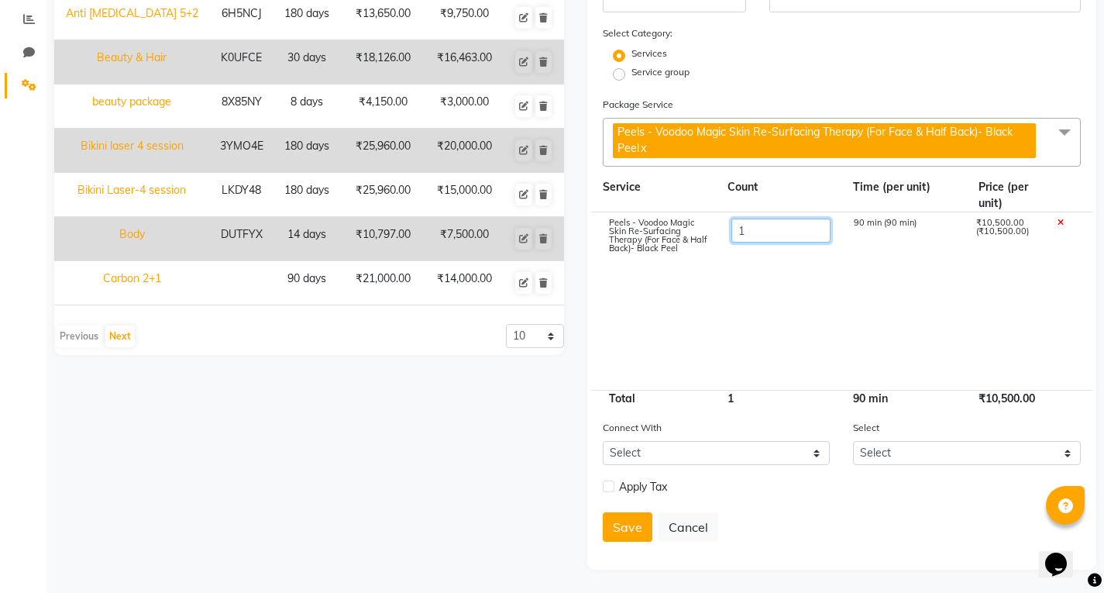
scroll to position [324, 0]
click at [762, 225] on input "1" at bounding box center [780, 230] width 99 height 24
type input "6"
type input "63000"
click at [940, 281] on cdk-virtual-scroll-viewport "Peels - Voodoo Magic Skin Re-Surfacing Therapy (For Face & Half Back)- Black Pe…" at bounding box center [842, 301] width 479 height 178
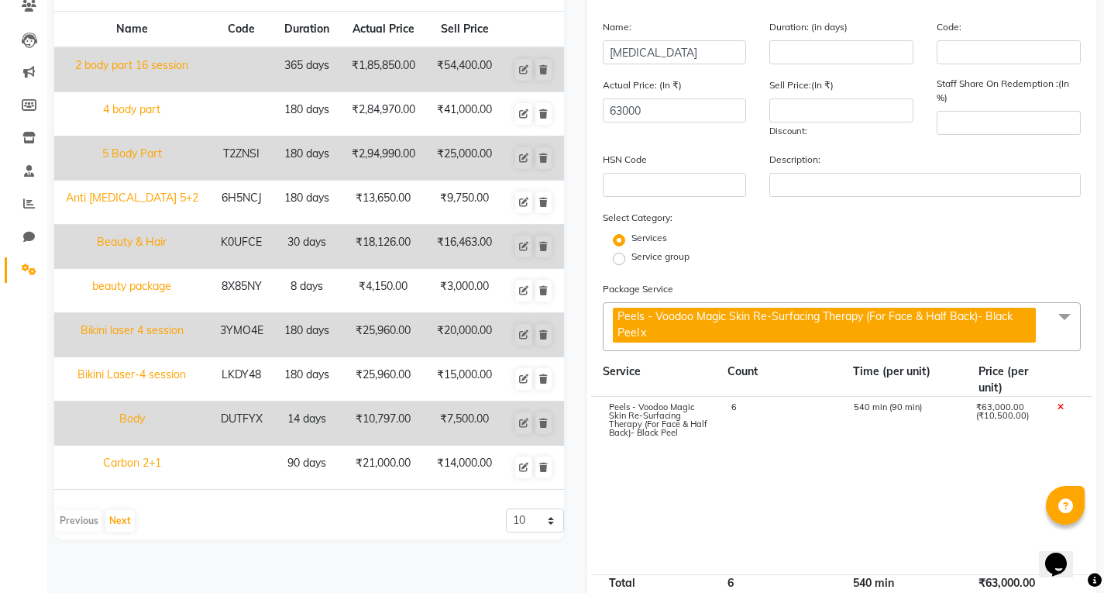
scroll to position [0, 0]
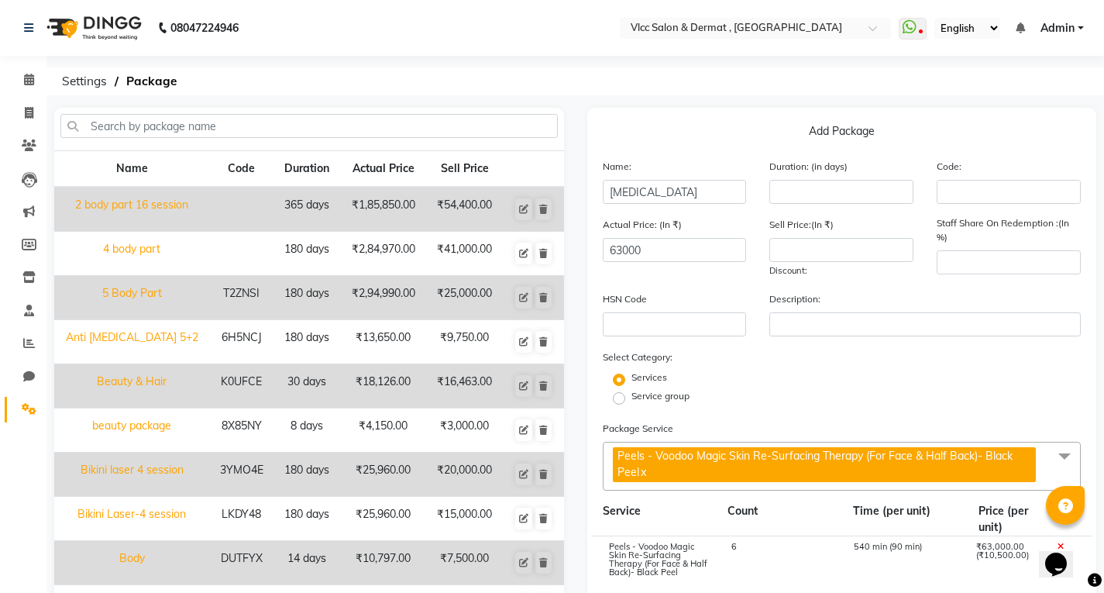
click at [816, 234] on div "Sell Price:(In ₹) Discount:" at bounding box center [841, 247] width 167 height 62
click at [820, 256] on input "number" at bounding box center [841, 250] width 144 height 24
type input "35000"
click at [879, 282] on div "Actual Price: (In ₹) 63000 Sell Price:(In ₹) 35000 Discount: 44.44 % Staff Shar…" at bounding box center [842, 253] width 502 height 74
click at [831, 198] on input "number" at bounding box center [841, 192] width 144 height 24
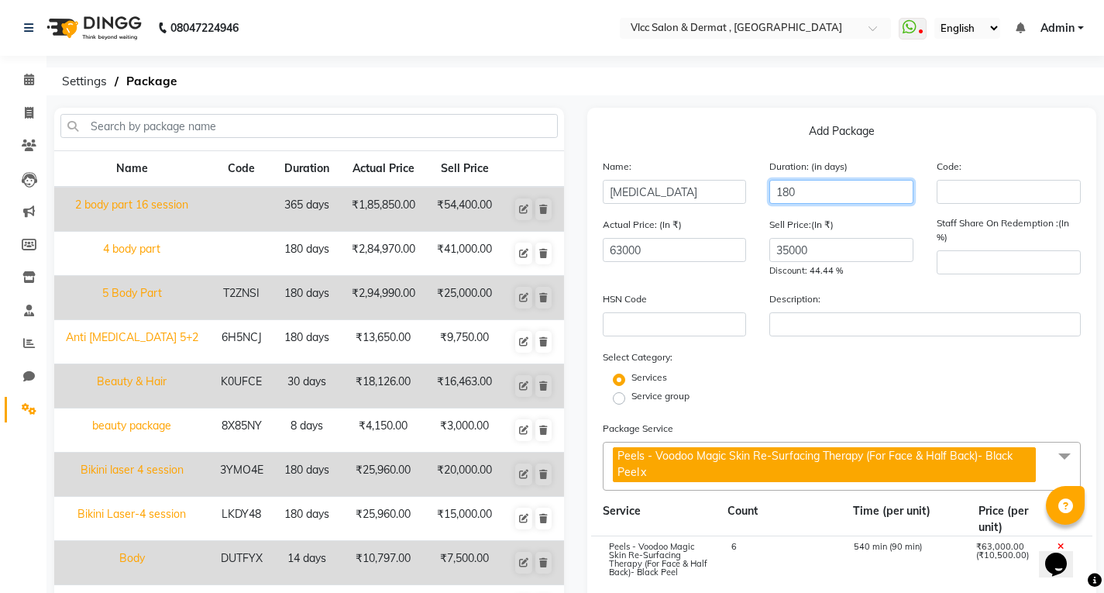
type input "180"
click at [859, 222] on div "Sell Price:(In ₹) 35000 Discount: 44.44 %" at bounding box center [841, 247] width 167 height 62
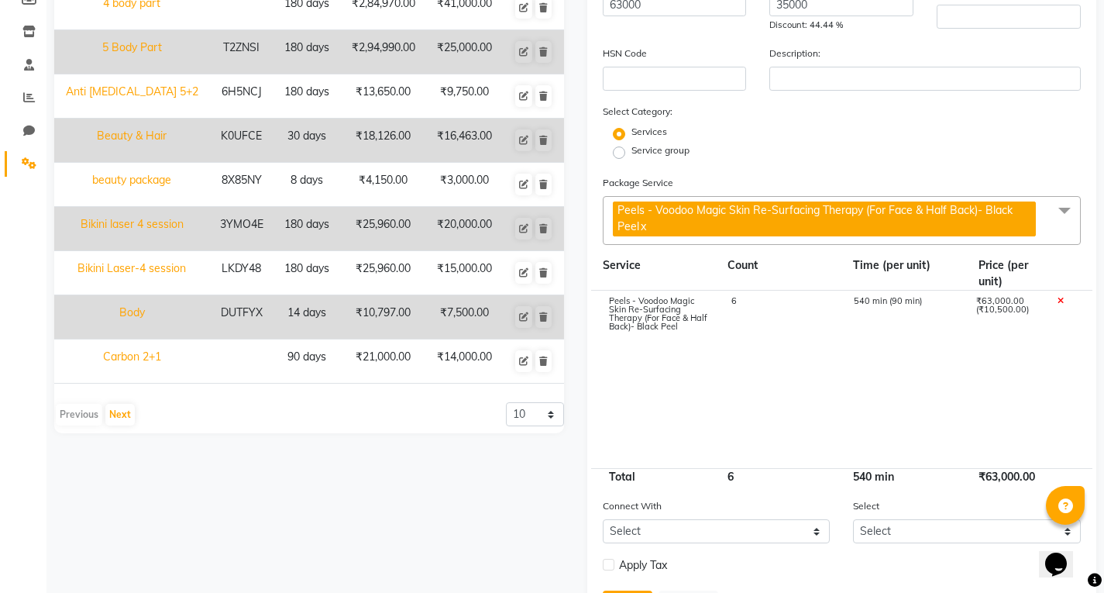
scroll to position [324, 0]
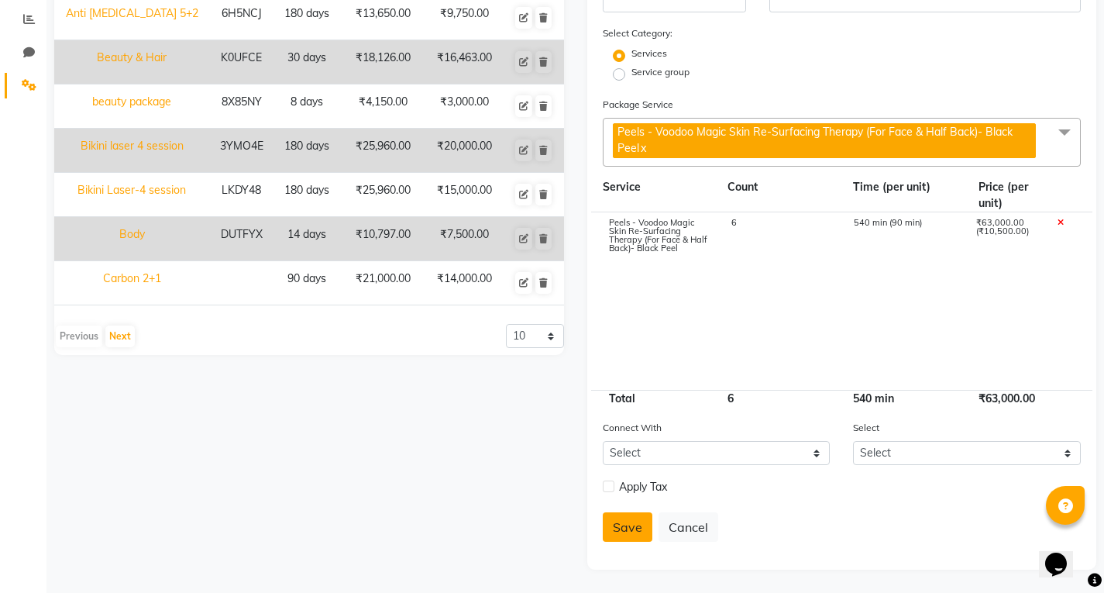
click at [629, 540] on button "Save" at bounding box center [628, 526] width 50 height 29
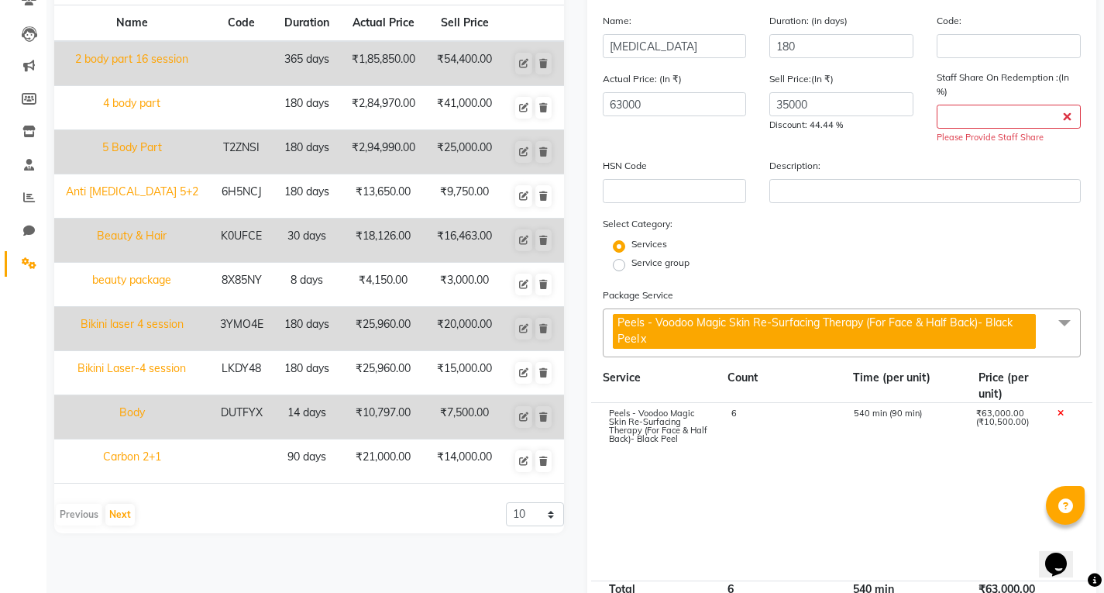
scroll to position [0, 0]
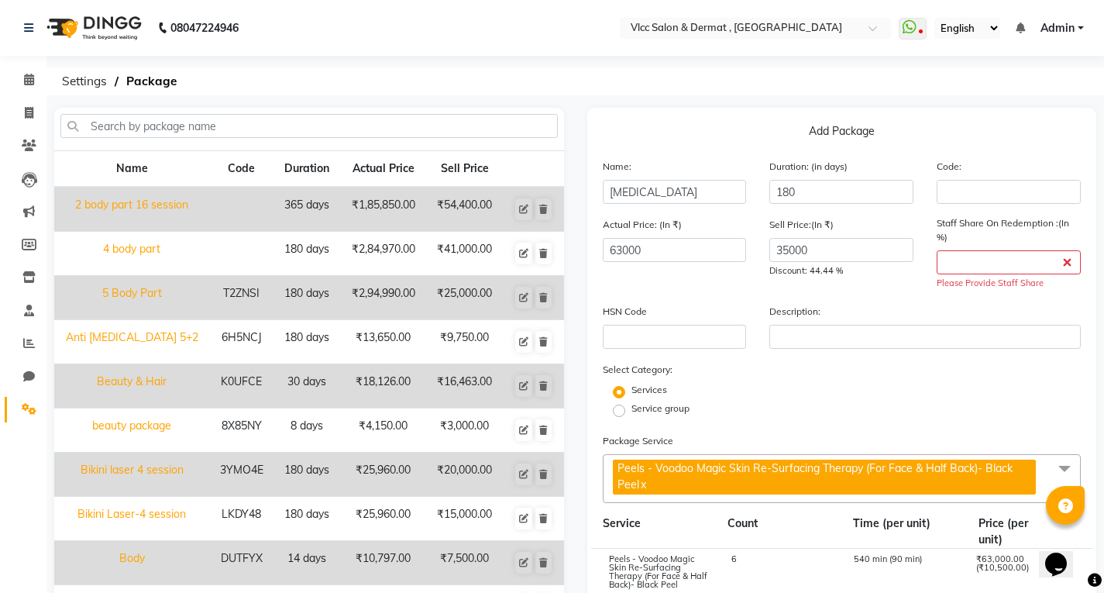
click at [1010, 249] on div "Staff Share On Redemption :(In %) Please Provide Staff Share" at bounding box center [1008, 253] width 167 height 74
click at [1001, 250] on input "number" at bounding box center [1009, 262] width 144 height 24
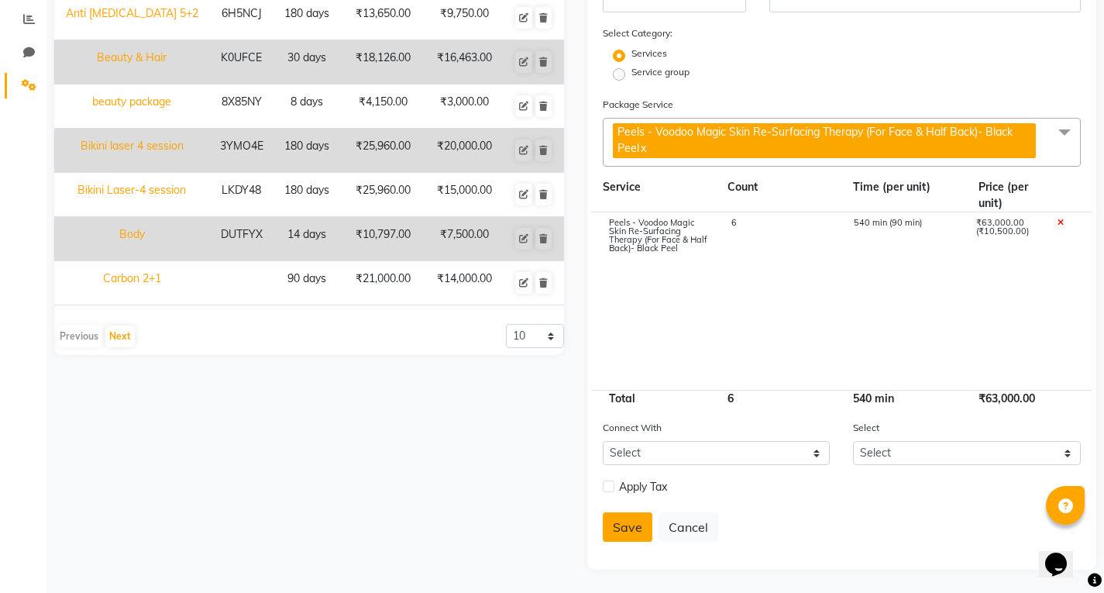
type input "0"
click at [631, 525] on button "Save" at bounding box center [628, 526] width 50 height 29
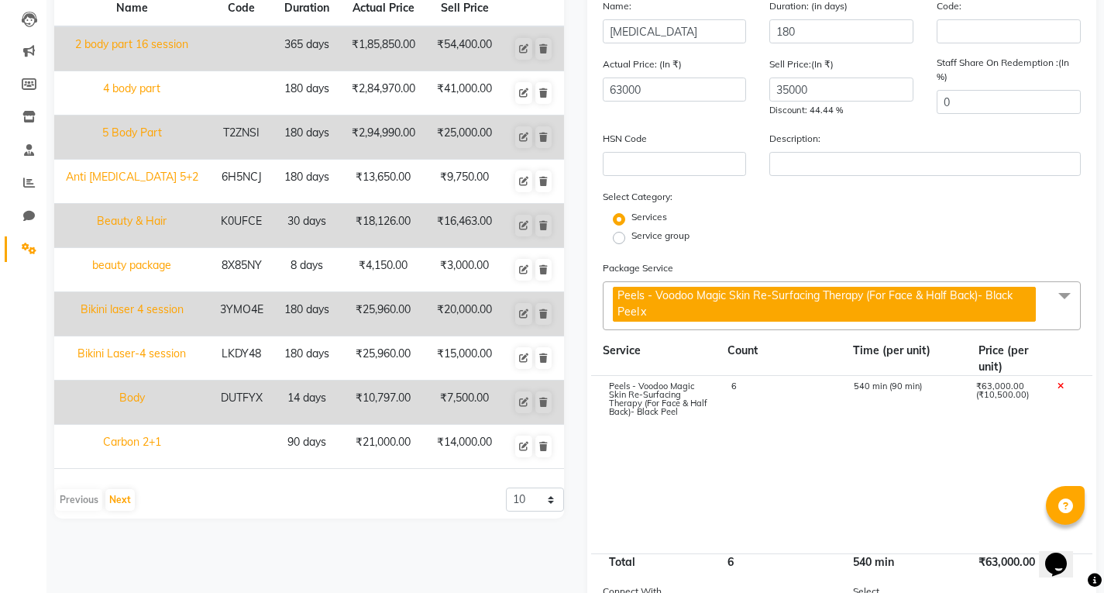
select select
checkbox input "false"
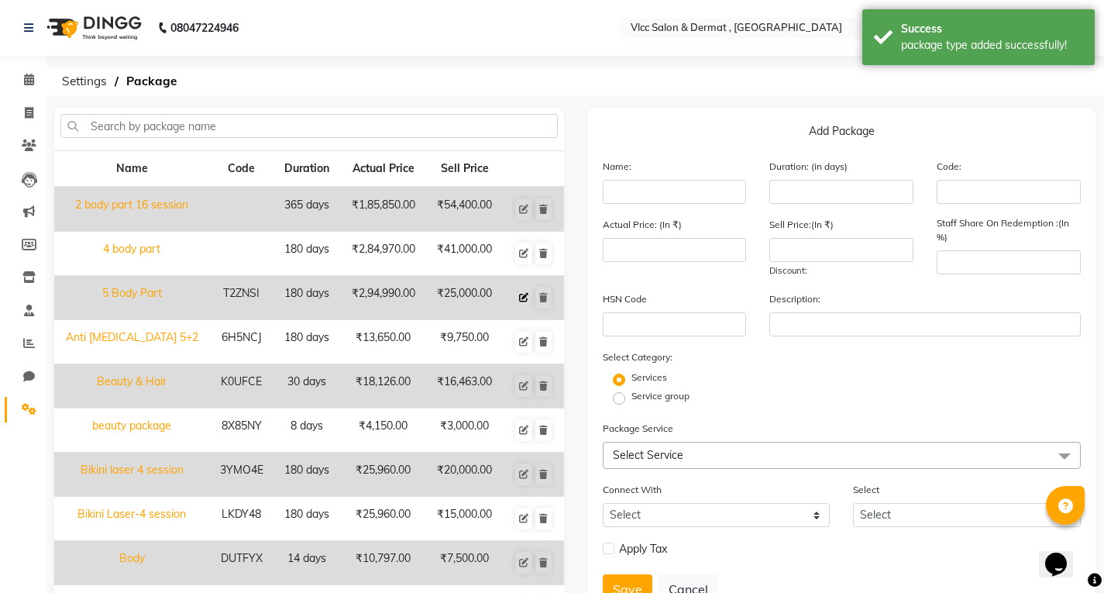
click at [528, 301] on icon at bounding box center [523, 297] width 9 height 9
type input "5 Body Part"
type input "180"
type input "T2ZNSI"
type input "294990"
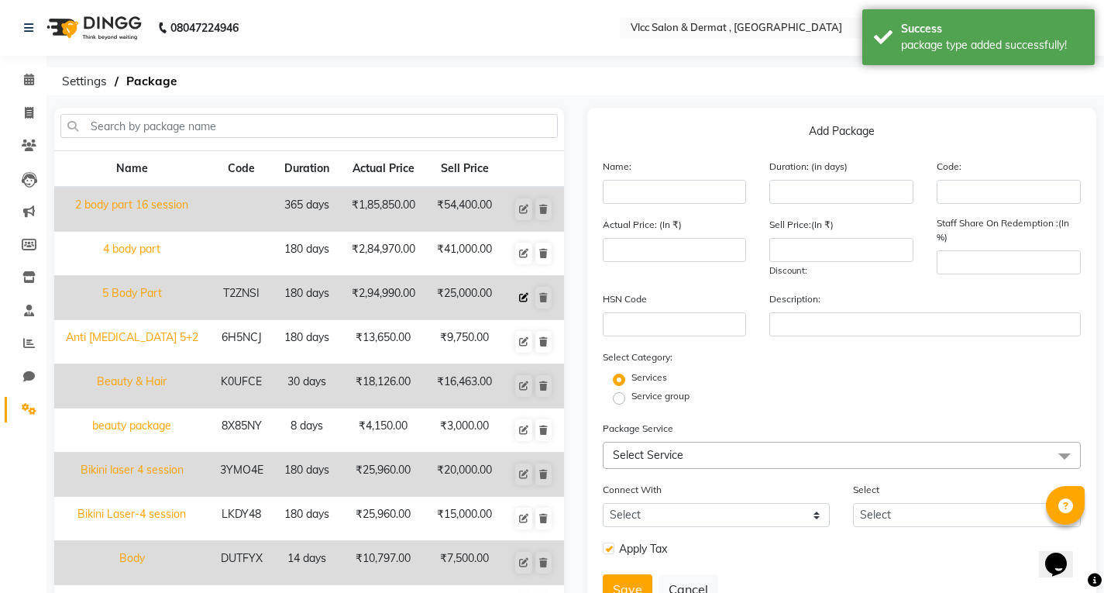
type input "25000"
type input "0"
checkbox input "true"
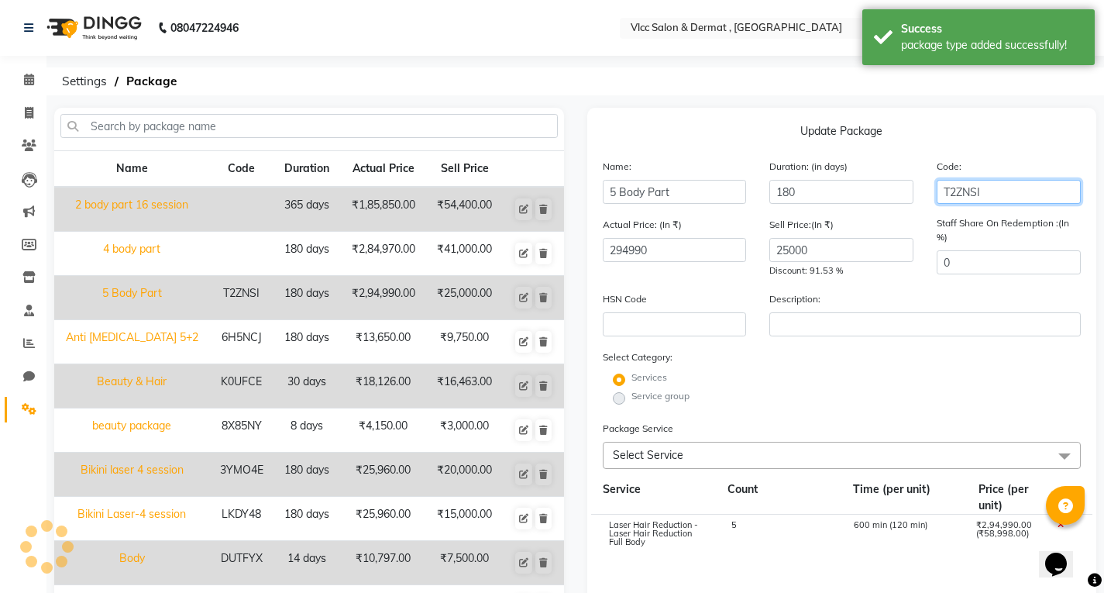
click at [1013, 194] on input "T2ZNSI" at bounding box center [1009, 192] width 144 height 24
type input "T"
click at [879, 391] on div "Service group" at bounding box center [842, 398] width 502 height 19
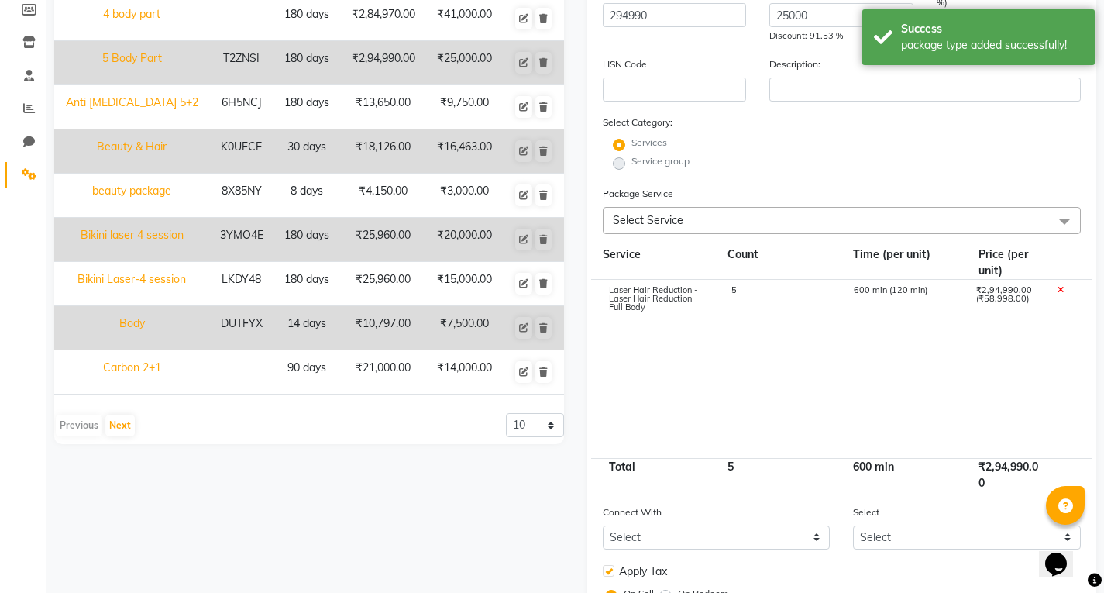
scroll to position [360, 0]
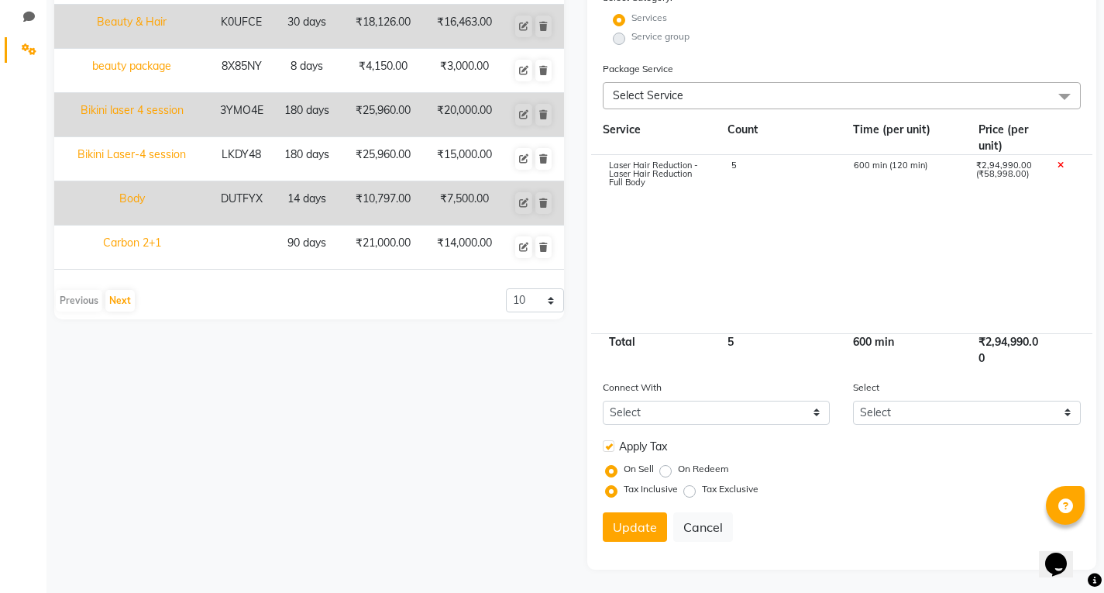
click at [628, 544] on form "Name: 5 Body Part Duration: (in days) 180 Code: Actual Price: (In ₹) 294990 Sel…" at bounding box center [842, 176] width 479 height 755
click at [628, 533] on button "Update" at bounding box center [635, 526] width 64 height 29
select select
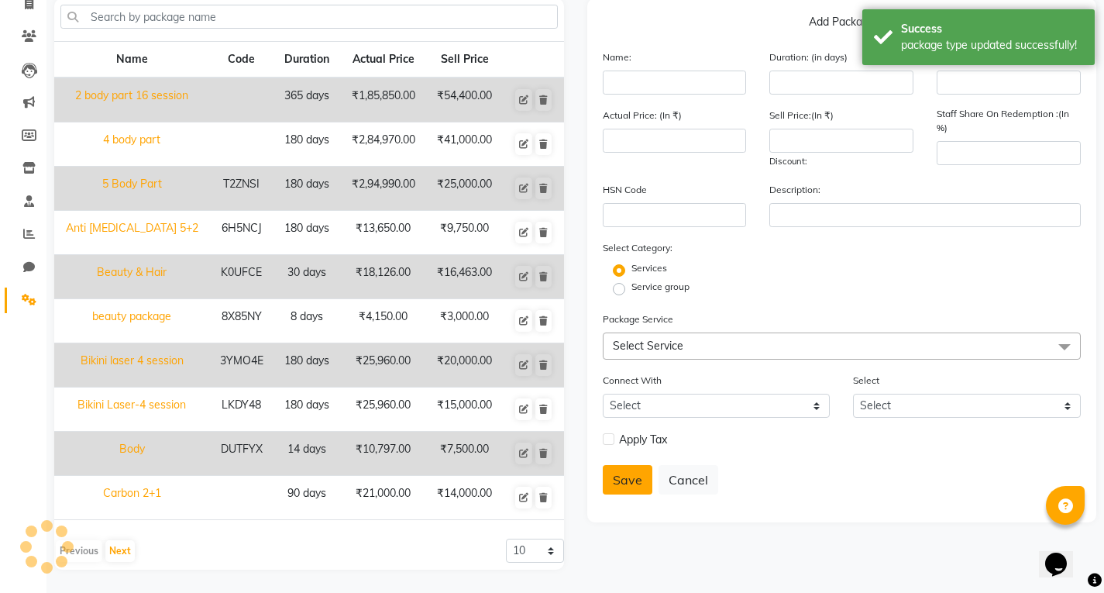
scroll to position [109, 0]
click at [113, 557] on button "Next" at bounding box center [119, 551] width 29 height 22
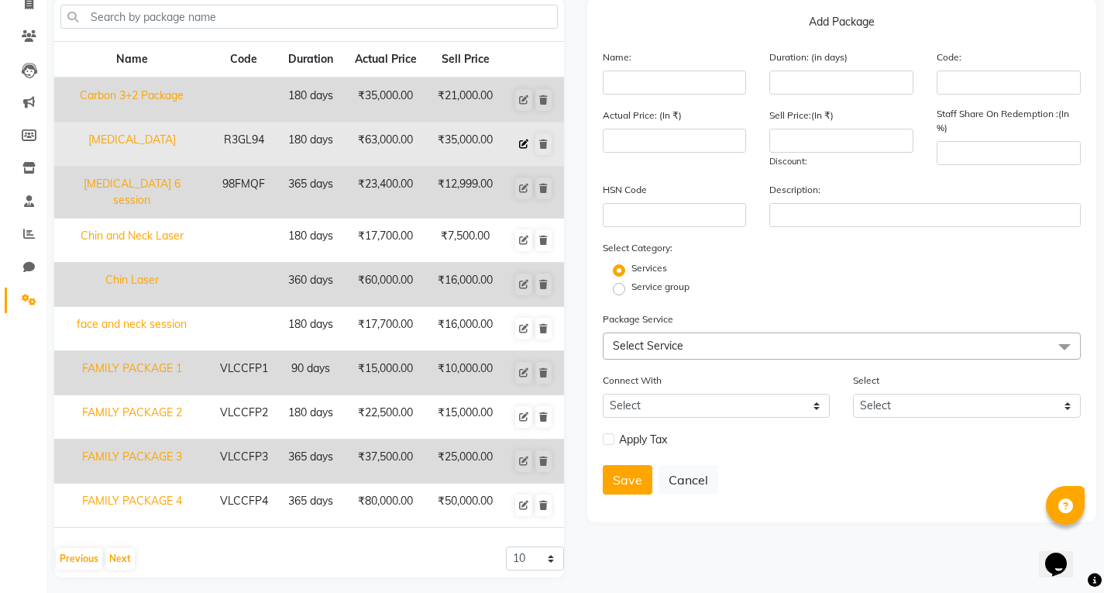
click at [519, 141] on button at bounding box center [523, 144] width 17 height 22
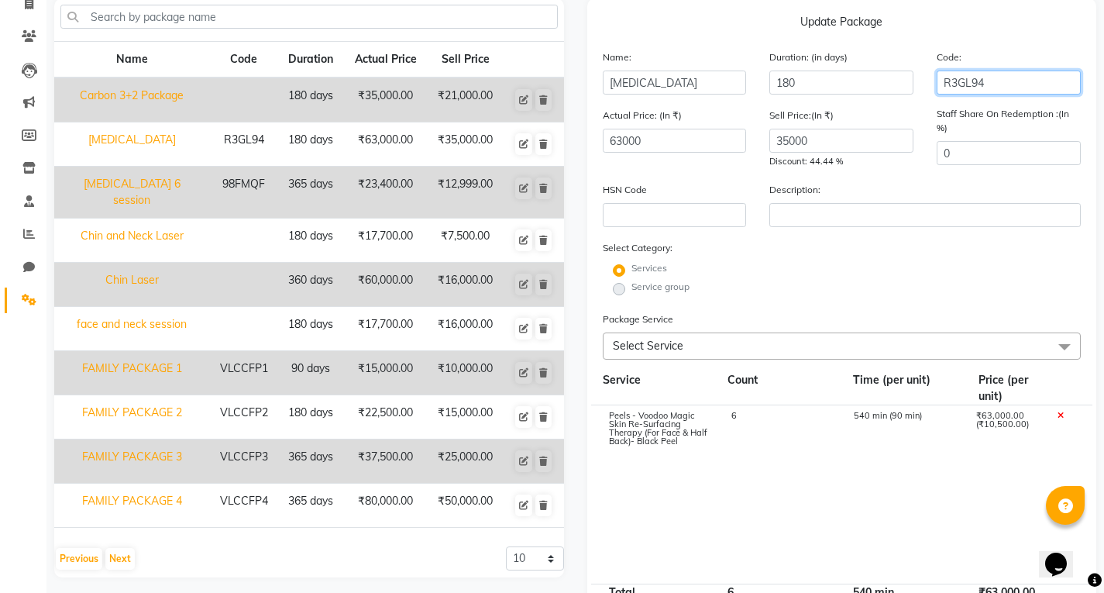
click at [999, 90] on input "R3GL94" at bounding box center [1009, 83] width 144 height 24
click at [932, 249] on div "Select Category: Services Service group" at bounding box center [842, 268] width 479 height 59
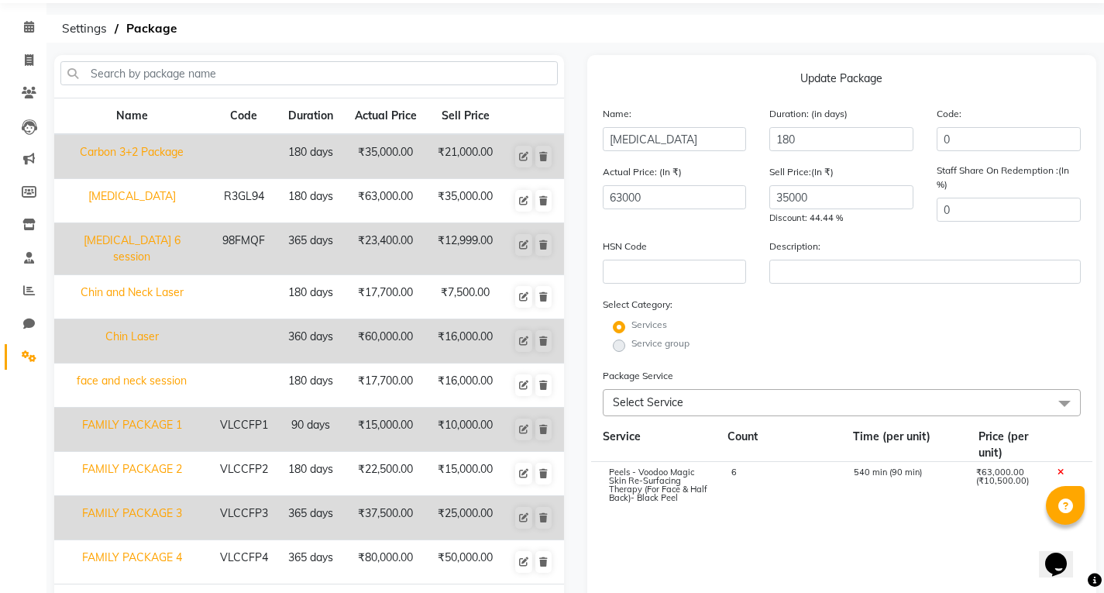
scroll to position [0, 0]
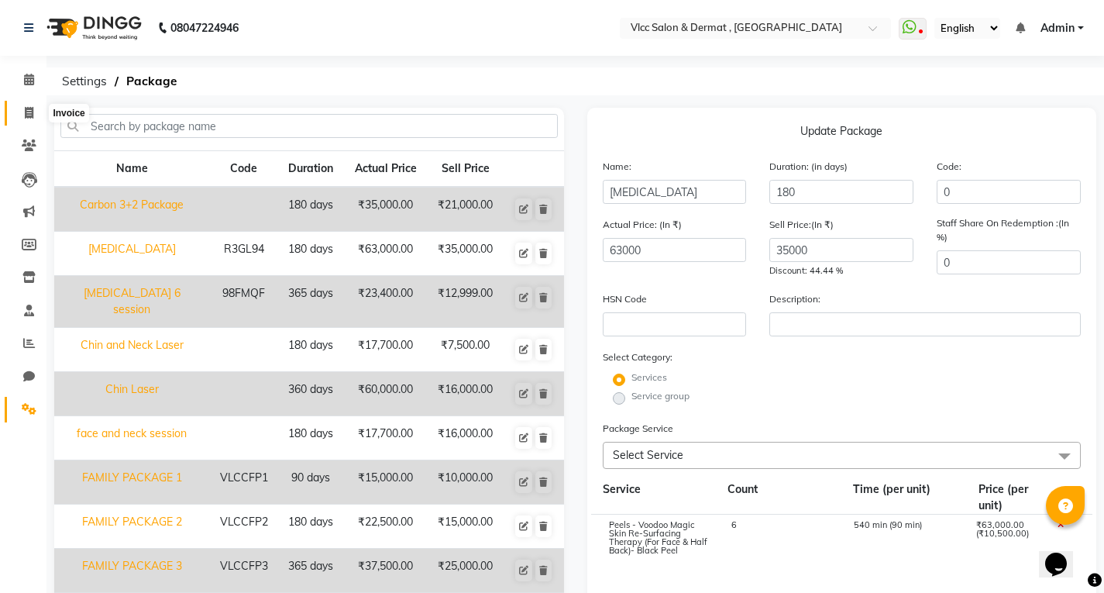
click at [31, 115] on icon at bounding box center [29, 113] width 9 height 12
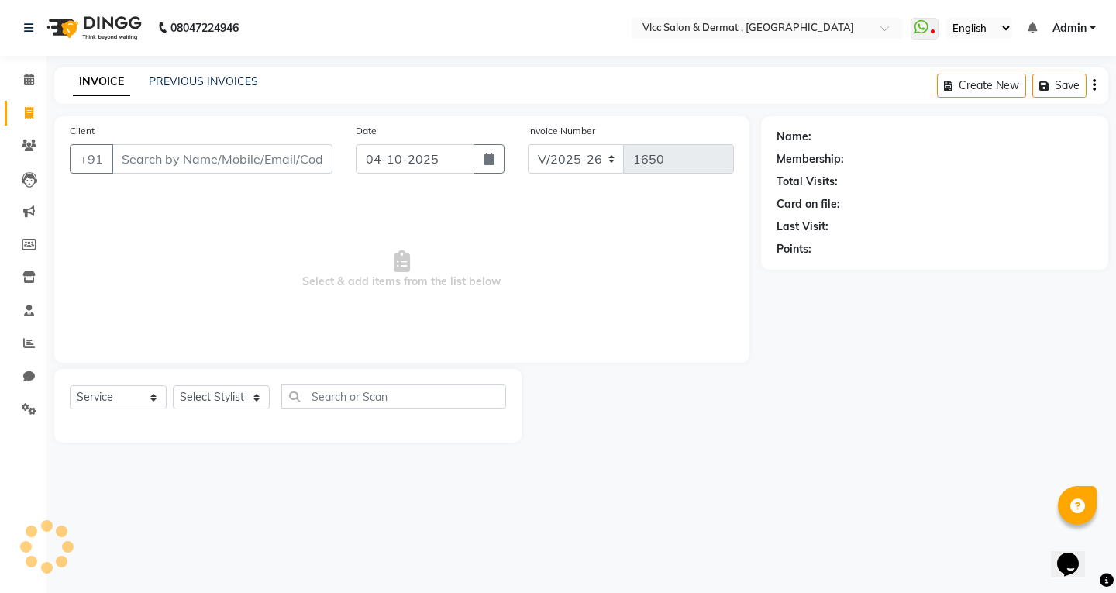
click at [215, 157] on input "Client" at bounding box center [222, 158] width 221 height 29
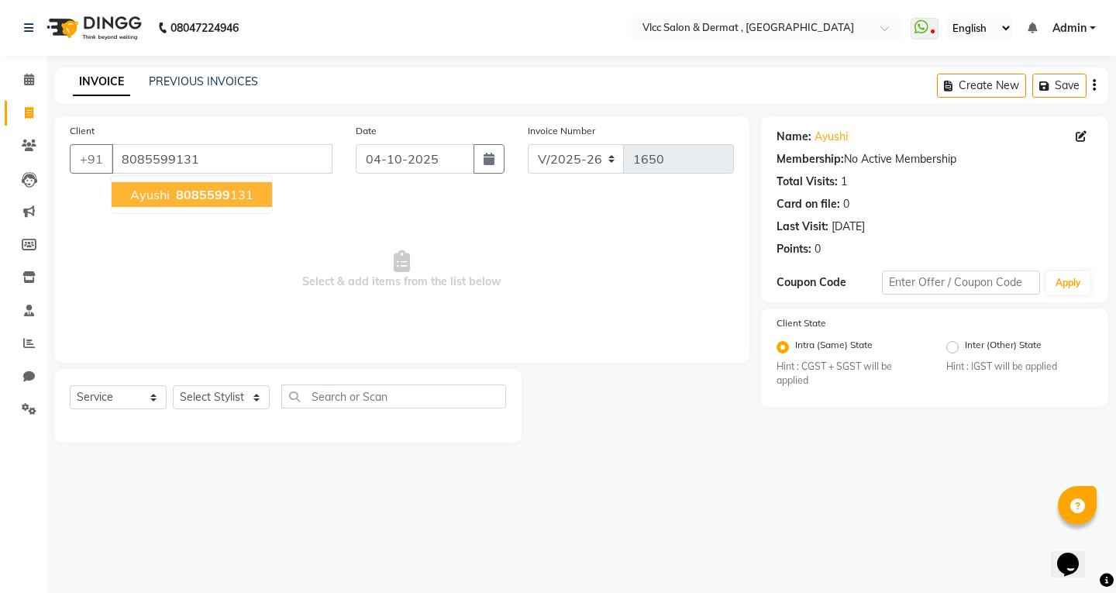
click at [208, 196] on span "8085599" at bounding box center [203, 194] width 54 height 15
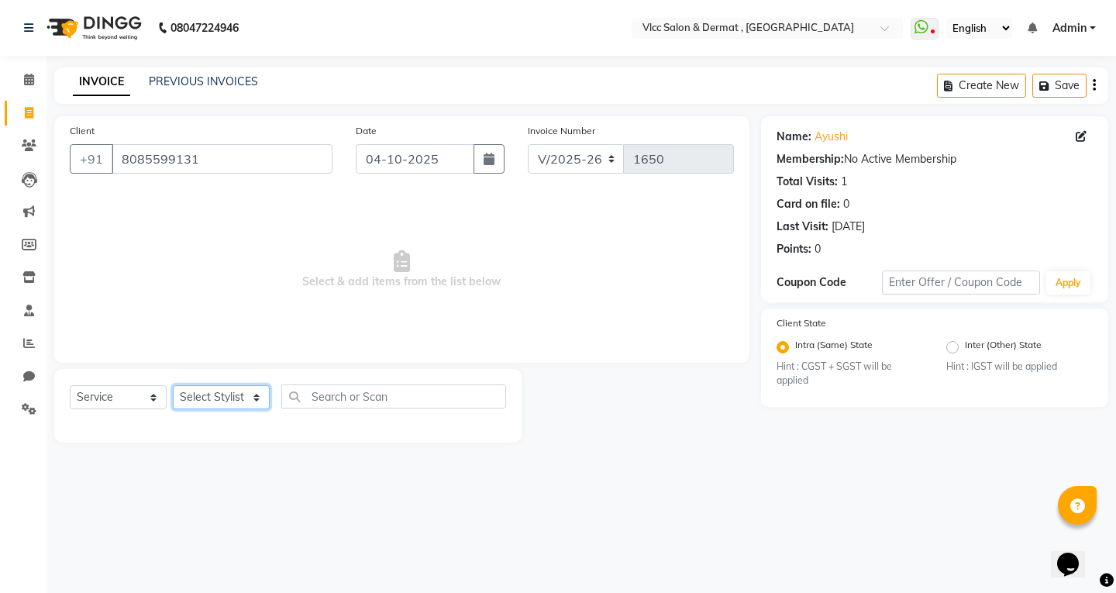
click at [239, 403] on select "Select Stylist [PERSON_NAME] [PERSON_NAME] [PERSON_NAME] [PERSON_NAME] [PERSON_…" at bounding box center [221, 397] width 97 height 24
click at [173, 385] on select "Select Stylist [PERSON_NAME] [PERSON_NAME] [PERSON_NAME] [PERSON_NAME] [PERSON_…" at bounding box center [221, 397] width 97 height 24
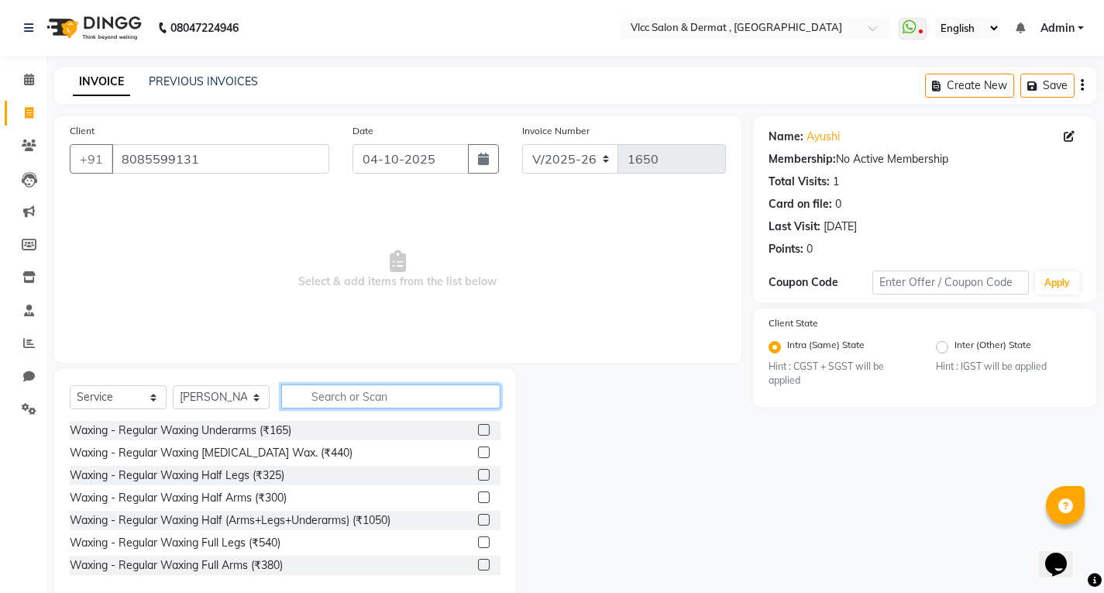
drag, startPoint x: 328, startPoint y: 385, endPoint x: 333, endPoint y: 391, distance: 8.2
click at [329, 386] on input "text" at bounding box center [390, 396] width 219 height 24
drag, startPoint x: 116, startPoint y: 387, endPoint x: 115, endPoint y: 408, distance: 20.9
click at [116, 387] on select "Select Service Product Membership Package Voucher Prepaid Gift Card" at bounding box center [118, 397] width 97 height 24
click at [70, 385] on select "Select Service Product Membership Package Voucher Prepaid Gift Card" at bounding box center [118, 397] width 97 height 24
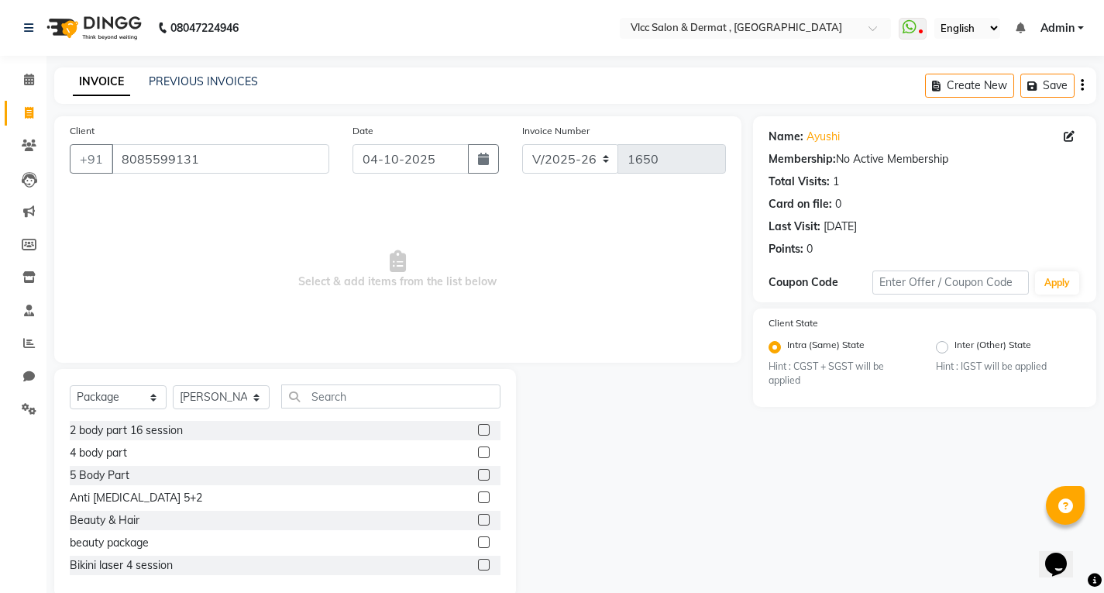
click at [478, 478] on label at bounding box center [484, 475] width 12 height 12
click at [478, 478] on input "checkbox" at bounding box center [483, 475] width 10 height 10
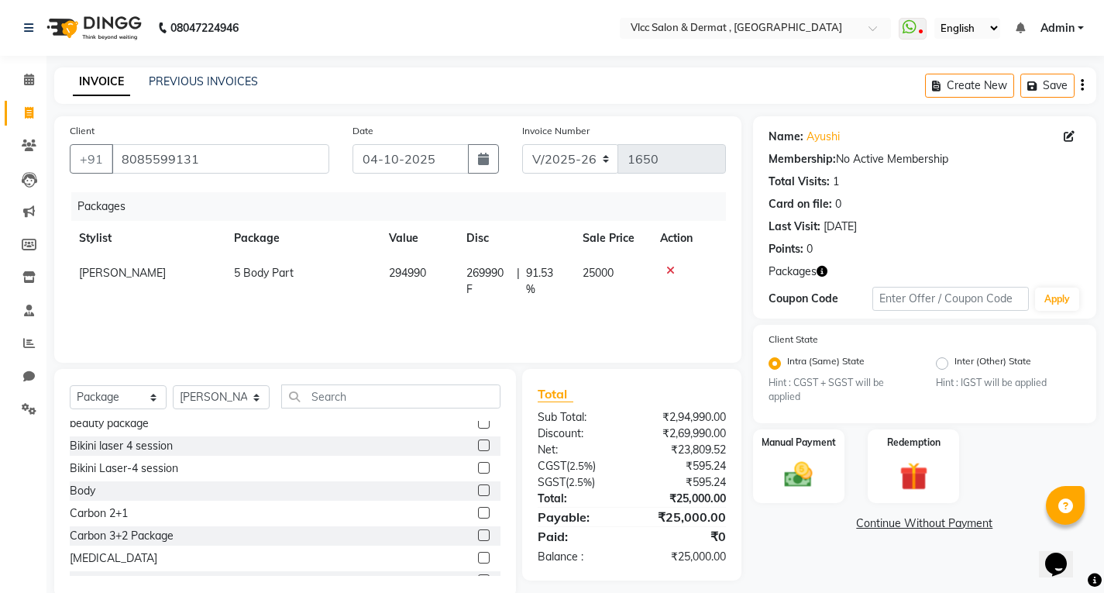
scroll to position [155, 0]
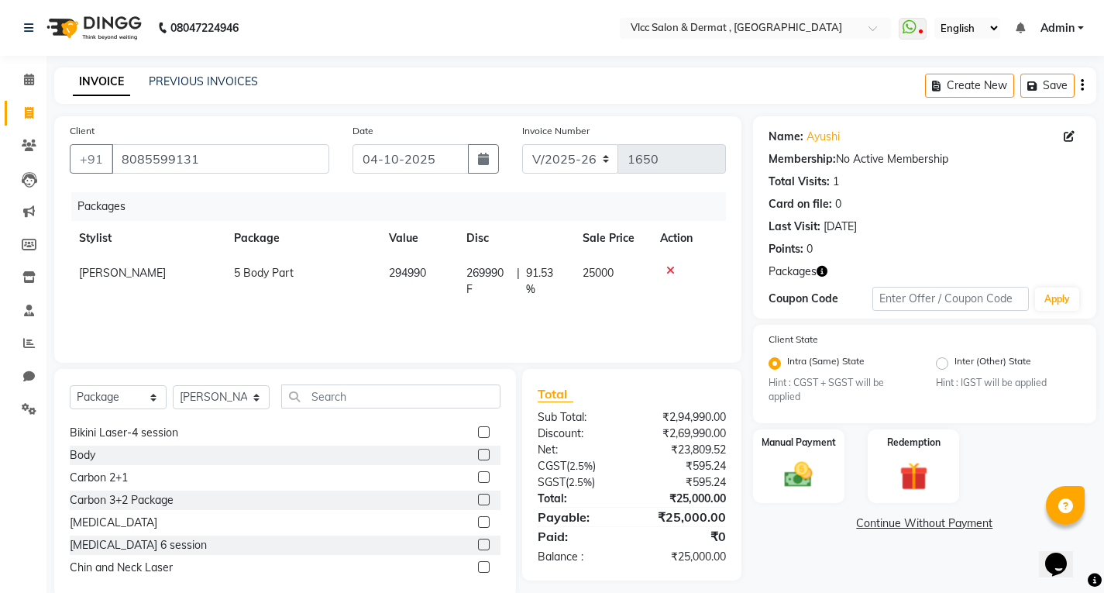
click at [478, 522] on label at bounding box center [484, 522] width 12 height 12
click at [478, 522] on input "checkbox" at bounding box center [483, 523] width 10 height 10
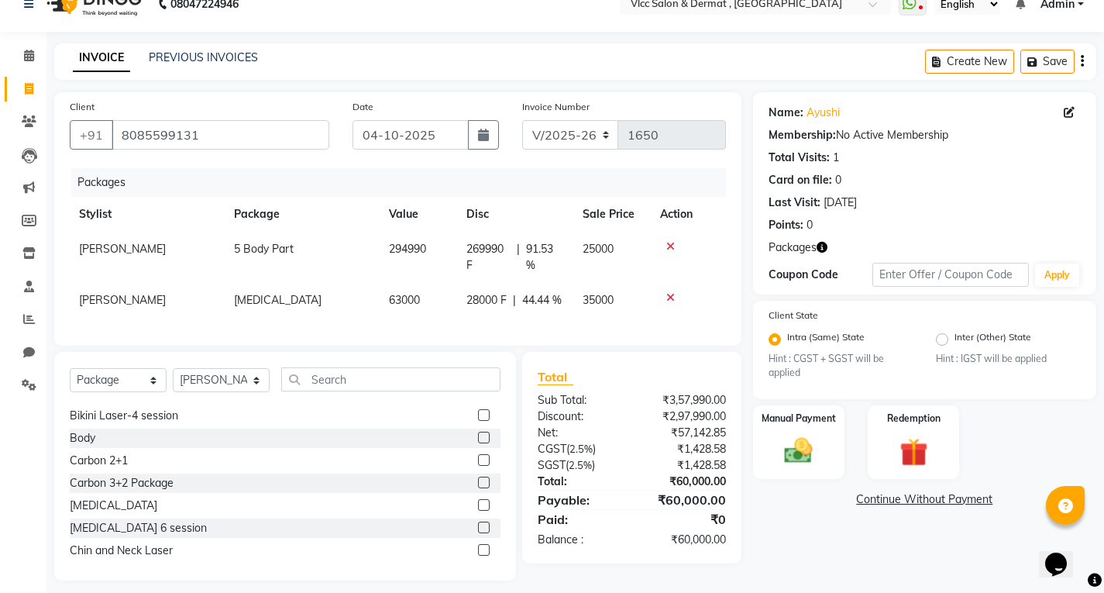
scroll to position [46, 0]
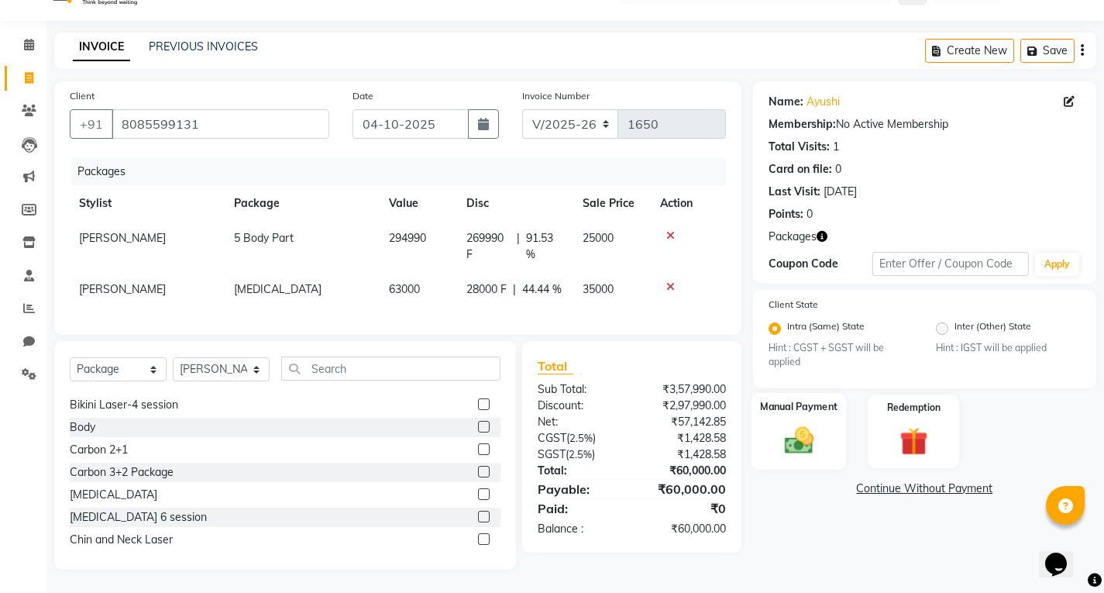
click at [792, 410] on div "Manual Payment" at bounding box center [798, 431] width 95 height 77
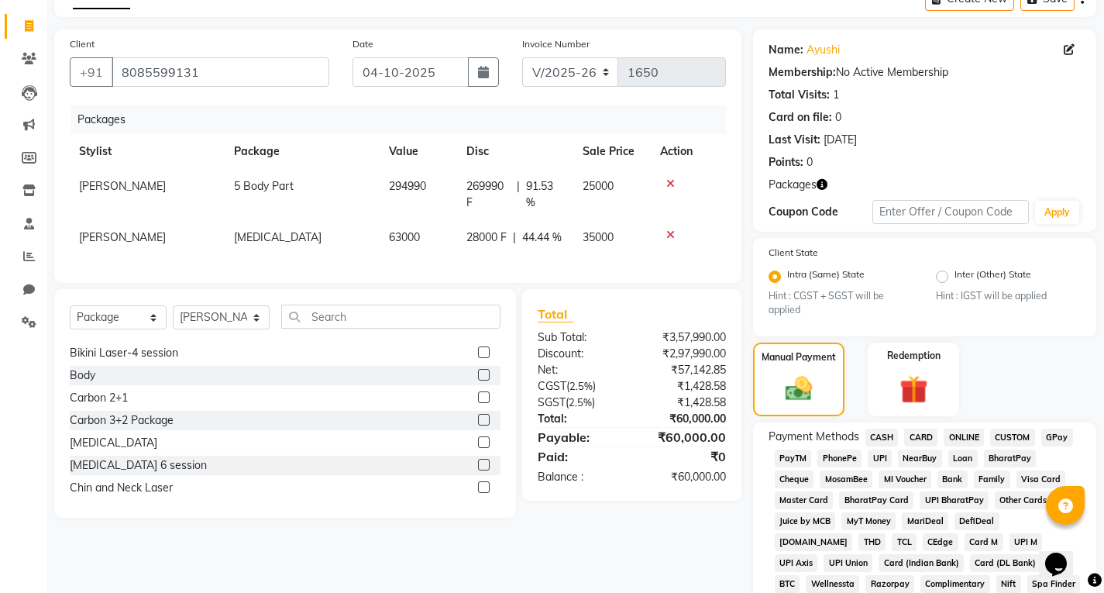
scroll to position [124, 0]
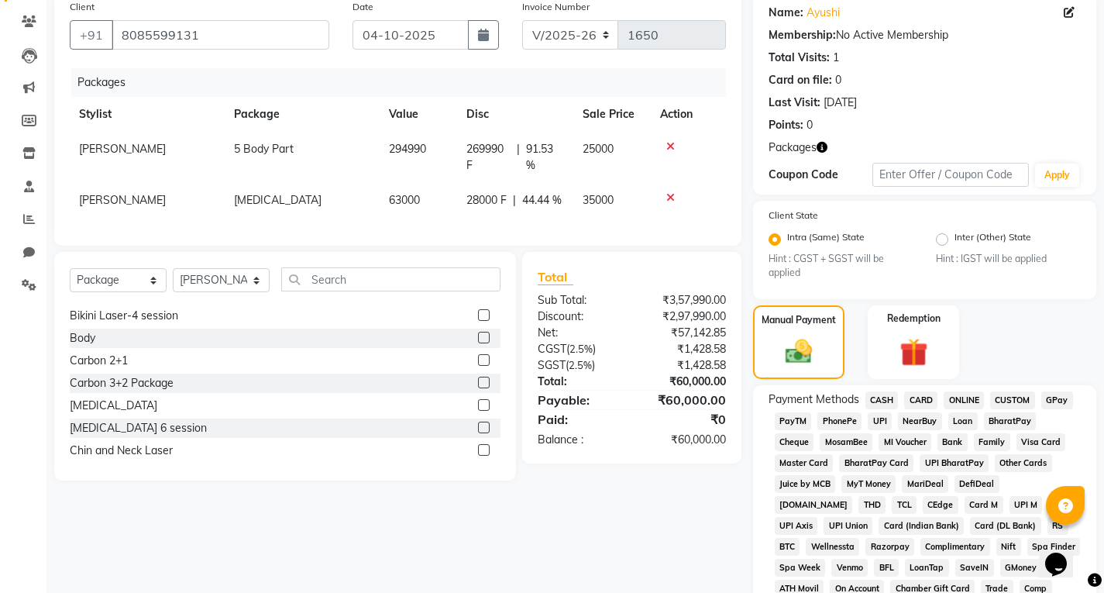
click at [877, 420] on span "UPI" at bounding box center [880, 421] width 24 height 18
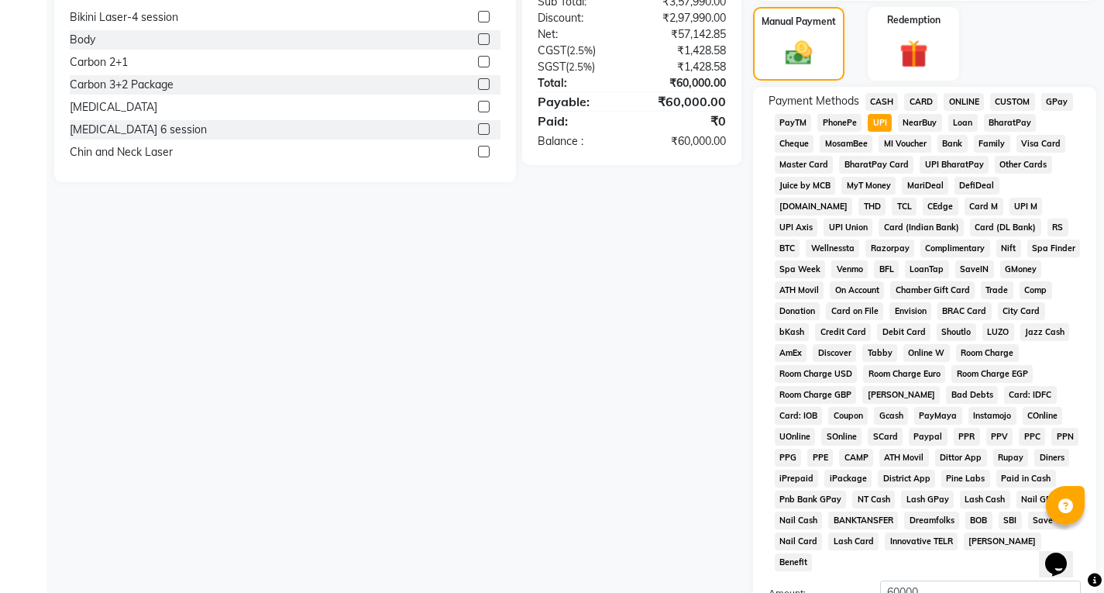
scroll to position [434, 0]
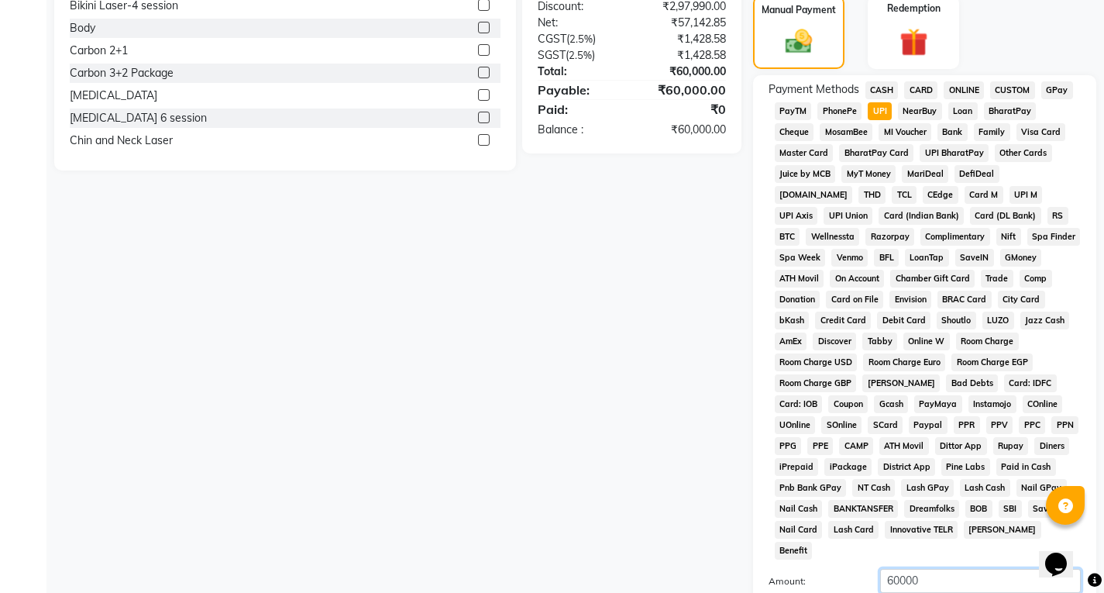
click at [893, 569] on input "60000" at bounding box center [980, 581] width 201 height 24
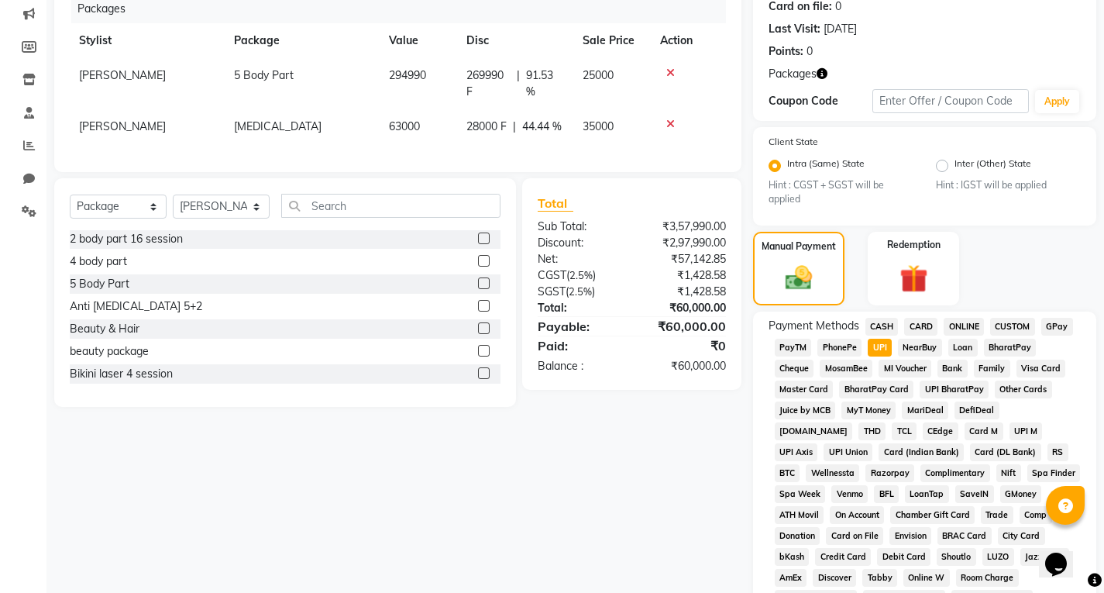
scroll to position [0, 0]
drag, startPoint x: 105, startPoint y: 122, endPoint x: 109, endPoint y: 132, distance: 10.8
click at [108, 131] on span "[PERSON_NAME]" at bounding box center [122, 126] width 87 height 14
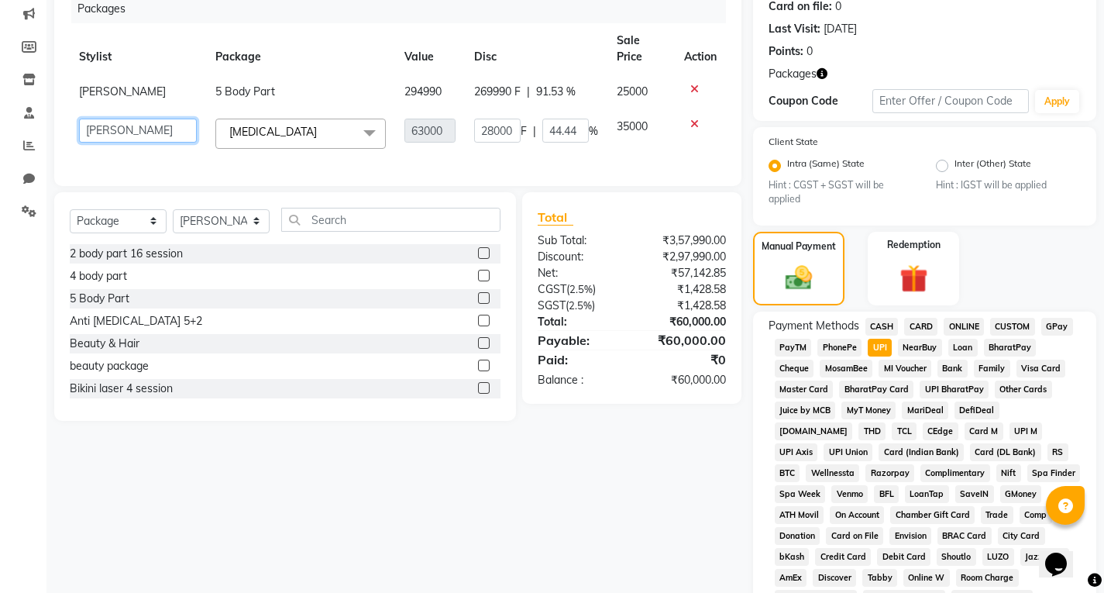
drag, startPoint x: 171, startPoint y: 113, endPoint x: 167, endPoint y: 126, distance: 13.0
click at [171, 119] on select "[PERSON_NAME] [PERSON_NAME] [PERSON_NAME] [PERSON_NAME] [PERSON_NAME] [PERSON_N…" at bounding box center [138, 131] width 118 height 24
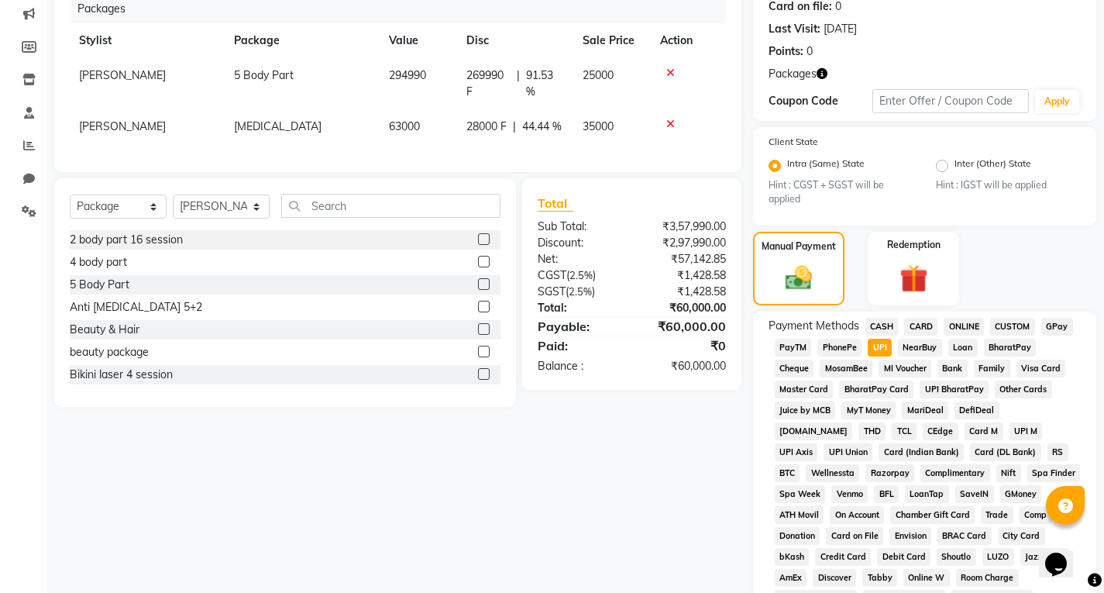
click at [408, 486] on div "Client [PHONE_NUMBER] Date [DATE] Invoice Number V/2025 V/[PHONE_NUMBER] Packag…" at bounding box center [398, 448] width 710 height 1059
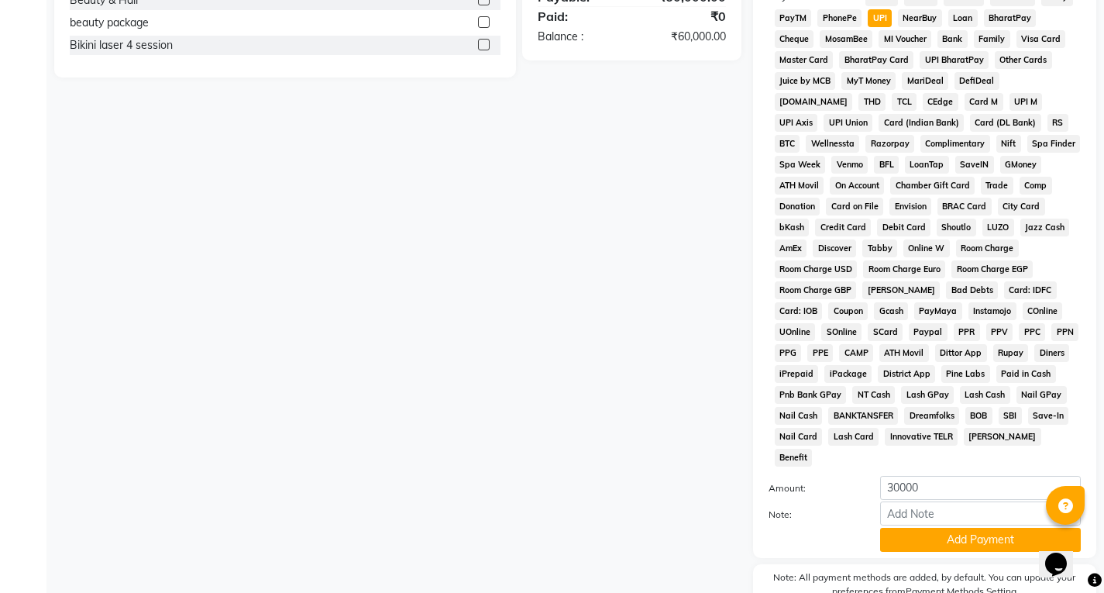
scroll to position [585, 0]
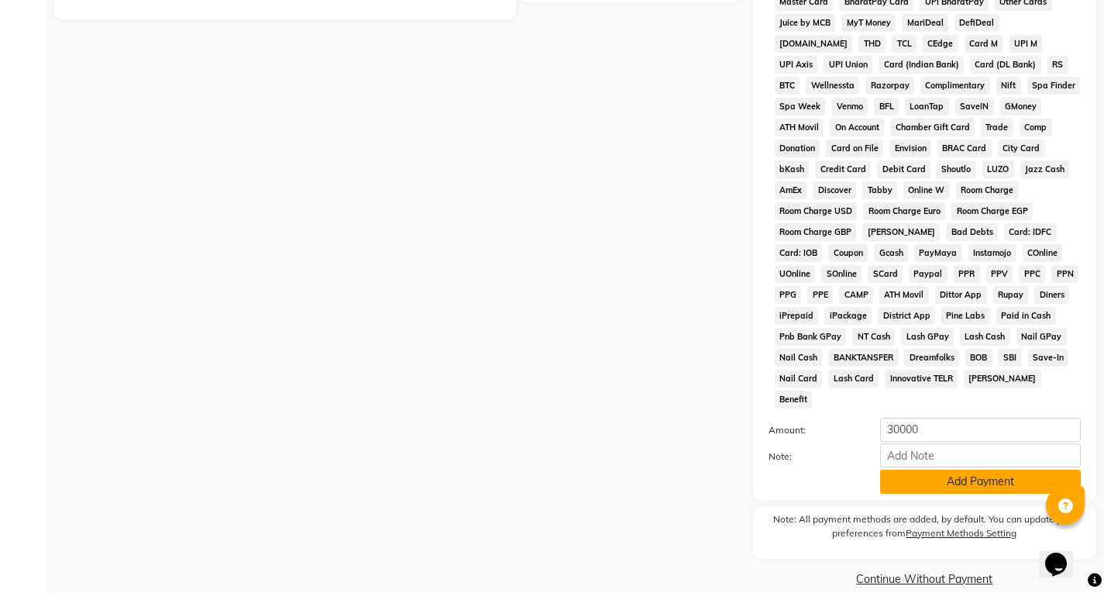
click at [940, 470] on button "Add Payment" at bounding box center [980, 482] width 201 height 24
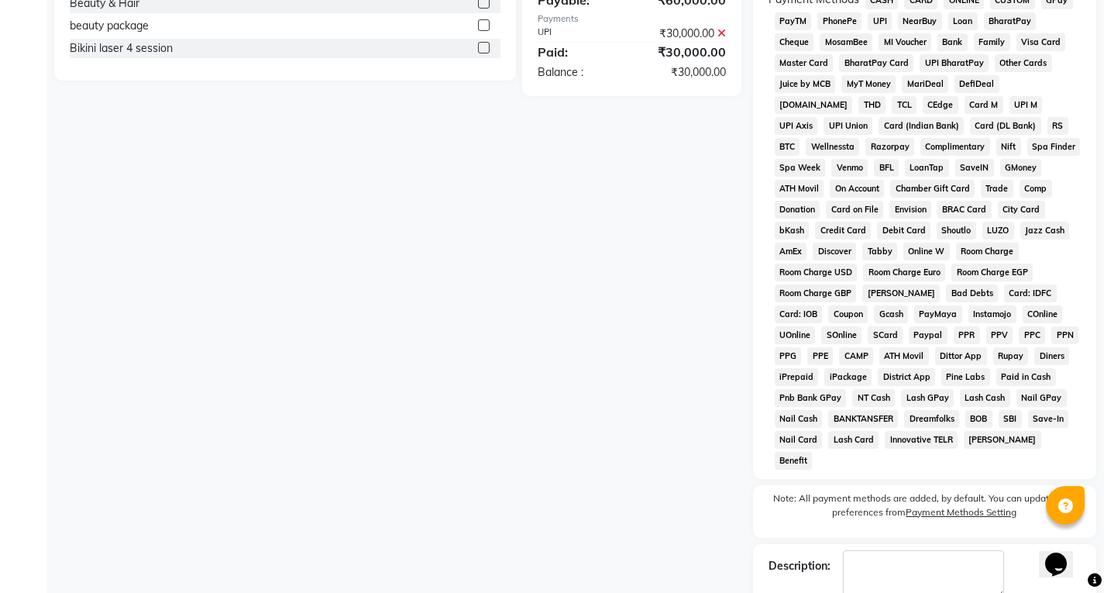
scroll to position [568, 0]
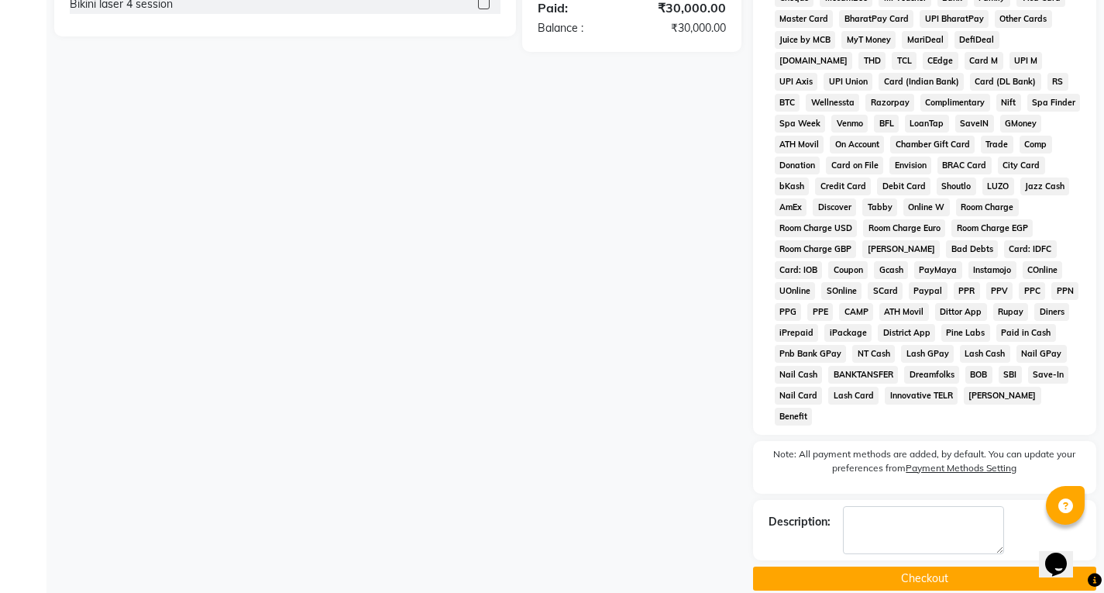
click at [910, 566] on button "Checkout" at bounding box center [924, 578] width 343 height 24
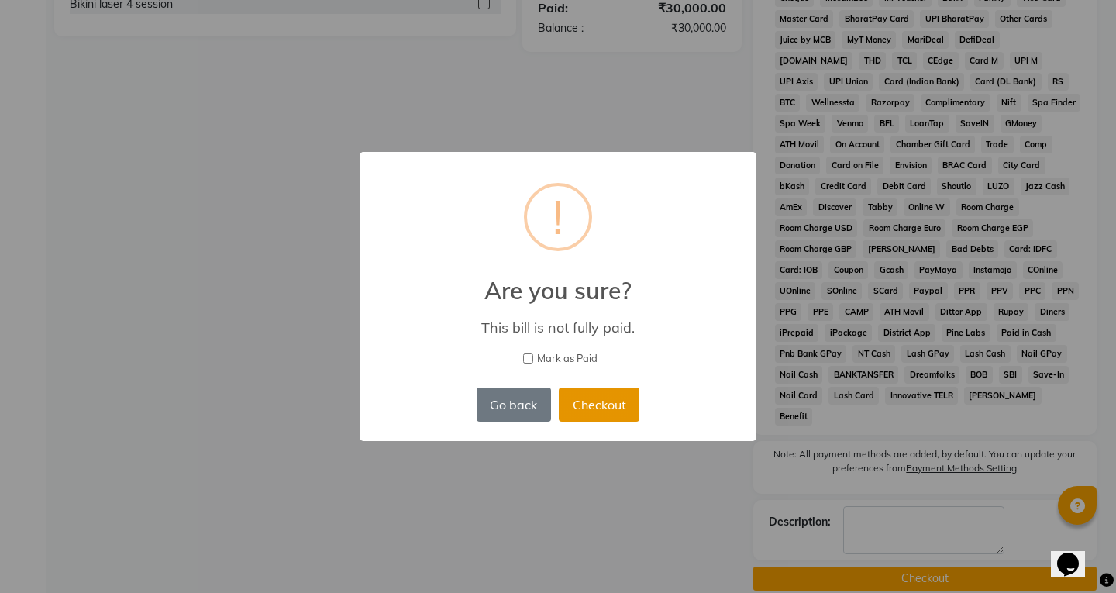
click at [586, 393] on button "Checkout" at bounding box center [599, 404] width 81 height 34
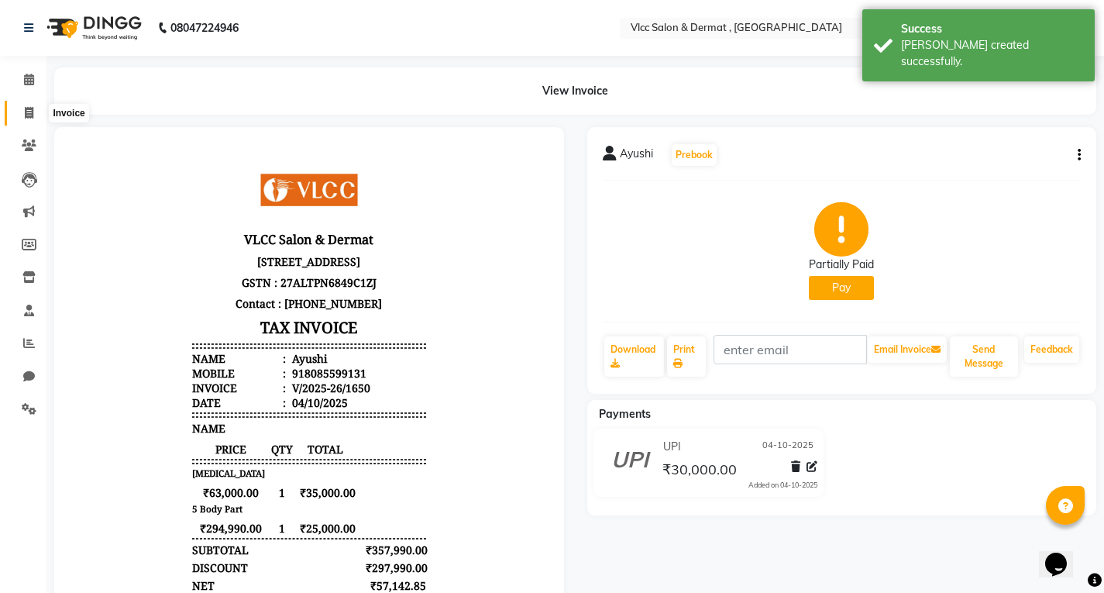
click at [35, 108] on span at bounding box center [28, 114] width 27 height 18
